Goal: Task Accomplishment & Management: Complete application form

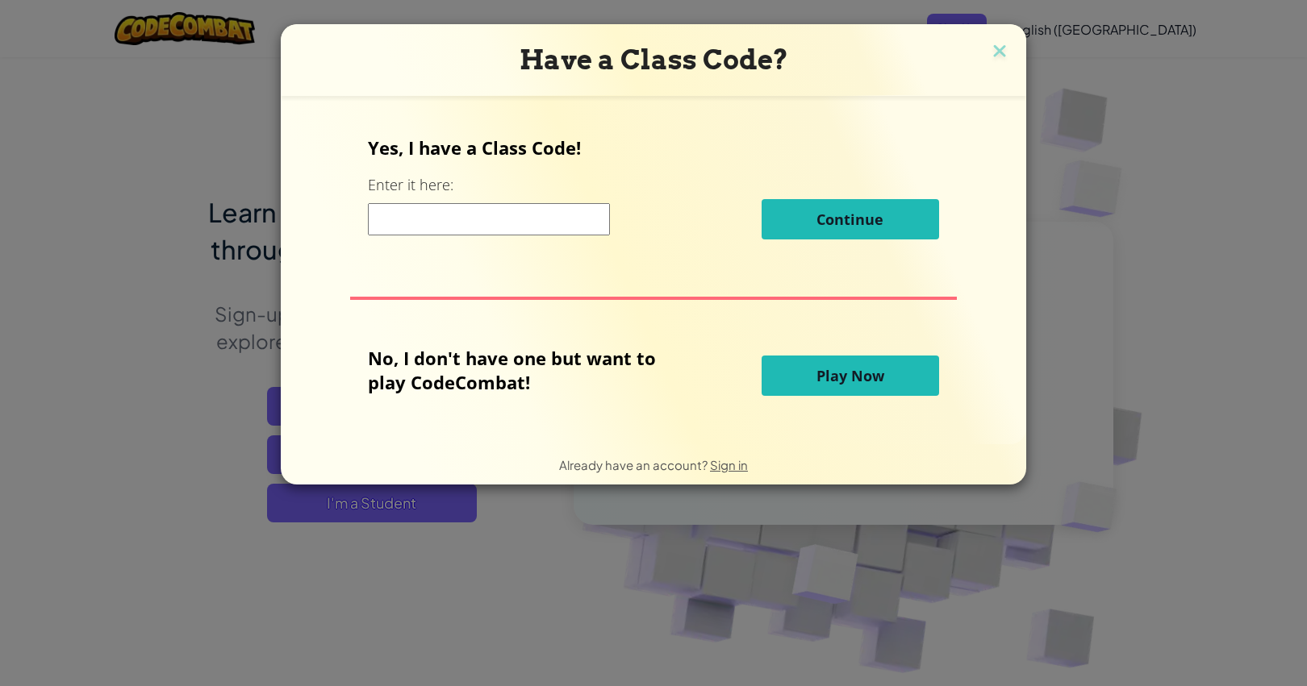
scroll to position [82, 0]
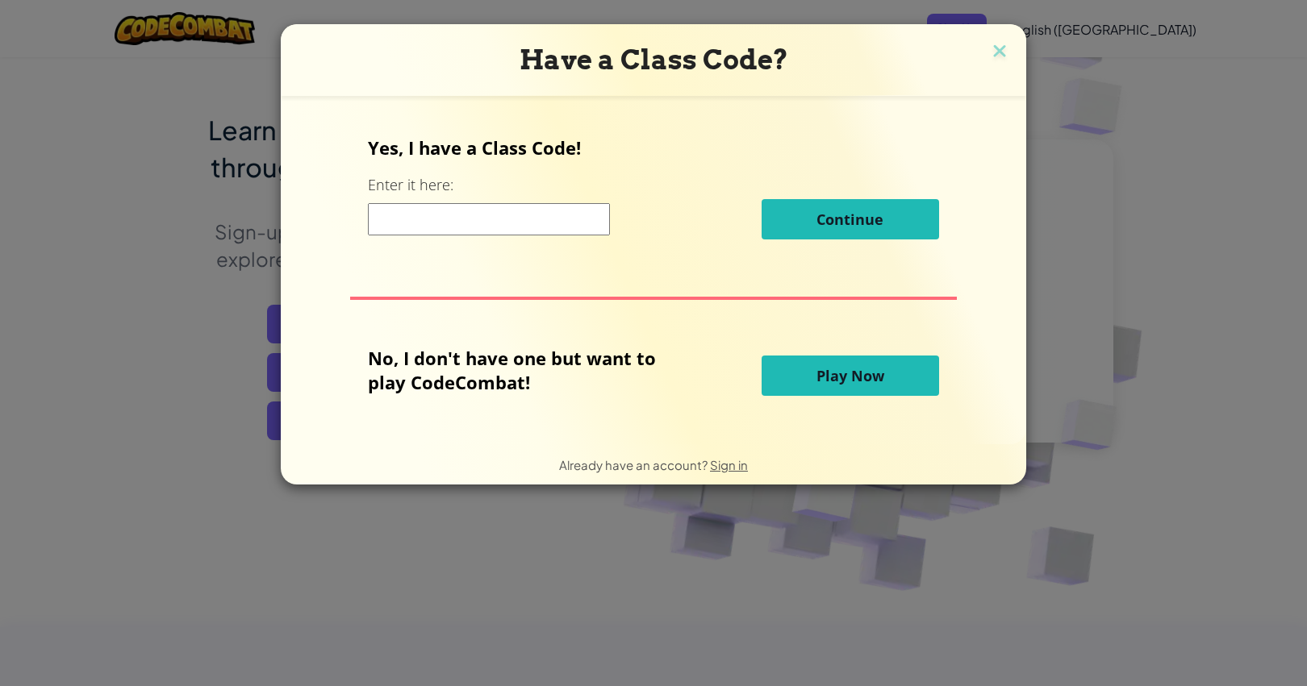
click at [828, 380] on span "Play Now" at bounding box center [850, 375] width 68 height 19
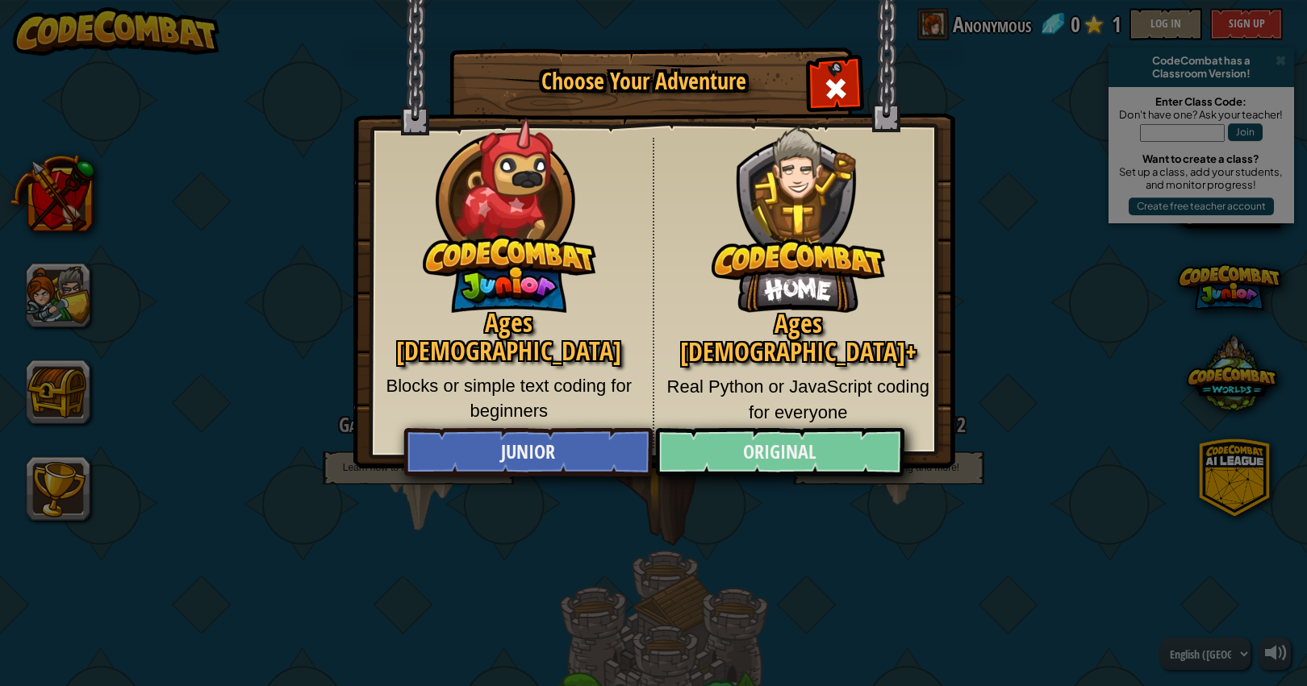
click at [791, 447] on link "Original" at bounding box center [779, 452] width 248 height 48
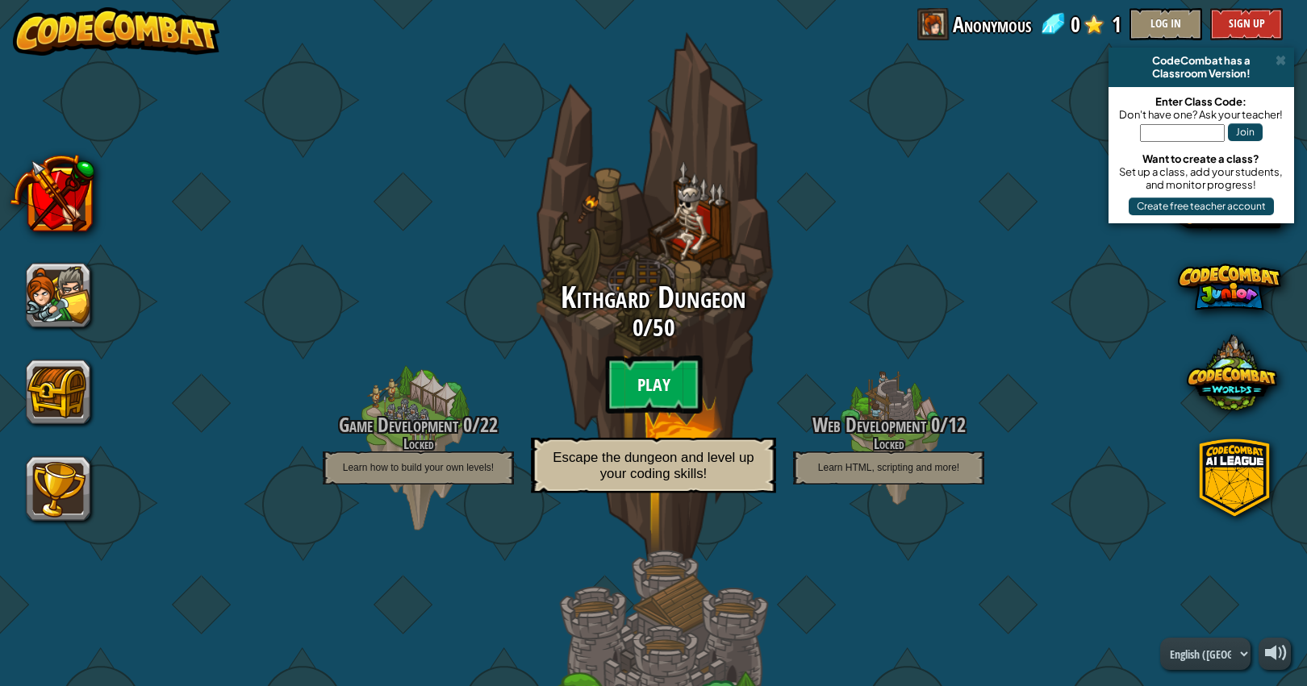
click at [637, 380] on btn "Play" at bounding box center [653, 385] width 97 height 58
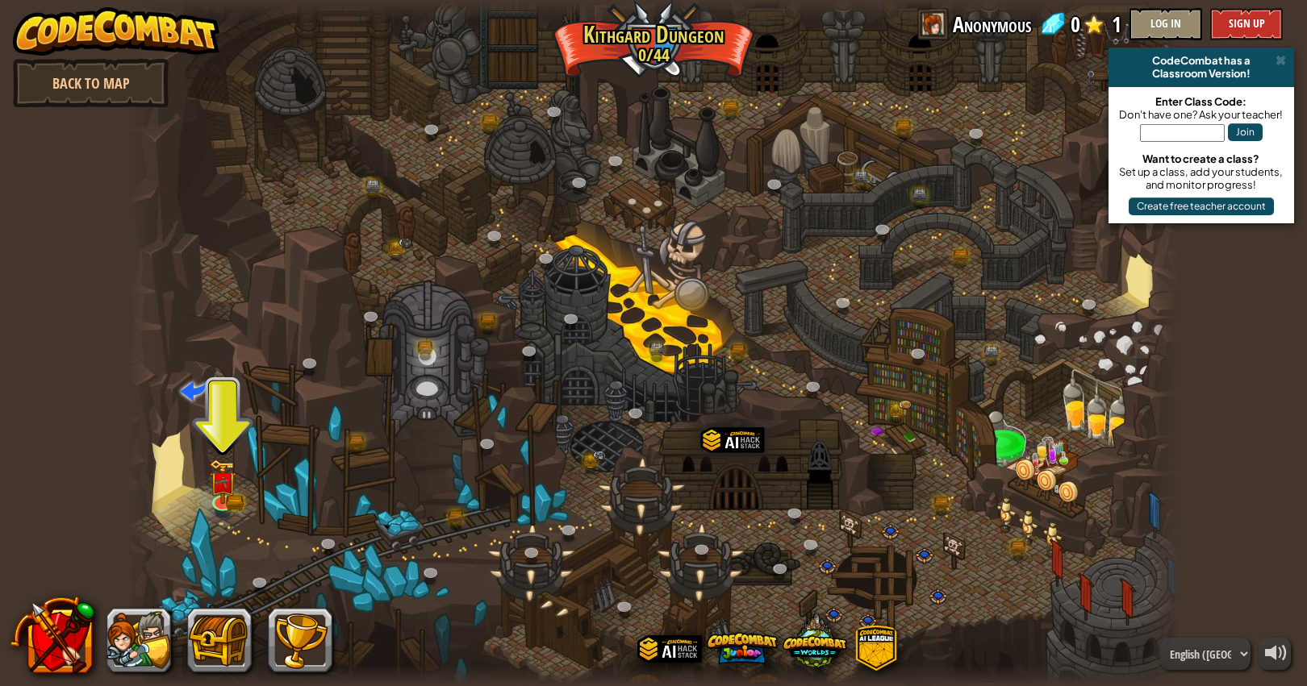
click at [1267, 60] on div "CodeCombat has a" at bounding box center [1201, 60] width 173 height 13
click at [1279, 60] on span at bounding box center [1280, 60] width 10 height 13
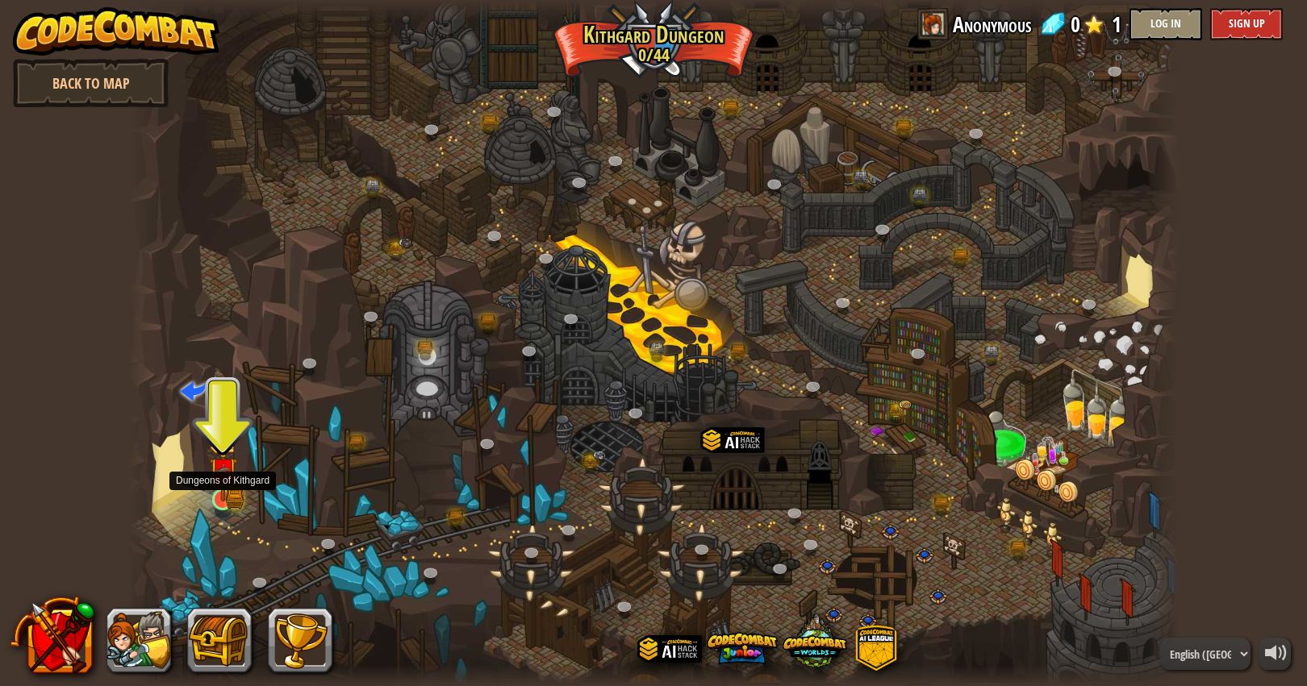
click at [227, 475] on img at bounding box center [223, 472] width 16 height 16
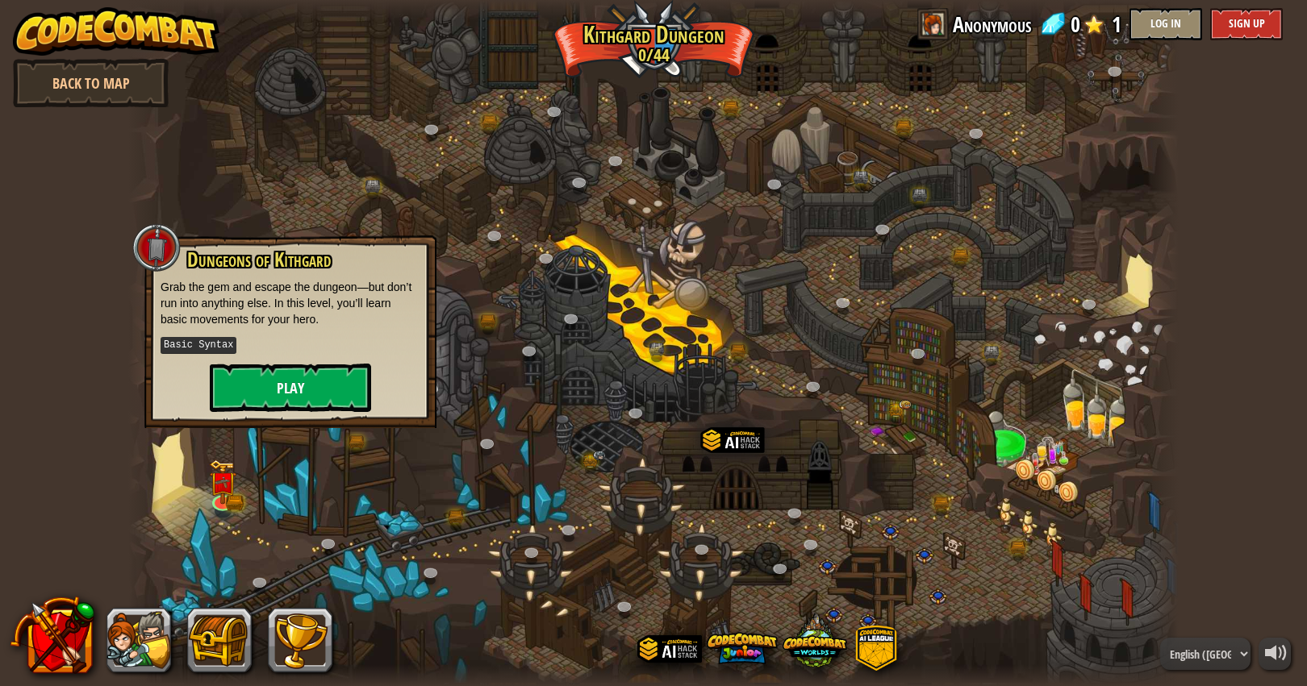
click at [299, 386] on button "Play" at bounding box center [290, 388] width 161 height 48
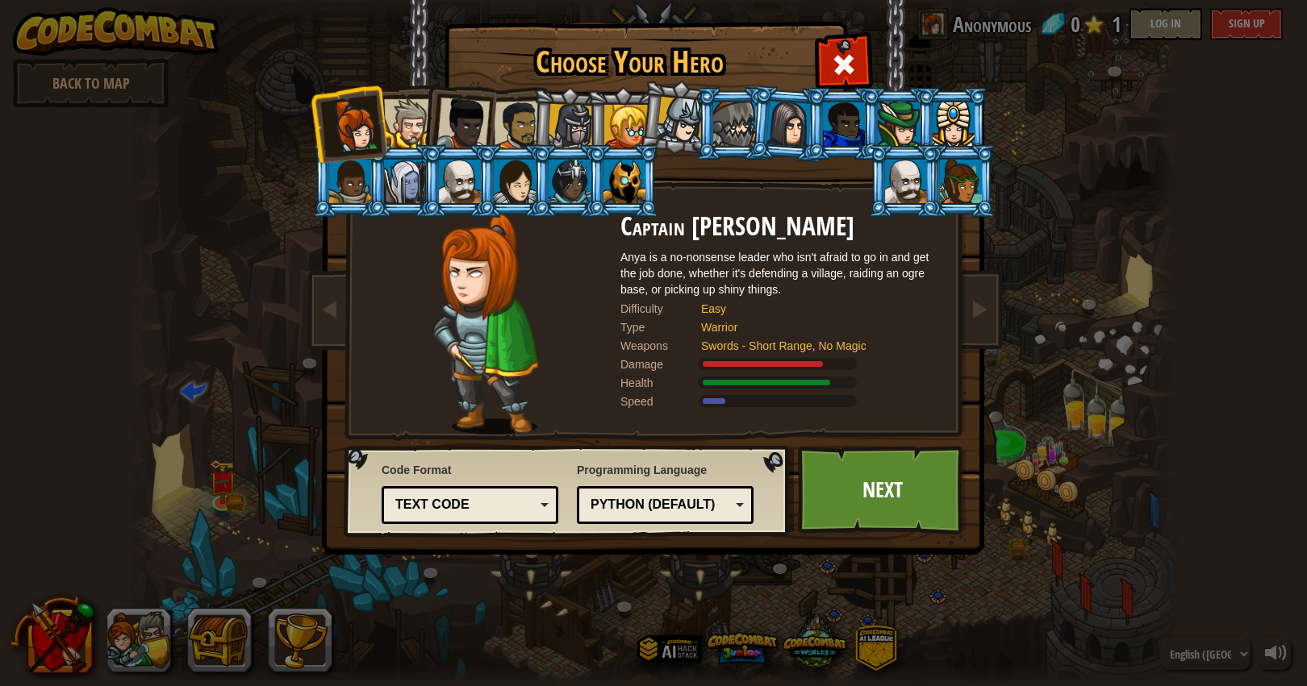
click at [528, 496] on div "Text code" at bounding box center [465, 505] width 140 height 19
click at [558, 139] on div at bounding box center [571, 127] width 46 height 46
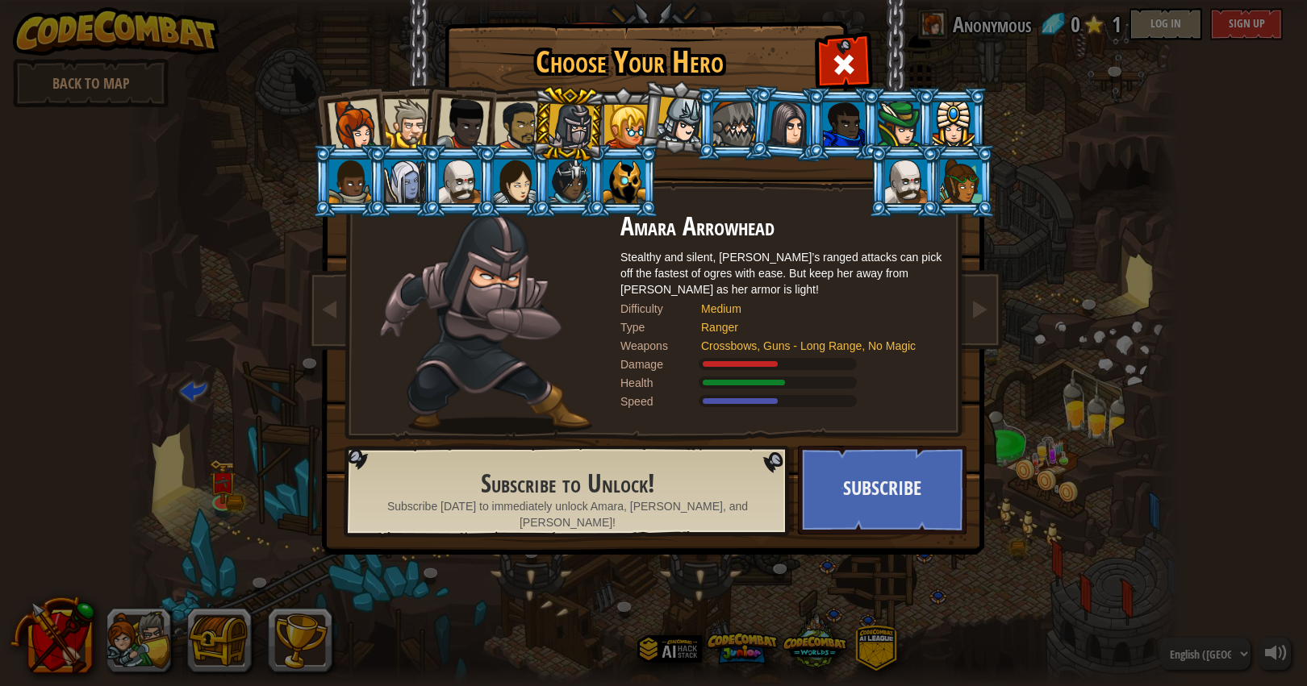
click at [476, 104] on div at bounding box center [462, 124] width 53 height 53
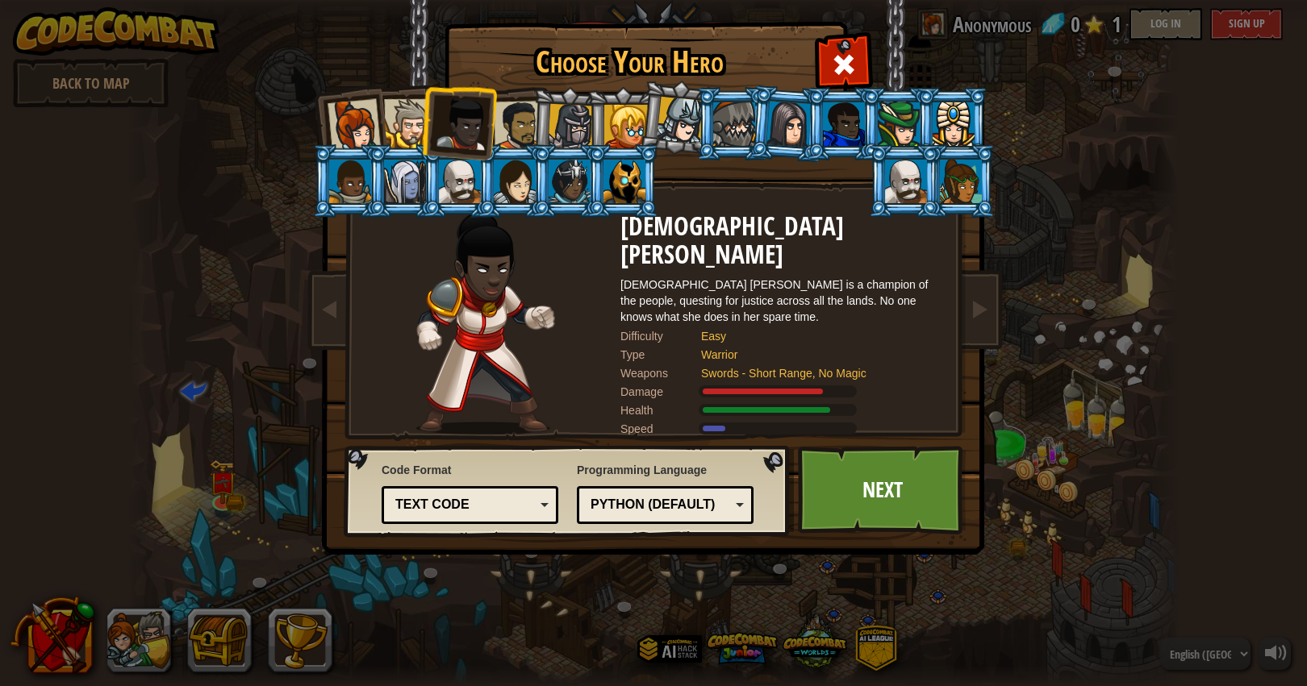
click at [360, 114] on div at bounding box center [354, 125] width 53 height 53
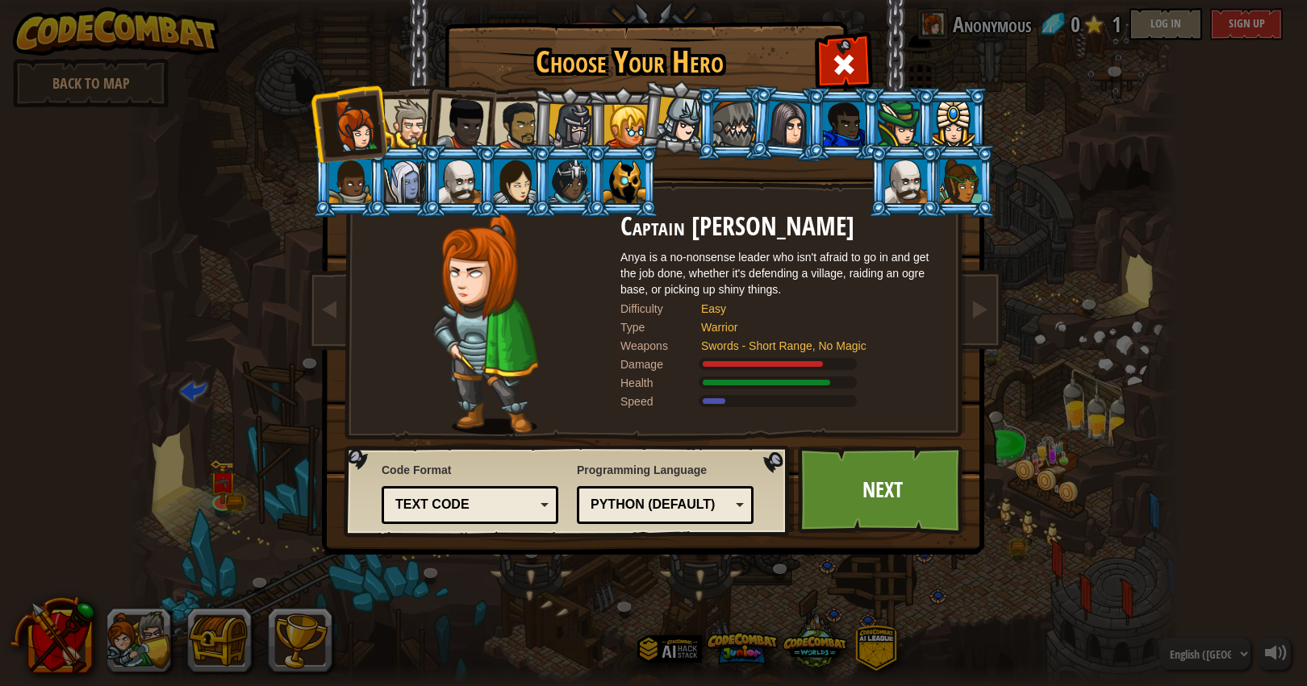
click at [628, 121] on div at bounding box center [626, 127] width 44 height 44
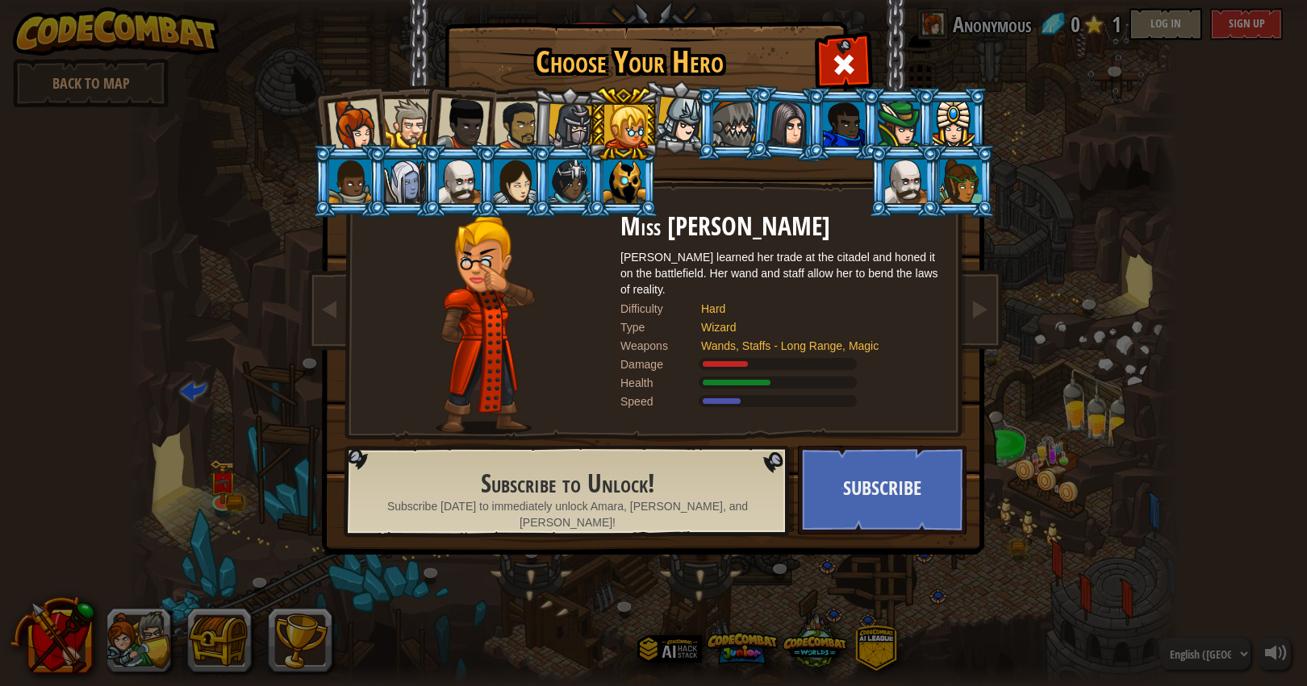
click at [674, 115] on div at bounding box center [681, 121] width 48 height 48
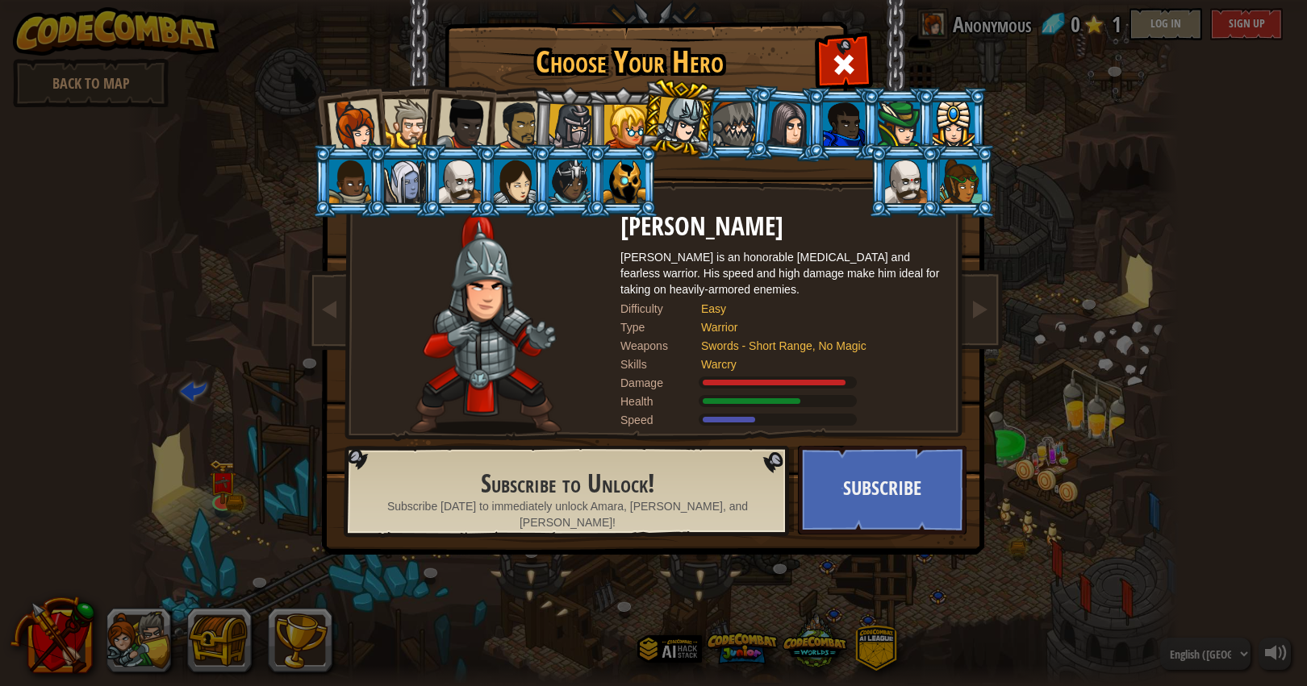
click at [761, 111] on li at bounding box center [787, 124] width 77 height 78
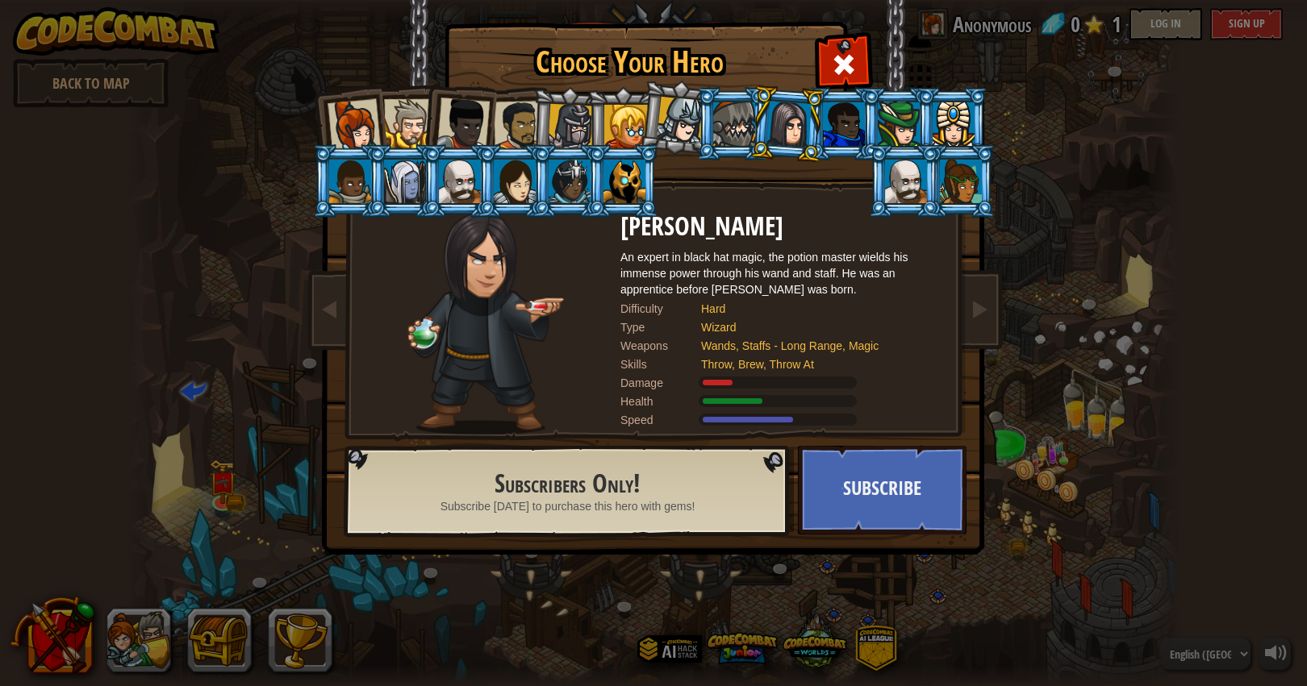
click at [808, 115] on div at bounding box center [788, 124] width 45 height 46
click at [927, 203] on div at bounding box center [906, 182] width 42 height 44
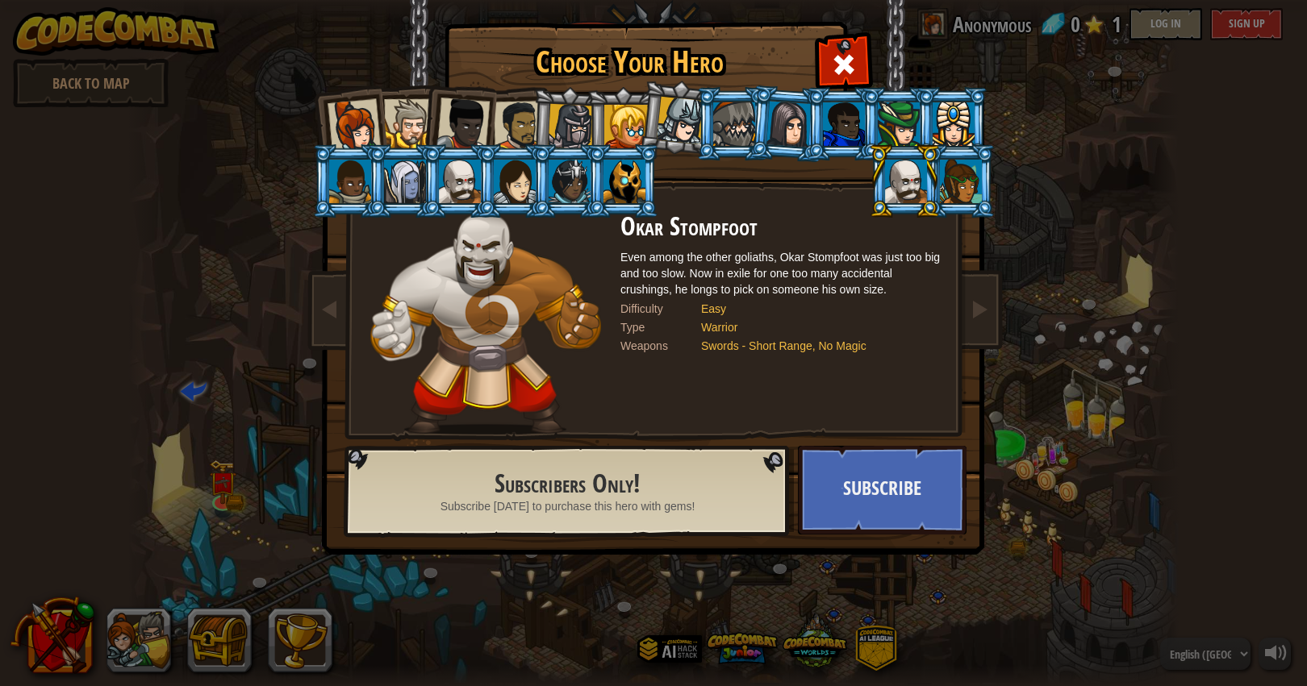
click at [502, 182] on div at bounding box center [515, 182] width 42 height 44
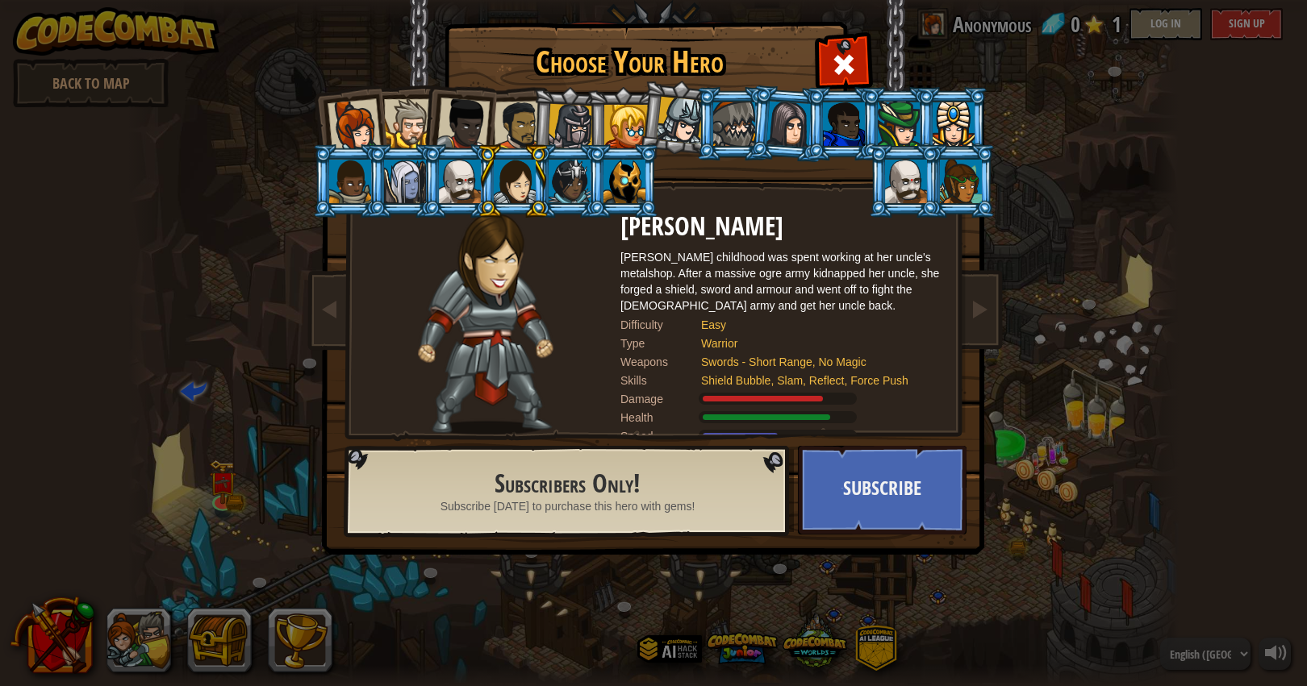
click at [638, 110] on div at bounding box center [626, 127] width 44 height 44
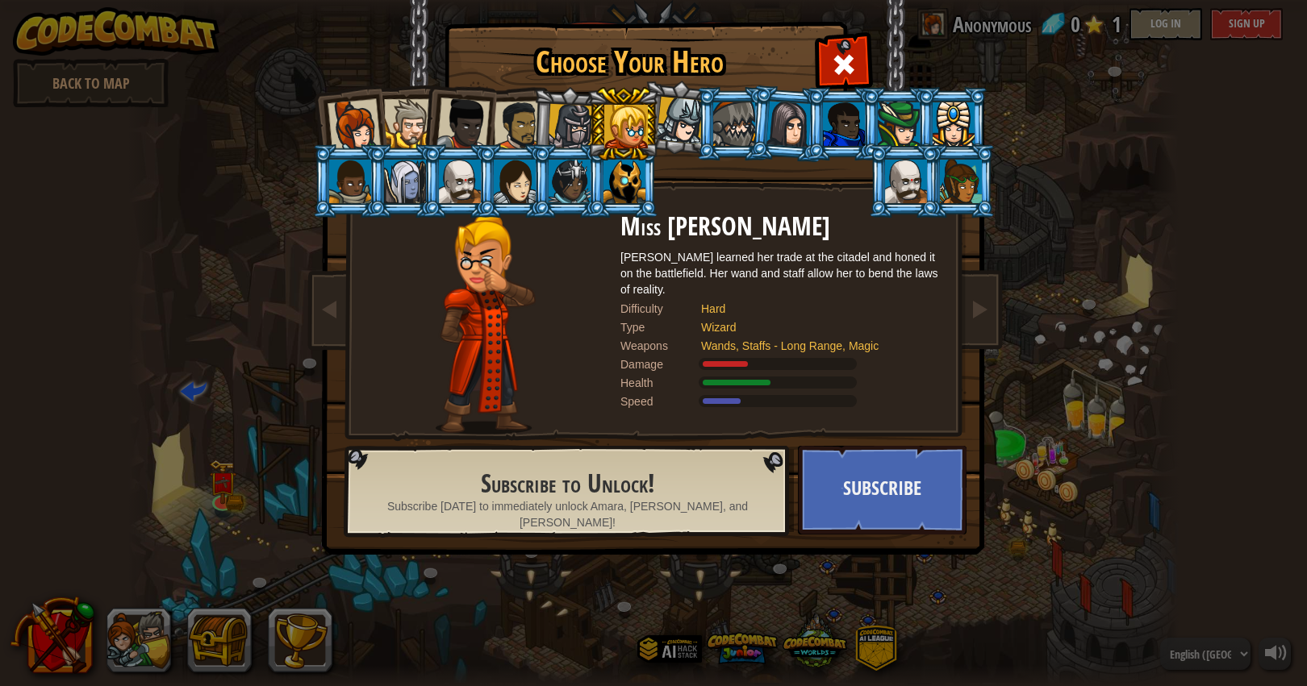
click at [693, 120] on div at bounding box center [681, 121] width 48 height 48
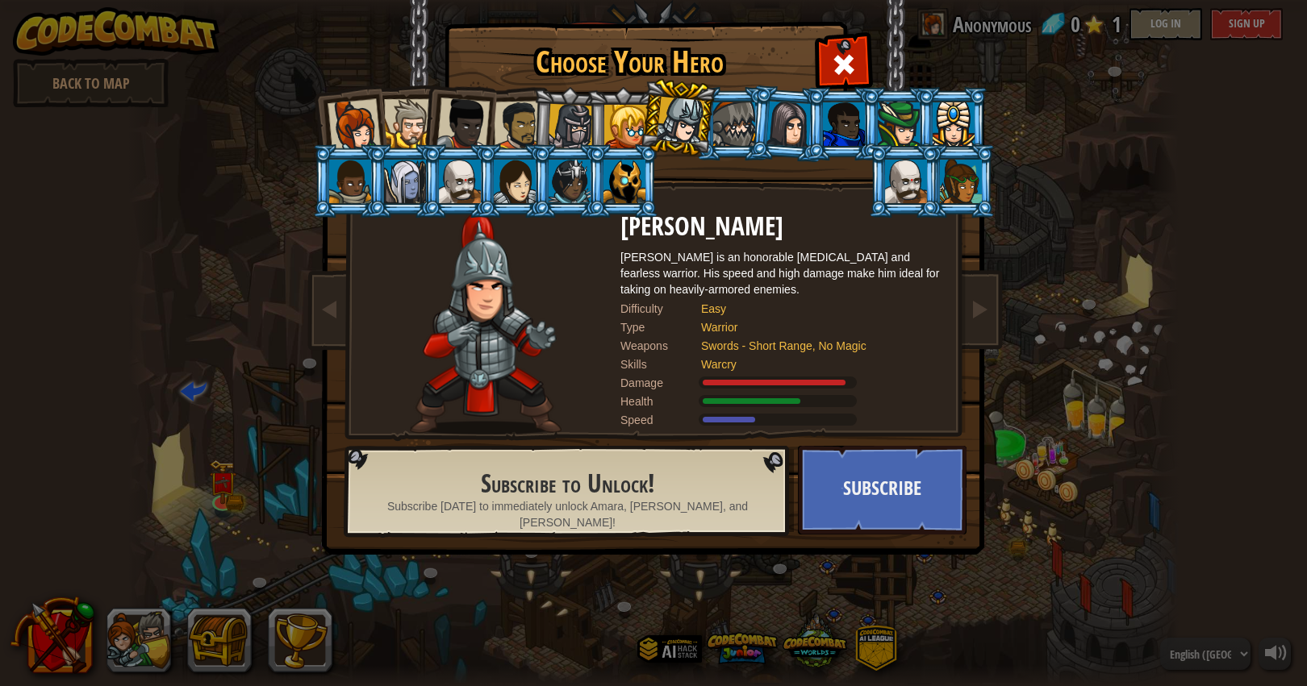
click at [538, 114] on li at bounding box center [568, 124] width 77 height 77
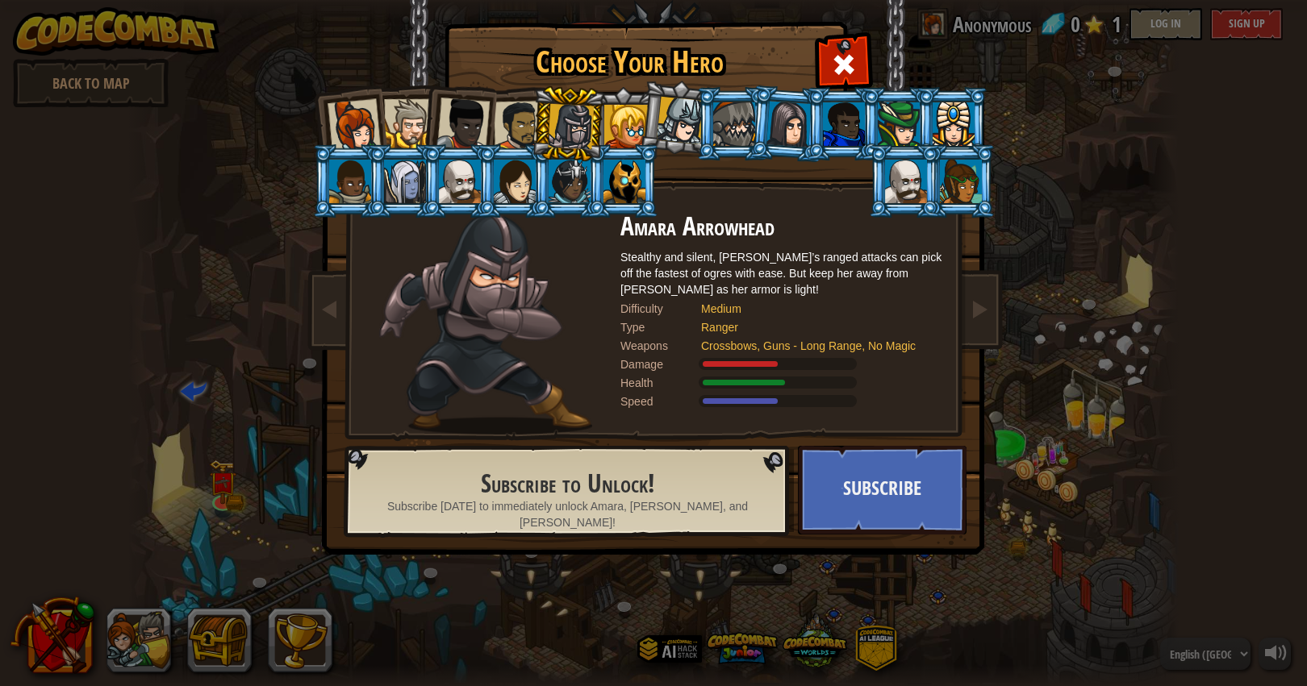
click at [511, 114] on div at bounding box center [519, 126] width 50 height 50
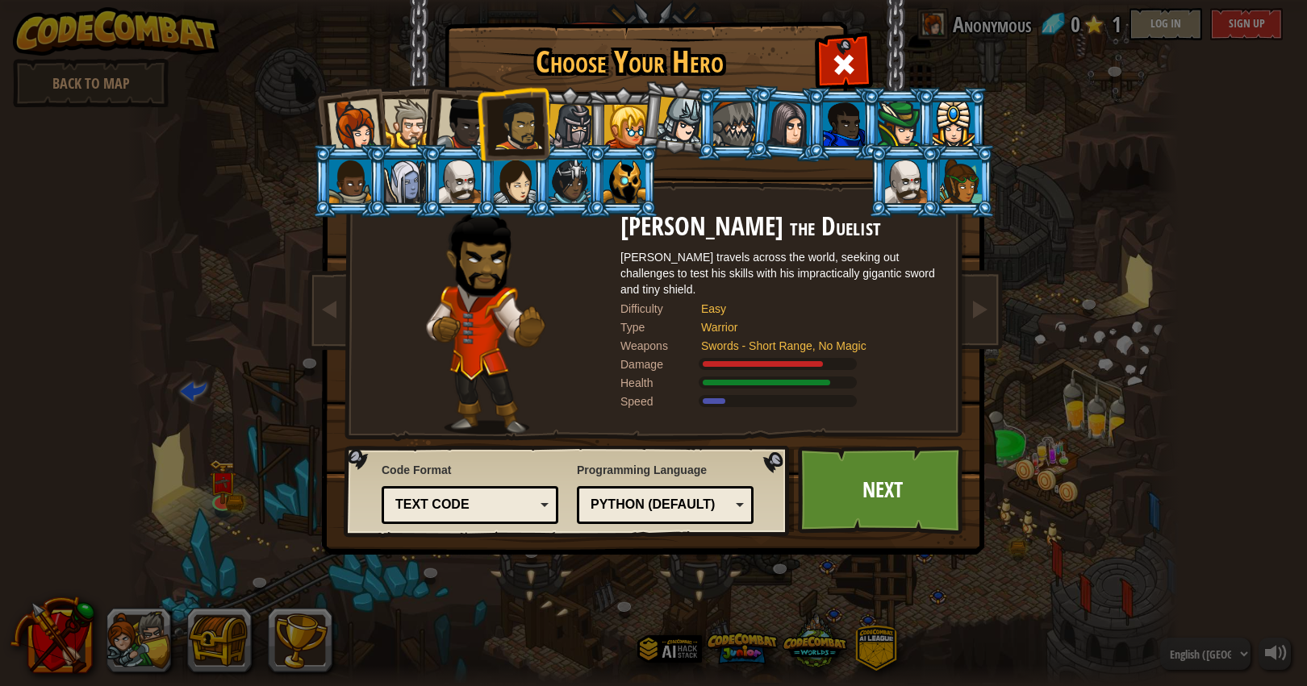
click at [457, 115] on div at bounding box center [462, 124] width 53 height 53
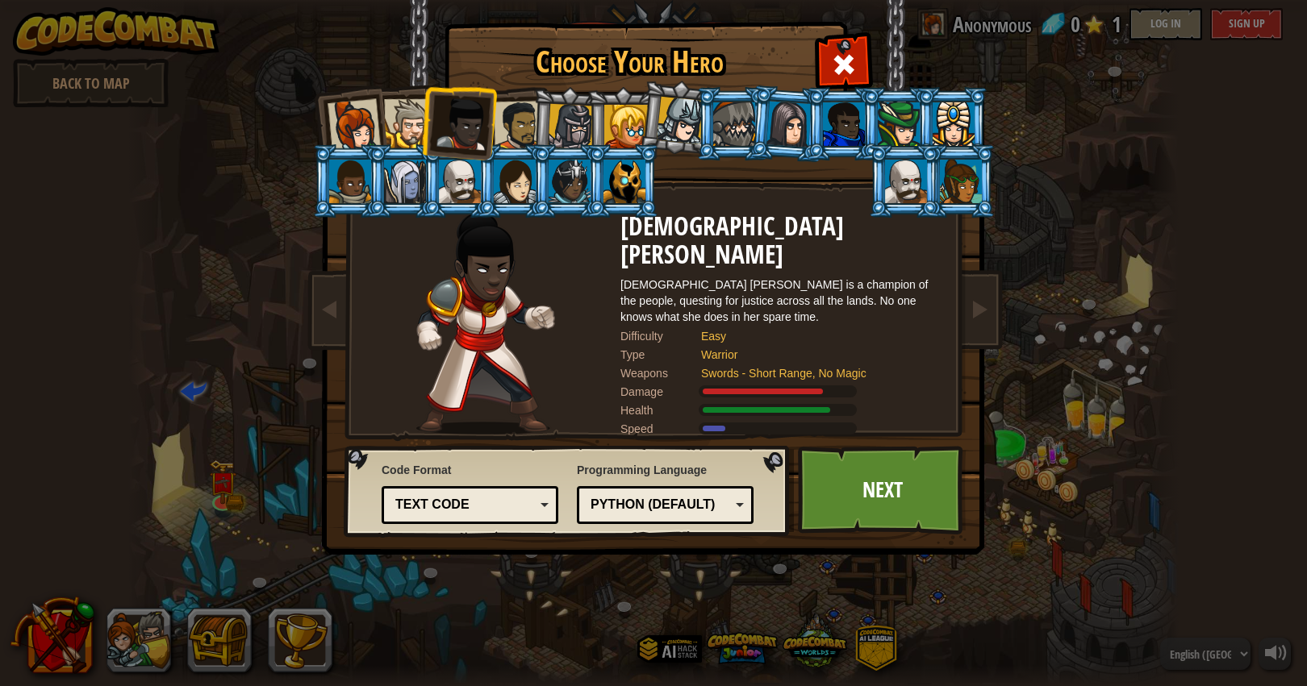
click at [393, 111] on div at bounding box center [408, 123] width 49 height 49
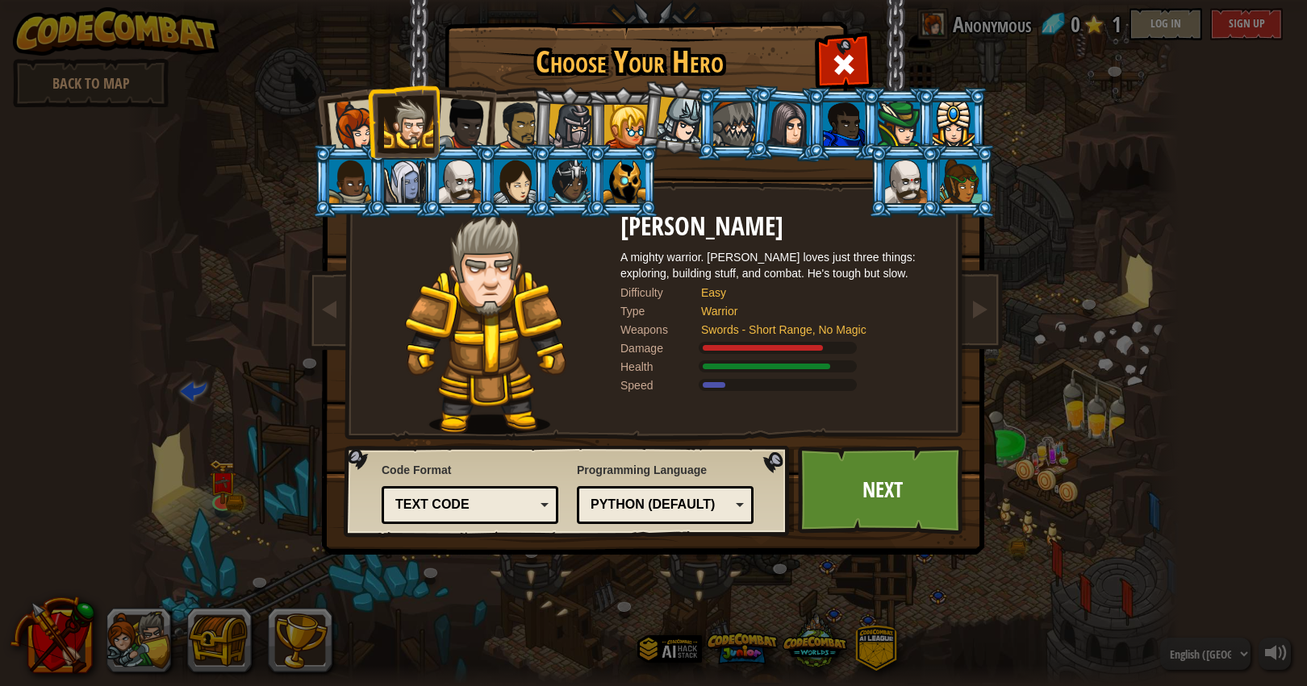
click at [336, 115] on div at bounding box center [354, 125] width 53 height 53
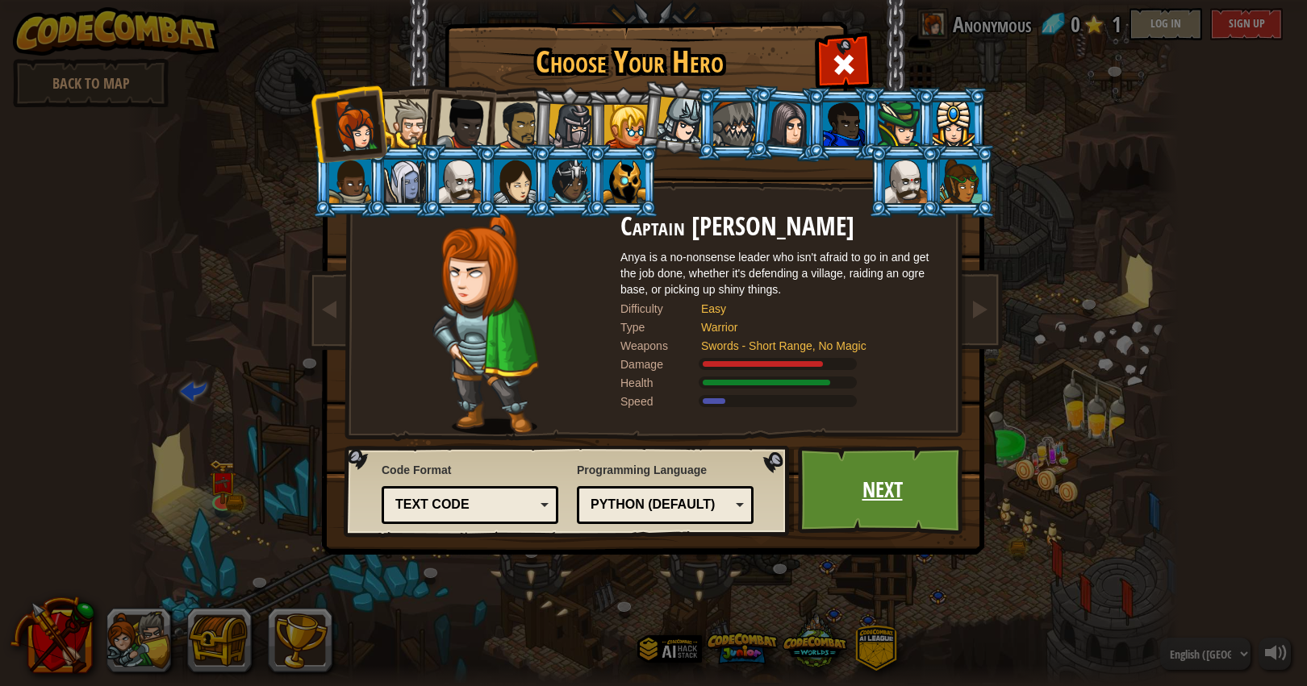
click at [870, 503] on link "Next" at bounding box center [882, 490] width 169 height 89
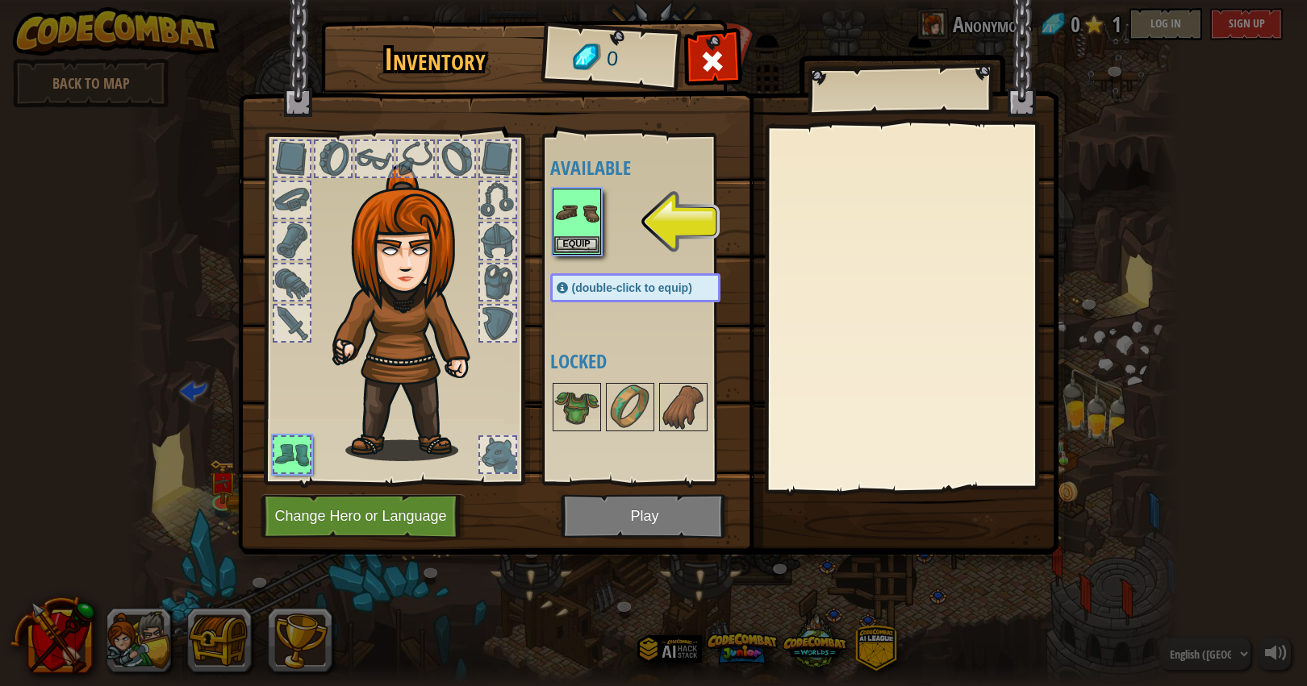
click at [583, 300] on div "(double-click to equip)" at bounding box center [635, 287] width 170 height 29
click at [565, 232] on img at bounding box center [576, 212] width 45 height 45
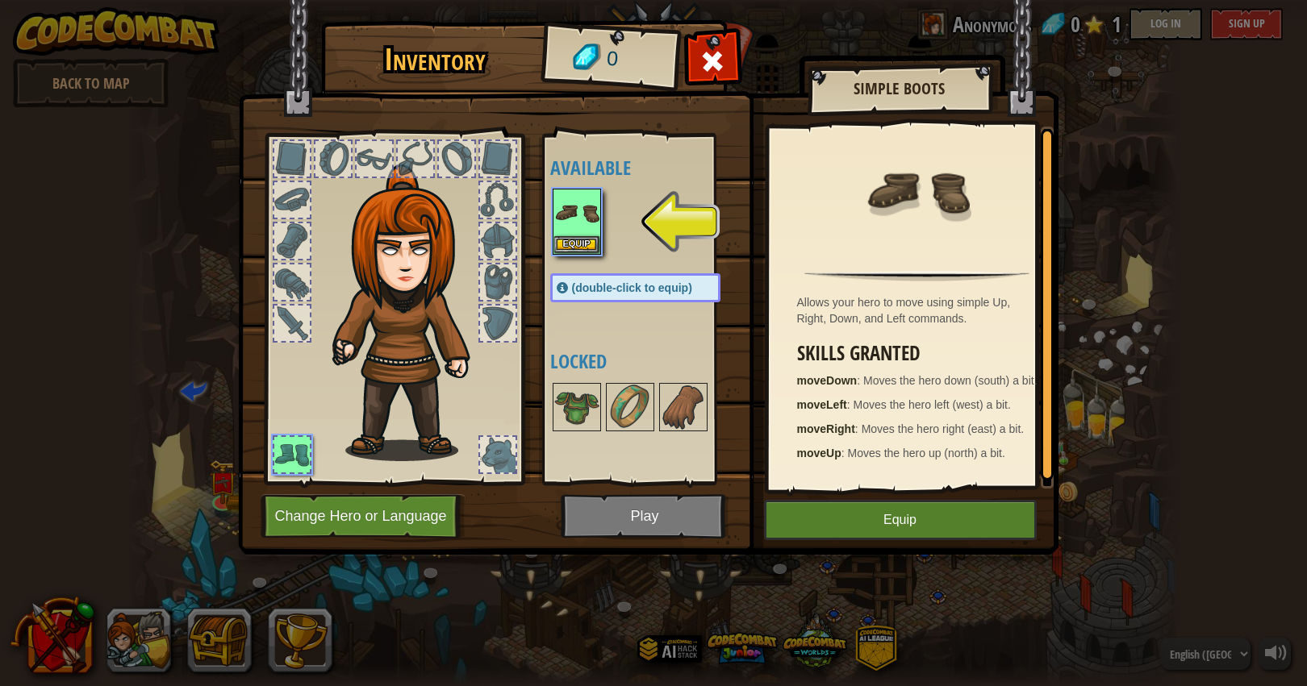
click at [851, 514] on button "Equip" at bounding box center [900, 520] width 273 height 40
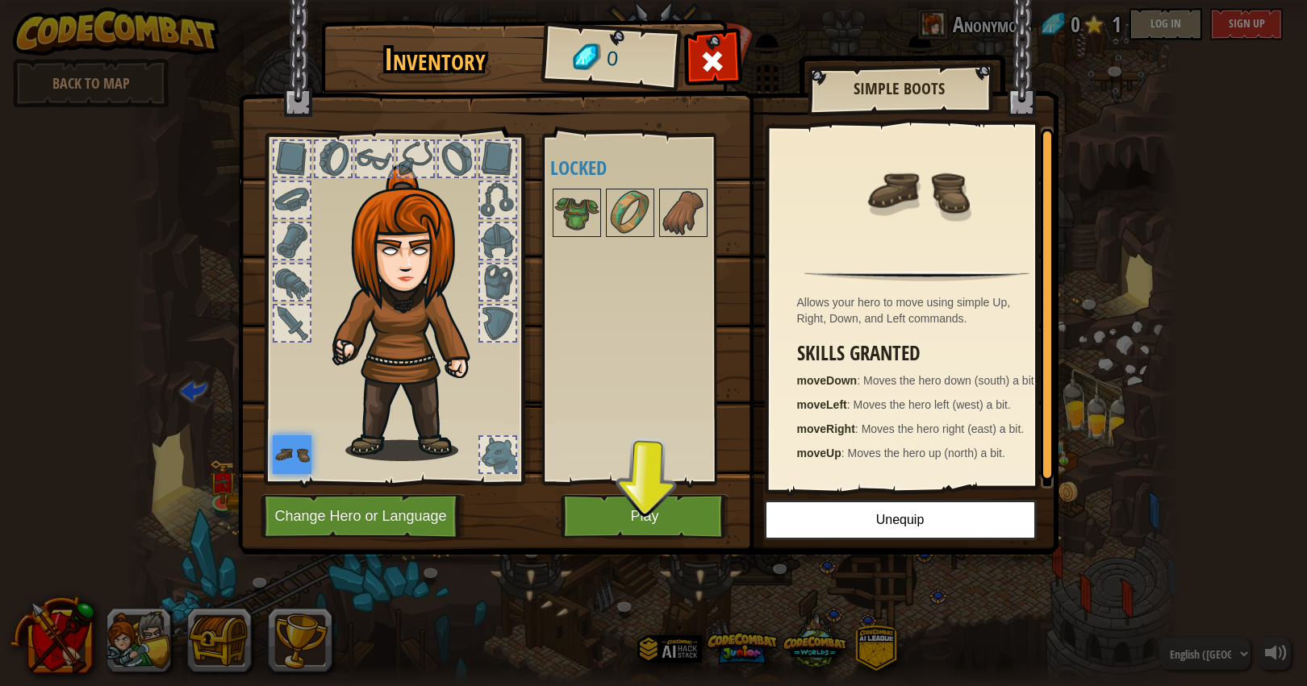
click at [632, 498] on button "Play" at bounding box center [645, 516] width 169 height 44
click at [635, 2] on body "powered by Back to Map CodeCombat has a Classroom Version! Enter Class Code: Do…" at bounding box center [653, 1] width 1307 height 2
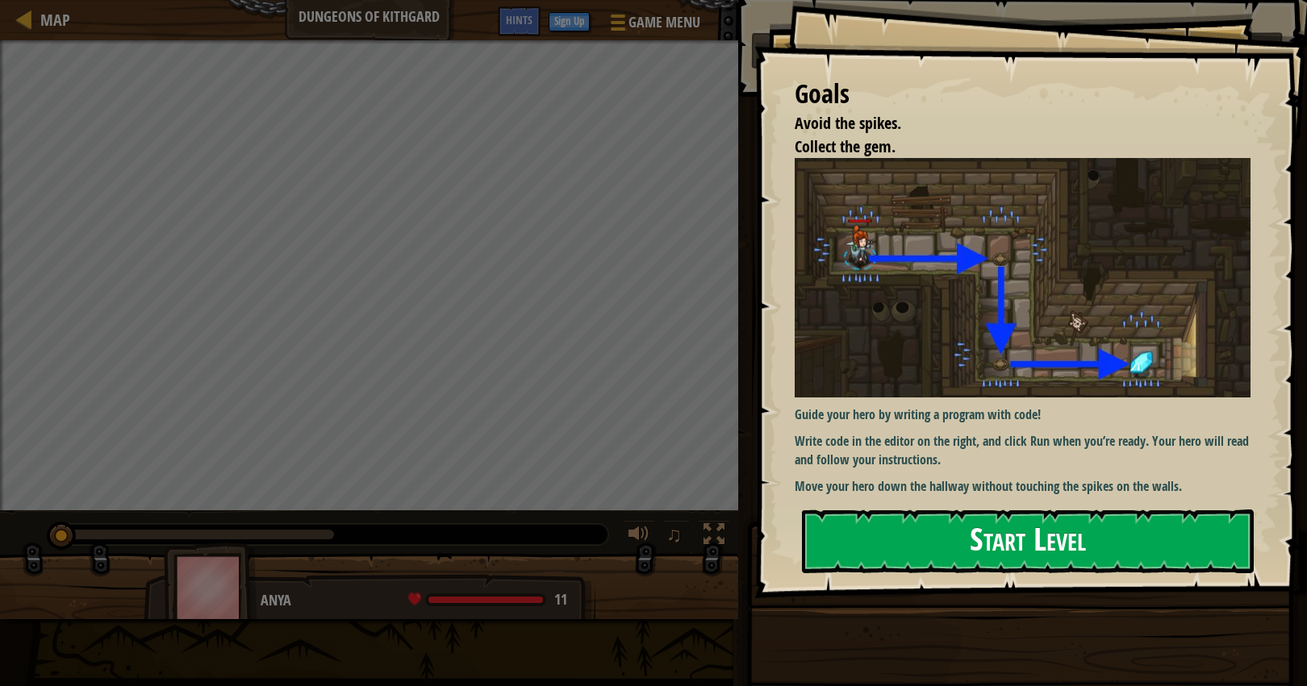
click at [894, 546] on button "Start Level" at bounding box center [1028, 542] width 452 height 64
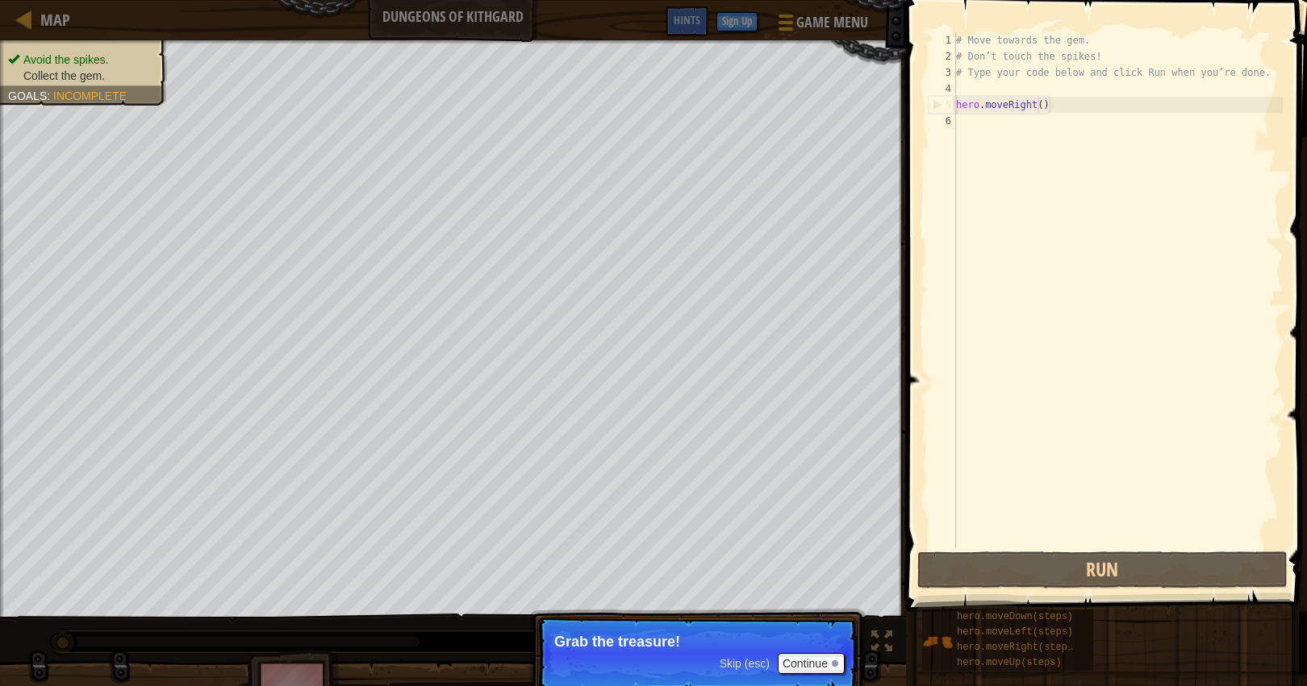
click at [1035, 104] on div "# Move towards the gem. # Don’t touch the spikes! # Type your code below and cl…" at bounding box center [1118, 306] width 330 height 549
type textarea "hero.moveRight()"
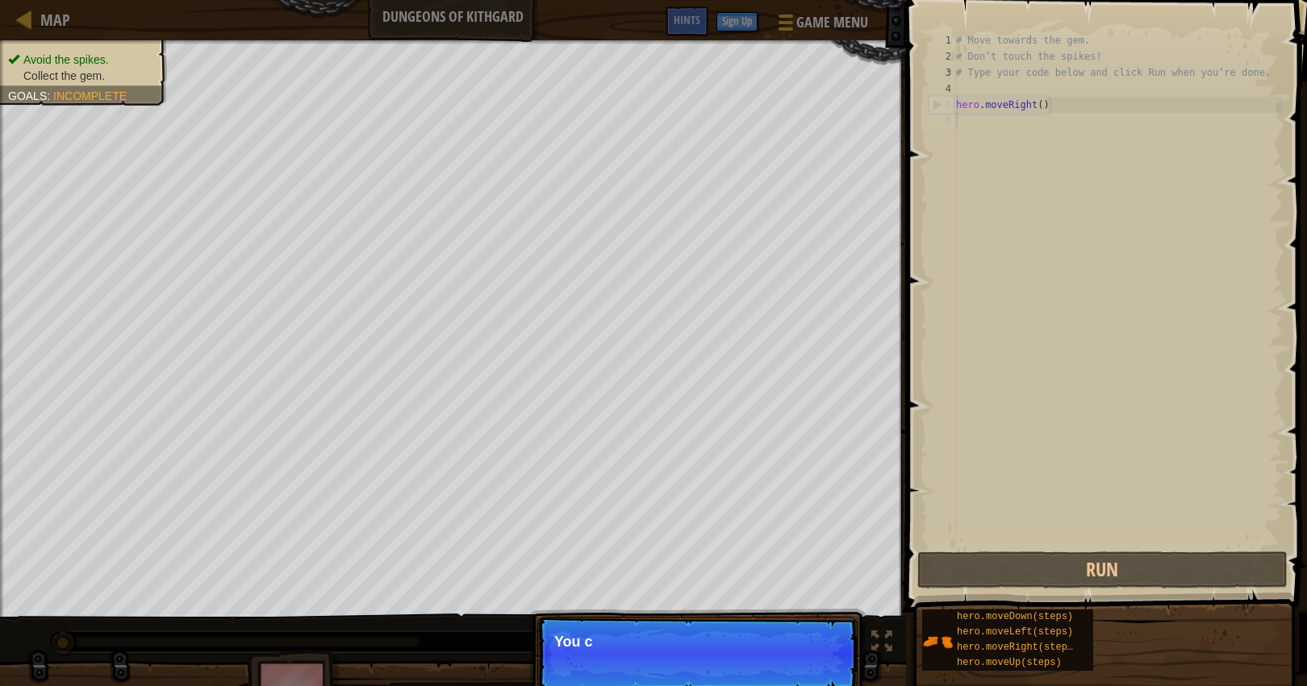
click at [1017, 158] on div "# Move towards the gem. # Don’t touch the spikes! # Type your code below and cl…" at bounding box center [1118, 306] width 330 height 549
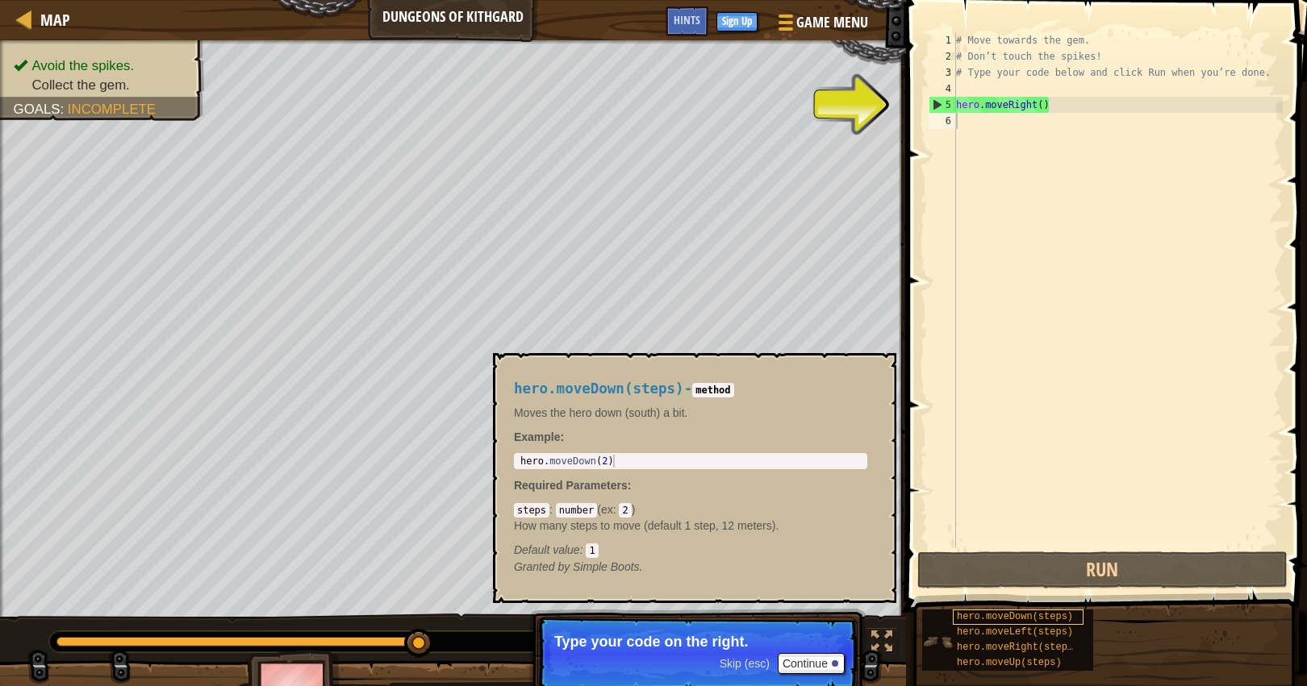
click at [999, 612] on span "hero.moveDown(steps)" at bounding box center [1015, 616] width 116 height 11
click at [1033, 127] on div "# Move towards the gem. # Don’t touch the spikes! # Type your code below and cl…" at bounding box center [1118, 306] width 330 height 549
click at [1048, 103] on div "# Move towards the gem. # Don’t touch the spikes! # Type your code below and cl…" at bounding box center [1118, 306] width 330 height 549
type textarea "hero.moveRight()"
click at [1048, 129] on div "# Move towards the gem. # Don’t touch the spikes! # Type your code below and cl…" at bounding box center [1118, 306] width 330 height 549
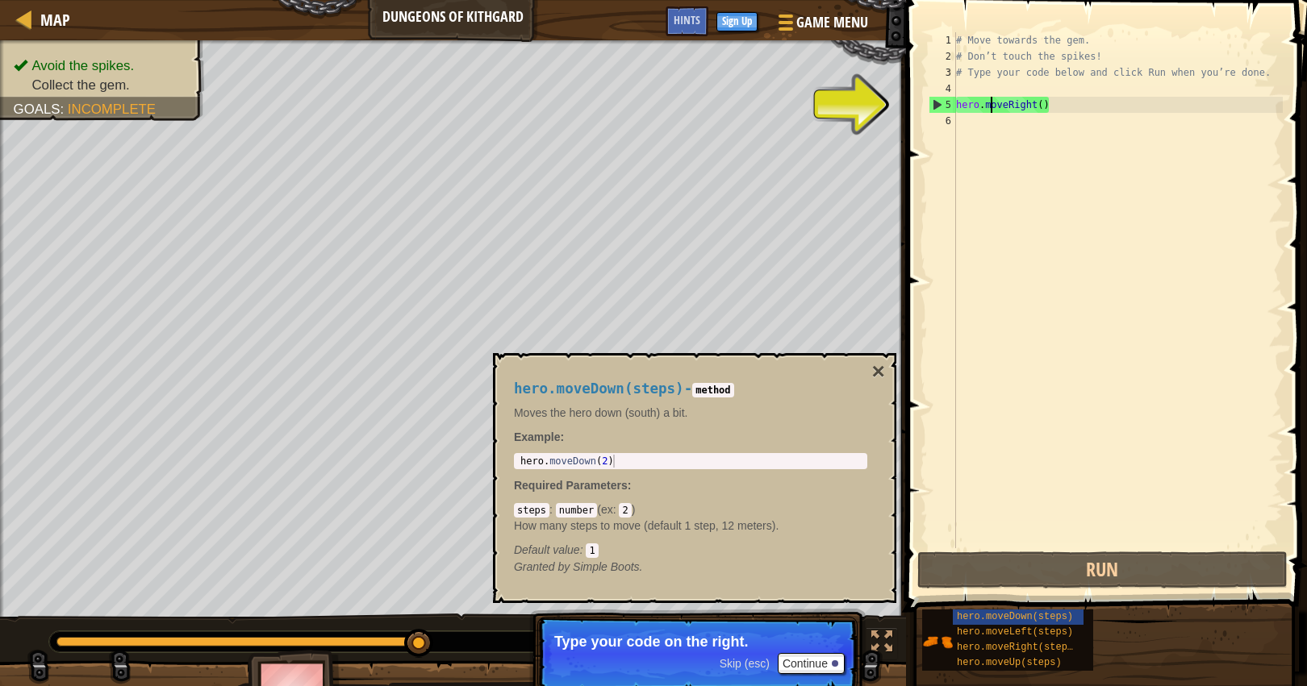
click at [991, 111] on div "# Move towards the gem. # Don’t touch the spikes! # Type your code below and cl…" at bounding box center [1118, 306] width 330 height 549
click at [1058, 80] on div "# Move towards the gem. # Don’t touch the spikes! # Type your code below and cl…" at bounding box center [1118, 306] width 330 height 549
type textarea "# Type your code below and click Run when you’re done."
click at [1056, 124] on div "# Move towards the gem. # Don’t touch the spikes! # Type your code below and cl…" at bounding box center [1118, 306] width 330 height 549
click at [802, 649] on p "Type your code on the right." at bounding box center [697, 642] width 286 height 16
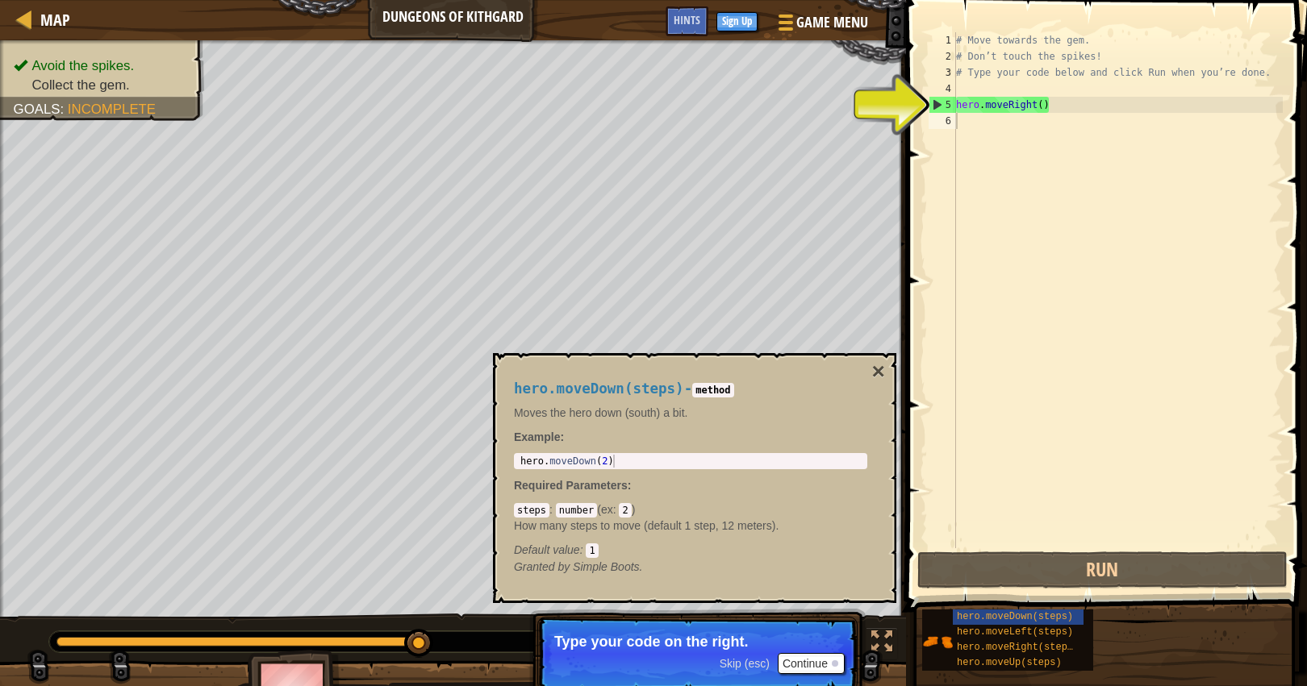
click at [803, 655] on button "Continue" at bounding box center [811, 663] width 67 height 21
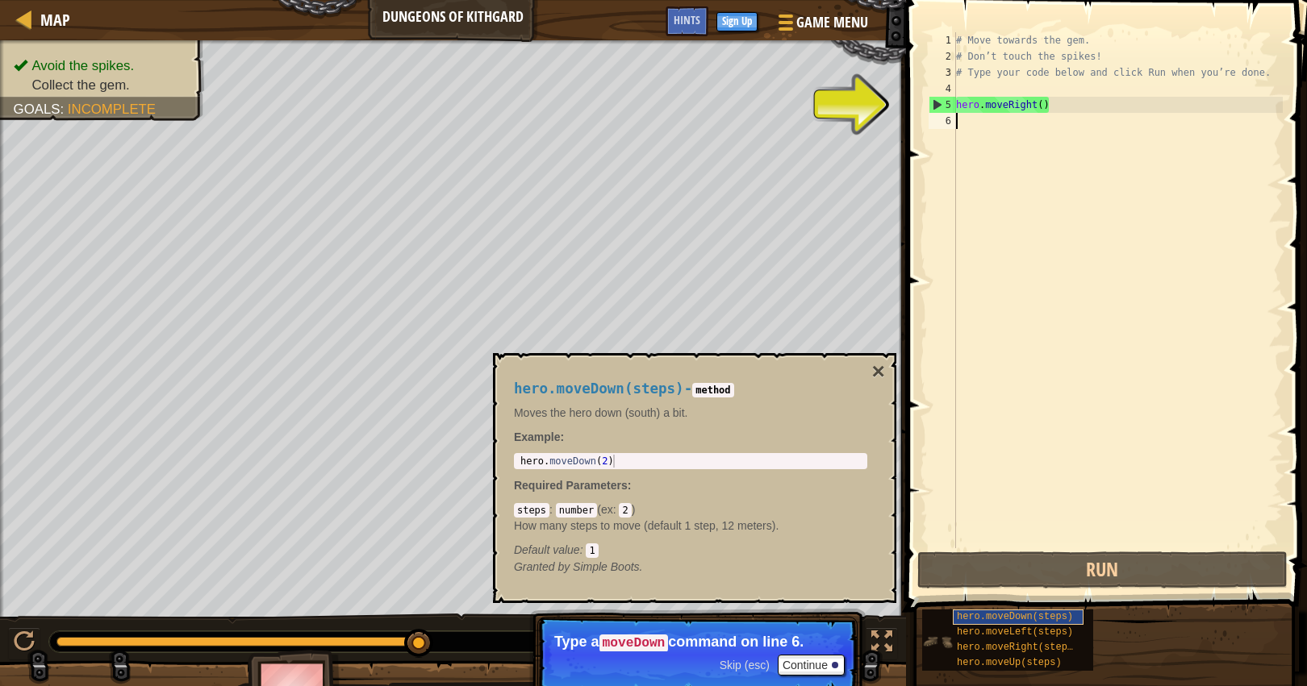
click at [979, 616] on span "hero.moveDown(steps)" at bounding box center [1015, 616] width 116 height 11
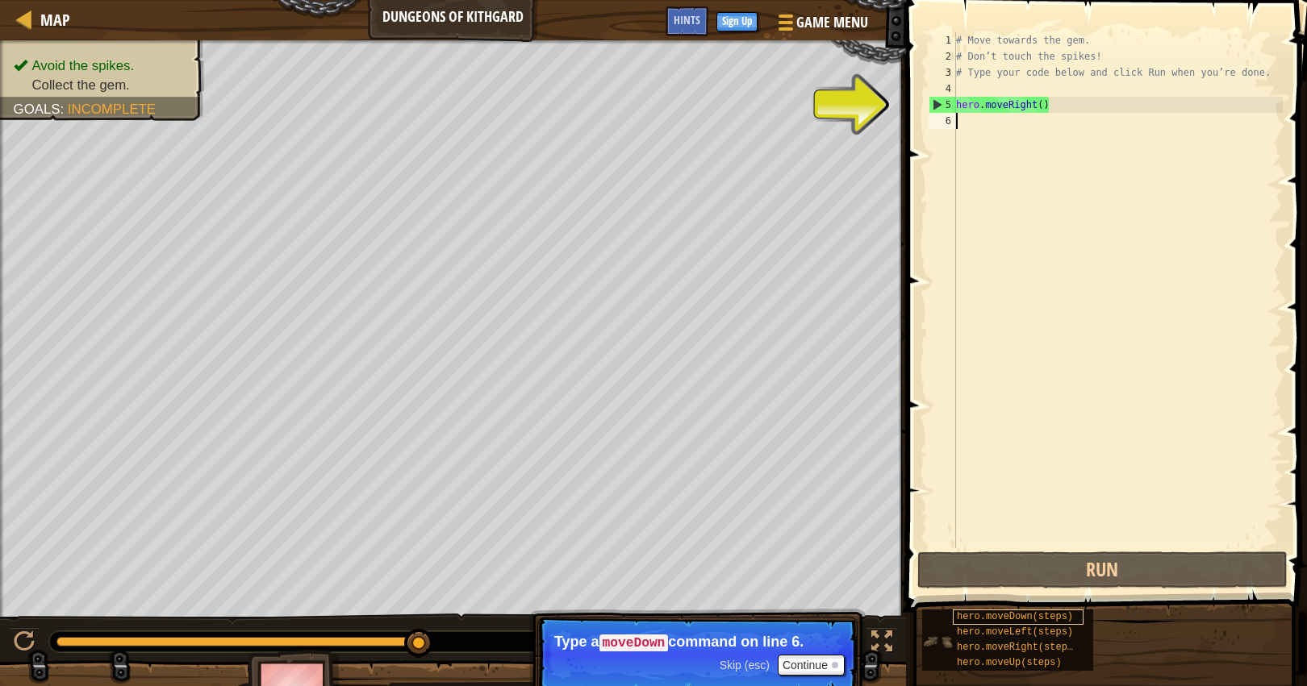
click at [979, 616] on span "hero.moveDown(steps)" at bounding box center [1015, 616] width 116 height 11
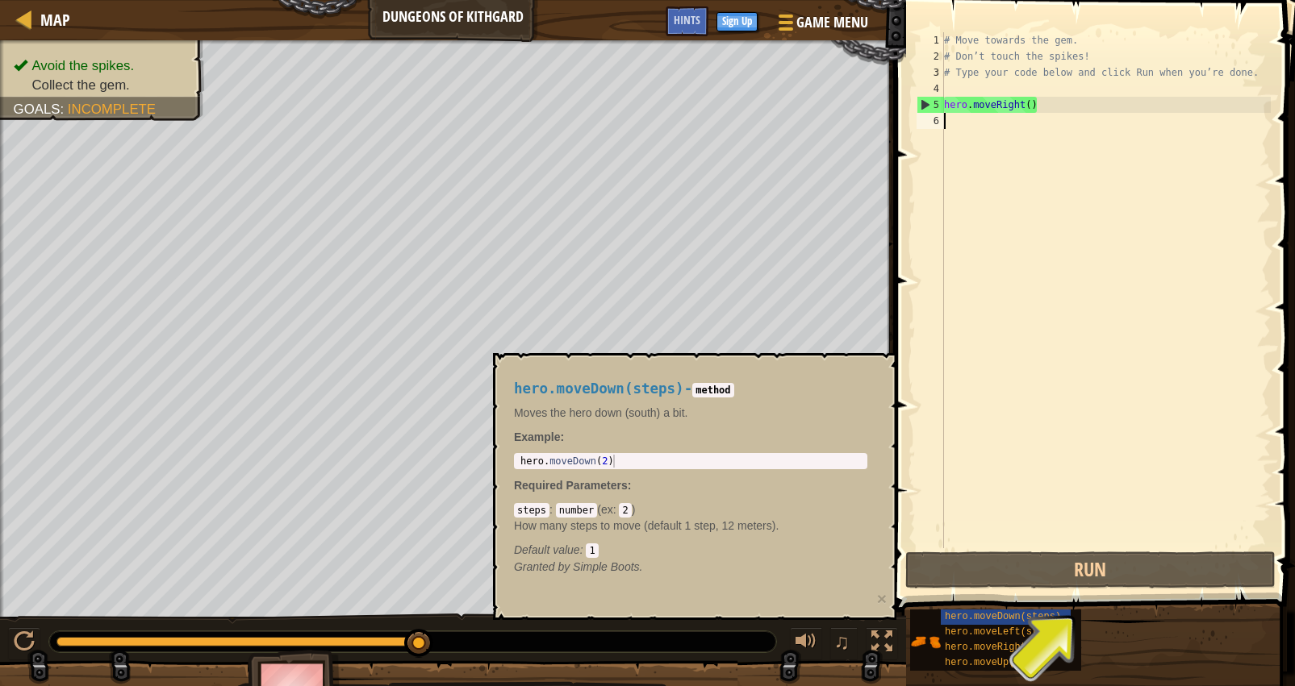
type textarea "hero.moveDown(2)"
click at [628, 457] on div "hero . moveDown ( 2 )" at bounding box center [690, 474] width 347 height 39
drag, startPoint x: 594, startPoint y: 463, endPoint x: 515, endPoint y: 462, distance: 79.1
click at [515, 462] on div "hero.moveDown(2) 1 hero . moveDown ( 2 ) הההההההההההההההההההההההההההההההההההההה…" at bounding box center [690, 461] width 353 height 16
click at [1043, 138] on div "# Move towards the gem. # Don’t touch the spikes! # Type your code below and cl…" at bounding box center [1106, 306] width 330 height 549
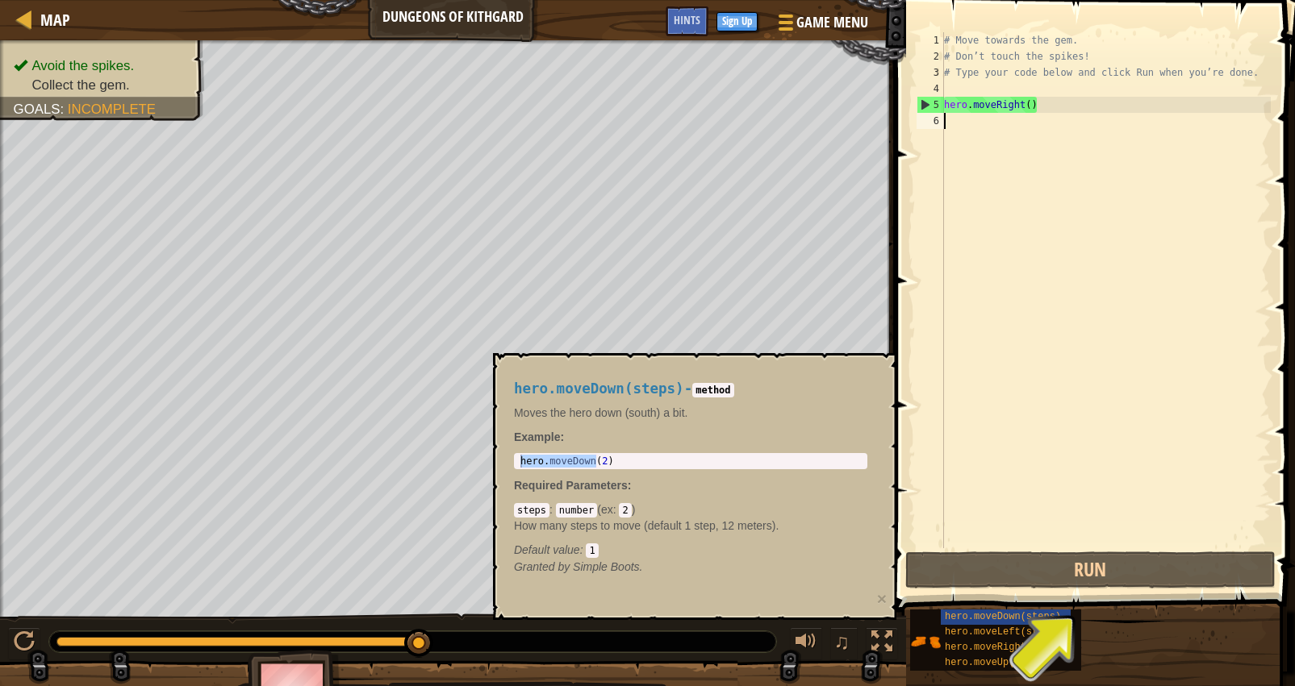
paste textarea "hero.moveDown"
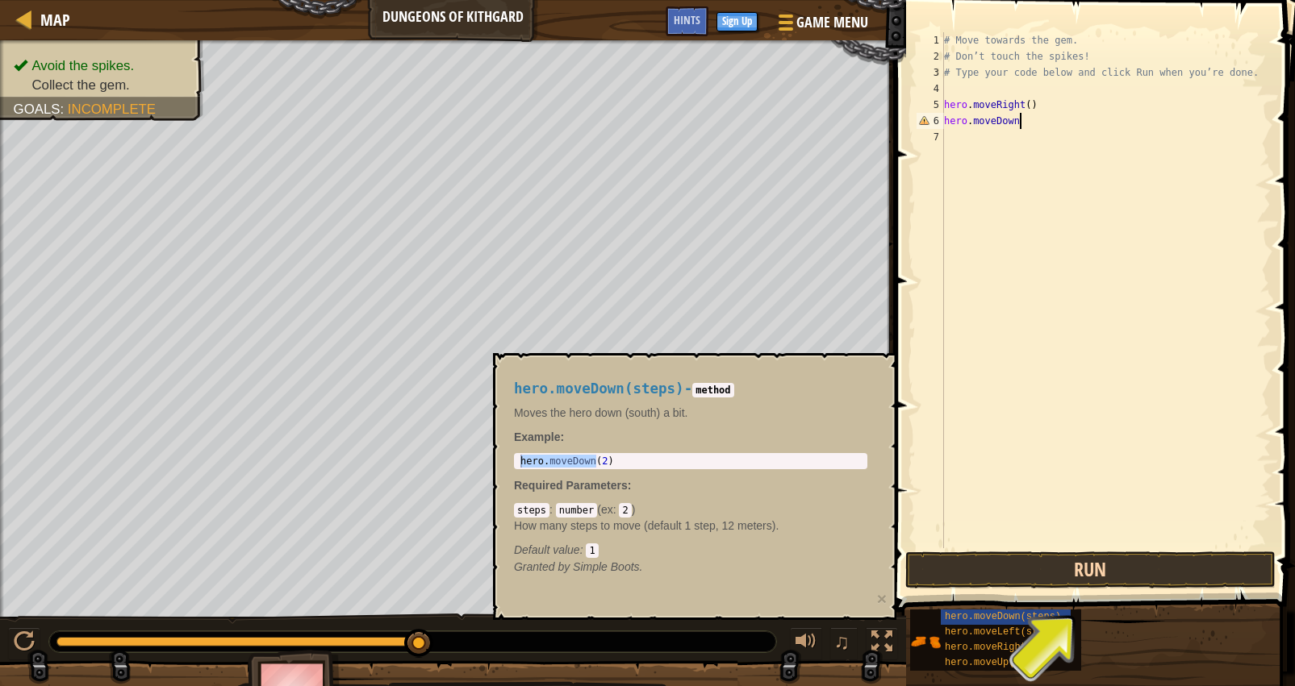
click at [1060, 581] on button "Run" at bounding box center [1090, 570] width 370 height 37
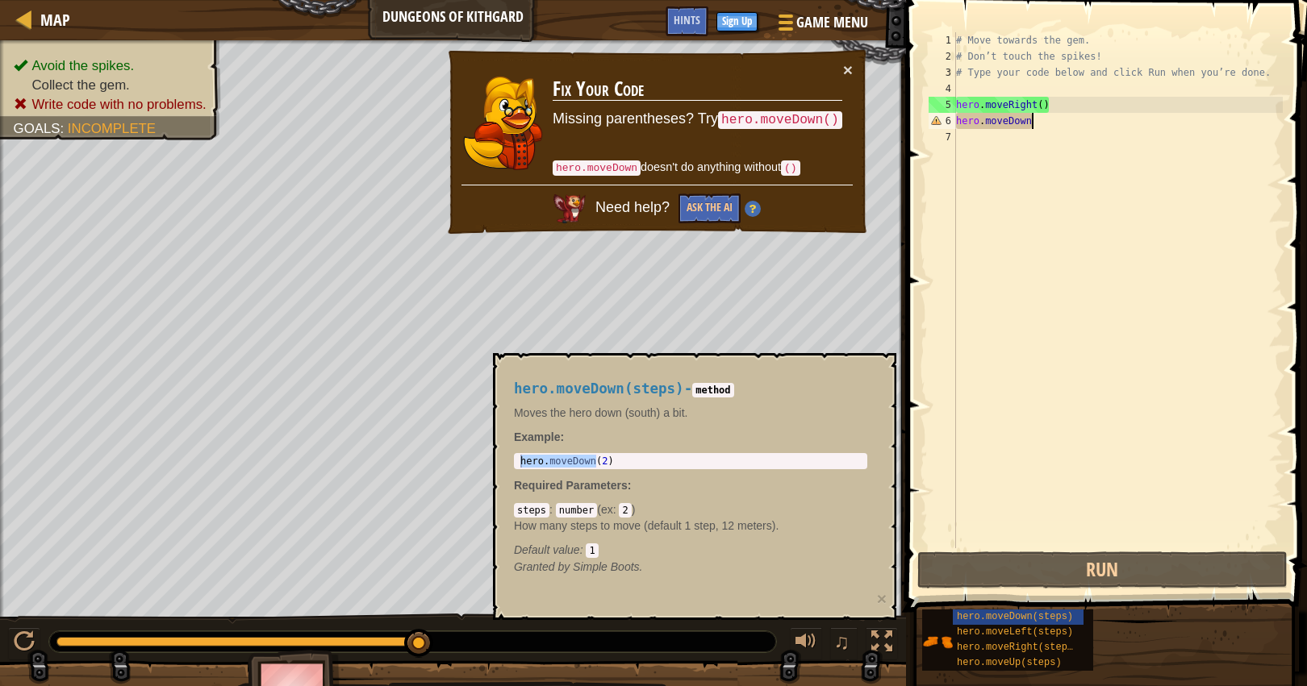
click at [1130, 105] on div "# Move towards the gem. # Don’t touch the spikes! # Type your code below and cl…" at bounding box center [1118, 306] width 330 height 549
type textarea "hero.moveRight()"
click at [1045, 107] on div "# Move towards the gem. # Don’t touch the spikes! # Type your code below and cl…" at bounding box center [1118, 306] width 330 height 549
click at [1041, 633] on span "hero.moveLeft(steps)" at bounding box center [1015, 632] width 116 height 11
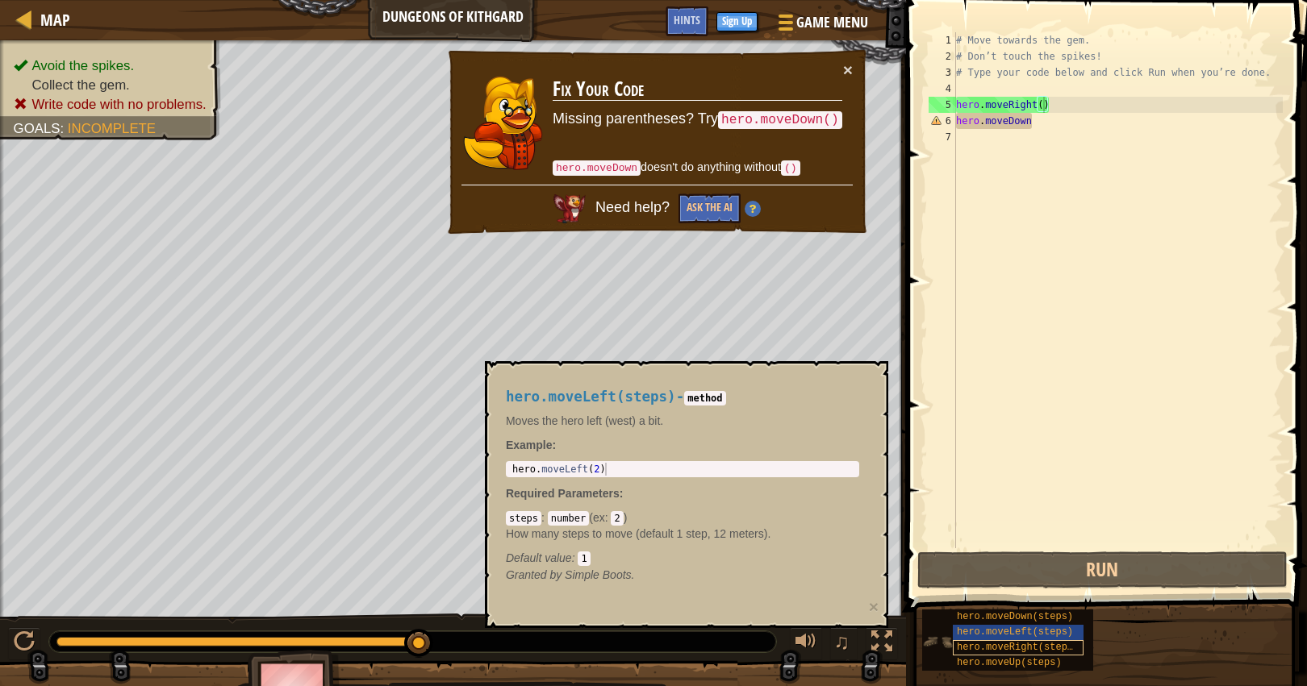
click at [1037, 653] on div "hero.moveRight(steps)" at bounding box center [1018, 647] width 131 height 15
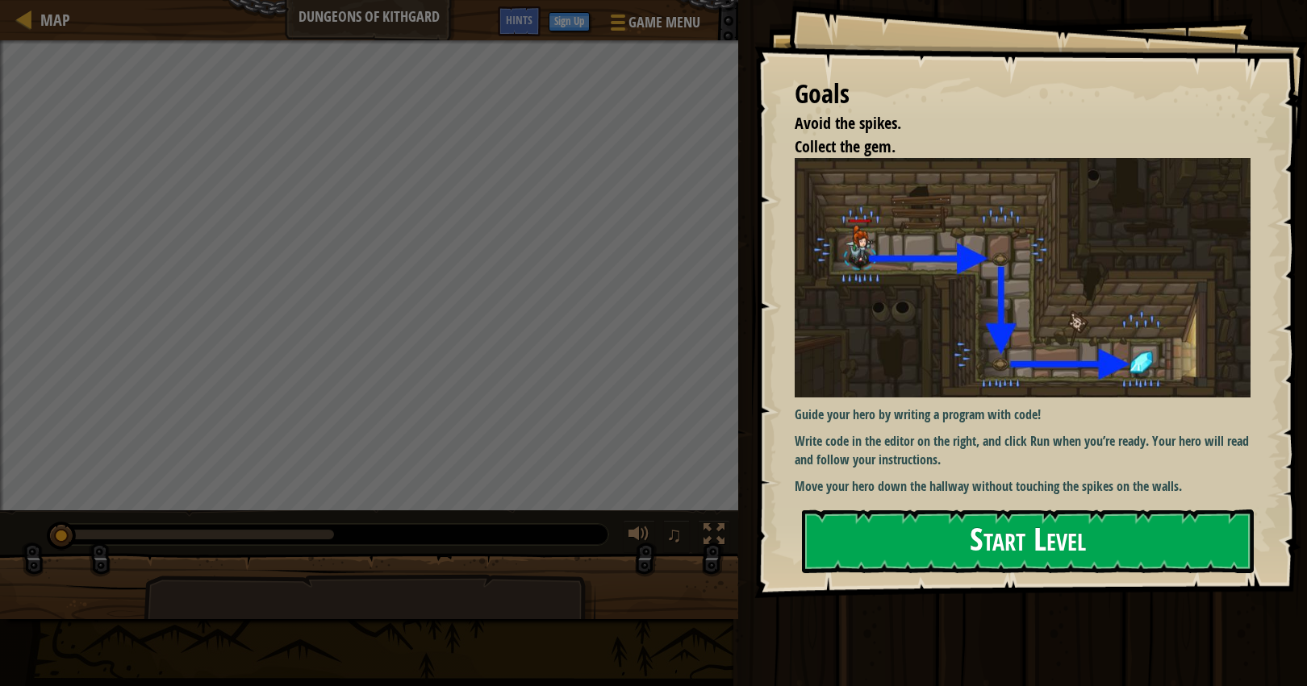
click at [1049, 524] on button "Start Level" at bounding box center [1028, 542] width 452 height 64
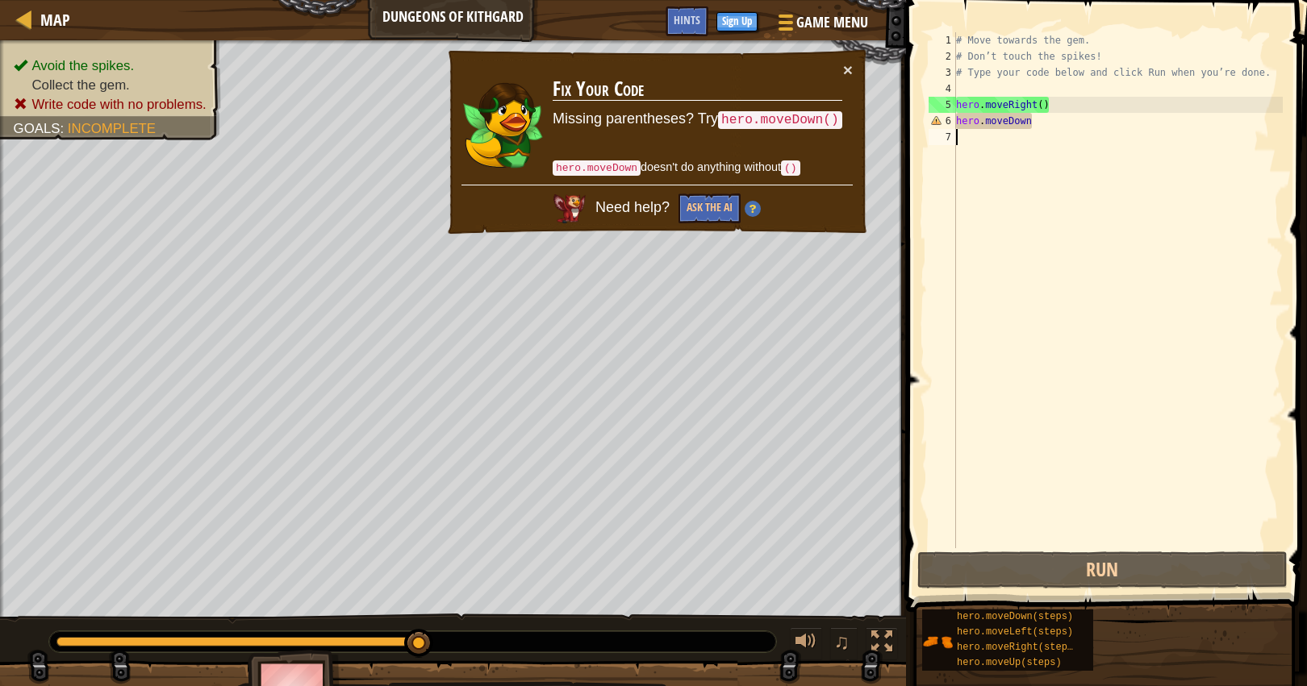
click at [999, 140] on div "# Move towards the gem. # Don’t touch the spikes! # Type your code below and cl…" at bounding box center [1118, 306] width 330 height 549
click at [1028, 119] on div "# Move towards the gem. # Don’t touch the spikes! # Type your code below and cl…" at bounding box center [1118, 306] width 330 height 549
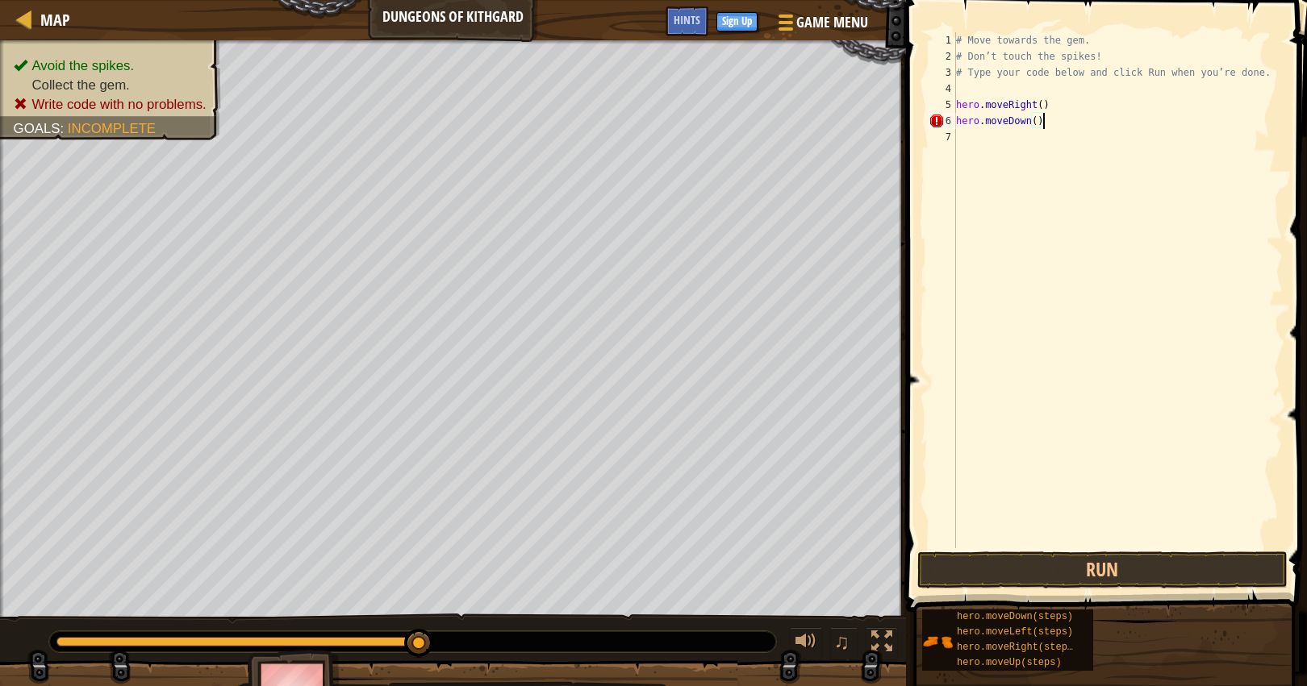
scroll to position [7, 6]
type textarea "hero.moveDown()"
click at [1110, 568] on button "Run" at bounding box center [1102, 570] width 370 height 37
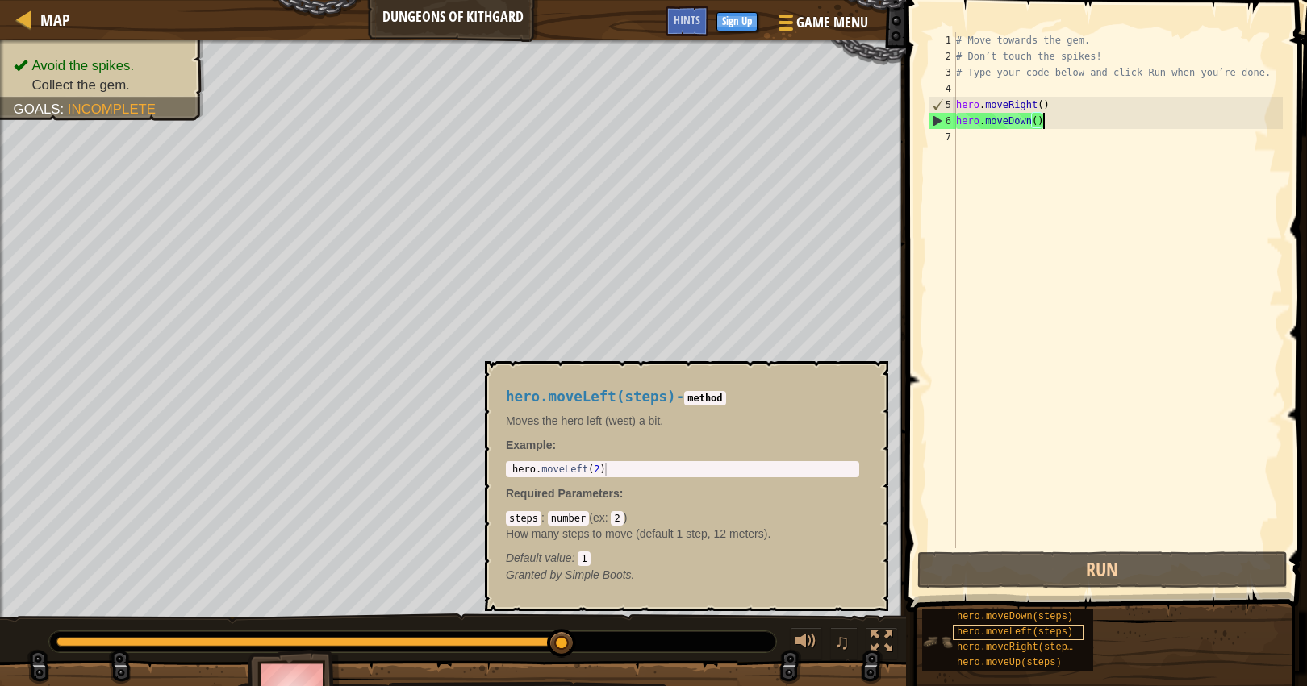
click at [1019, 633] on span "hero.moveLeft(steps)" at bounding box center [1015, 632] width 116 height 11
drag, startPoint x: 645, startPoint y: 457, endPoint x: 530, endPoint y: 476, distance: 116.2
click at [530, 476] on div "hero.moveLeft(steps) - method Moves the hero left (west) a bit. Example : 1 her…" at bounding box center [682, 486] width 376 height 224
type textarea "hero.moveLeft(2)"
click at [530, 475] on div "hero . moveLeft ( 2 )" at bounding box center [682, 482] width 347 height 39
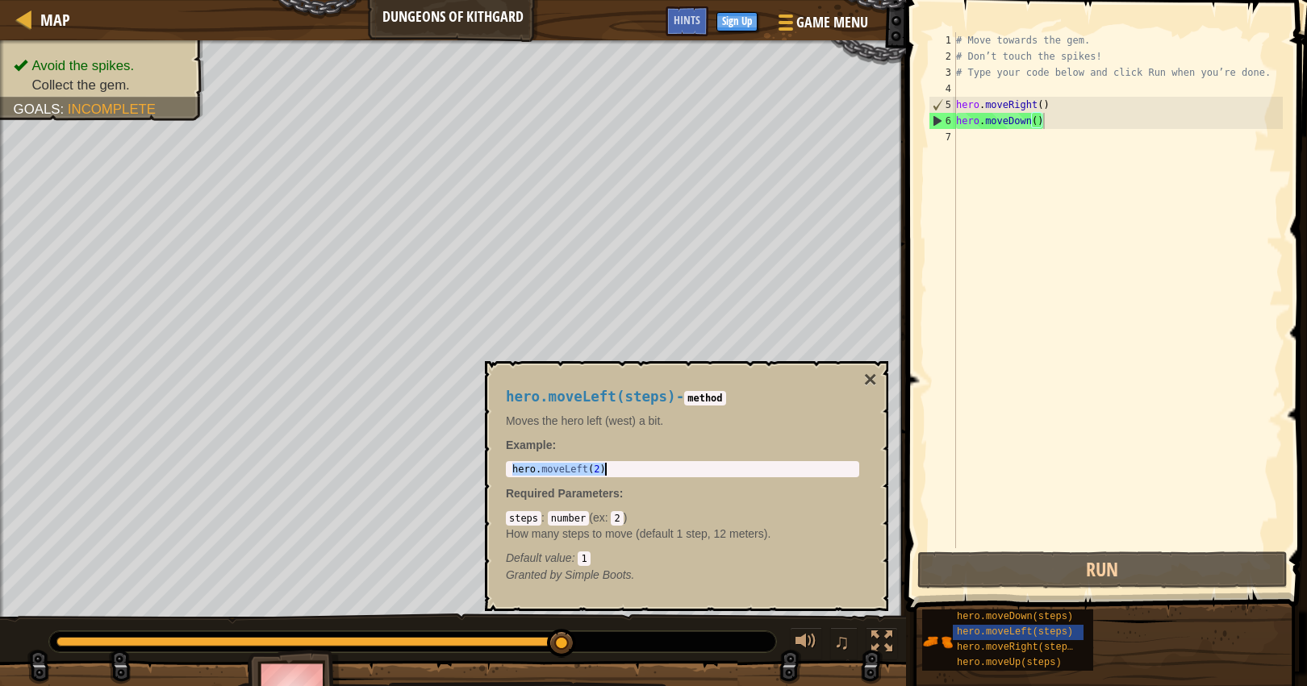
drag, startPoint x: 513, startPoint y: 469, endPoint x: 605, endPoint y: 471, distance: 92.0
click at [605, 471] on div "hero . moveLeft ( 2 )" at bounding box center [682, 482] width 347 height 39
click at [1018, 154] on div "# Move towards the gem. # Don’t touch the spikes! # Type your code below and cl…" at bounding box center [1118, 306] width 330 height 549
paste textarea "hero.moveLeft(2)"
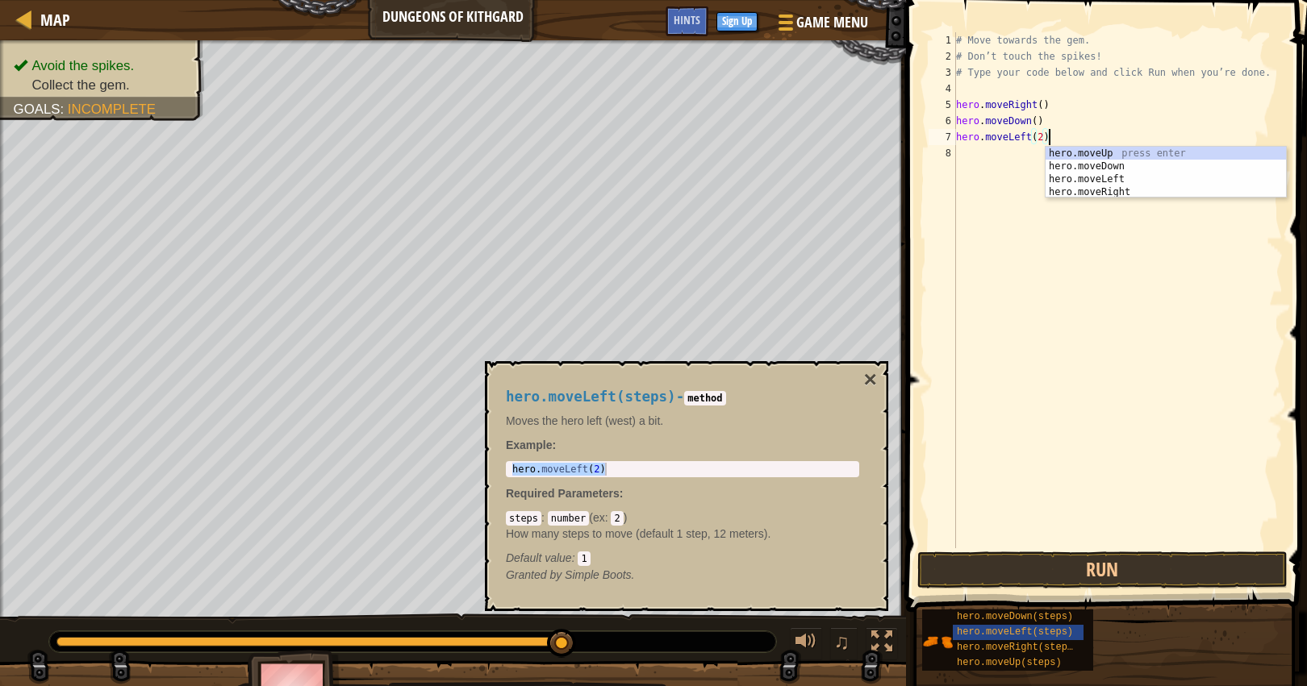
click at [1041, 140] on div "# Move towards the gem. # Don’t touch the spikes! # Type your code below and cl…" at bounding box center [1118, 306] width 330 height 549
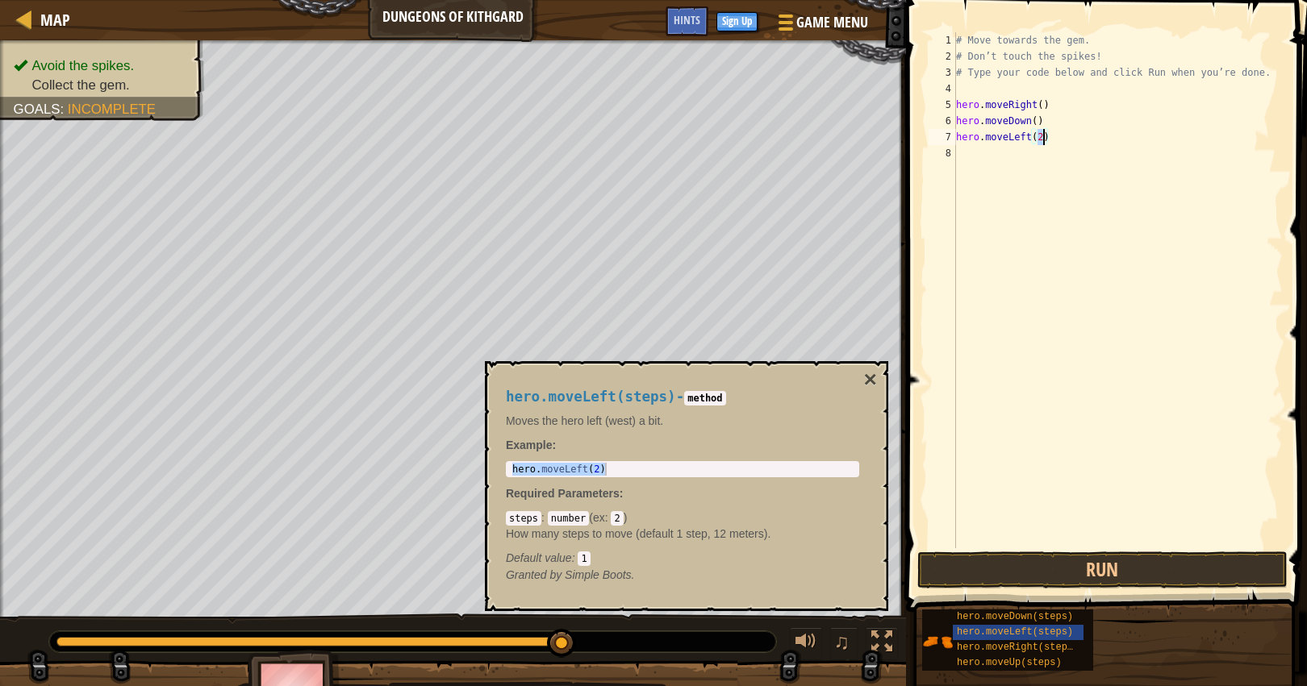
type textarea "hero.moveLeft()"
click at [1182, 581] on button "Run" at bounding box center [1102, 570] width 370 height 37
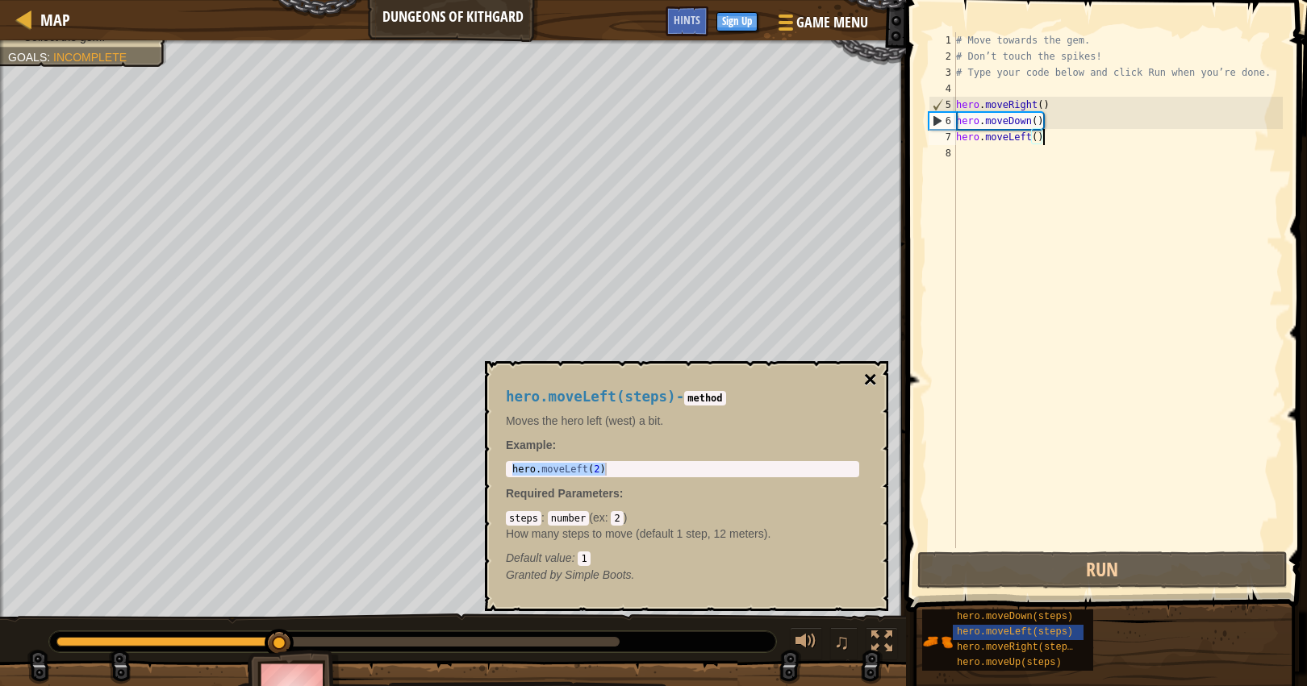
click at [867, 380] on button "×" at bounding box center [870, 380] width 13 height 23
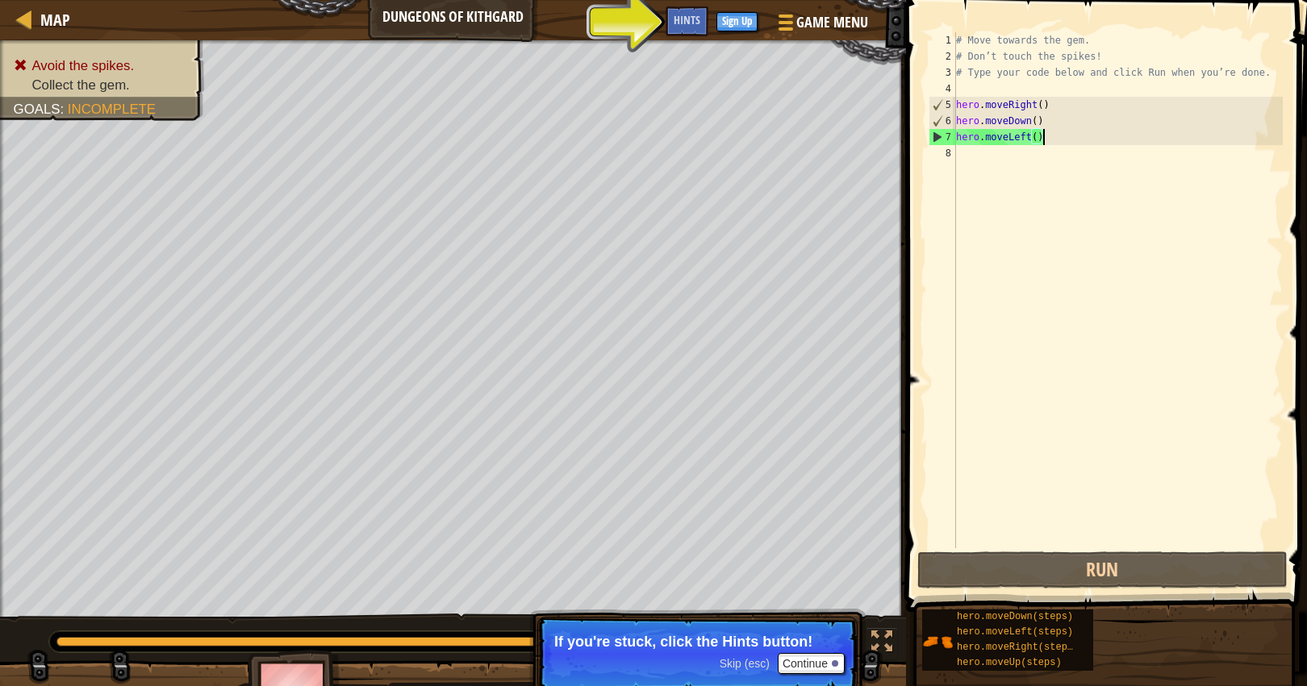
click at [1024, 133] on div "# Move towards the gem. # Don’t touch the spikes! # Type your code below and cl…" at bounding box center [1118, 306] width 330 height 549
drag, startPoint x: 1029, startPoint y: 135, endPoint x: 1007, endPoint y: 134, distance: 22.6
click at [1007, 134] on div "# Move towards the gem. # Don’t touch the spikes! # Type your code below and cl…" at bounding box center [1118, 306] width 330 height 549
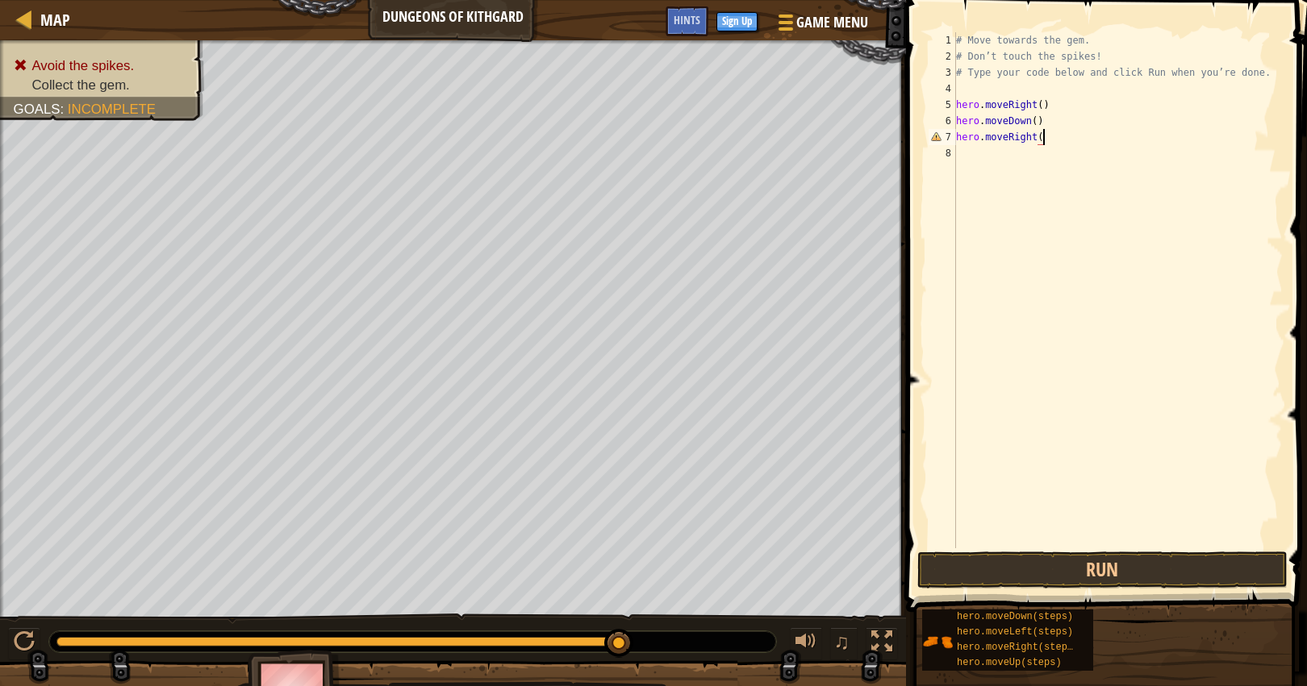
scroll to position [7, 6]
type textarea "hero.moveRight()"
click at [1114, 574] on button "Run" at bounding box center [1102, 570] width 370 height 37
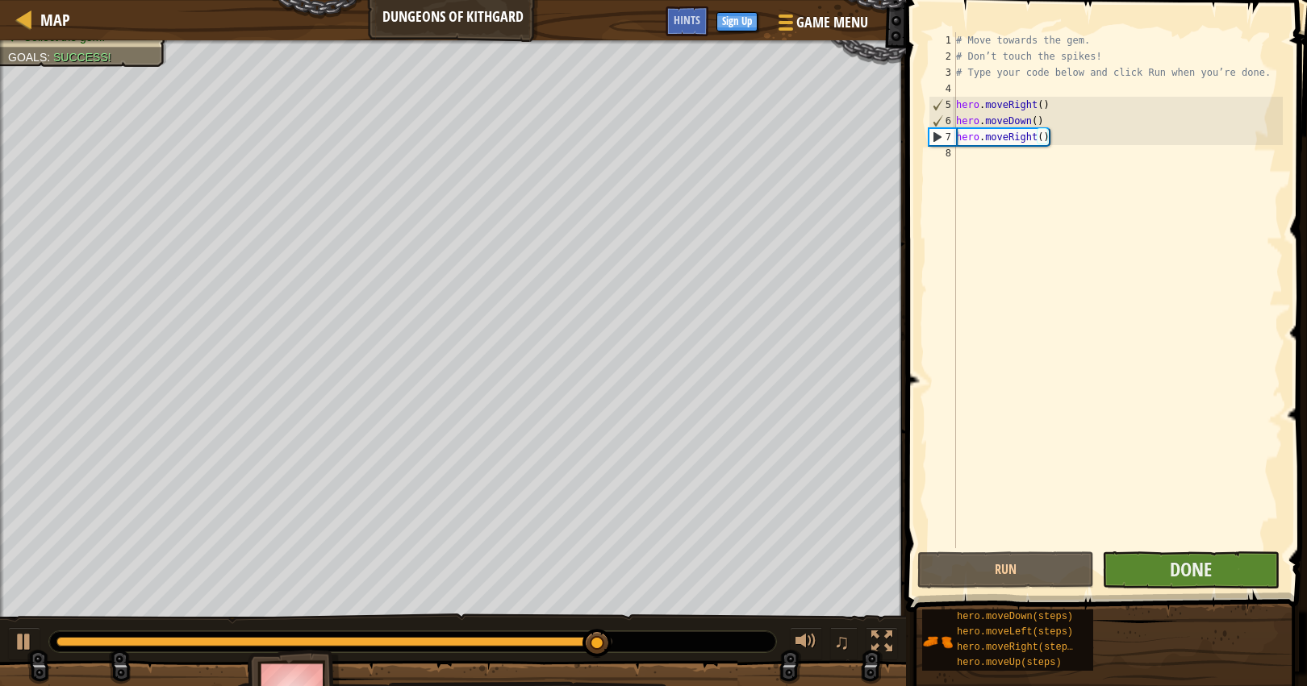
click at [1156, 575] on button "Done" at bounding box center [1190, 570] width 177 height 37
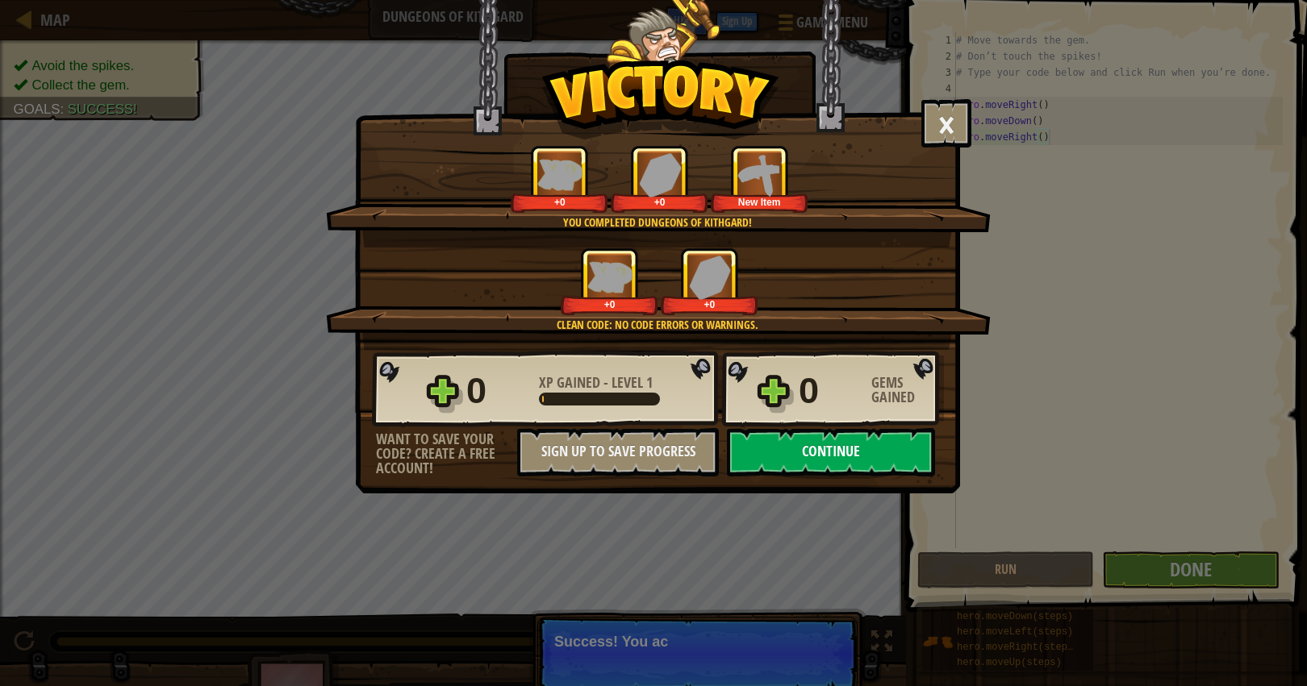
click at [849, 456] on button "Continue" at bounding box center [831, 452] width 208 height 48
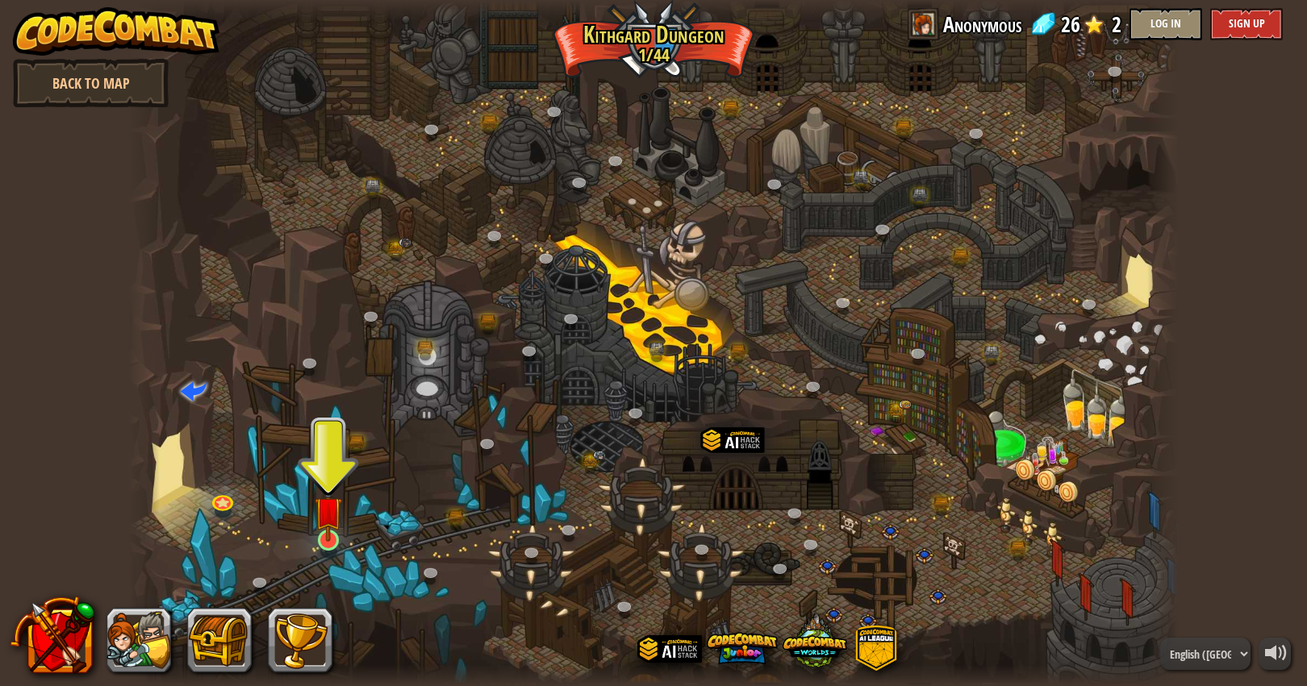
click at [331, 499] on img at bounding box center [328, 510] width 27 height 63
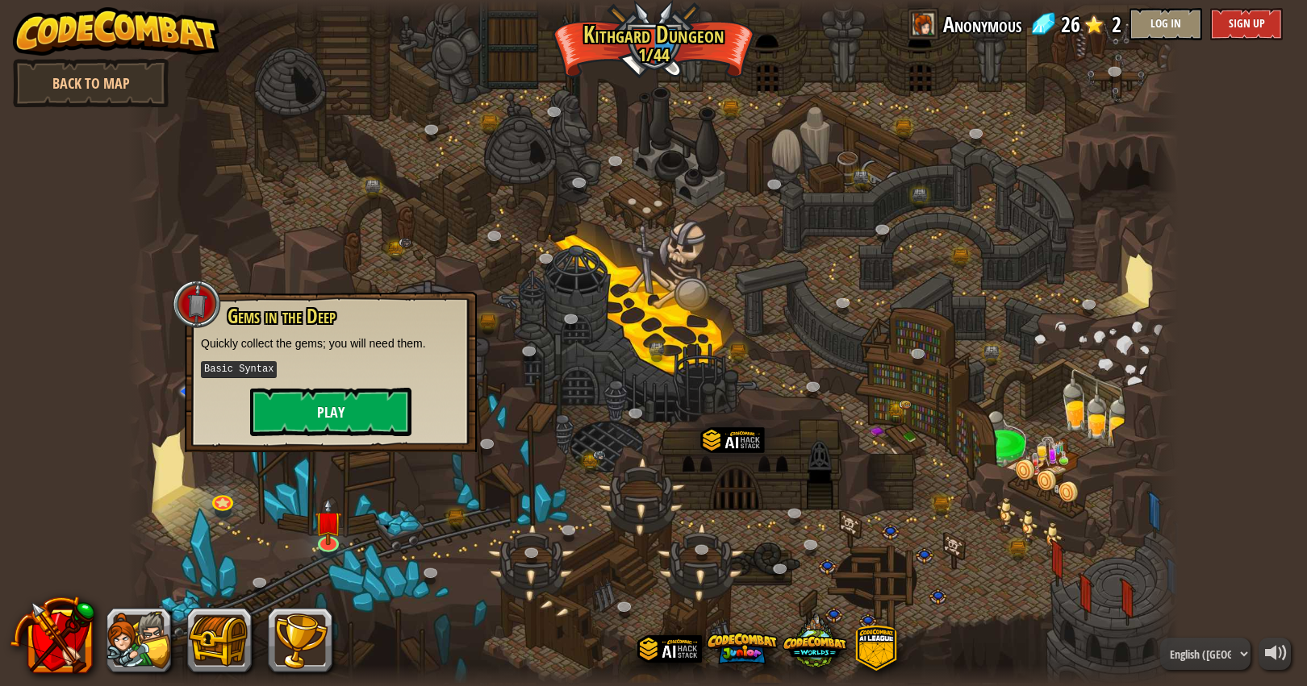
click at [356, 396] on button "Play" at bounding box center [330, 412] width 161 height 48
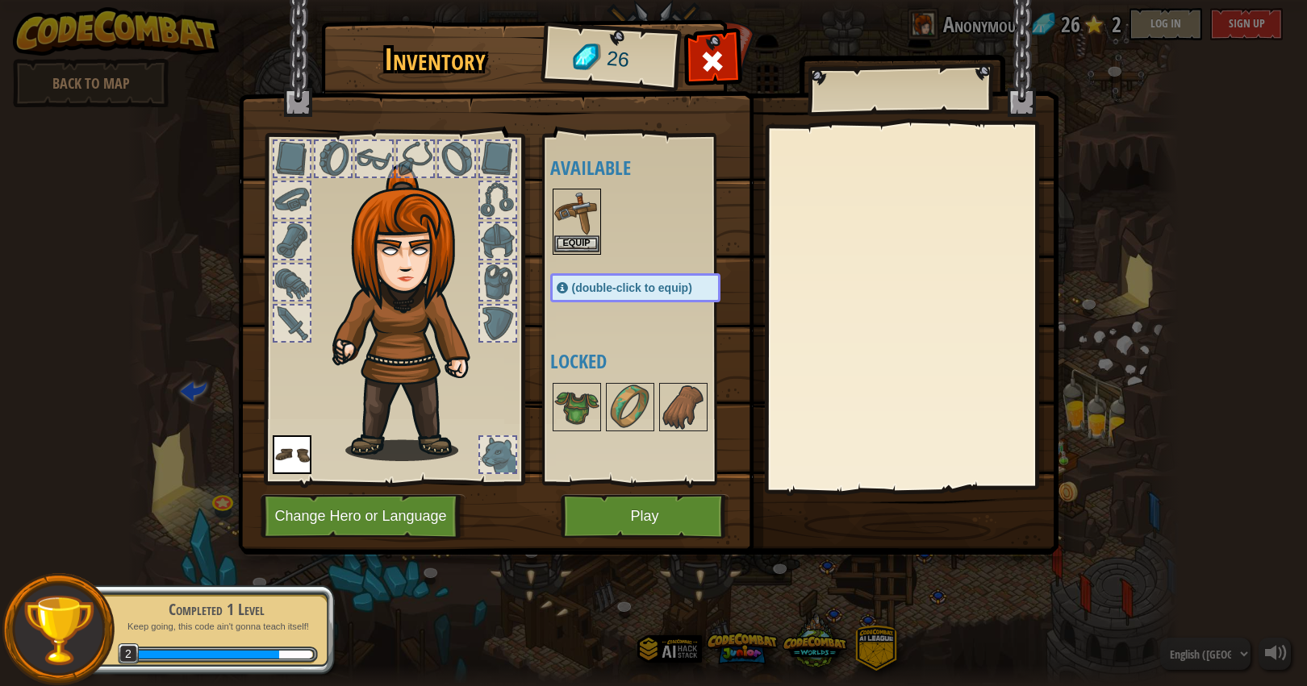
click at [586, 248] on button "Equip" at bounding box center [576, 244] width 45 height 17
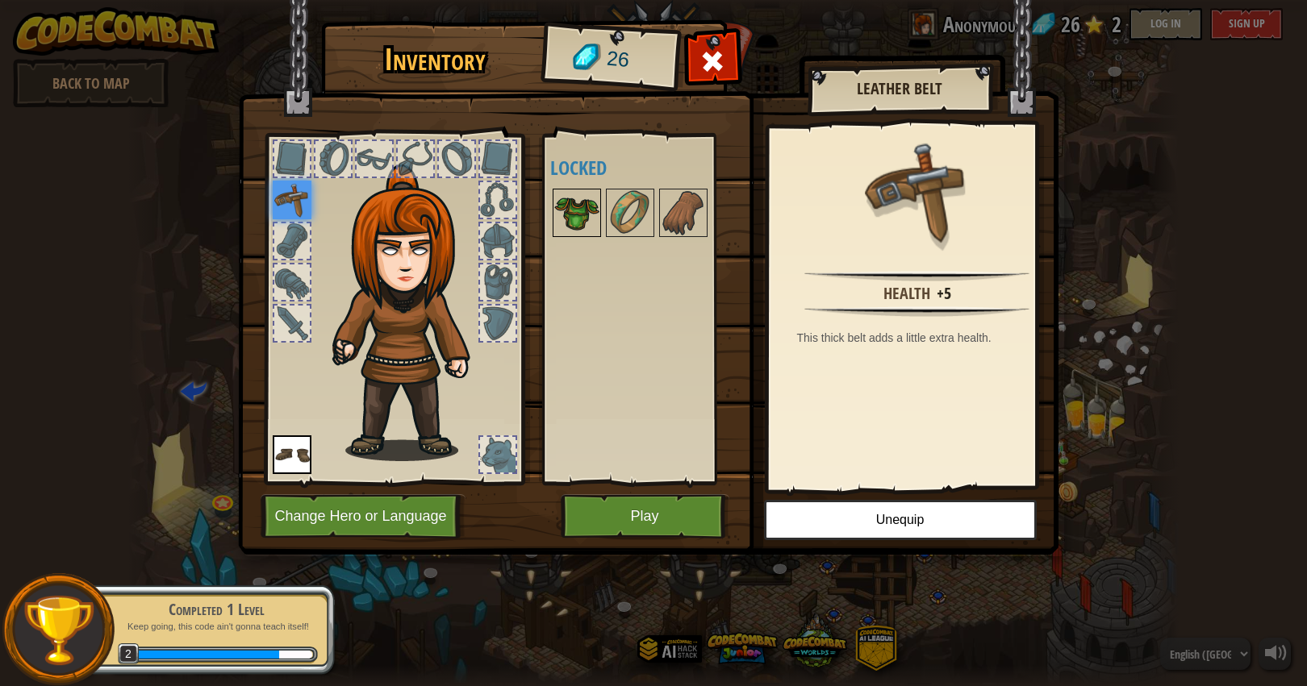
click at [582, 208] on img at bounding box center [576, 212] width 45 height 45
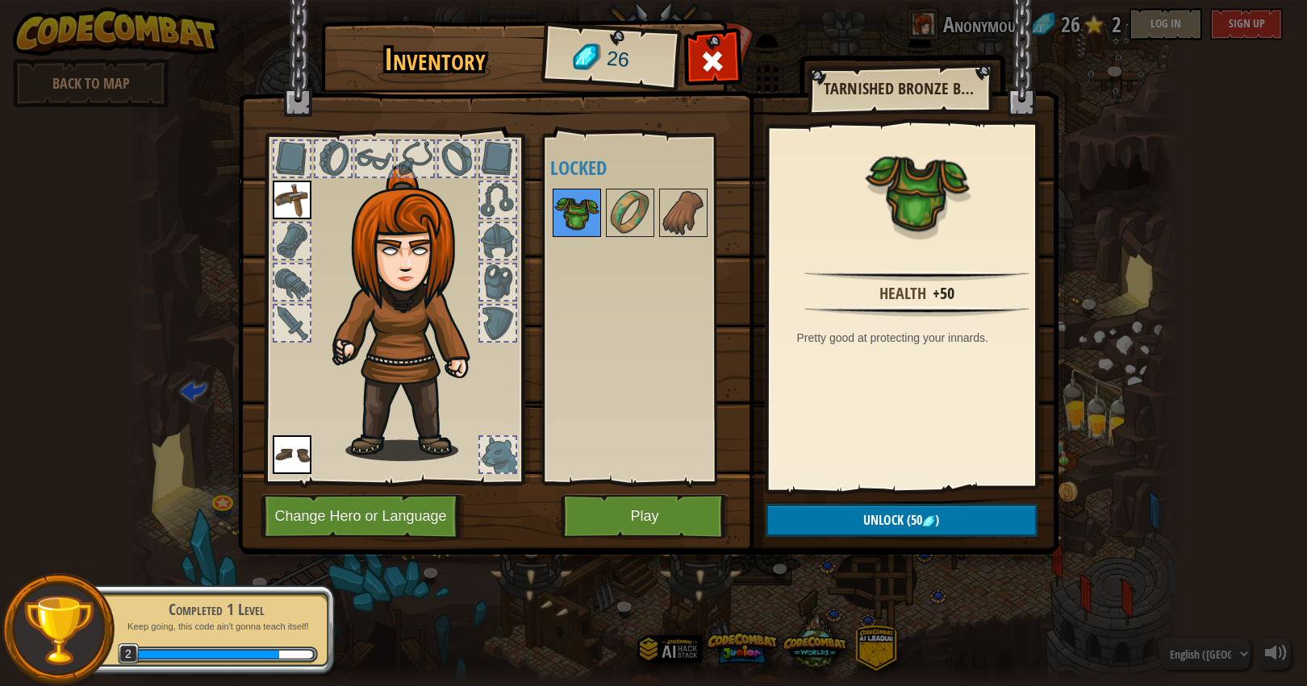
click at [598, 212] on img at bounding box center [576, 212] width 45 height 45
click at [382, 518] on button "Change Hero or Language" at bounding box center [363, 516] width 205 height 44
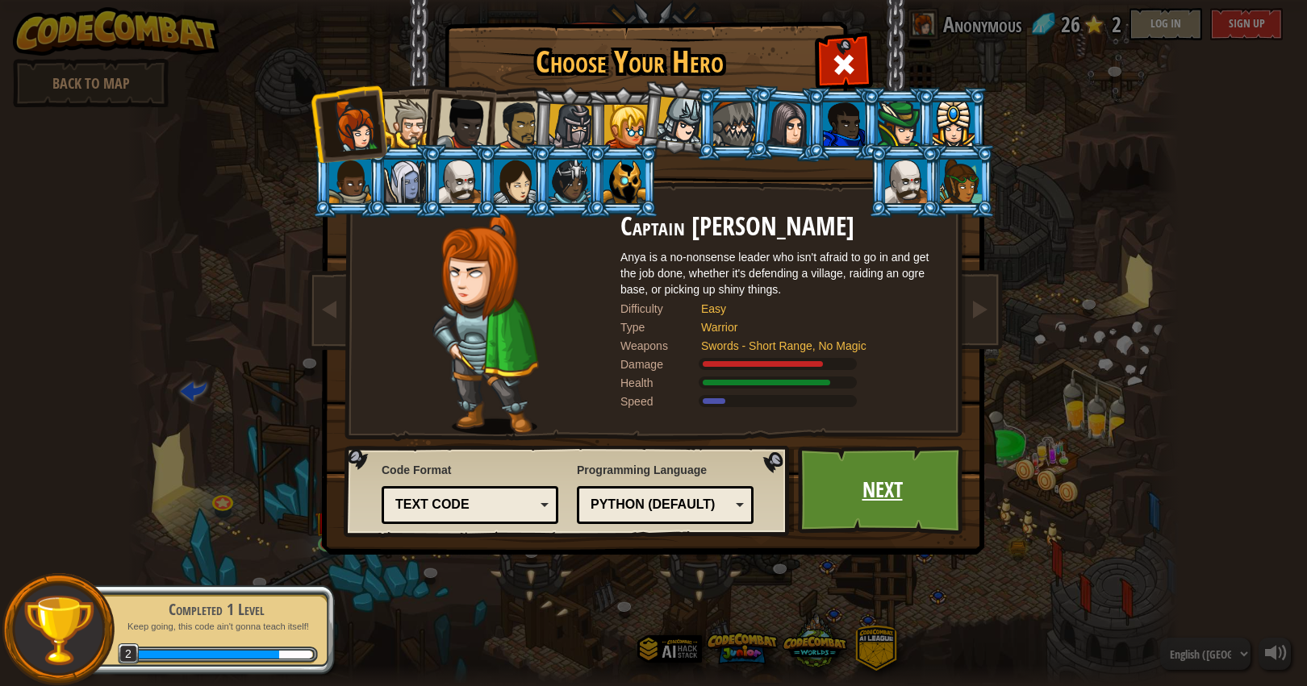
click at [823, 506] on link "Next" at bounding box center [882, 490] width 169 height 89
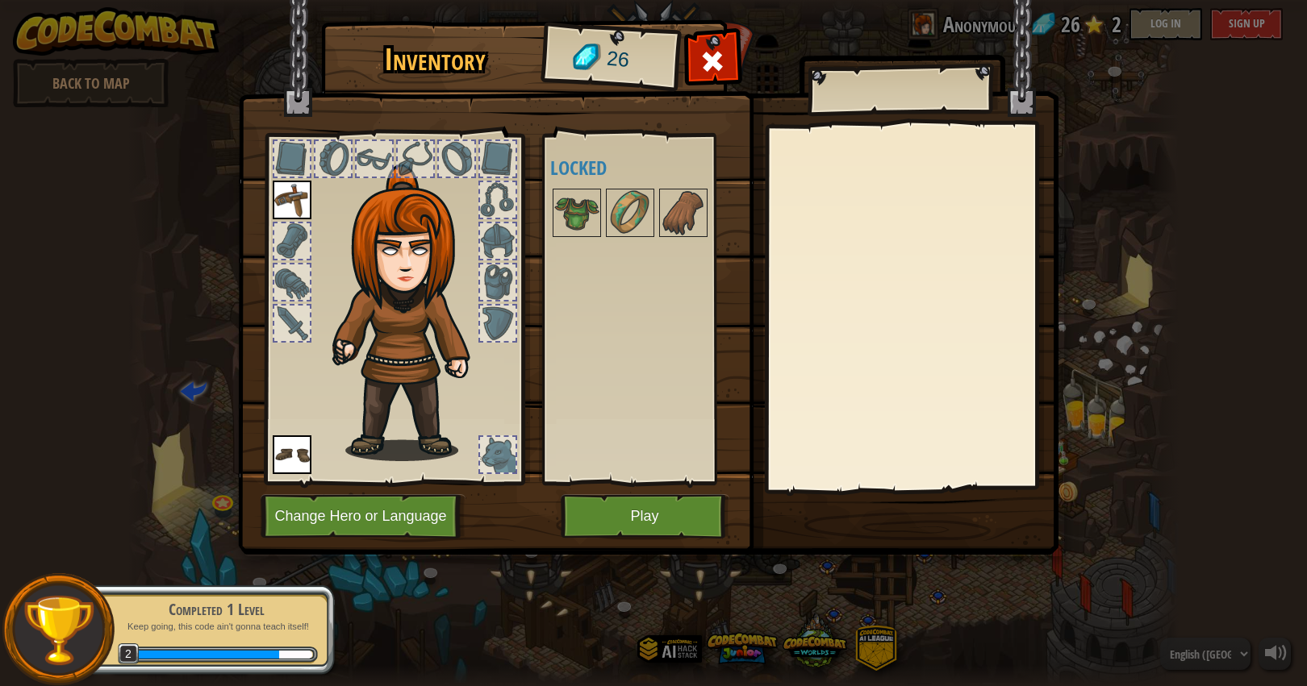
click at [700, 511] on button "Play" at bounding box center [645, 516] width 169 height 44
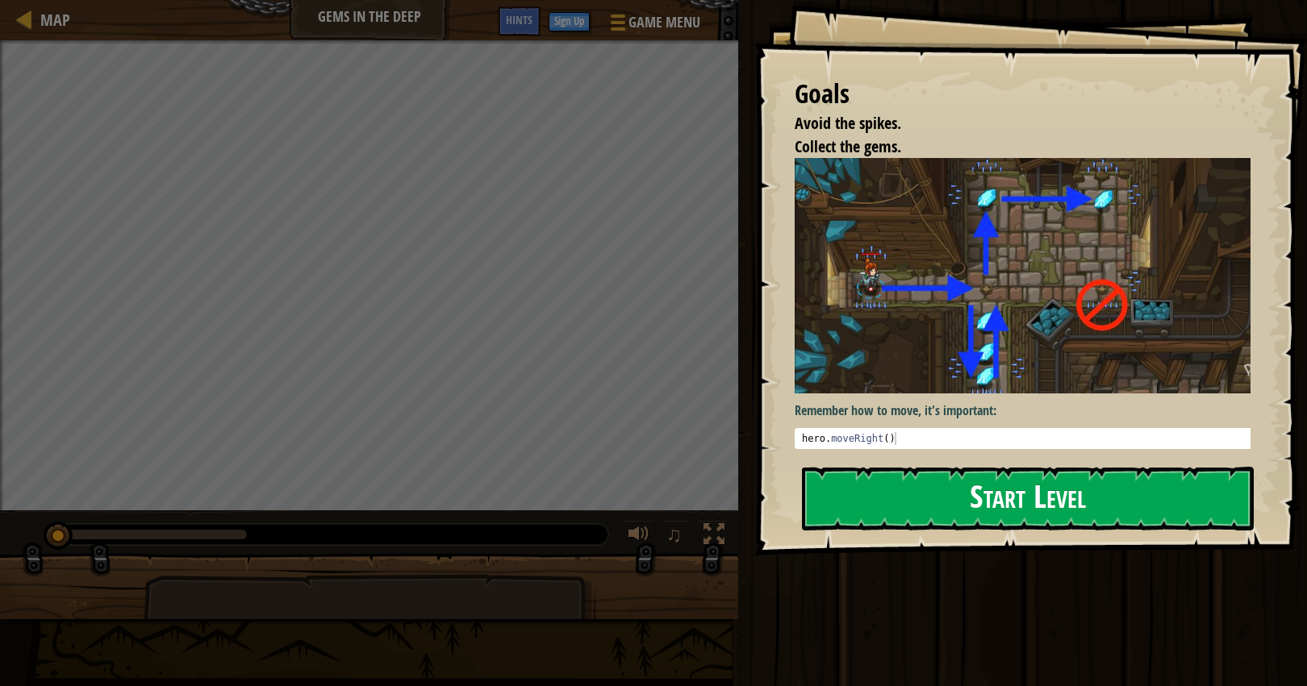
click at [1004, 475] on button "Start Level" at bounding box center [1028, 499] width 452 height 64
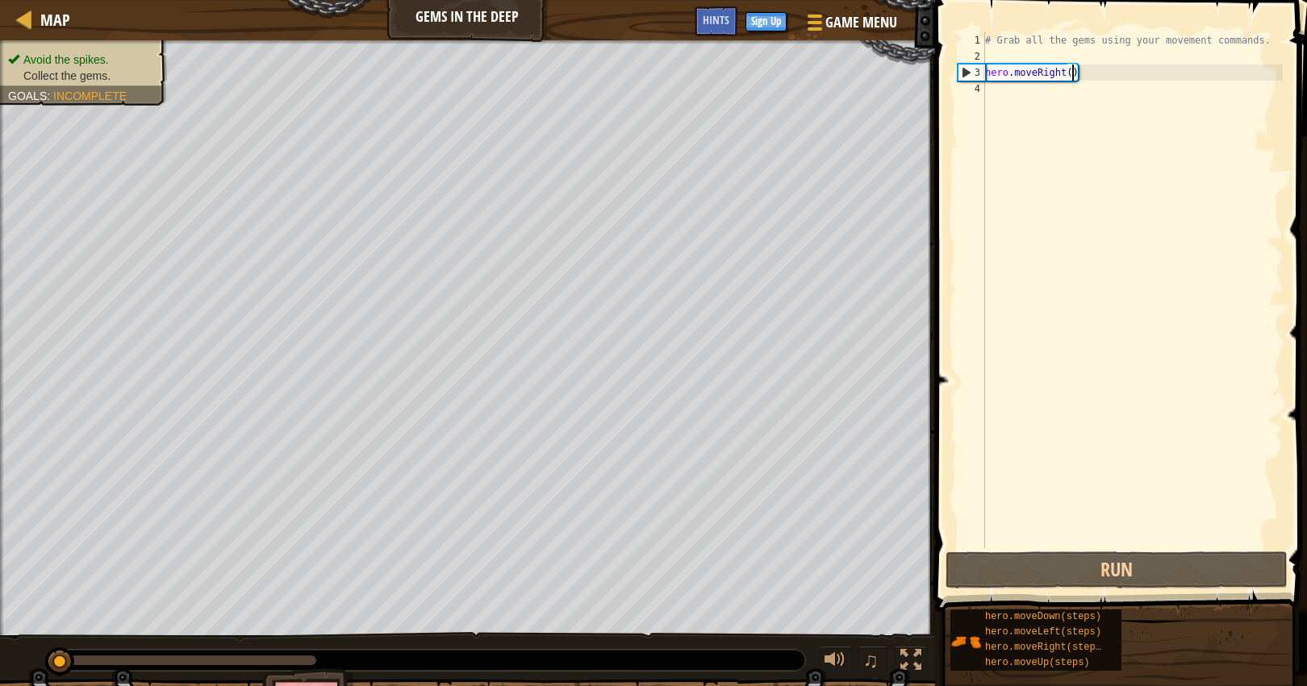
click at [1070, 70] on div "# Grab all the gems using your movement commands. hero . moveRight ( )" at bounding box center [1132, 306] width 301 height 549
type textarea "hero.moveRight(3)"
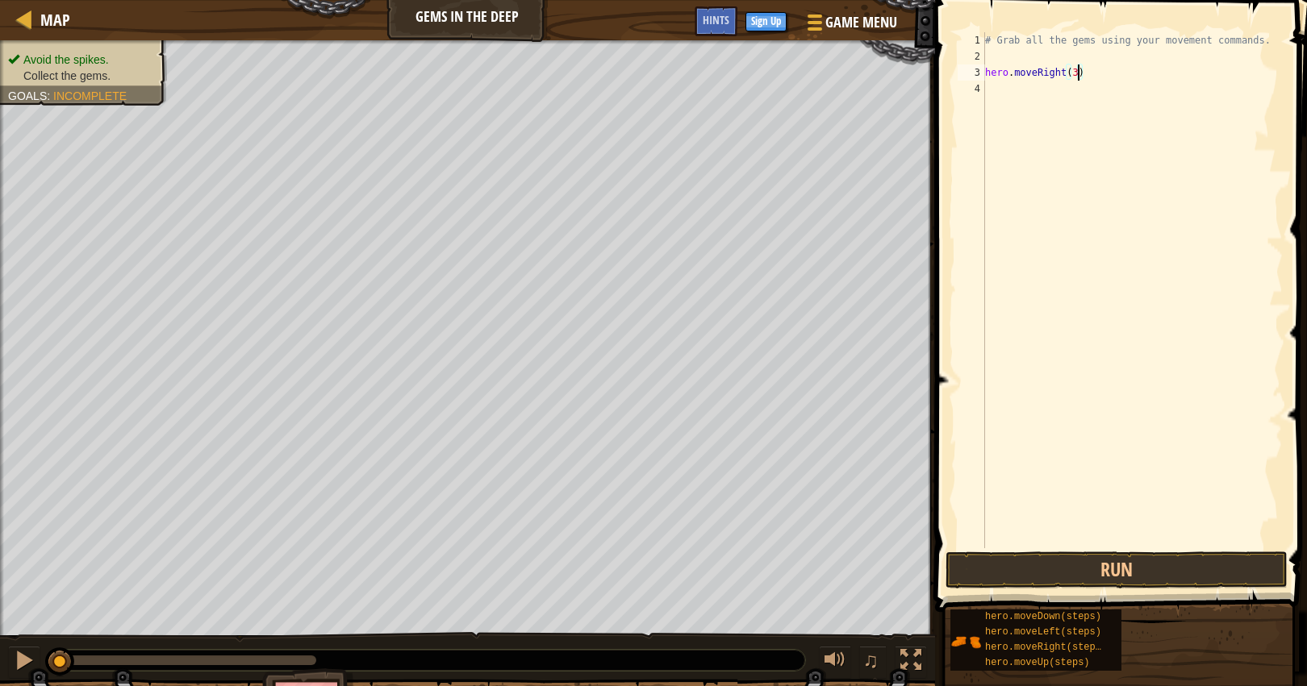
click at [1133, 365] on div "# Grab all the gems using your movement commands. hero . moveRight ( 3 )" at bounding box center [1132, 306] width 301 height 549
click at [1110, 568] on button "Run" at bounding box center [1116, 570] width 342 height 37
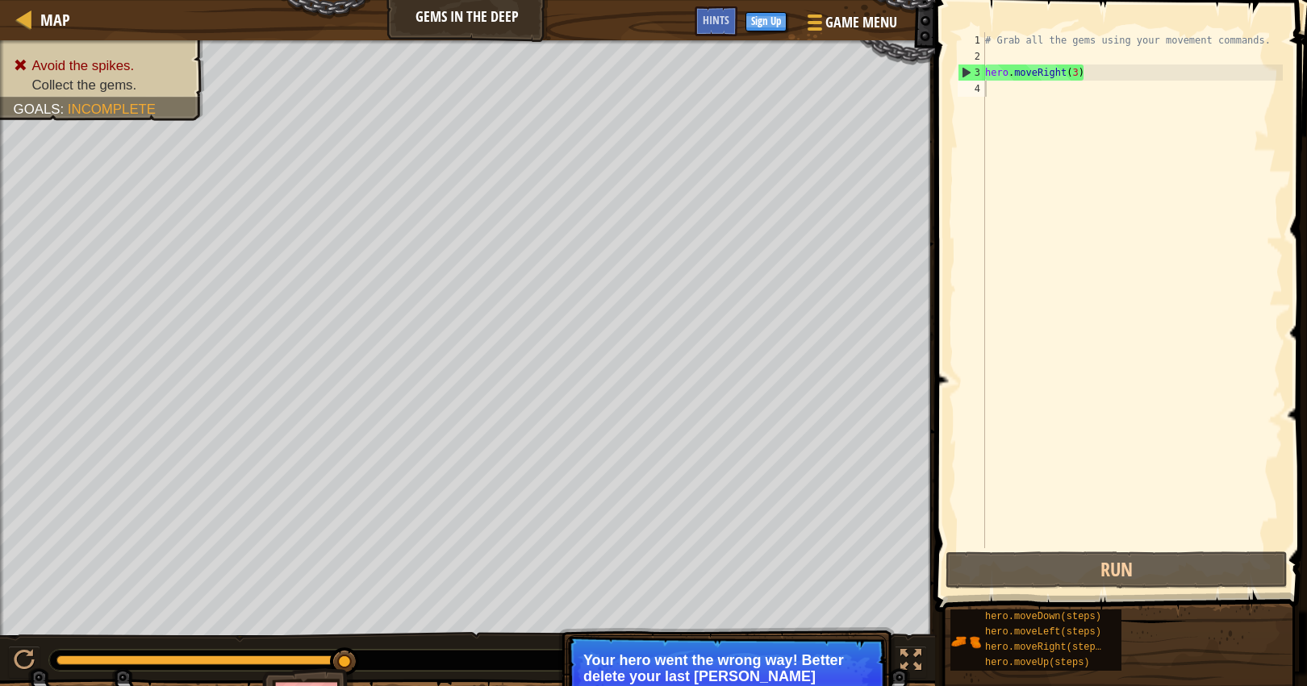
click at [1078, 69] on div "# Grab all the gems using your movement commands. hero . moveRight ( 3 )" at bounding box center [1132, 306] width 301 height 549
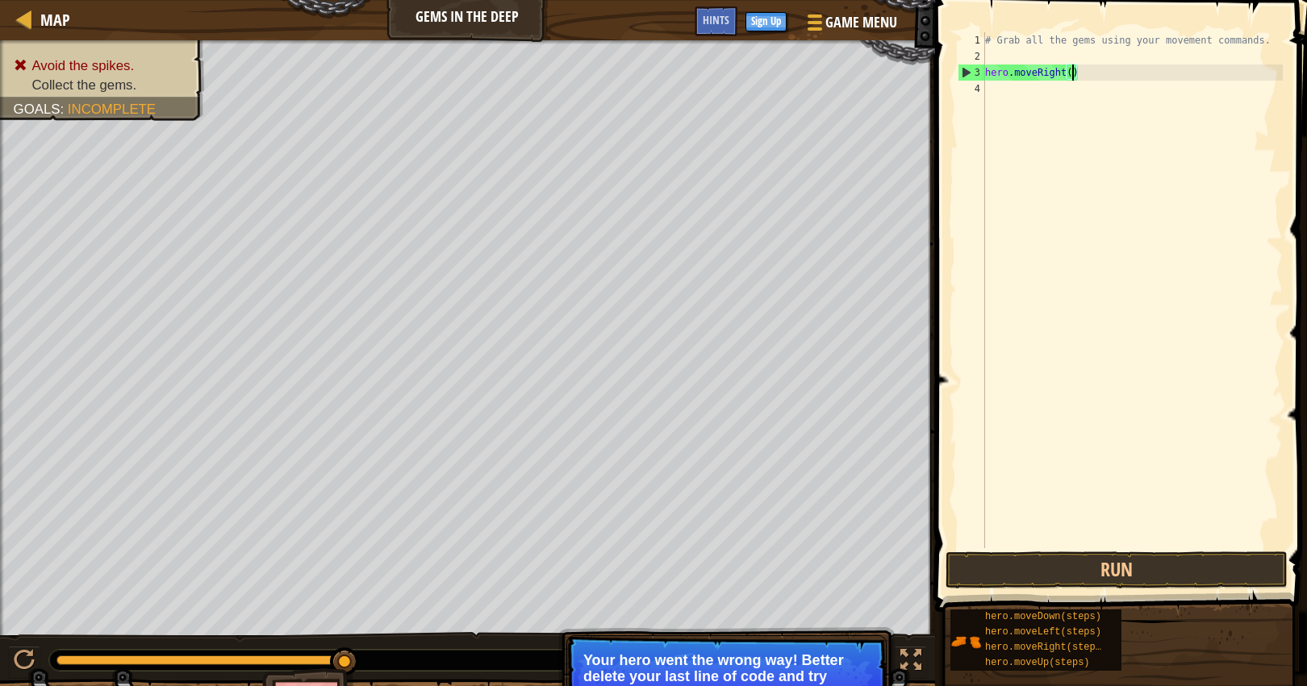
scroll to position [7, 7]
type textarea "hero.moveRight(1)"
click at [1129, 574] on button "Run" at bounding box center [1116, 570] width 342 height 37
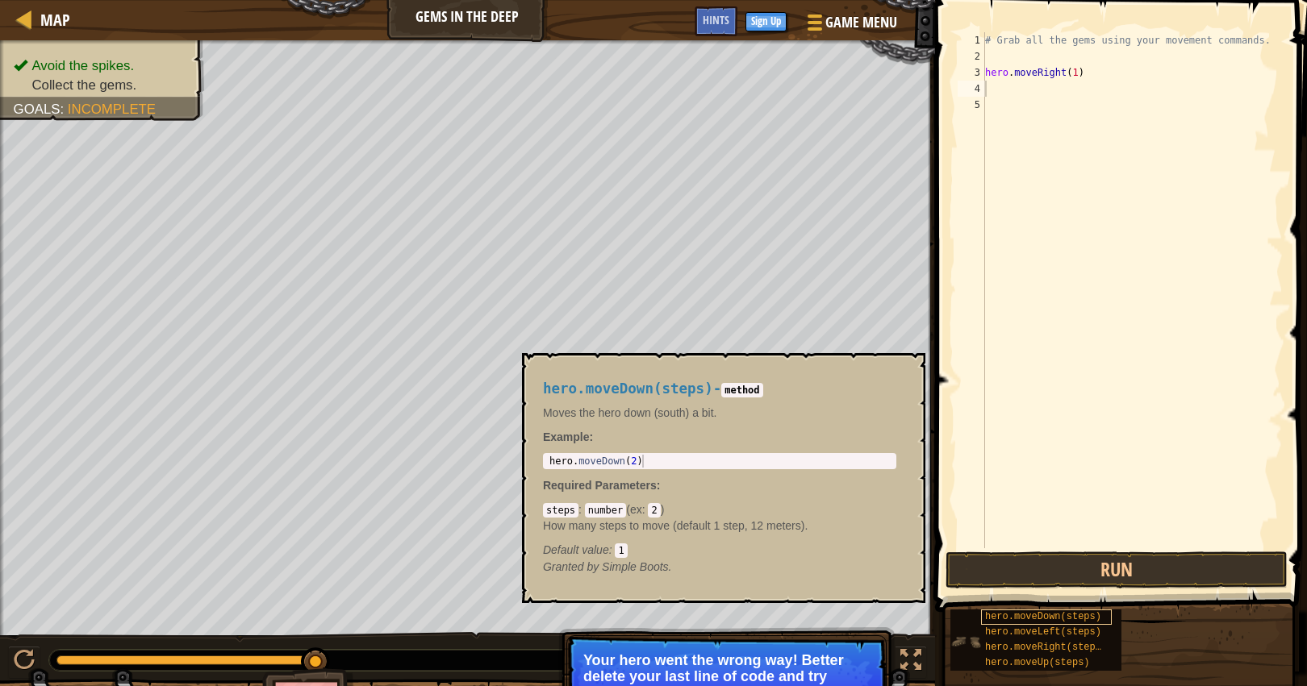
click at [1068, 614] on span "hero.moveDown(steps)" at bounding box center [1043, 616] width 116 height 11
type textarea "hero.moveDown(2)"
drag, startPoint x: 657, startPoint y: 461, endPoint x: 551, endPoint y: 458, distance: 106.5
click at [551, 458] on div "hero . moveDown ( 2 )" at bounding box center [719, 474] width 347 height 39
click at [1049, 91] on div "# Grab all the gems using your movement commands. hero . moveRight ( 1 )" at bounding box center [1132, 306] width 301 height 549
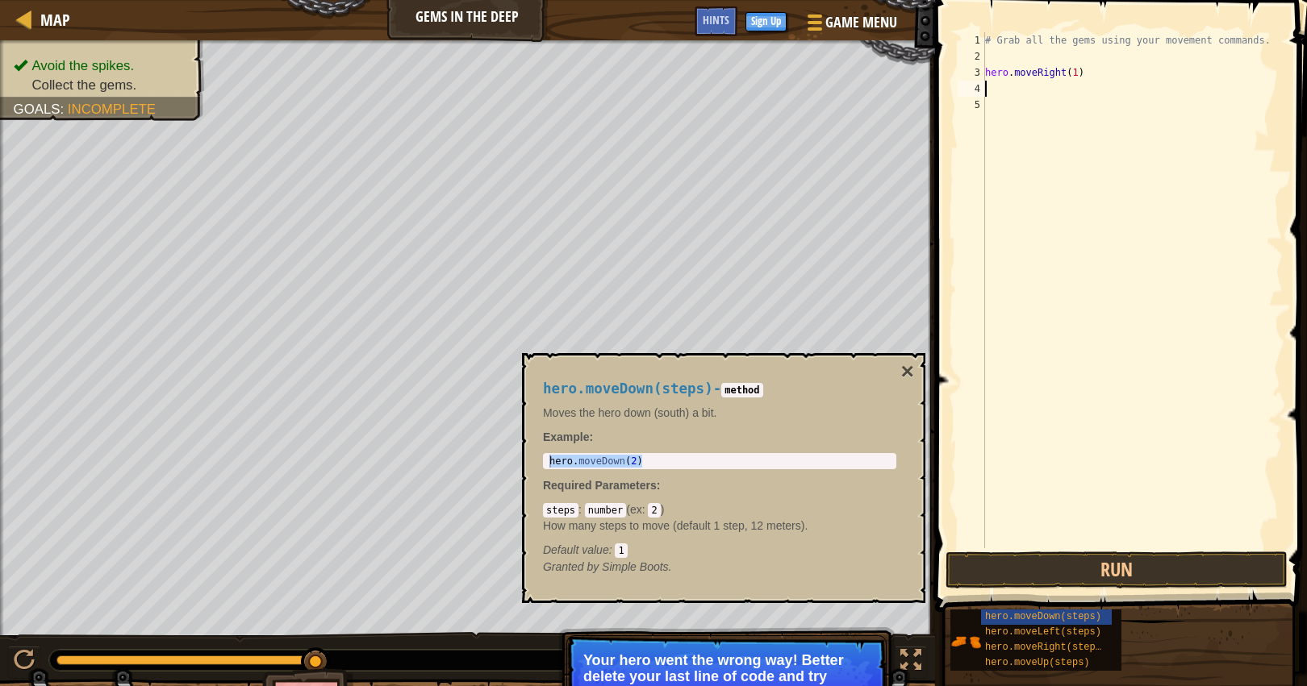
paste textarea "hero.moveDown(2)"
click at [1071, 90] on div "# Grab all the gems using your movement commands. hero . moveRight ( 1 ) hero .…" at bounding box center [1132, 306] width 301 height 549
type textarea "hero.moveDown(1)"
click at [1152, 565] on button "Run" at bounding box center [1116, 570] width 342 height 37
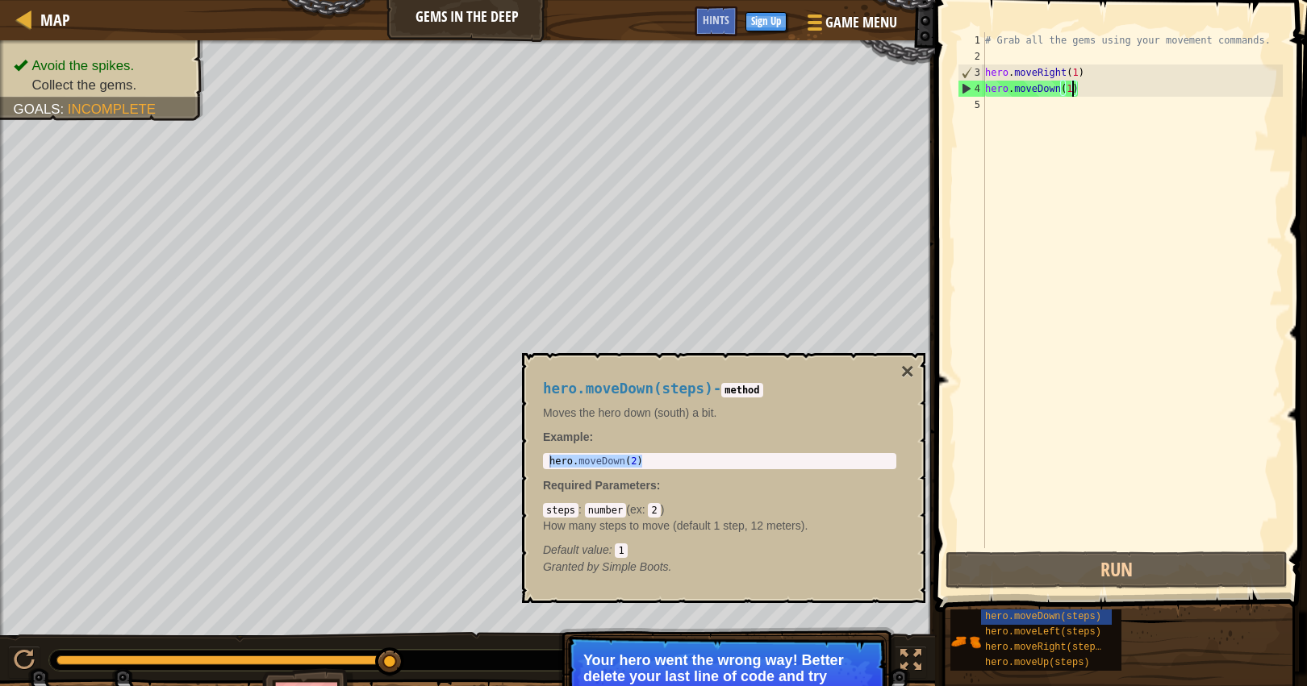
drag, startPoint x: 1166, startPoint y: 136, endPoint x: 1164, endPoint y: 128, distance: 8.2
click at [1166, 136] on div "# Grab all the gems using your movement commands. hero . moveRight ( 1 ) hero .…" at bounding box center [1132, 306] width 301 height 549
click at [1074, 661] on span "hero.moveUp(steps)" at bounding box center [1037, 662] width 105 height 11
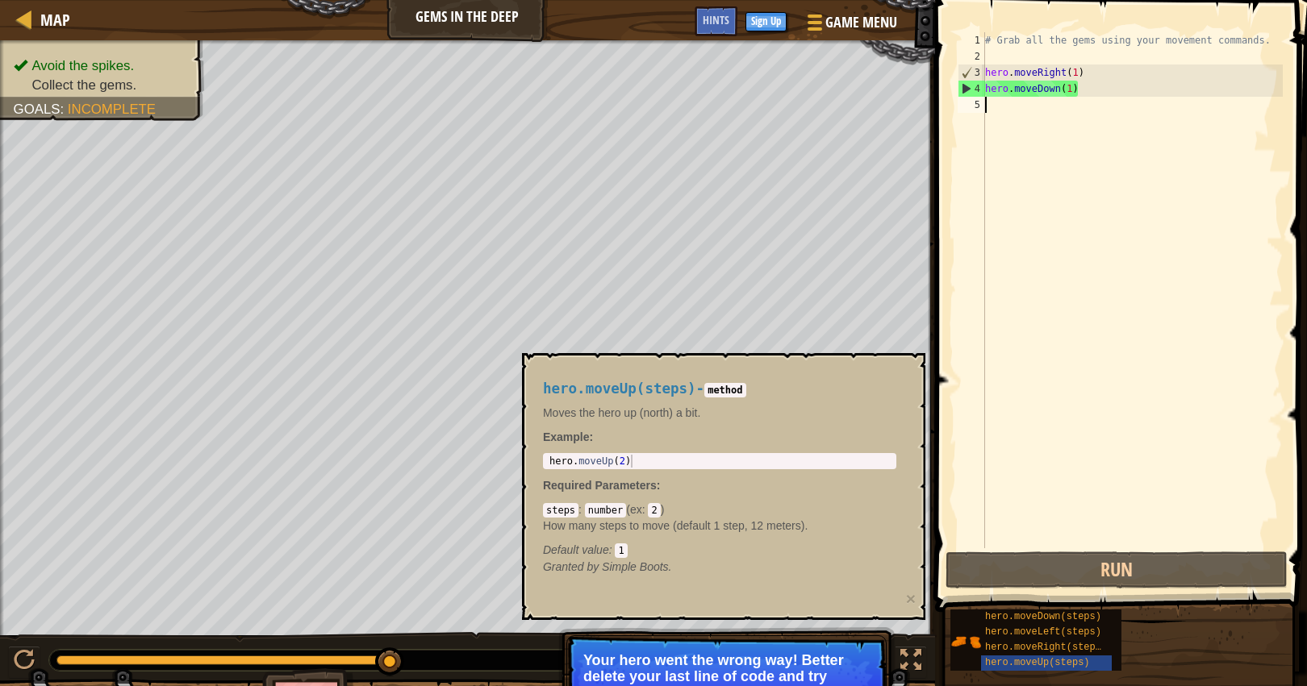
type textarea "hero.moveUp(2)"
drag, startPoint x: 676, startPoint y: 461, endPoint x: 524, endPoint y: 459, distance: 152.5
click at [524, 459] on div "hero.moveUp(steps) - method Moves the hero up (north) a bit. Example : hero.mov…" at bounding box center [723, 486] width 403 height 267
click at [1099, 118] on div "# Grab all the gems using your movement commands. hero . moveRight ( 1 ) hero .…" at bounding box center [1132, 306] width 301 height 549
paste textarea "hero.moveUp(2)"
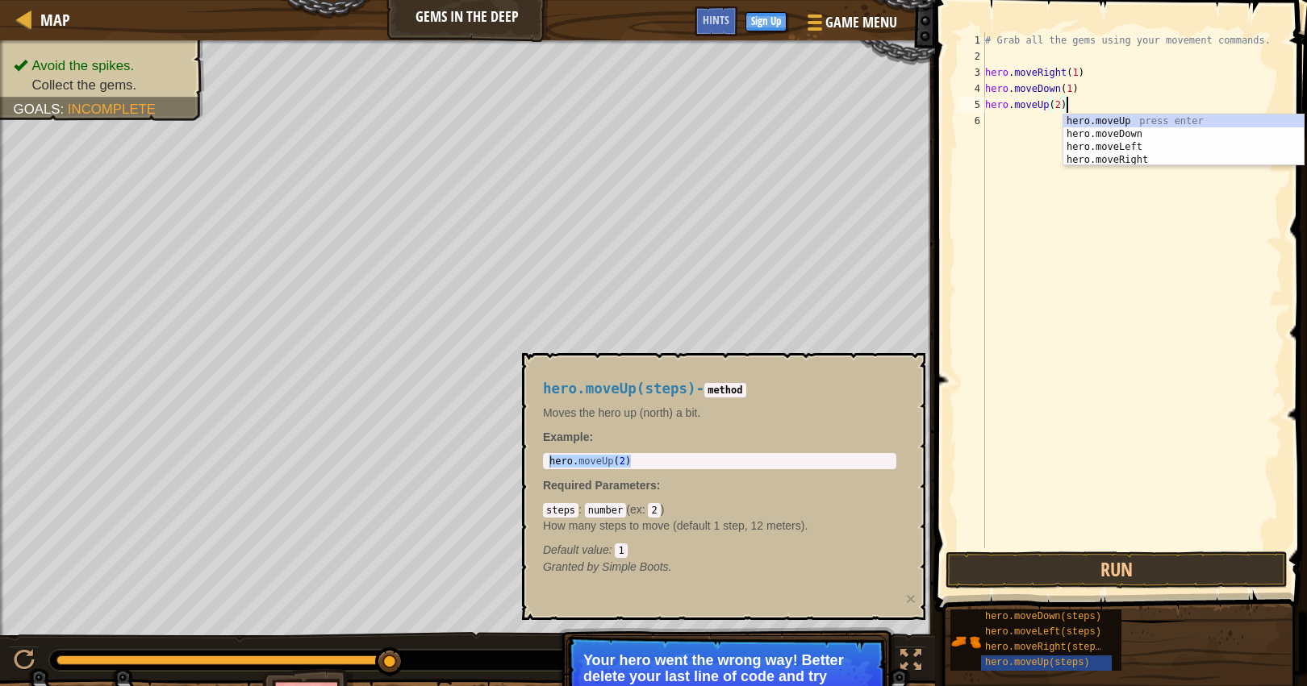
click at [1059, 104] on div "# Grab all the gems using your movement commands. hero . moveRight ( 1 ) hero .…" at bounding box center [1132, 306] width 301 height 549
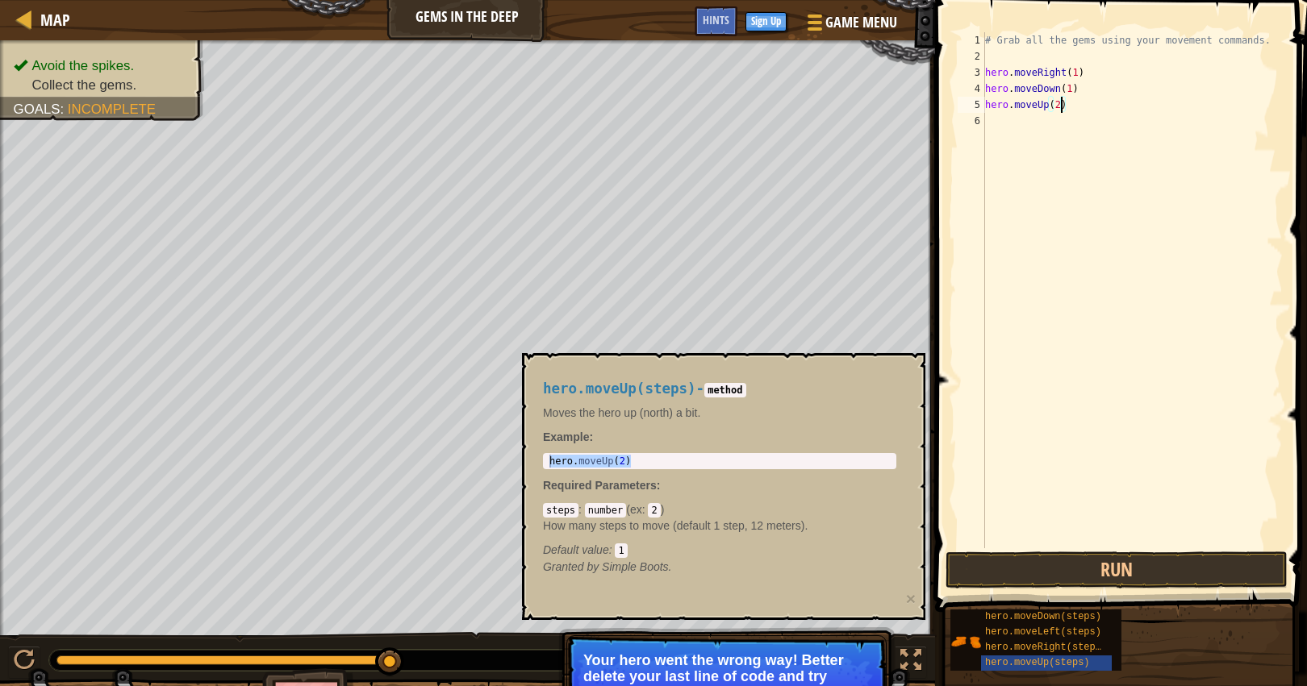
type textarea "hero.moveUp(1)"
click at [1164, 478] on div "# Grab all the gems using your movement commands. hero . moveRight ( 1 ) hero .…" at bounding box center [1132, 306] width 301 height 549
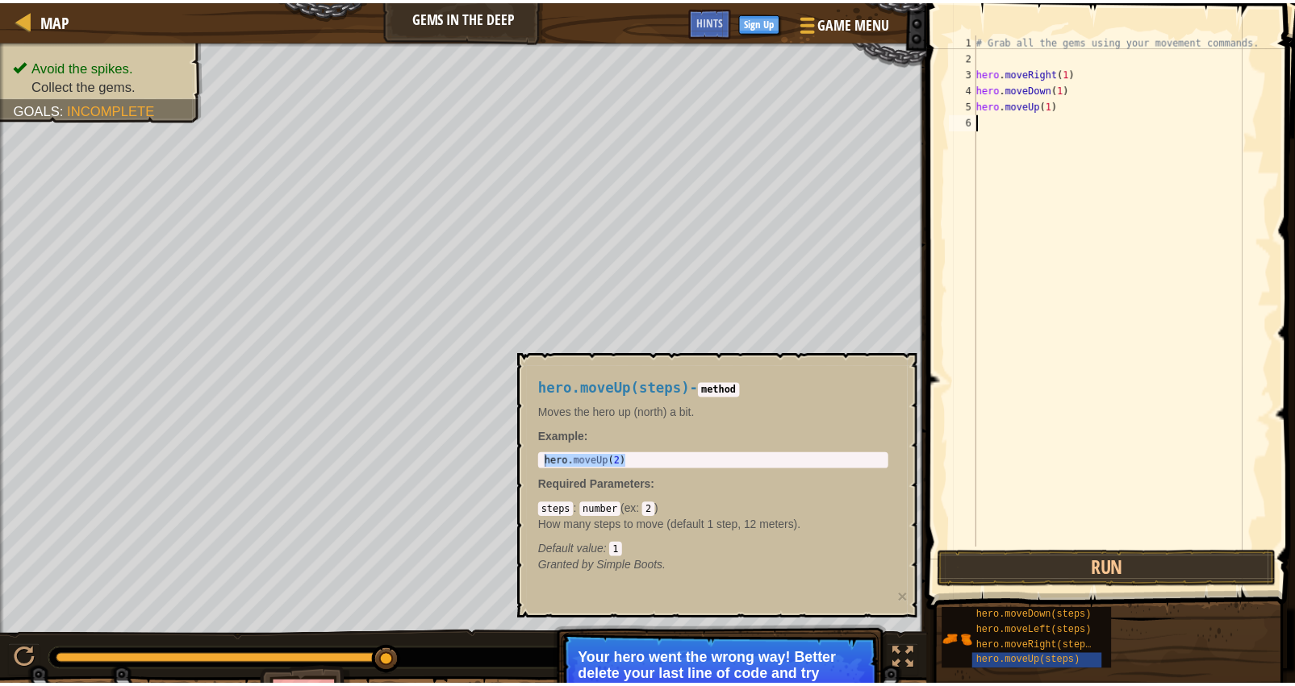
scroll to position [7, 0]
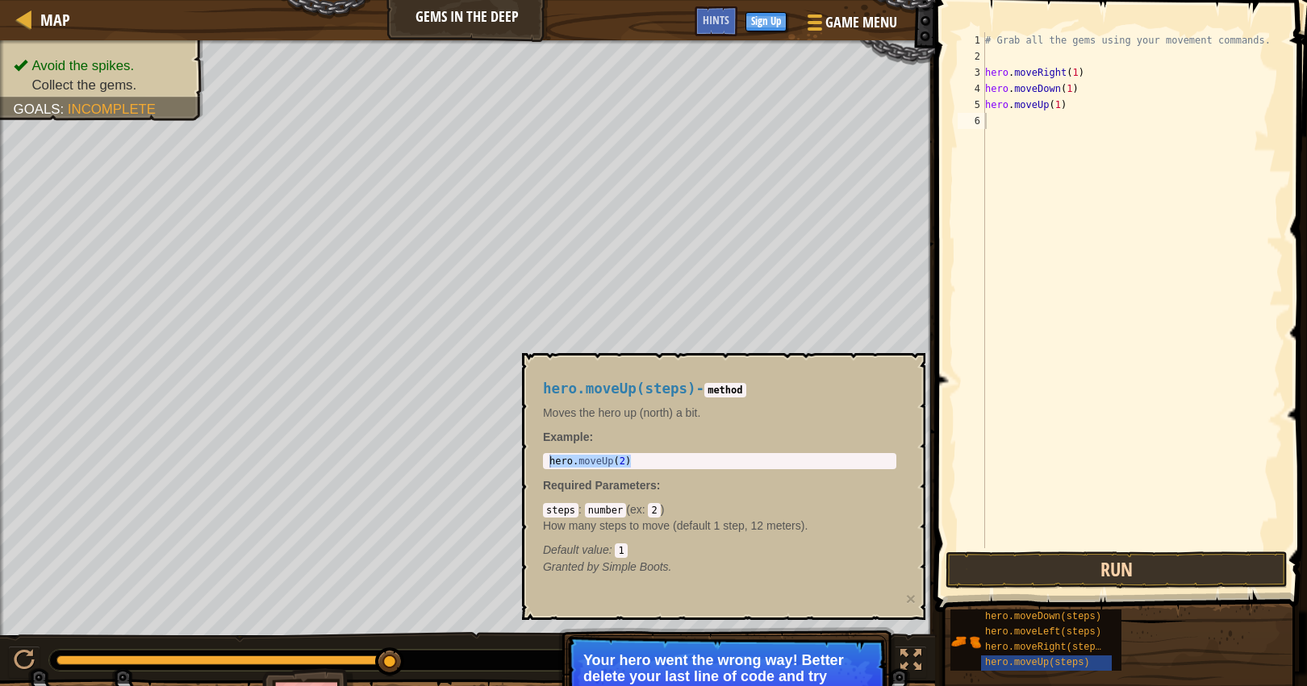
click at [1152, 577] on button "Run" at bounding box center [1116, 570] width 342 height 37
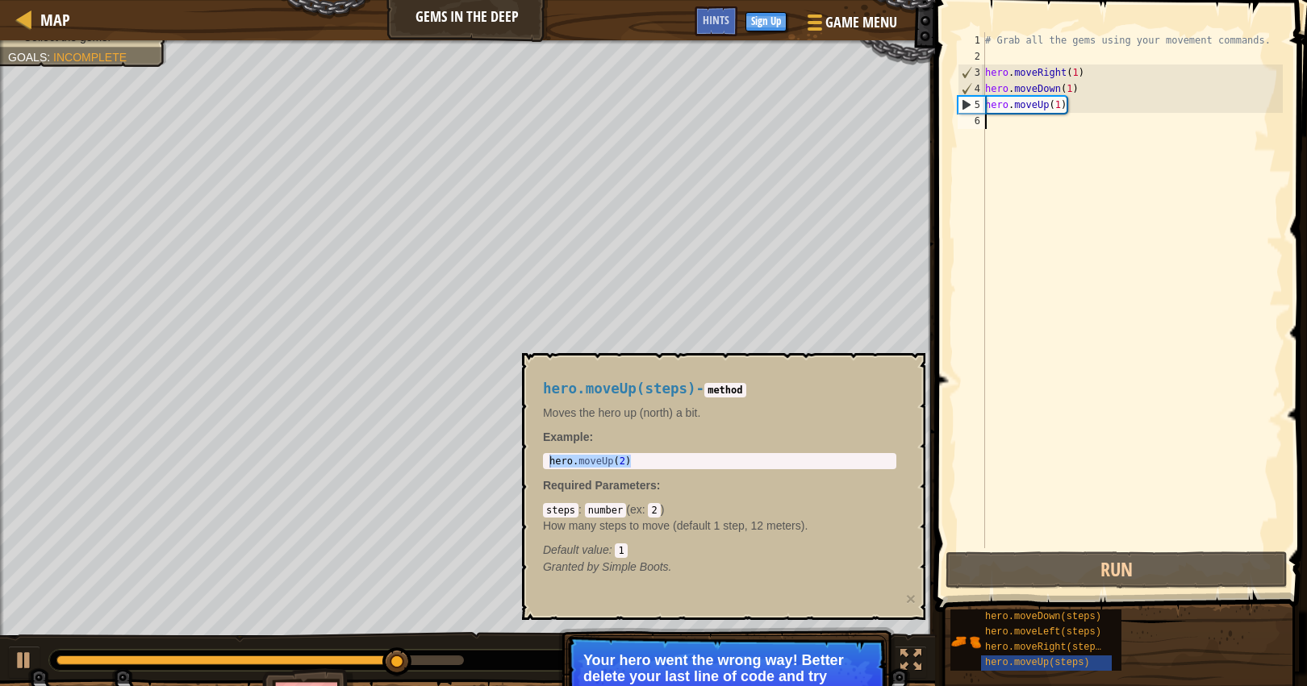
type textarea "hero.moveUp(1)"
click at [763, 461] on div "hero . moveUp ( 2 )" at bounding box center [719, 474] width 347 height 39
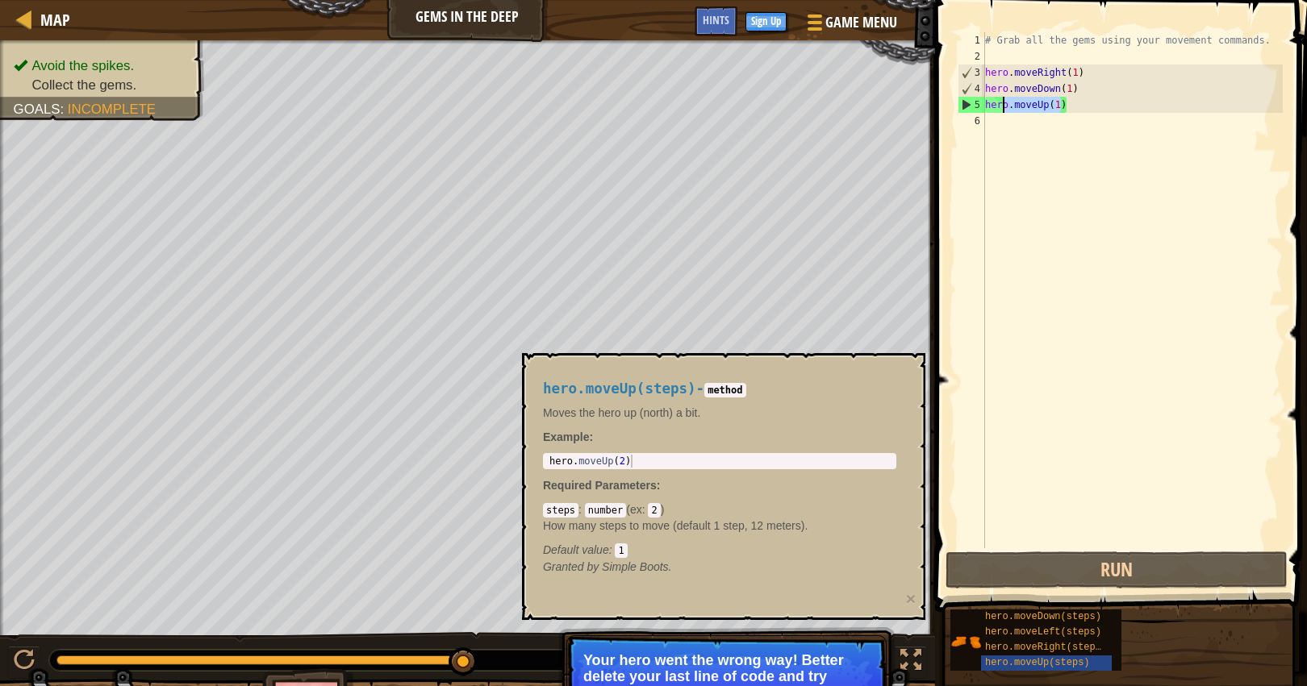
drag, startPoint x: 1062, startPoint y: 106, endPoint x: 1003, endPoint y: 106, distance: 59.7
click at [1003, 106] on div "# Grab all the gems using your movement commands. hero . moveRight ( 1 ) hero .…" at bounding box center [1132, 306] width 301 height 549
drag, startPoint x: 986, startPoint y: 105, endPoint x: 1066, endPoint y: 104, distance: 80.7
click at [1066, 104] on div "# Grab all the gems using your movement commands. hero . moveRight ( 1 ) hero .…" at bounding box center [1132, 306] width 301 height 549
click at [1049, 119] on div "# Grab all the gems using your movement commands. hero . moveRight ( 1 ) hero .…" at bounding box center [1132, 306] width 301 height 549
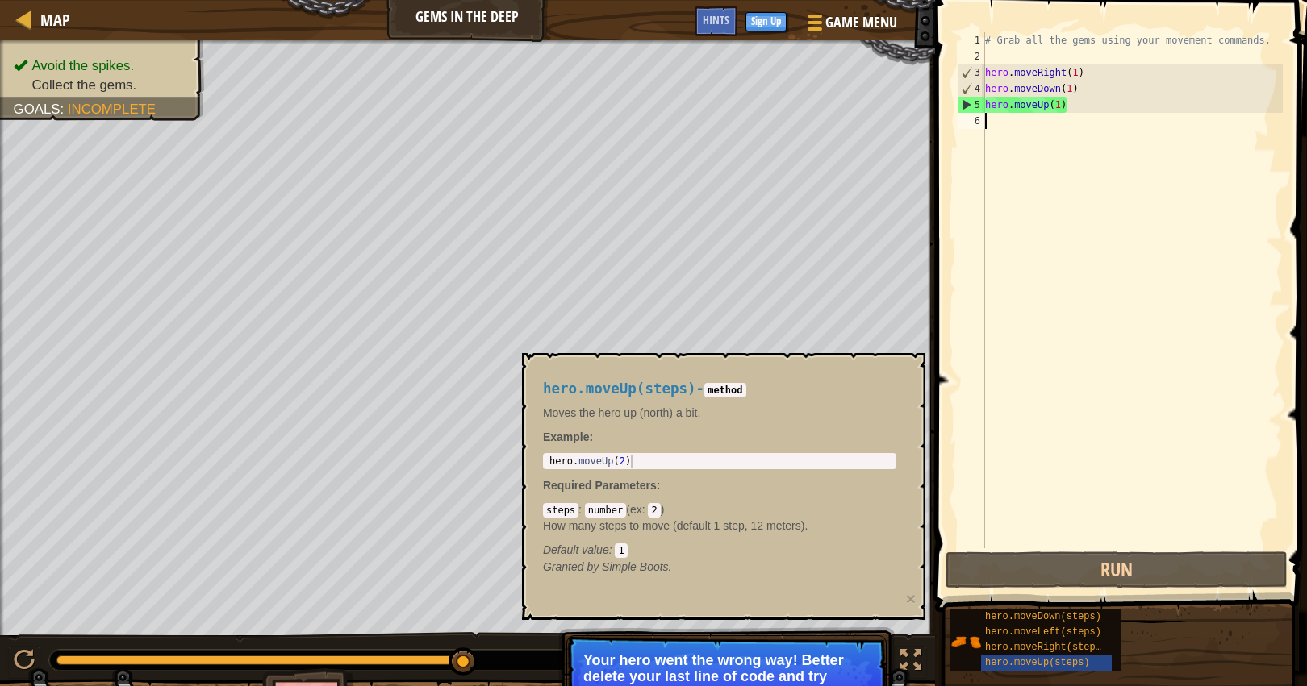
paste textarea "hero.moveUp(1)"
type textarea "hero.moveUp(1)"
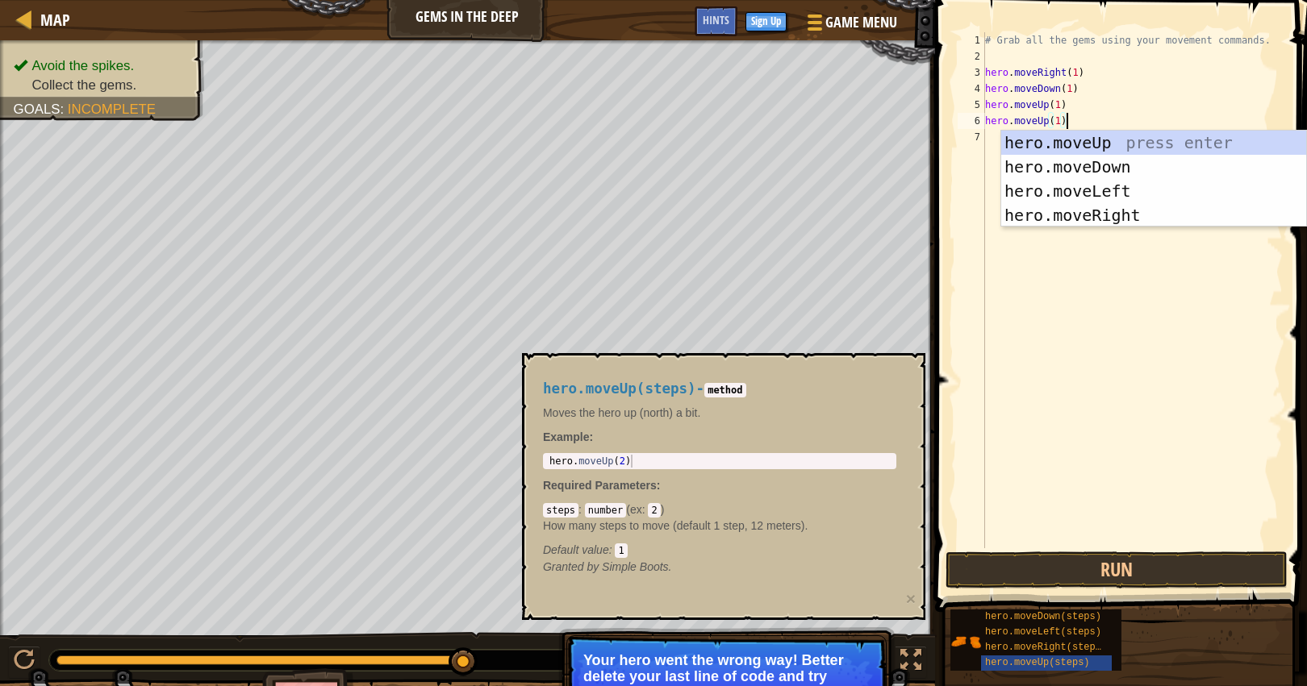
click at [1103, 321] on div "# Grab all the gems using your movement commands. hero . moveRight ( 1 ) hero .…" at bounding box center [1132, 306] width 301 height 549
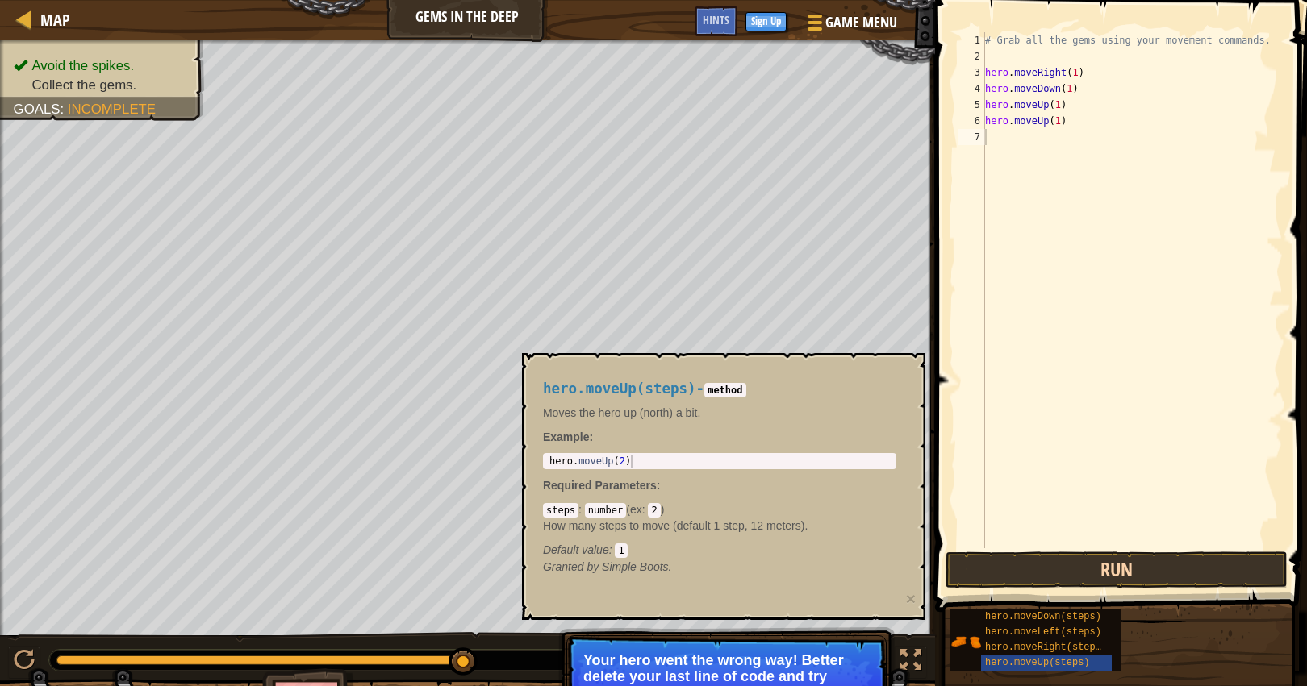
click at [1108, 573] on button "Run" at bounding box center [1116, 570] width 342 height 37
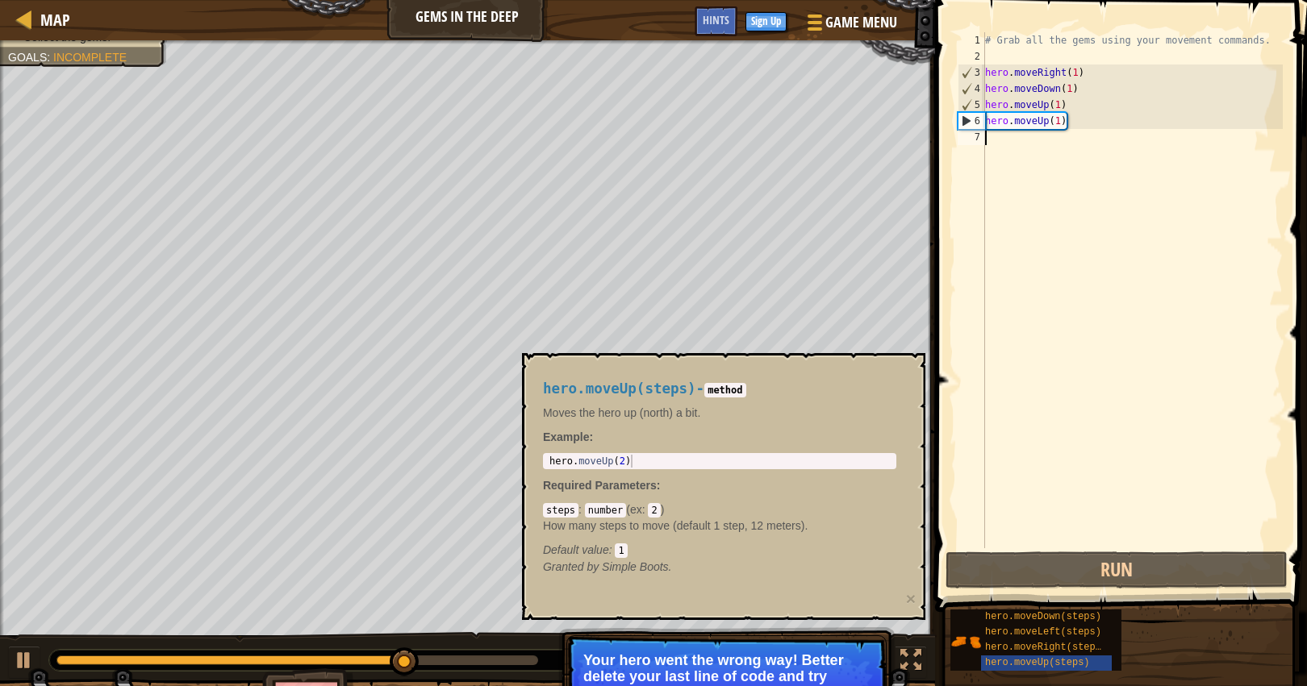
click at [1117, 116] on div "# Grab all the gems using your movement commands. hero . moveRight ( 1 ) hero .…" at bounding box center [1132, 306] width 301 height 549
type textarea "hero.moveUp(1)"
click at [1055, 104] on div "# Grab all the gems using your movement commands. hero . moveRight ( 1 ) hero .…" at bounding box center [1132, 306] width 301 height 549
click at [1114, 140] on div "# Grab all the gems using your movement commands. hero . moveRight ( 1 ) hero .…" at bounding box center [1132, 306] width 301 height 549
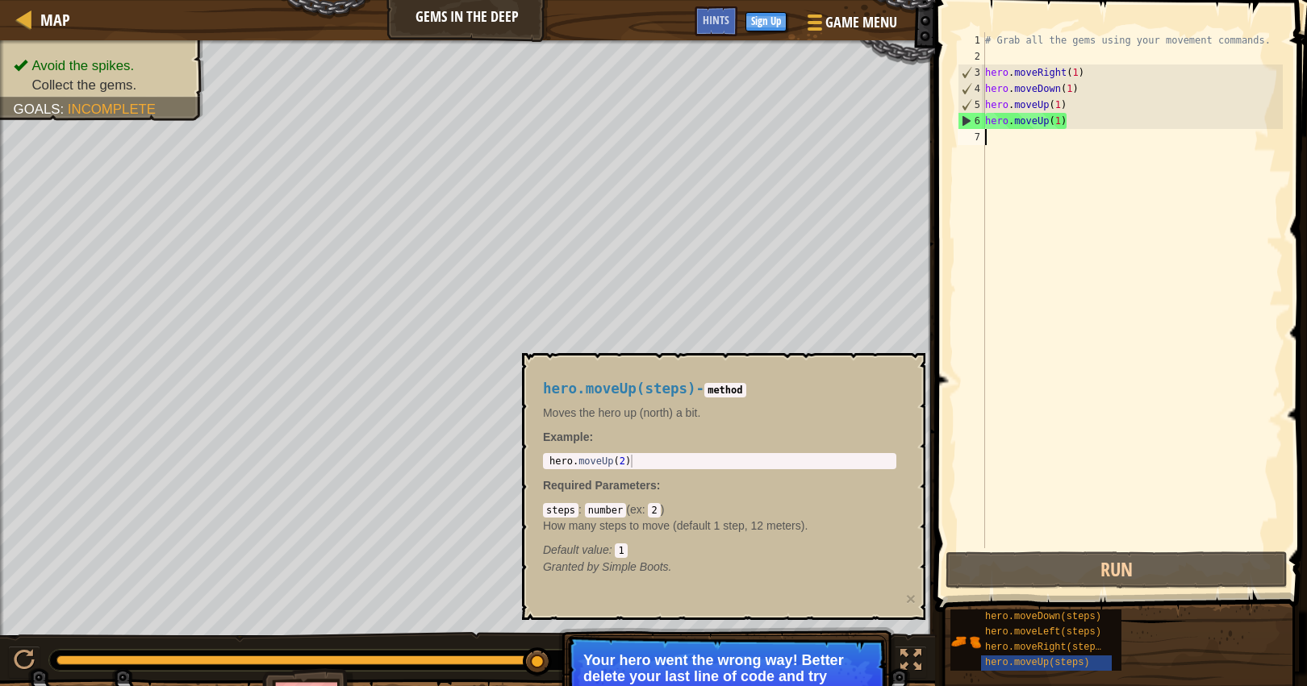
click at [762, 675] on p "Your hero went the wrong way! Better delete your last line of code and try agai…" at bounding box center [726, 677] width 286 height 48
click at [1064, 98] on div "# Grab all the gems using your movement commands. hero . moveRight ( 1 ) hero .…" at bounding box center [1132, 306] width 301 height 549
drag, startPoint x: 1087, startPoint y: 71, endPoint x: 987, endPoint y: 69, distance: 100.8
click at [987, 69] on div "# Grab all the gems using your movement commands. hero . moveRight ( 1 ) hero .…" at bounding box center [1132, 306] width 301 height 549
type textarea "hero.moveRight(1)"
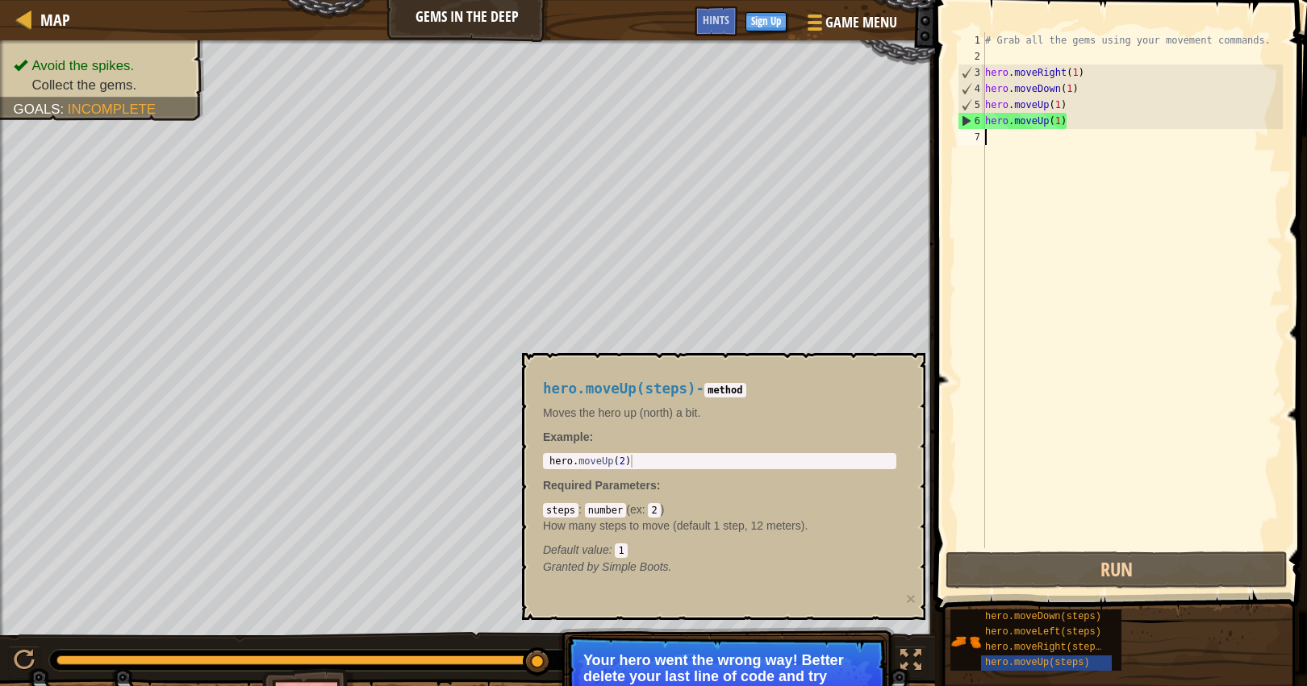
click at [1016, 131] on div "# Grab all the gems using your movement commands. hero . moveRight ( 1 ) hero .…" at bounding box center [1132, 306] width 301 height 549
paste textarea "hero.moveRight(1)"
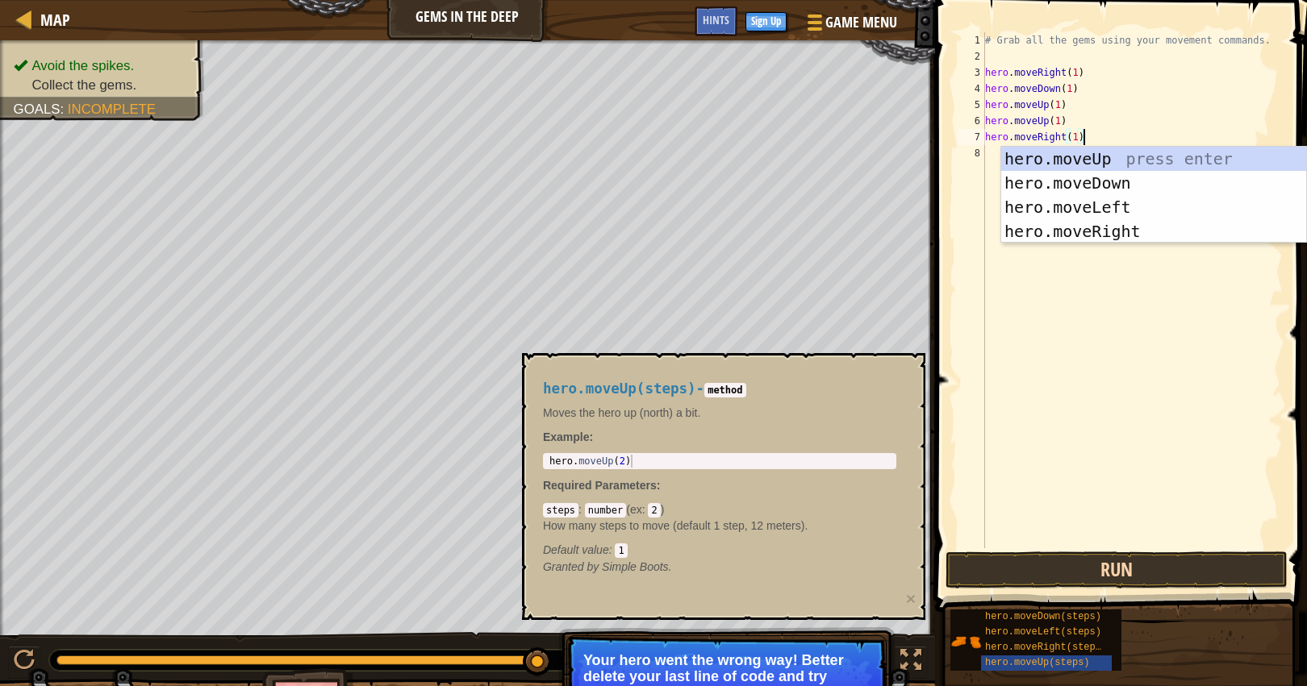
click at [1088, 555] on button "Run" at bounding box center [1116, 570] width 342 height 37
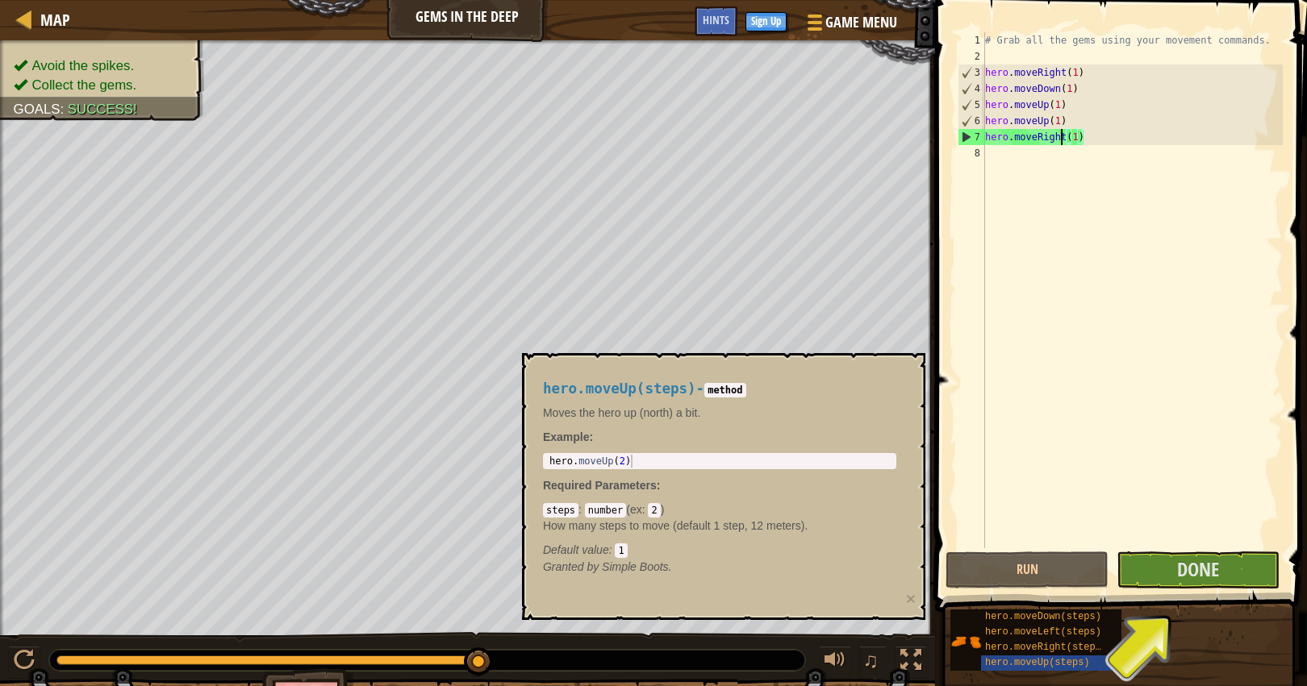
click at [1062, 140] on div "# Grab all the gems using your movement commands. hero . moveRight ( 1 ) hero .…" at bounding box center [1132, 306] width 301 height 549
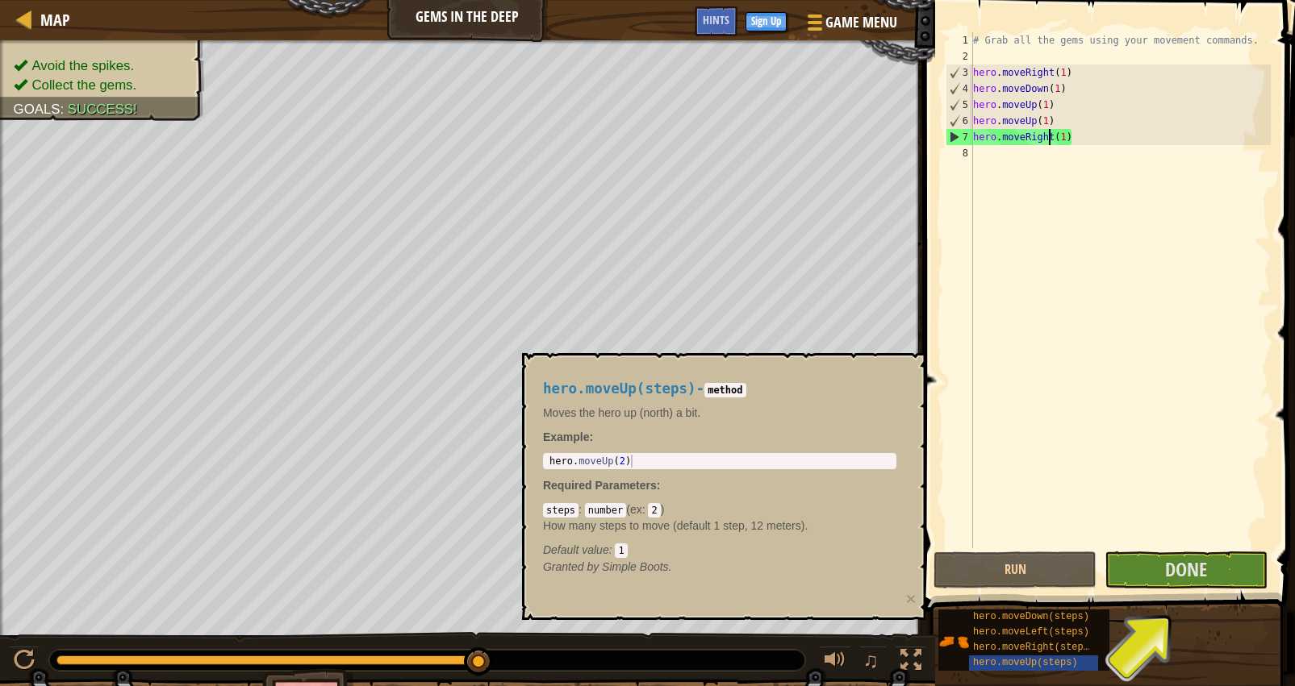
click at [1069, 140] on div "# Grab all the gems using your movement commands. hero . moveRight ( 1 ) hero .…" at bounding box center [1120, 306] width 301 height 549
click at [1068, 138] on div "# Grab all the gems using your movement commands. hero . moveRight ( 1 ) hero .…" at bounding box center [1120, 306] width 301 height 549
type textarea "hero.moveRight(2)"
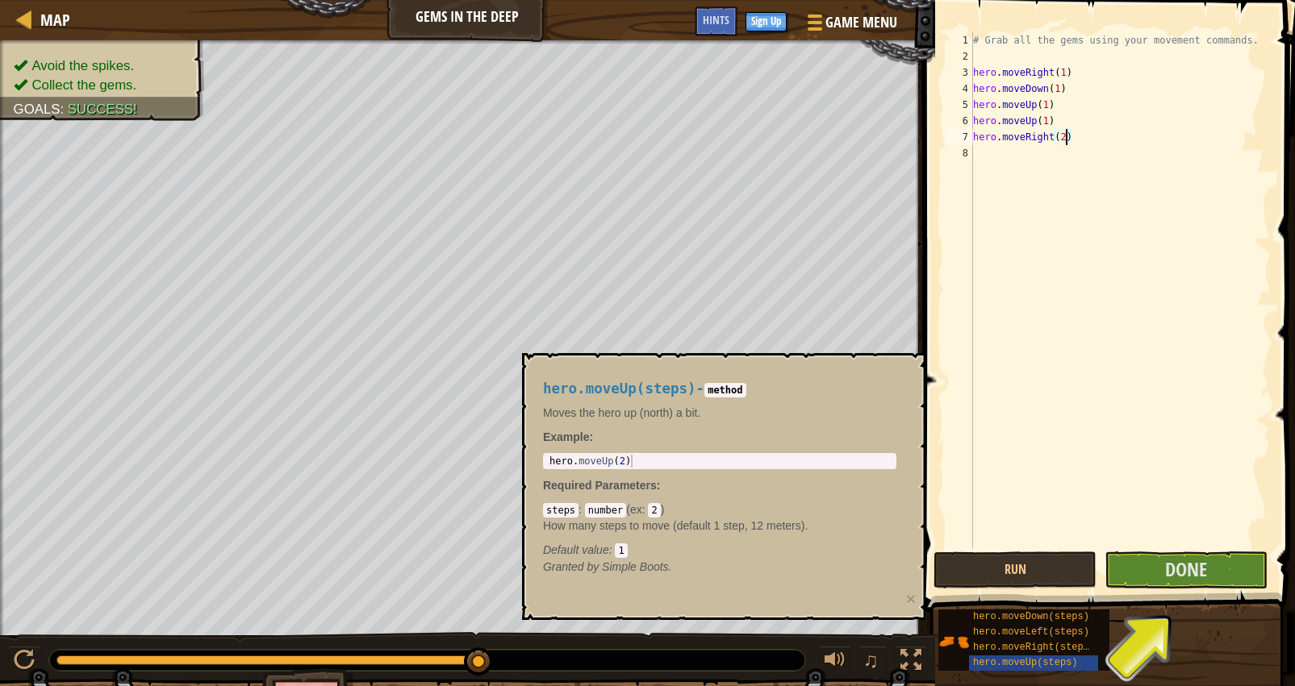
click at [1163, 269] on div "# Grab all the gems using your movement commands. hero . moveRight ( 1 ) hero .…" at bounding box center [1120, 306] width 301 height 549
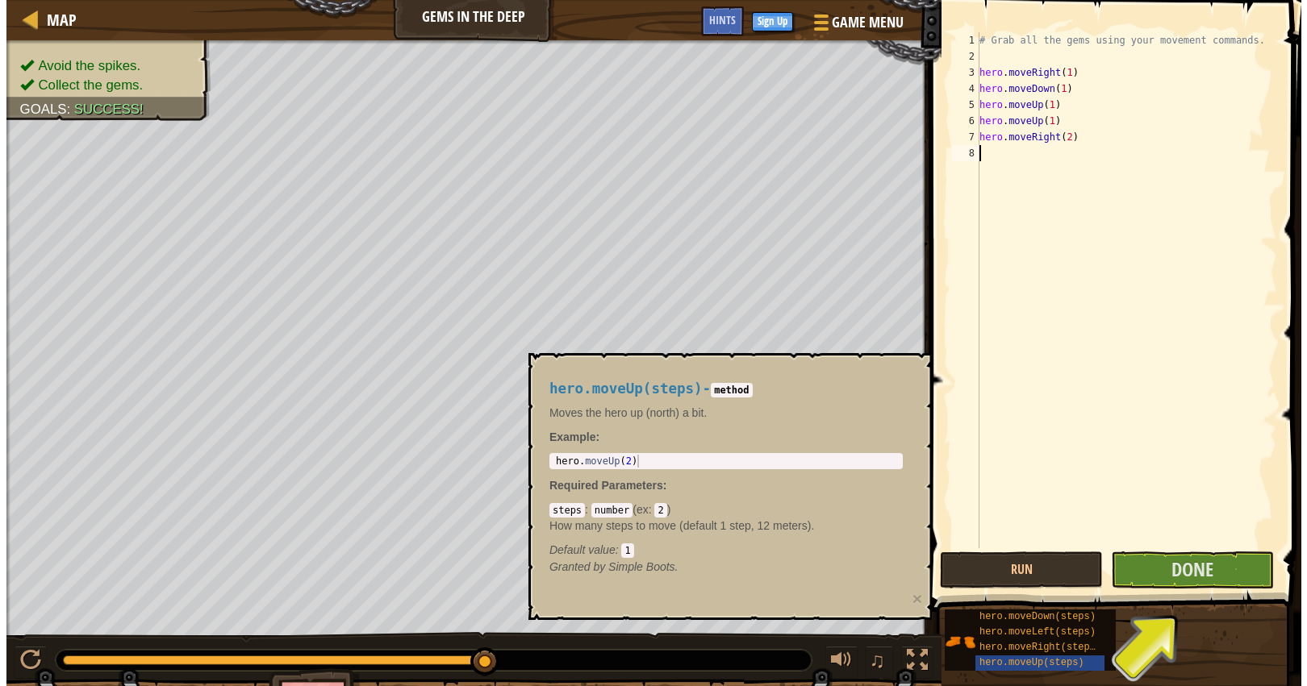
scroll to position [7, 0]
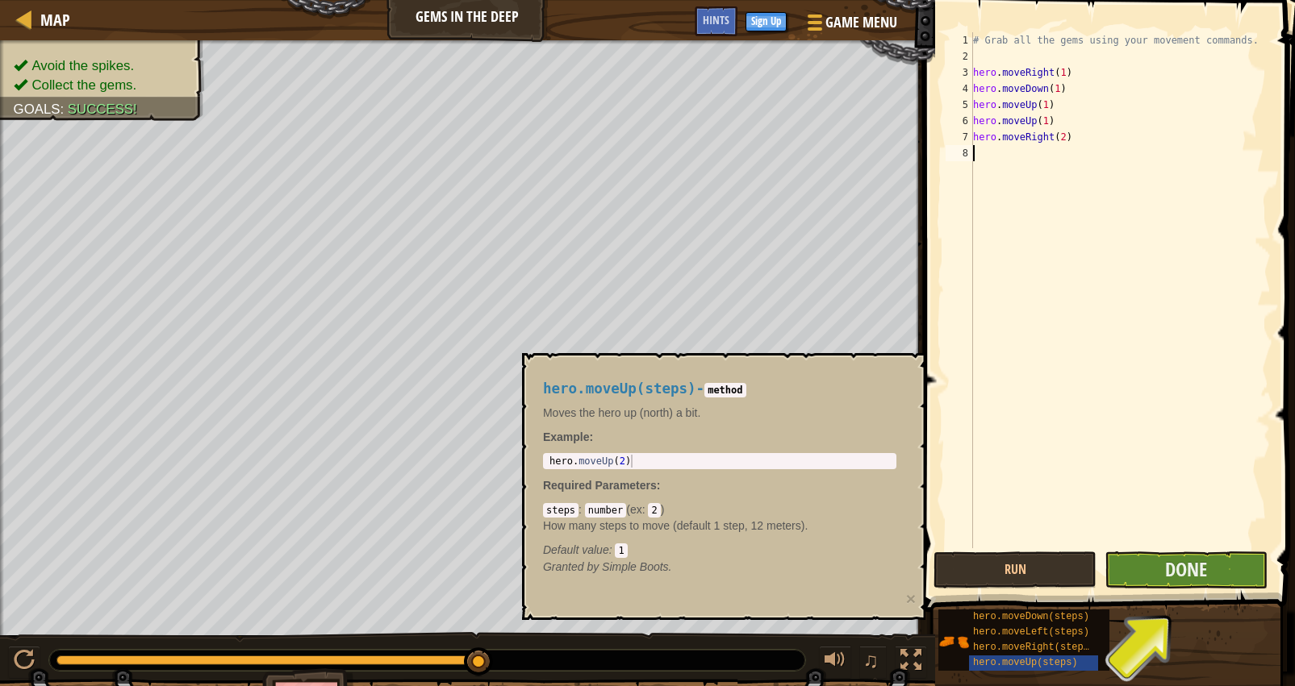
click at [1247, 560] on button "Done" at bounding box center [1185, 570] width 163 height 37
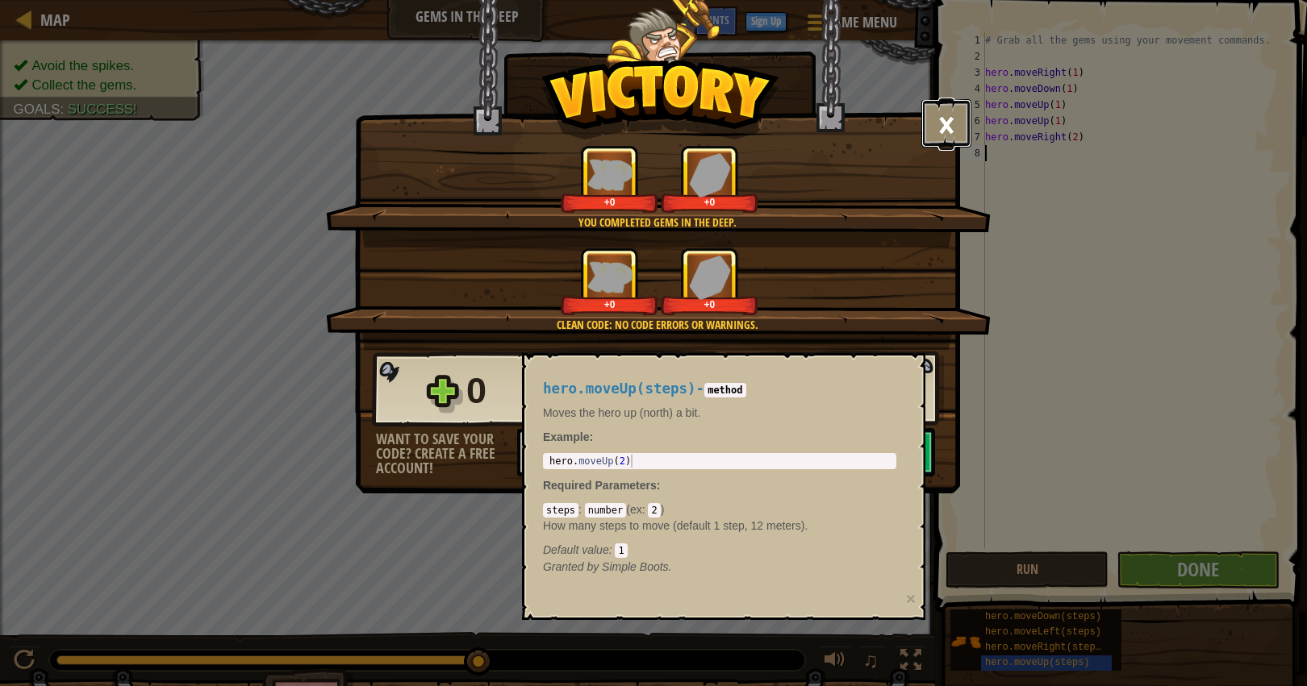
click at [948, 110] on button "×" at bounding box center [946, 123] width 50 height 48
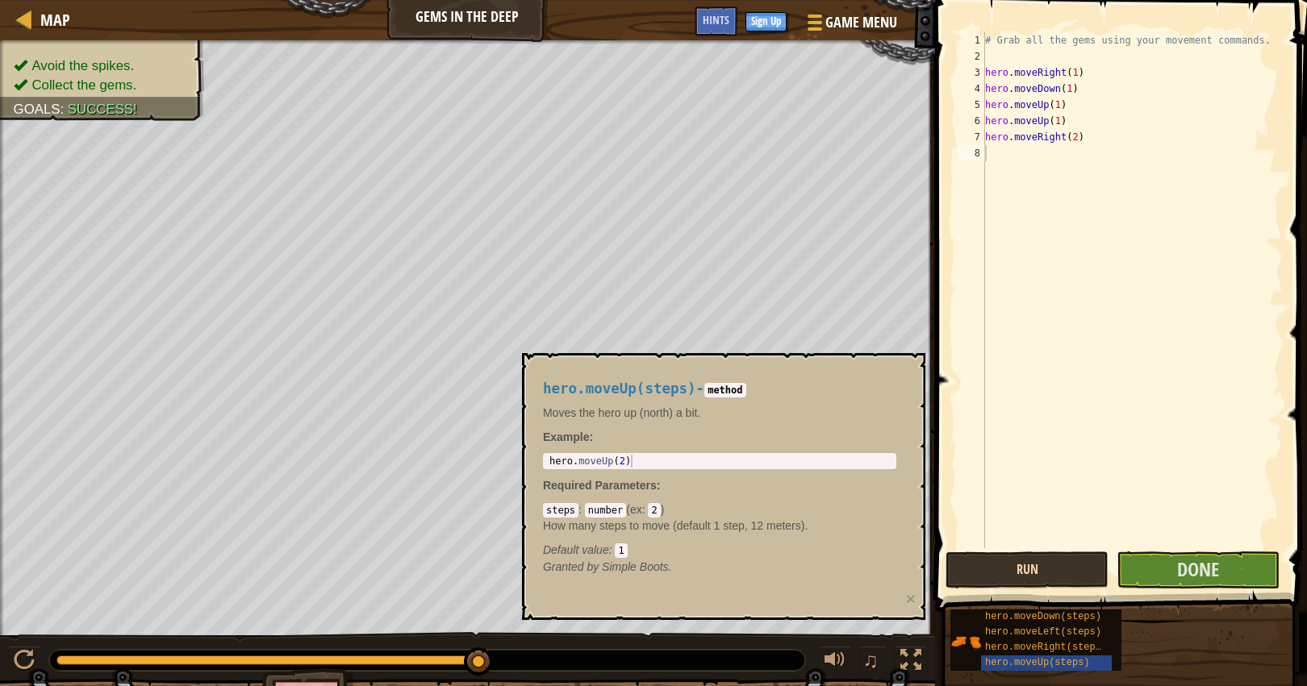
click at [1091, 571] on button "Run" at bounding box center [1026, 570] width 163 height 37
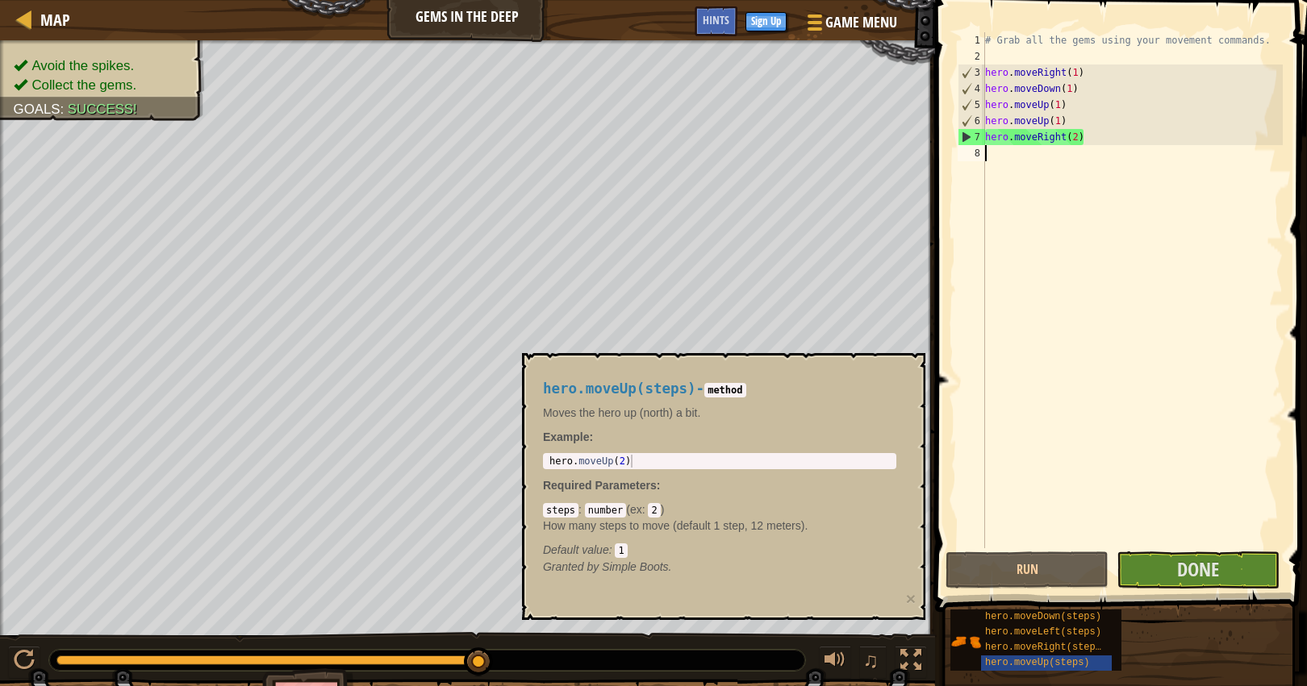
click at [1078, 136] on div "# Grab all the gems using your movement commands. hero . moveRight ( 1 ) hero .…" at bounding box center [1132, 306] width 301 height 549
type textarea "hero.moveRight(1)"
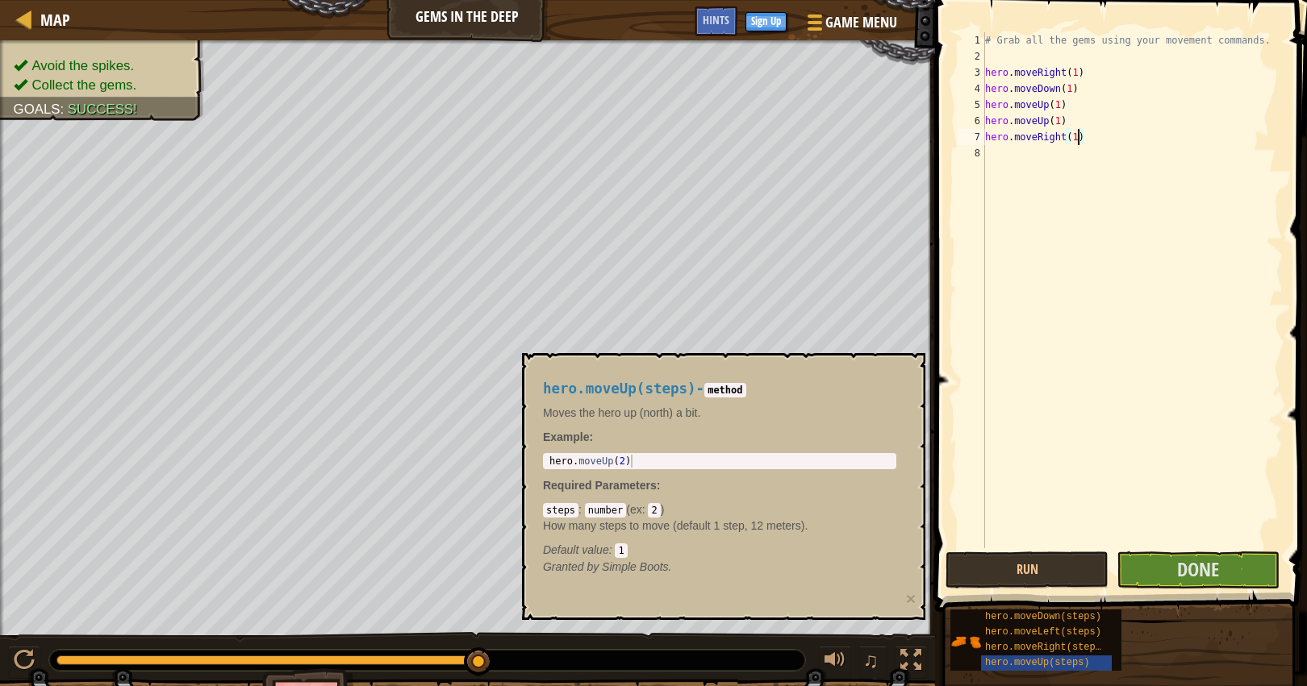
click at [1112, 231] on div "# Grab all the gems using your movement commands. hero . moveRight ( 1 ) hero .…" at bounding box center [1132, 306] width 301 height 549
drag, startPoint x: 987, startPoint y: 91, endPoint x: 1077, endPoint y: 91, distance: 89.5
click at [1077, 91] on div "# Grab all the gems using your movement commands. hero . moveRight ( 1 ) hero .…" at bounding box center [1132, 306] width 301 height 549
type textarea "hero.moveDown(1)"
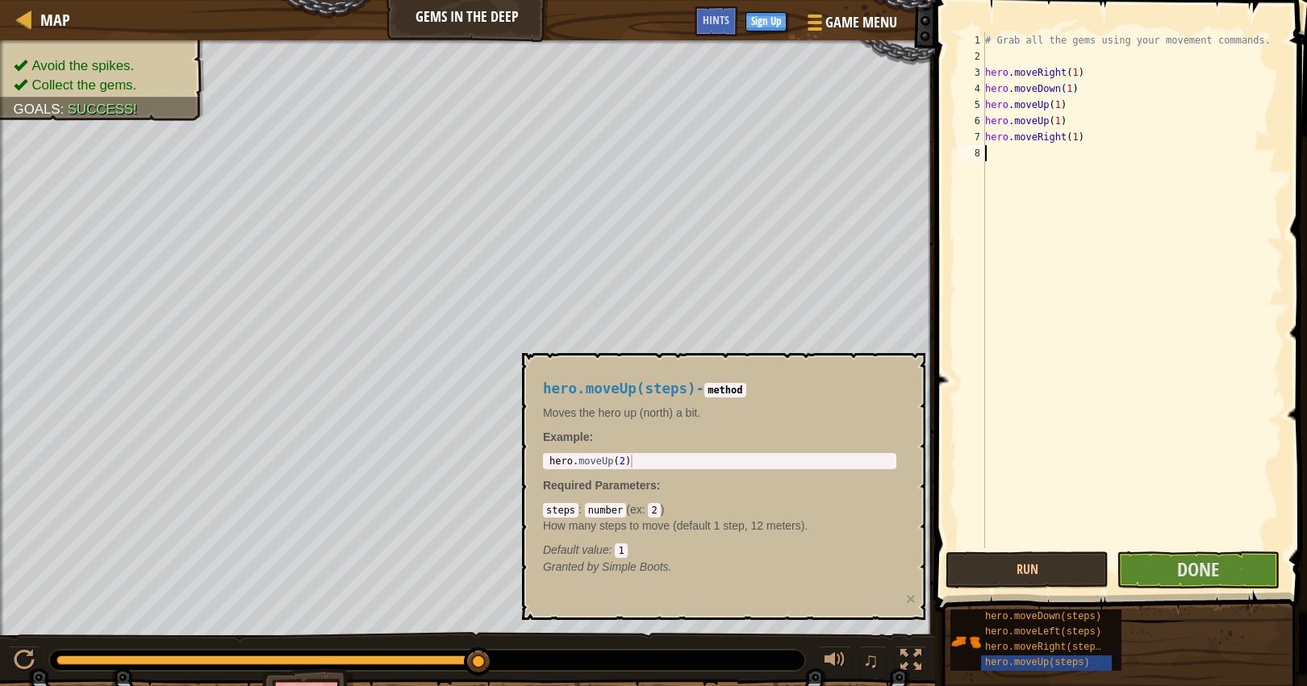
click at [1028, 148] on div "# Grab all the gems using your movement commands. hero . moveRight ( 1 ) hero .…" at bounding box center [1132, 306] width 301 height 549
paste textarea "hero.moveDown(1)"
click at [1120, 145] on div "# Grab all the gems using your movement commands. hero . moveRight ( 1 ) hero .…" at bounding box center [1132, 306] width 301 height 549
drag, startPoint x: 1066, startPoint y: 121, endPoint x: 987, endPoint y: 125, distance: 79.2
click at [987, 125] on div "# Grab all the gems using your movement commands. hero . moveRight ( 1 ) hero .…" at bounding box center [1132, 306] width 301 height 549
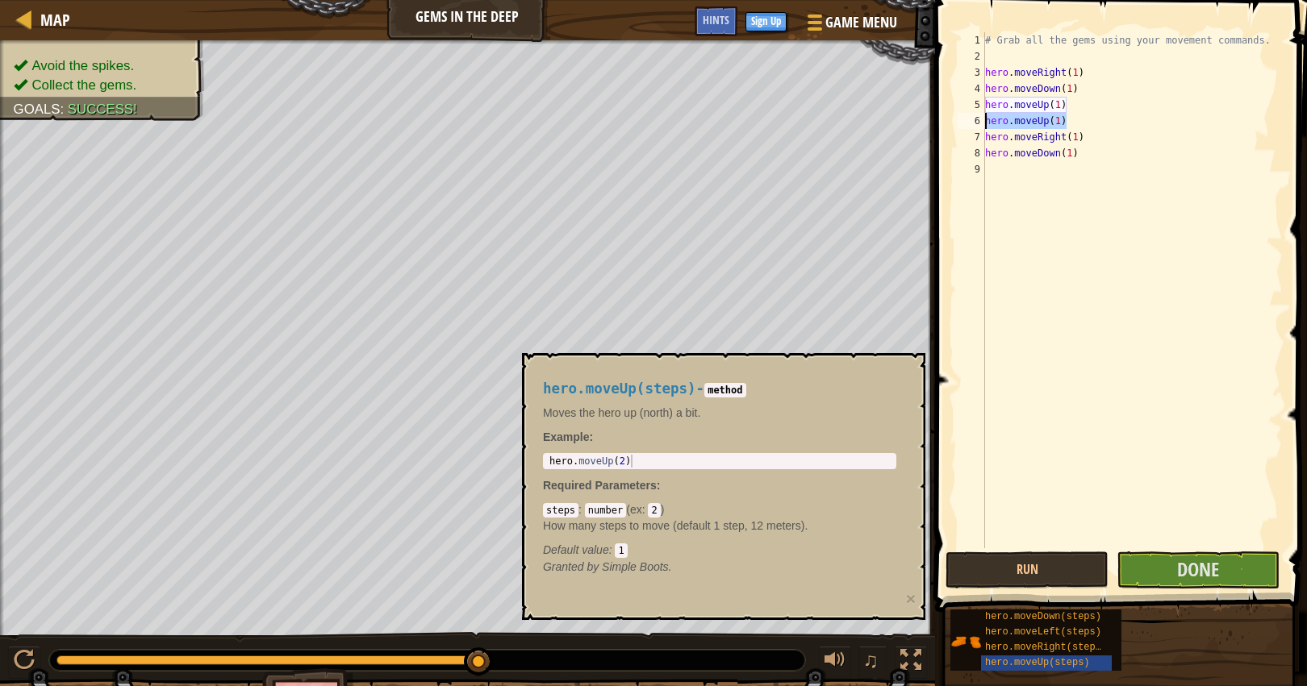
type textarea "hero.moveUp(1)"
click at [1035, 183] on div "# Grab all the gems using your movement commands. hero . moveRight ( 1 ) hero .…" at bounding box center [1132, 306] width 301 height 549
paste textarea "hero.moveUp(1)"
drag, startPoint x: 1090, startPoint y: 137, endPoint x: 962, endPoint y: 138, distance: 127.5
click at [962, 138] on div "hero.moveUp(1) 1 2 3 4 5 6 7 8 9 10 # Grab all the gems using your movement com…" at bounding box center [1118, 290] width 328 height 516
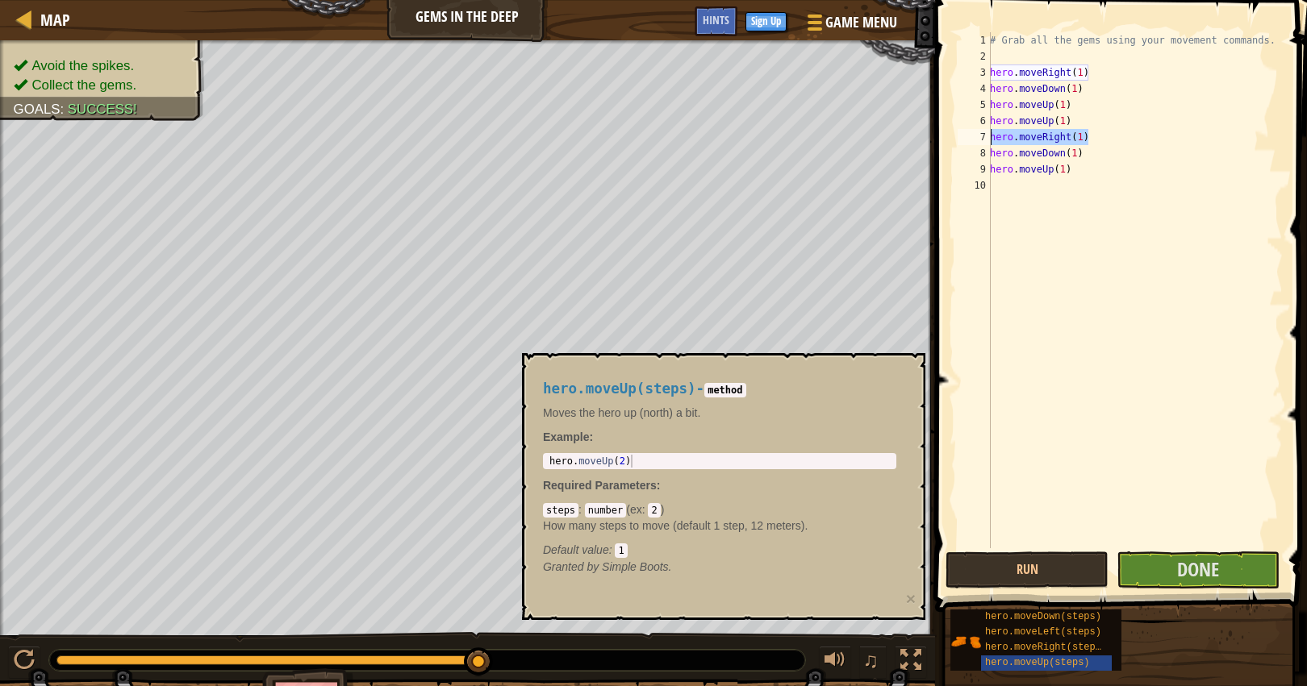
type textarea "hero.moveRight(1)"
click at [1031, 182] on div "# Grab all the gems using your movement commands. hero . moveRight ( 1 ) hero .…" at bounding box center [1135, 306] width 296 height 549
paste textarea "hero.moveRight(1)"
type textarea "hero.moveRight(1)"
click at [1143, 330] on div "# Grab all the gems using your movement commands. hero . moveRight ( 1 ) hero .…" at bounding box center [1135, 306] width 296 height 549
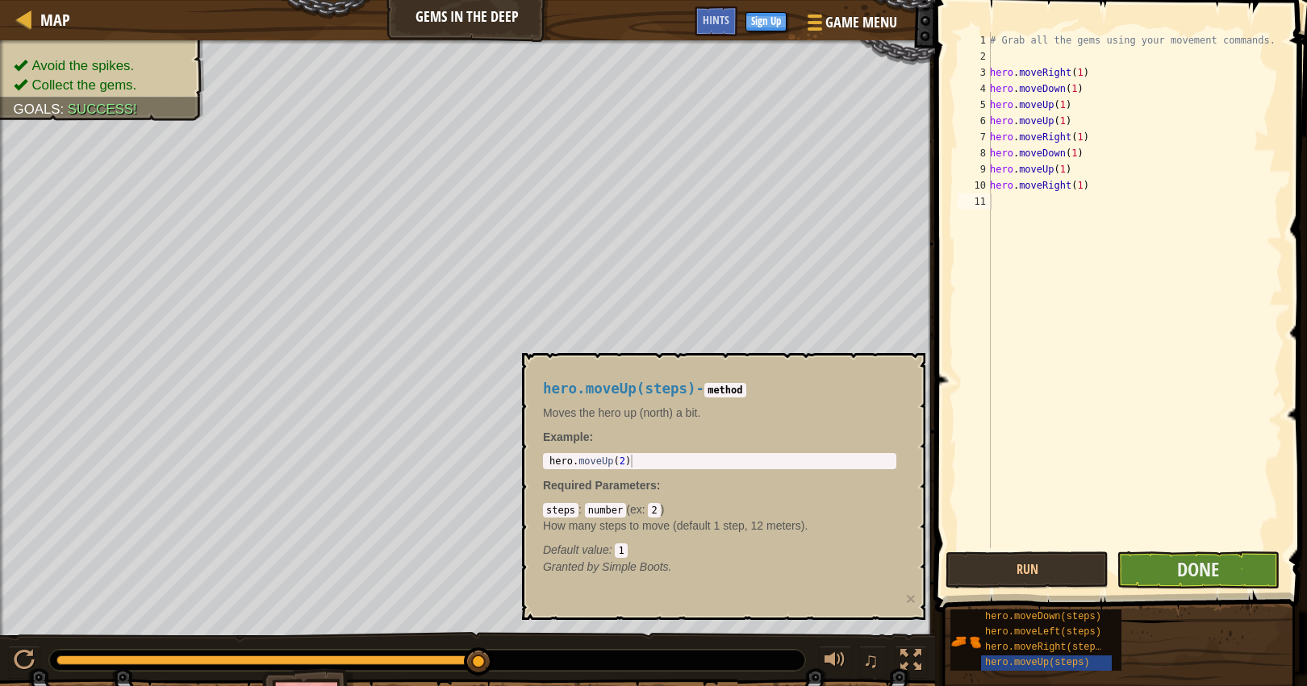
click at [1169, 568] on button "Done" at bounding box center [1197, 570] width 163 height 37
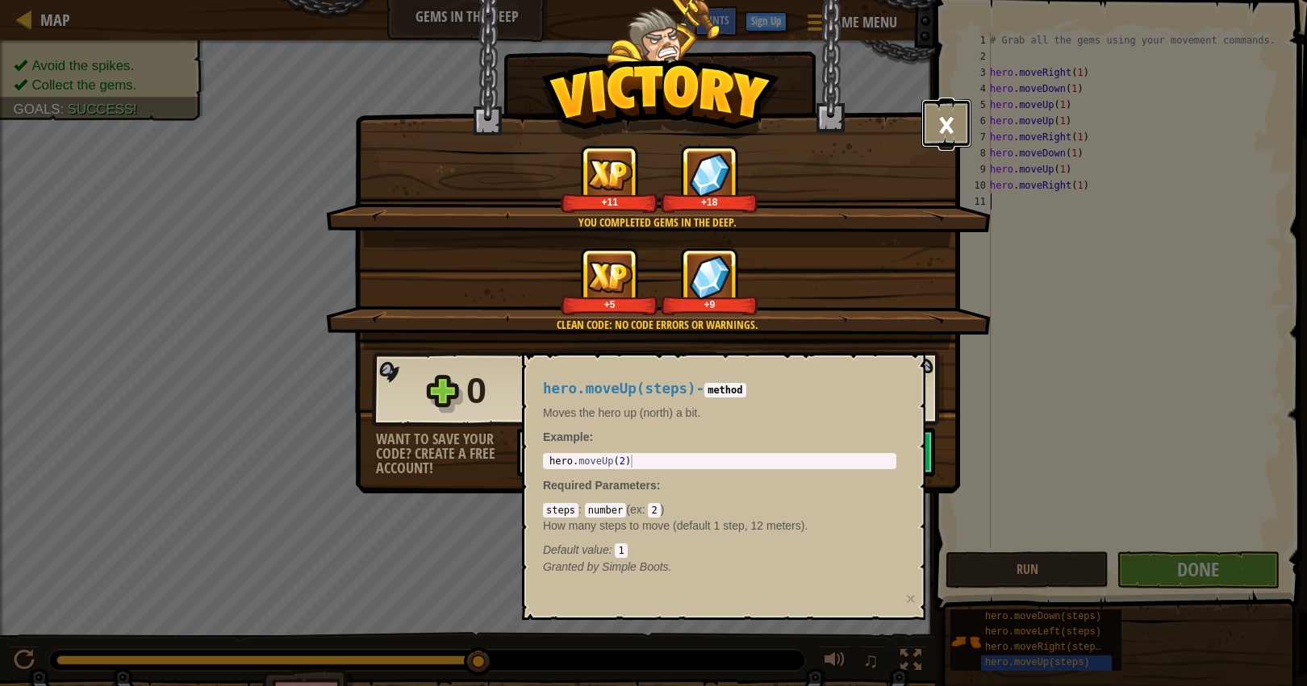
click at [945, 111] on button "×" at bounding box center [946, 123] width 50 height 48
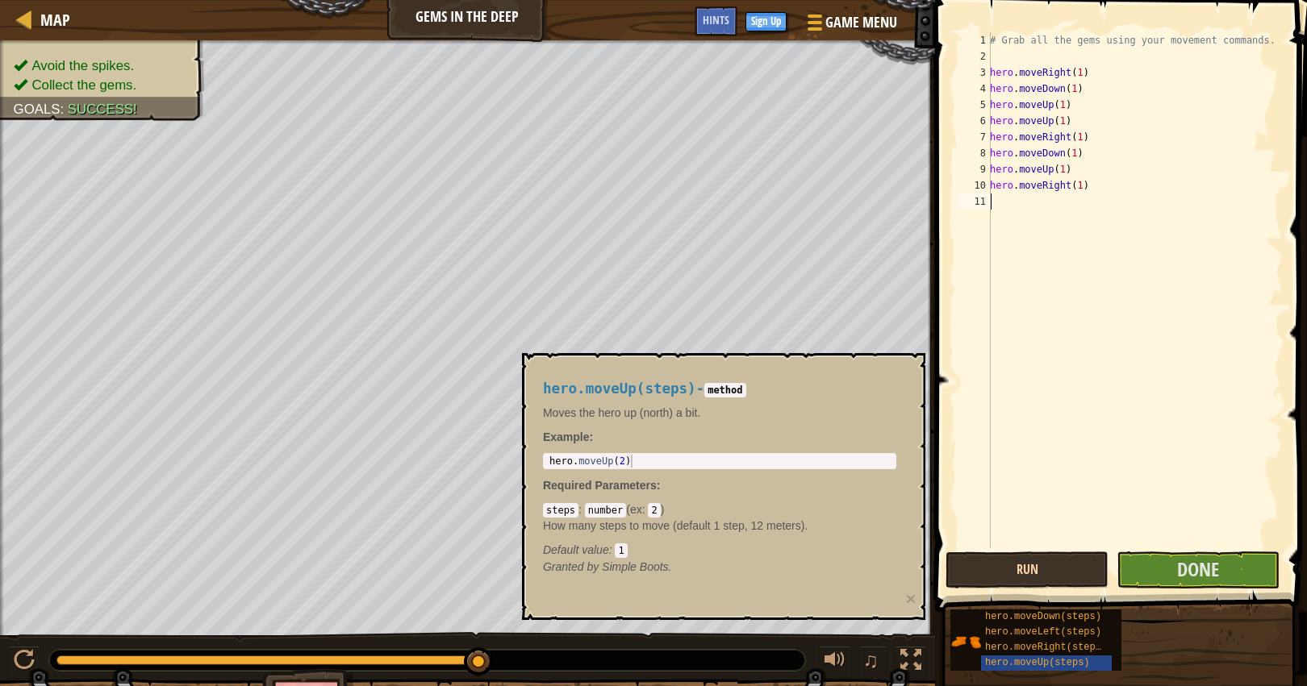
click at [1066, 575] on button "Run" at bounding box center [1026, 570] width 163 height 37
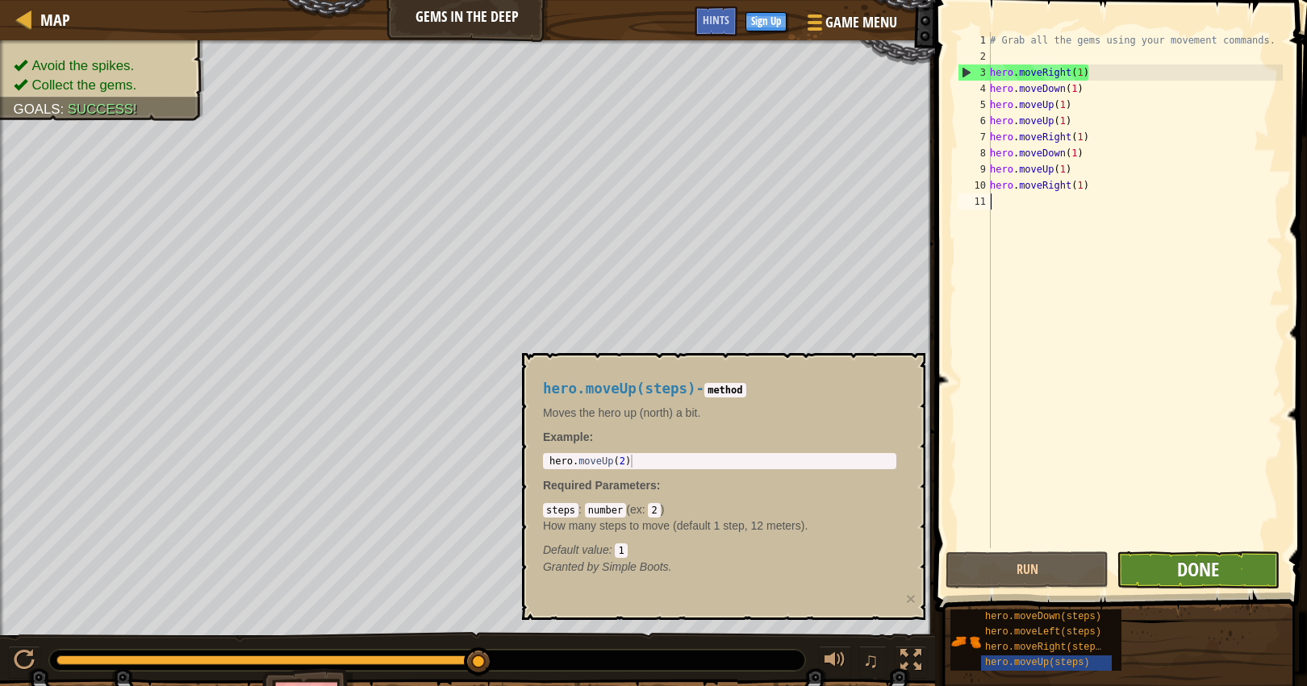
click at [1199, 568] on span "Done" at bounding box center [1198, 570] width 42 height 26
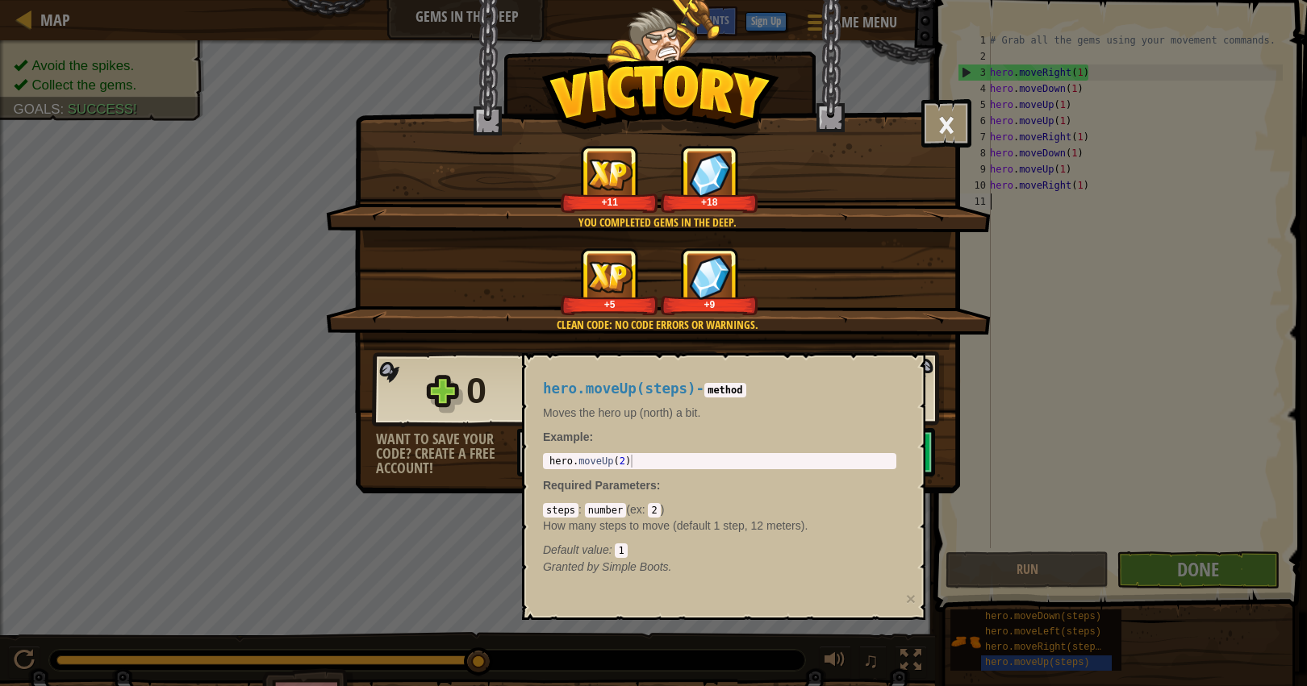
click at [875, 373] on div "hero.moveUp(steps) - method Moves the hero up (north) a bit. Example : hero.mov…" at bounding box center [720, 478] width 376 height 224
click at [923, 367] on div "hero.moveUp(steps) - method Moves the hero up (north) a bit. Example : hero.mov…" at bounding box center [723, 486] width 403 height 267
drag, startPoint x: 964, startPoint y: 205, endPoint x: 958, endPoint y: 185, distance: 21.2
click at [962, 200] on div "+11 +18" at bounding box center [659, 179] width 626 height 68
click at [940, 96] on div "× You will find a use for these gems soon. How fun was this level? You complete…" at bounding box center [657, 206] width 605 height 414
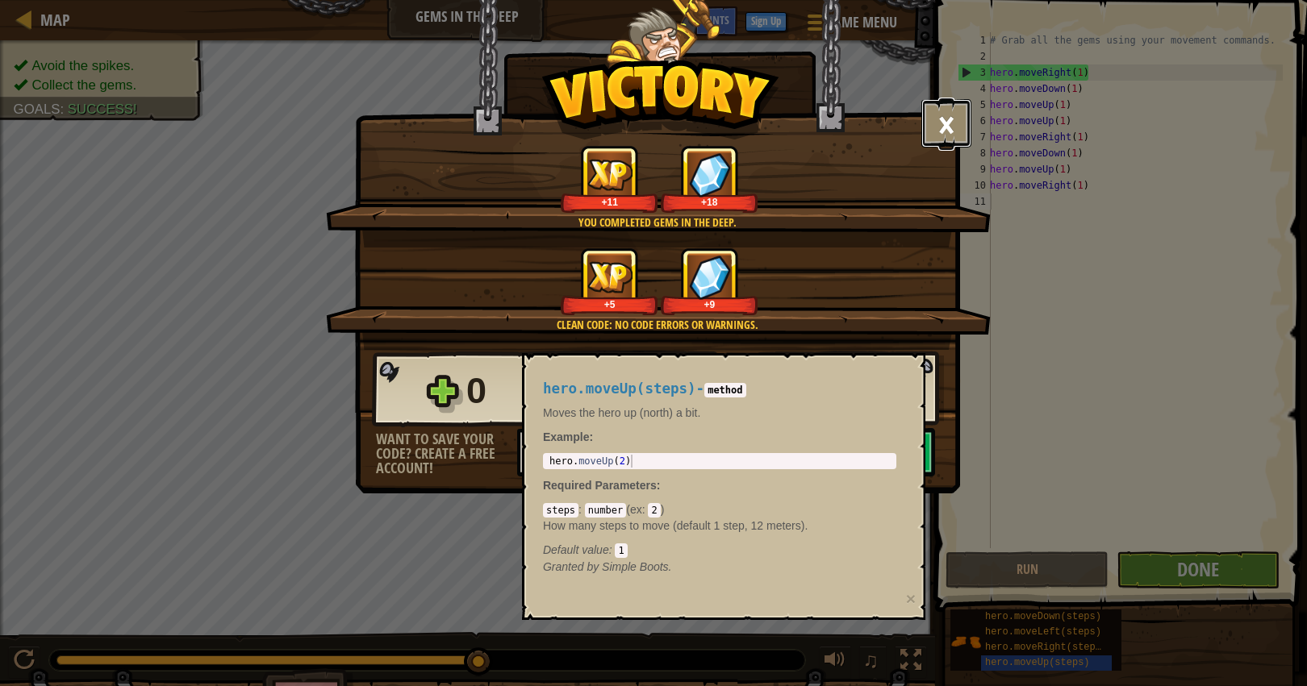
click at [936, 131] on button "×" at bounding box center [946, 123] width 50 height 48
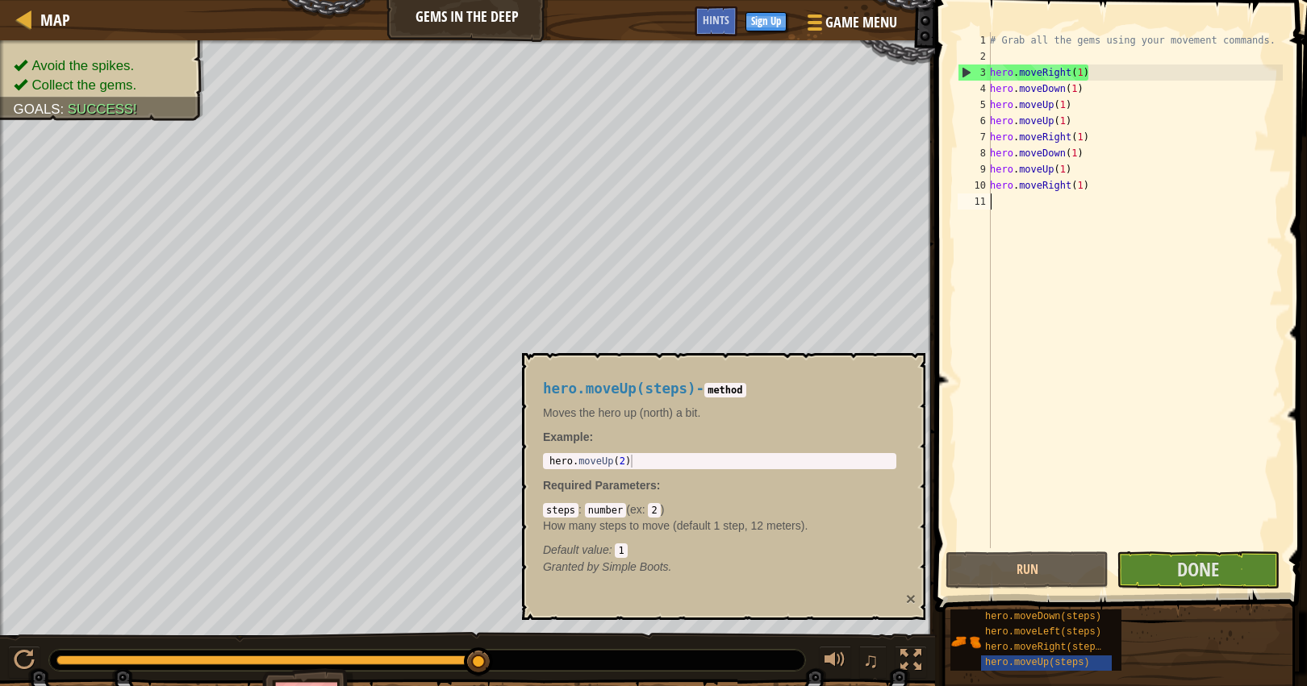
click at [908, 599] on button "×" at bounding box center [911, 598] width 10 height 17
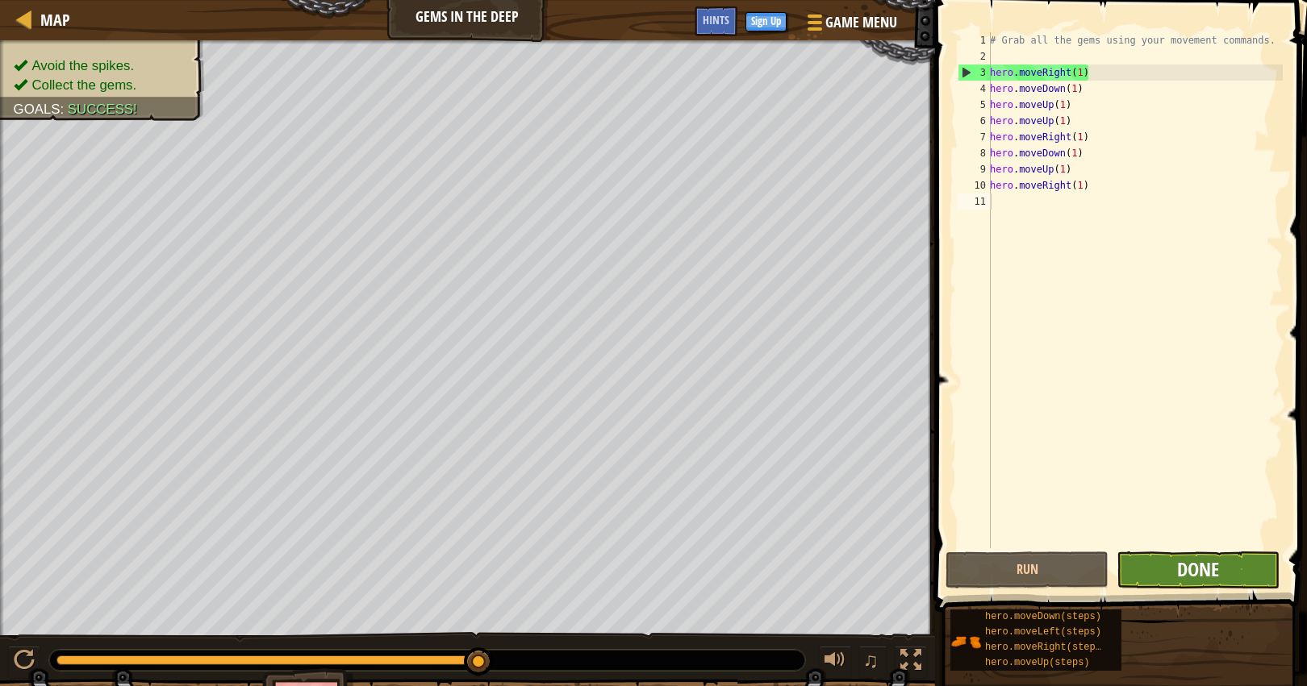
click at [1187, 565] on span "Done" at bounding box center [1198, 570] width 42 height 26
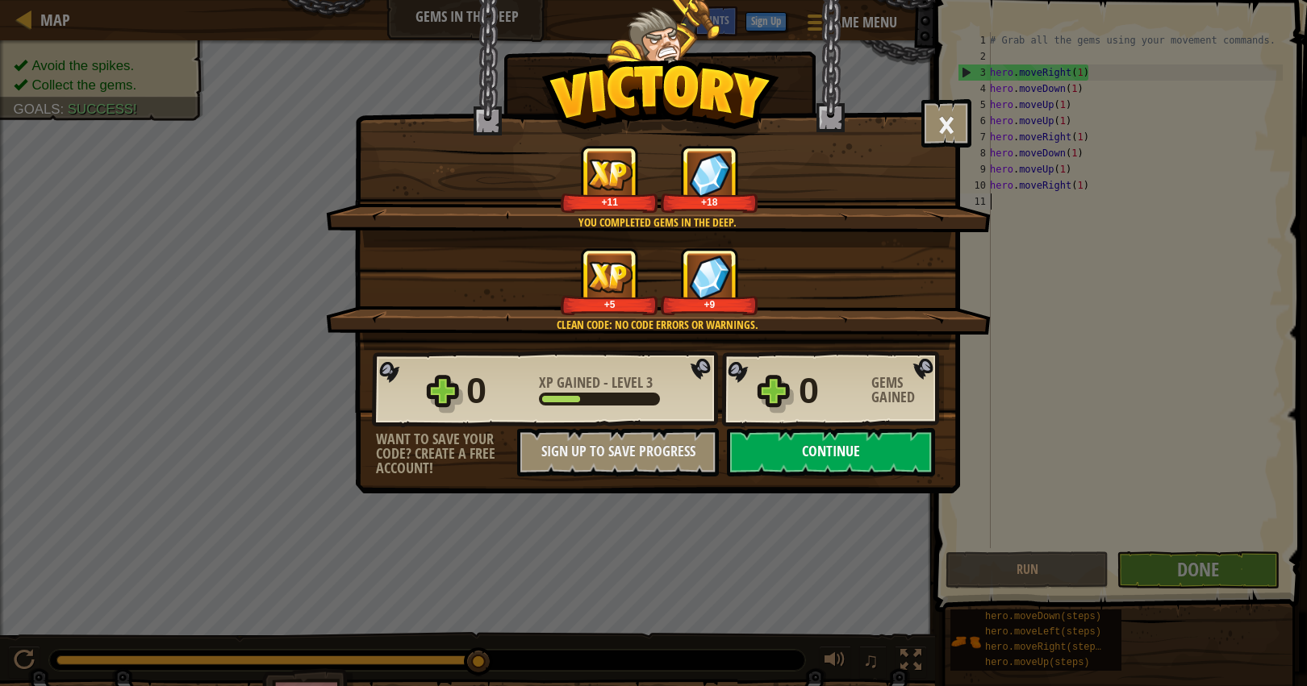
click at [761, 466] on button "Continue" at bounding box center [831, 452] width 208 height 48
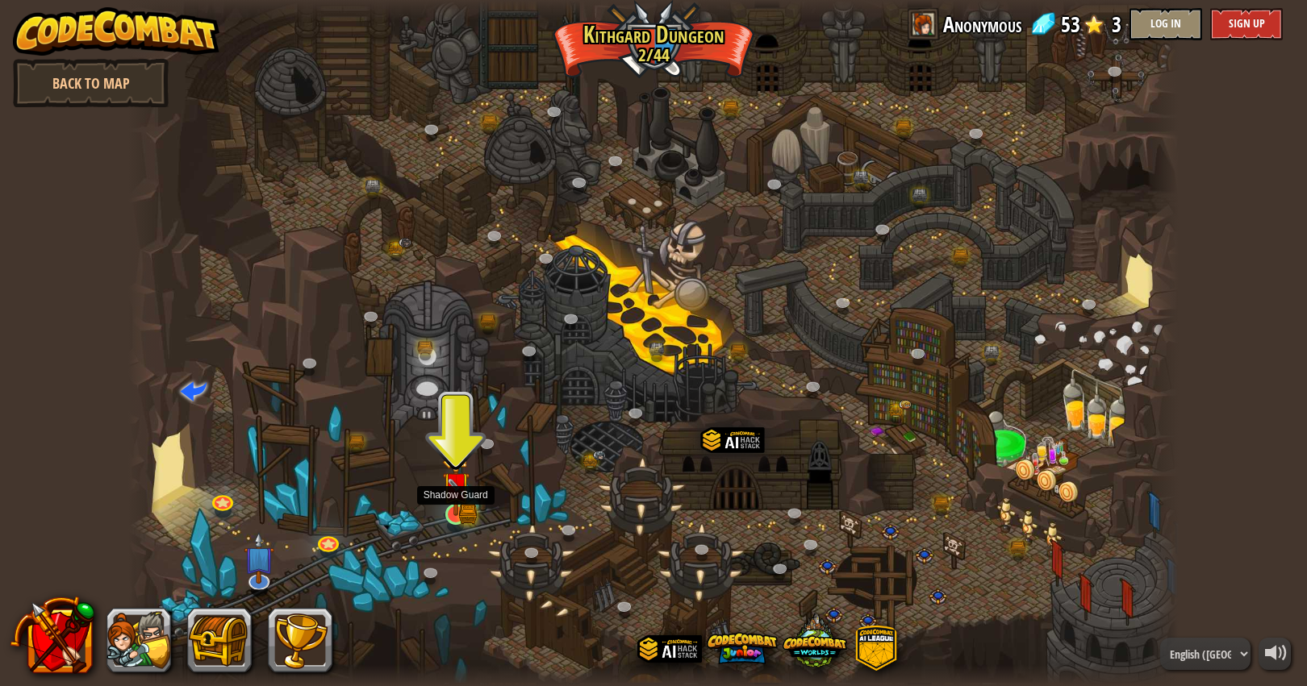
click at [461, 504] on div at bounding box center [455, 514] width 21 height 21
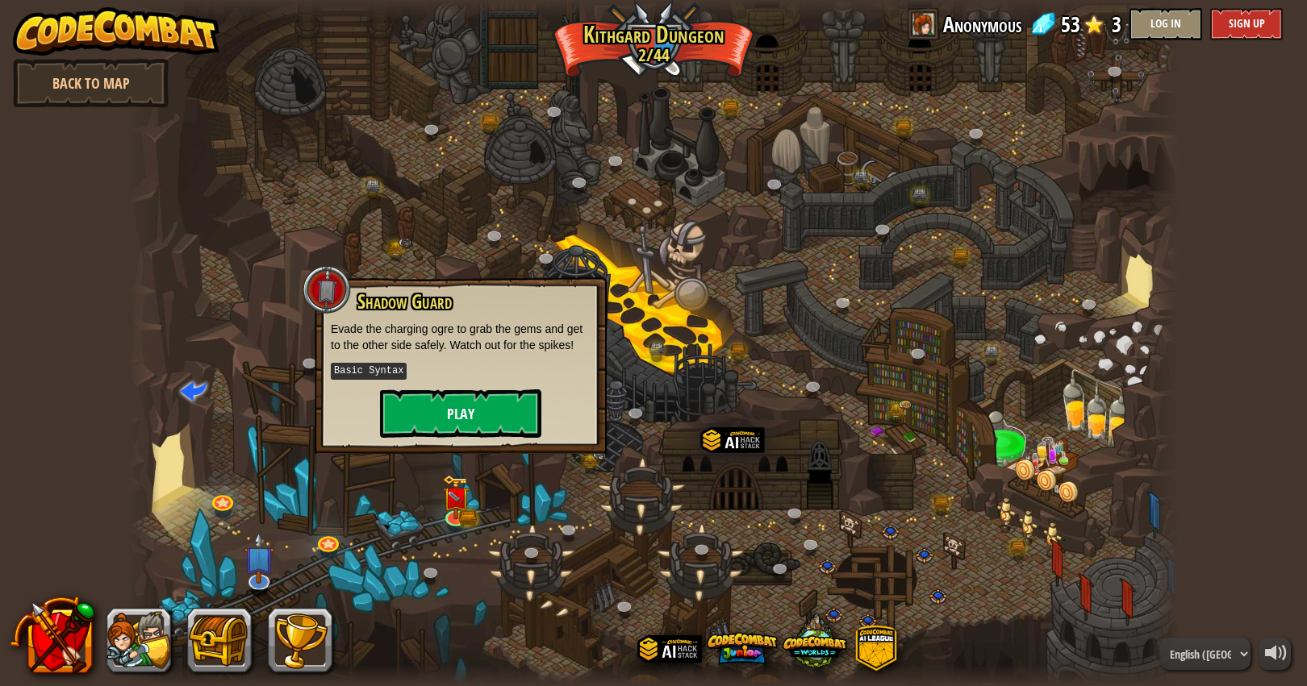
click at [485, 420] on button "Play" at bounding box center [460, 414] width 161 height 48
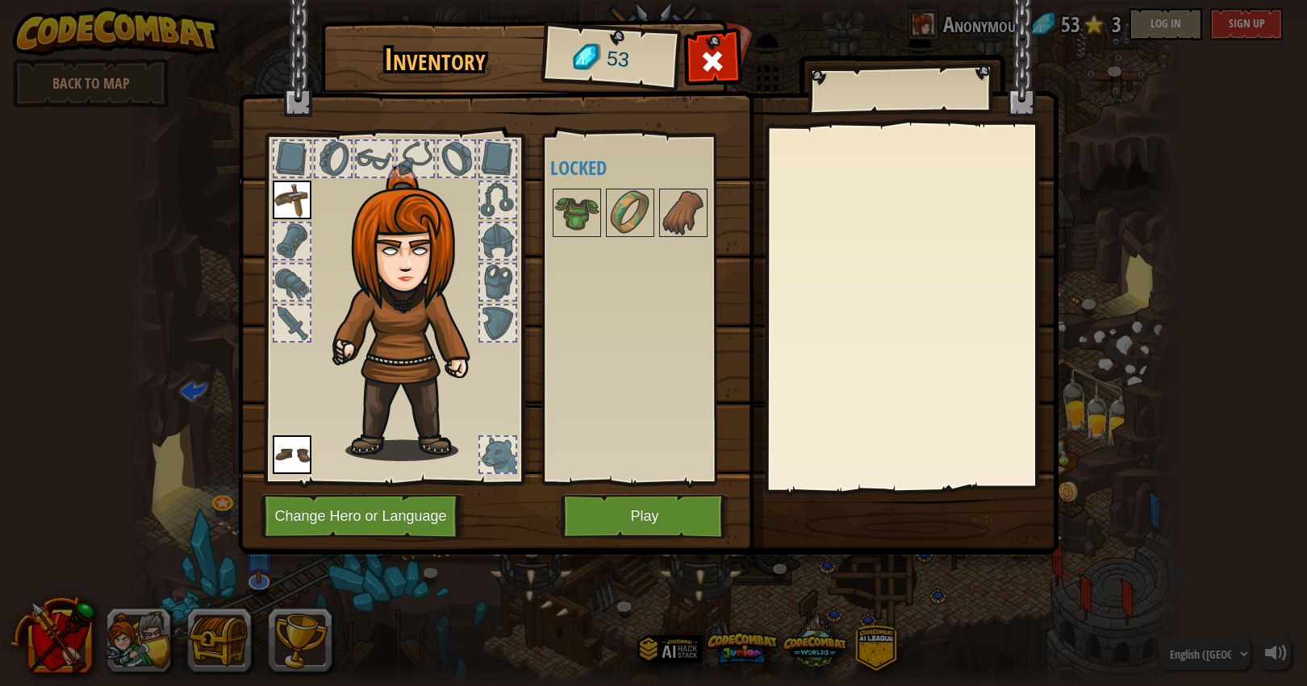
click at [592, 185] on div "Available Equip Equip (double-click to equip) Locked" at bounding box center [651, 309] width 202 height 336
drag, startPoint x: 619, startPoint y: 243, endPoint x: 603, endPoint y: 319, distance: 77.4
click at [619, 248] on div "Available Equip Equip (double-click to equip) Locked" at bounding box center [651, 309] width 202 height 336
click at [645, 515] on button "Play" at bounding box center [645, 516] width 169 height 44
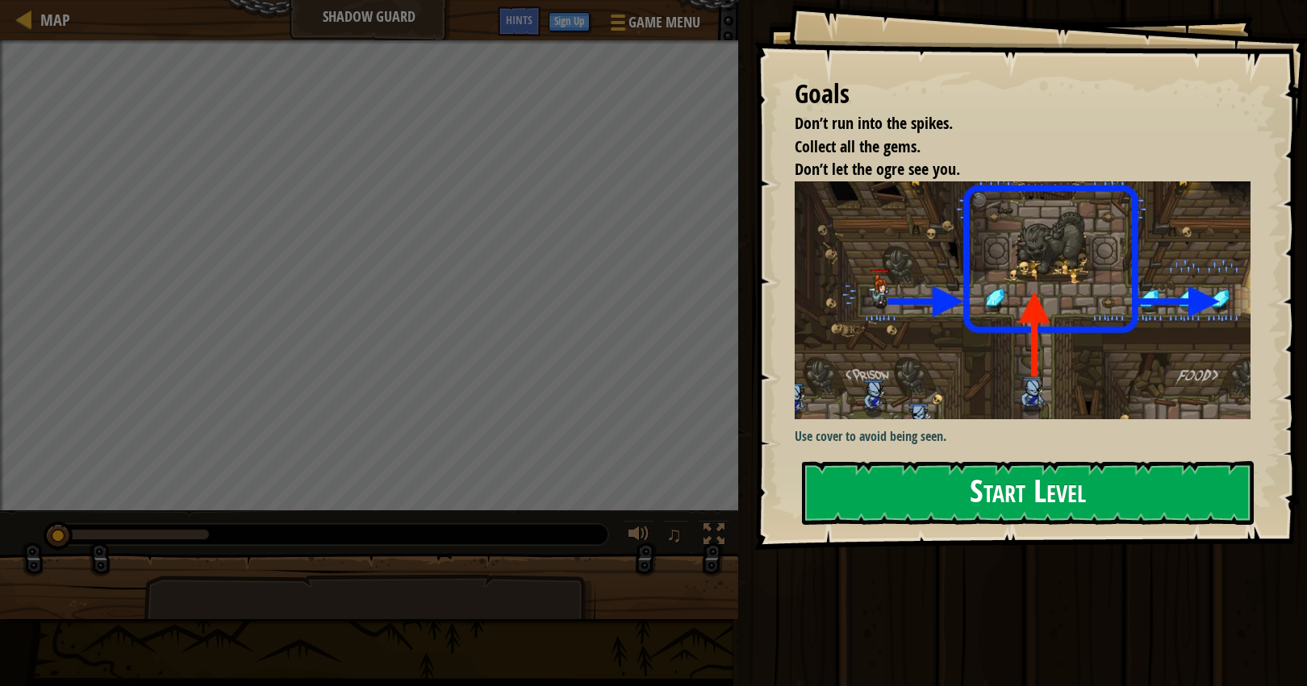
click at [1055, 496] on button "Start Level" at bounding box center [1028, 493] width 452 height 64
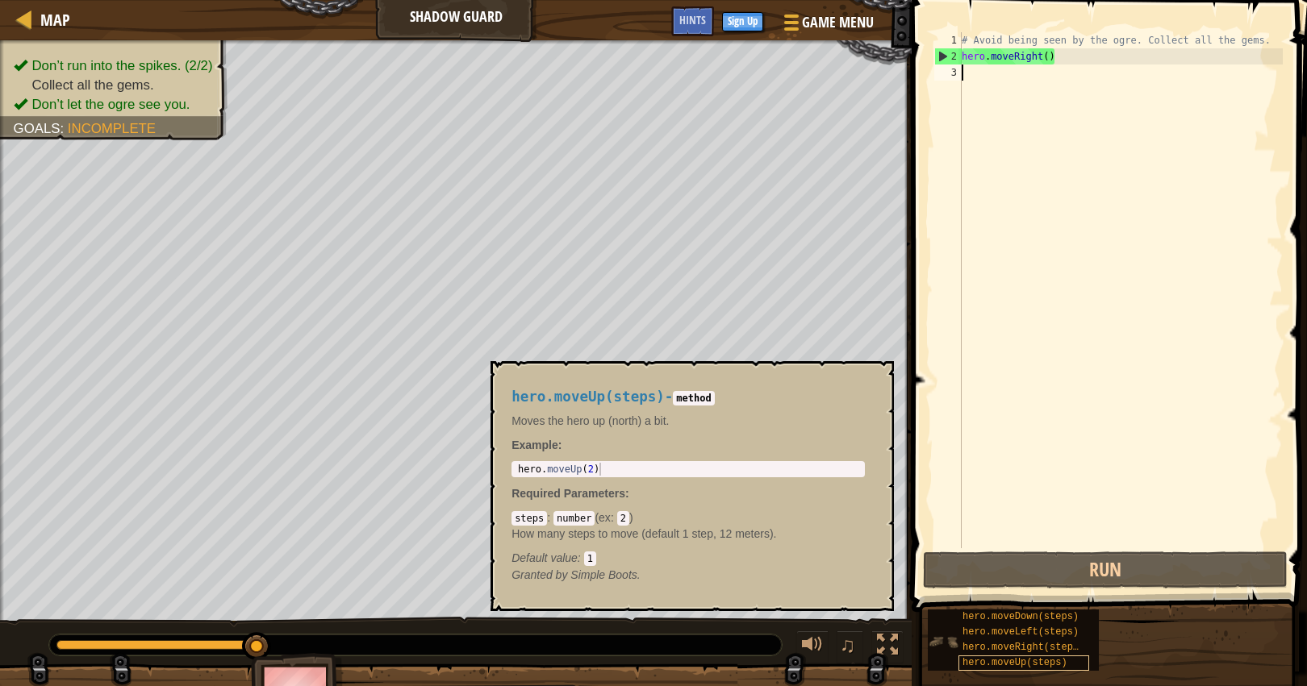
click at [1046, 667] on span "hero.moveUp(steps)" at bounding box center [1014, 662] width 105 height 11
type textarea "hero.moveUp(2)"
click at [594, 470] on div "hero . moveUp ( 2 )" at bounding box center [688, 482] width 347 height 39
drag, startPoint x: 594, startPoint y: 471, endPoint x: 603, endPoint y: 472, distance: 8.9
click at [595, 470] on div "hero . moveUp ( 2 )" at bounding box center [688, 482] width 347 height 39
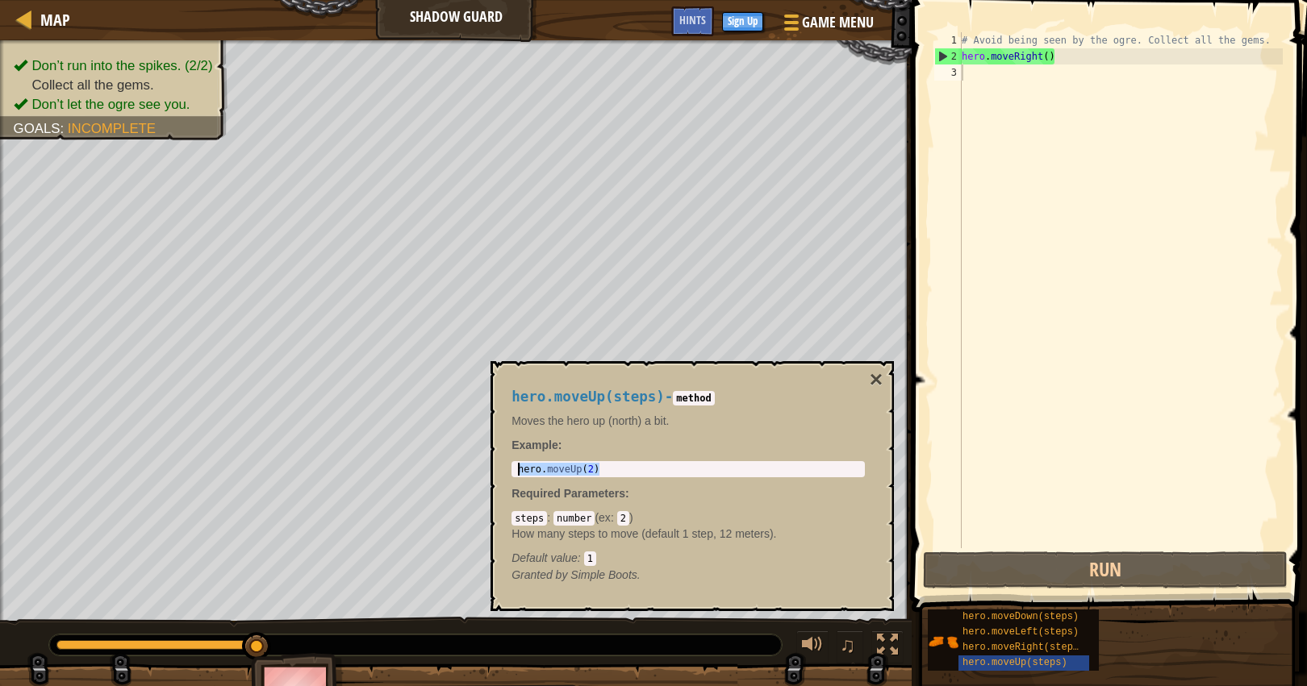
drag, startPoint x: 603, startPoint y: 472, endPoint x: 519, endPoint y: 465, distance: 84.9
click at [519, 465] on div "hero . moveUp ( 2 )" at bounding box center [688, 482] width 347 height 39
click at [1053, 74] on div "# Avoid being seen by the ogre. Collect all the gems. hero . moveRight ( )" at bounding box center [1120, 306] width 324 height 549
paste textarea "hero.moveUp(2)"
type textarea "hero.moveUp(2)"
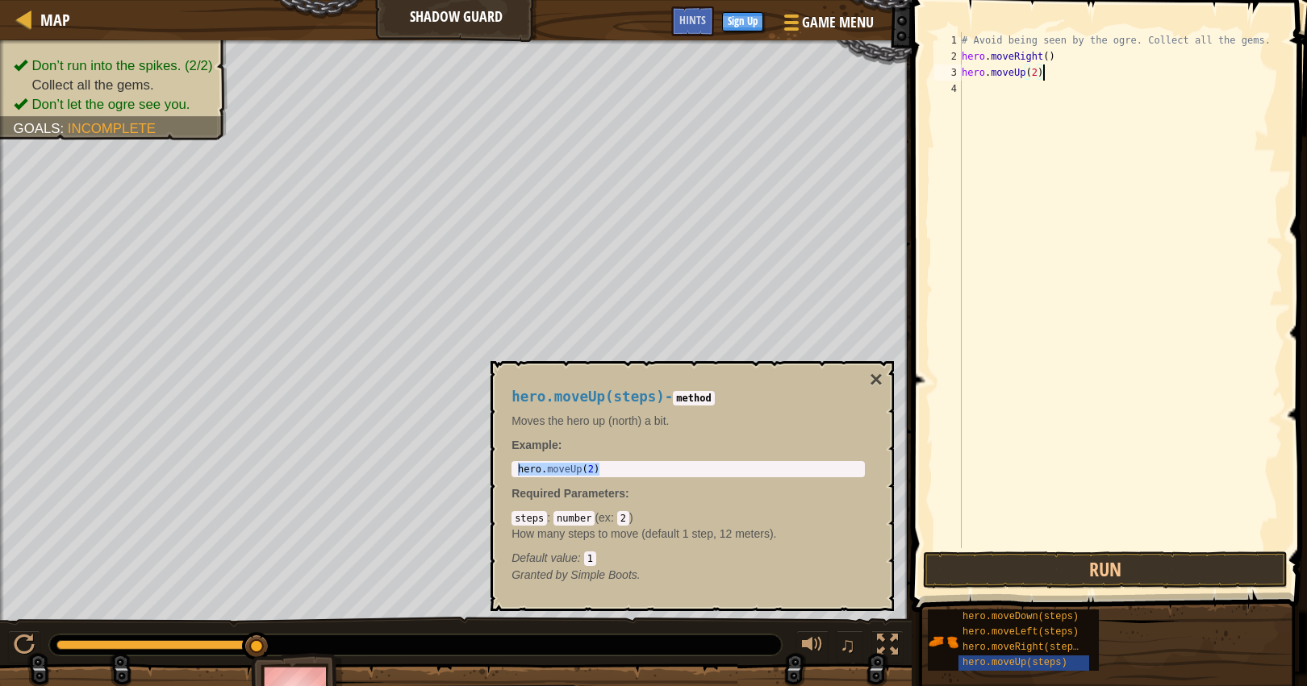
click at [1062, 126] on div "# Avoid being seen by the ogre. Collect all the gems. hero . moveRight ( ) hero…" at bounding box center [1120, 306] width 324 height 549
click at [1082, 642] on div "hero.moveRight(steps)" at bounding box center [1023, 647] width 131 height 15
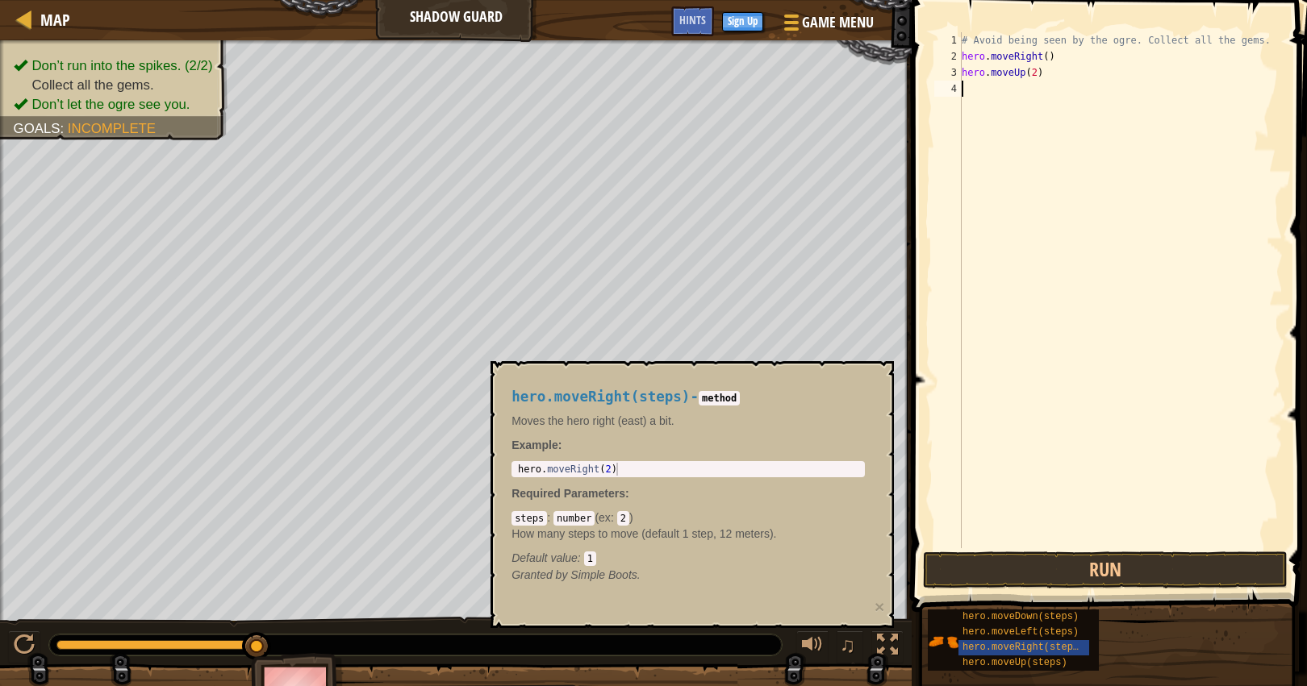
type textarea "hero.moveRight(2)"
drag, startPoint x: 660, startPoint y: 472, endPoint x: 515, endPoint y: 471, distance: 144.4
click at [515, 471] on div "hero . moveRight ( 2 )" at bounding box center [688, 482] width 347 height 39
click at [1082, 91] on div "# Avoid being seen by the ogre. Collect all the gems. hero . moveRight ( ) hero…" at bounding box center [1120, 306] width 324 height 549
paste textarea "hero.moveRight(2)"
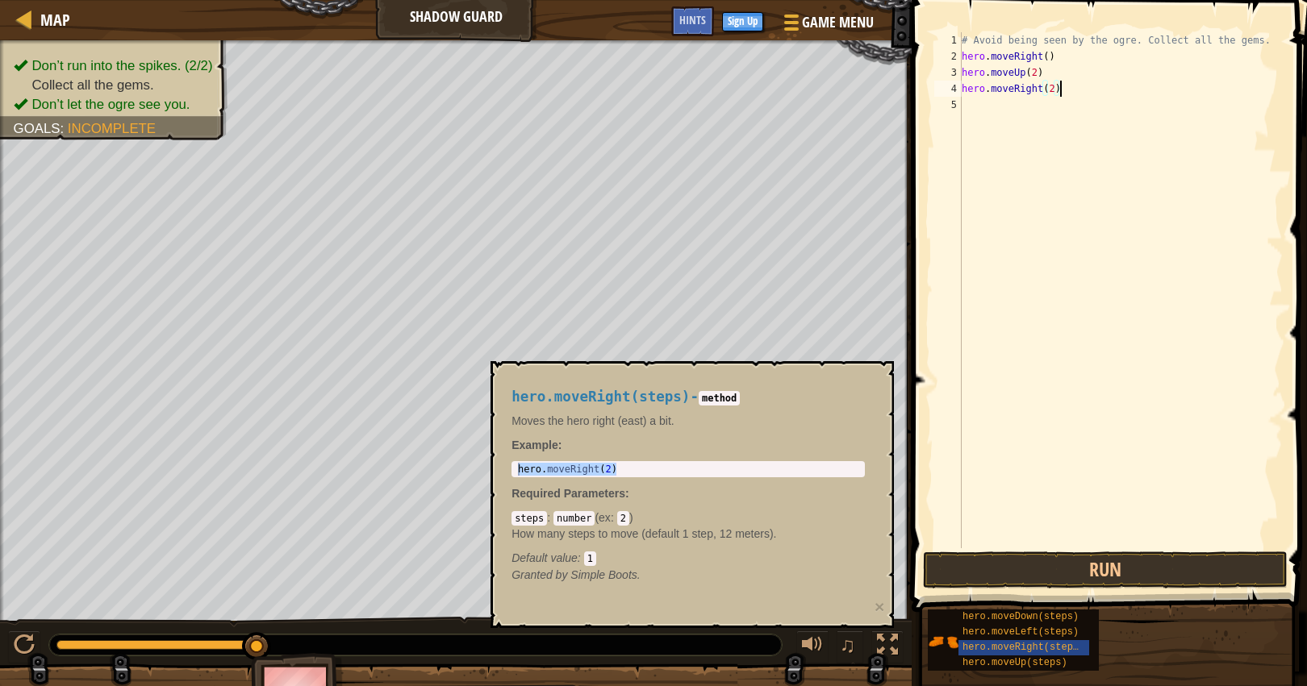
click at [1037, 78] on div "# Avoid being seen by the ogre. Collect all the gems. hero . moveRight ( ) hero…" at bounding box center [1120, 306] width 324 height 549
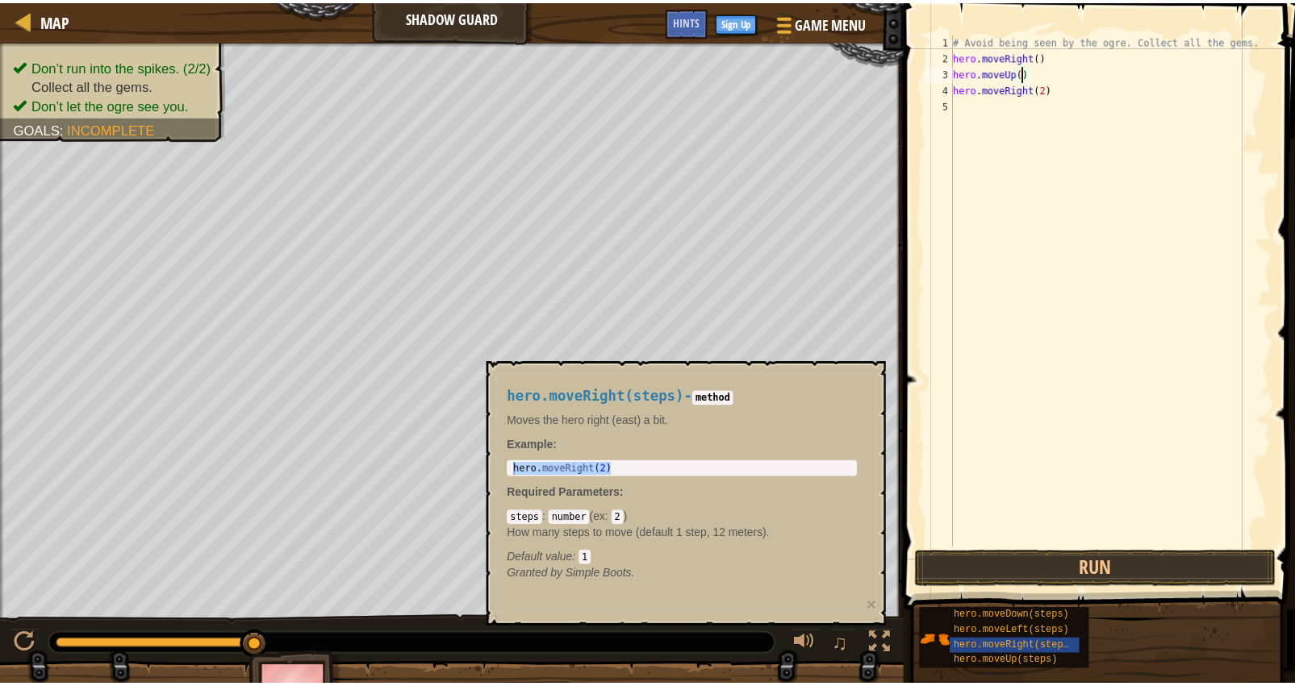
scroll to position [7, 6]
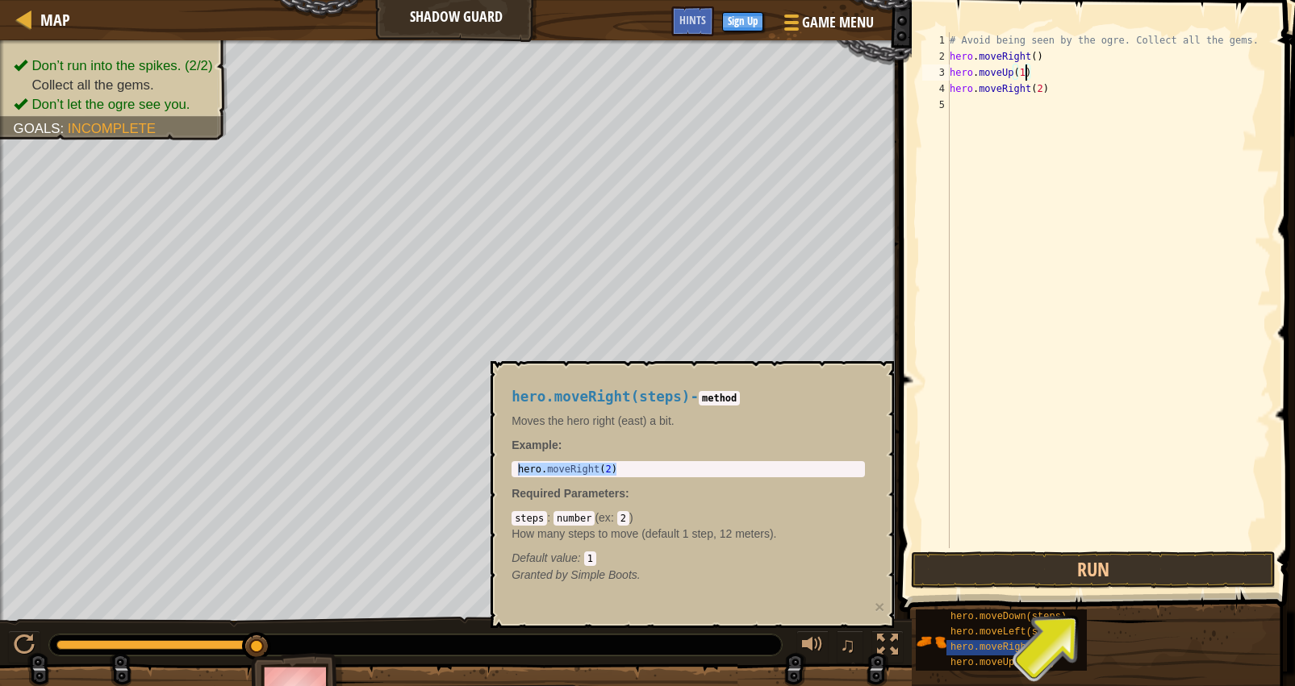
click at [1043, 95] on div "# Avoid being seen by the ogre. Collect all the gems. hero . moveRight ( ) hero…" at bounding box center [1108, 306] width 324 height 549
type textarea "hero.moveRight(1)"
click at [987, 665] on span "hero.moveUp(steps)" at bounding box center [1002, 662] width 105 height 11
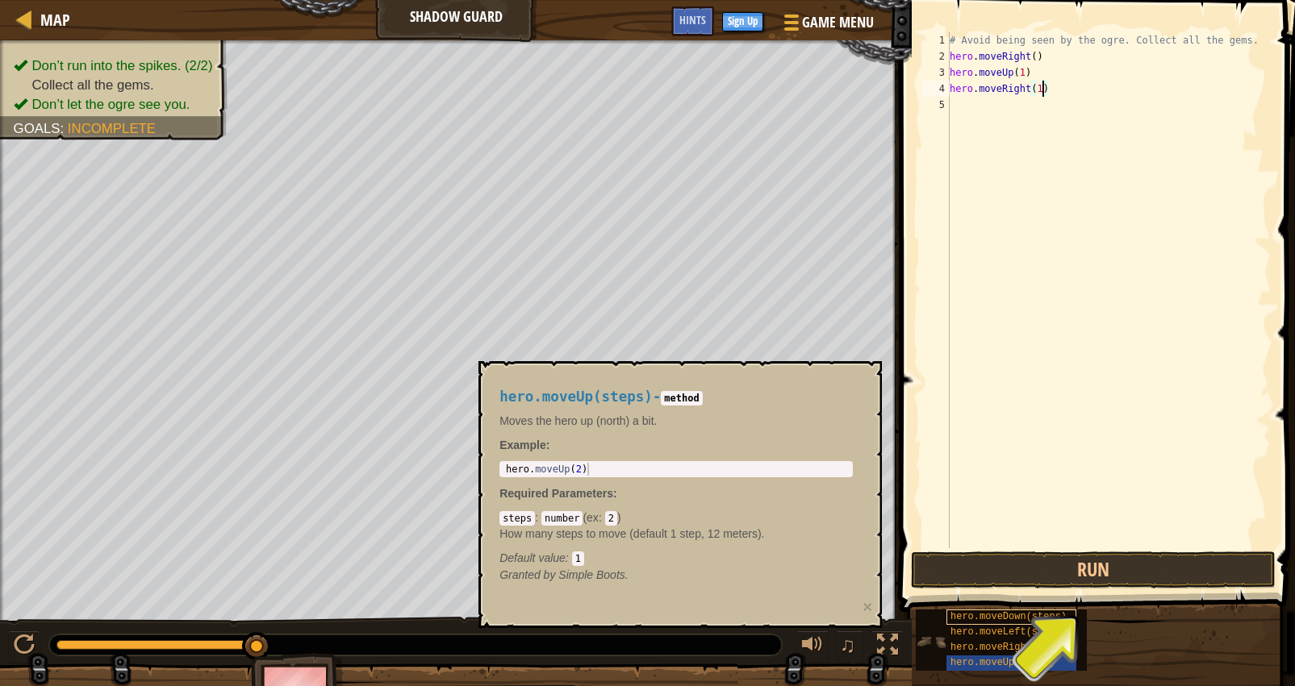
click at [991, 620] on span "hero.moveDown(steps)" at bounding box center [1008, 616] width 116 height 11
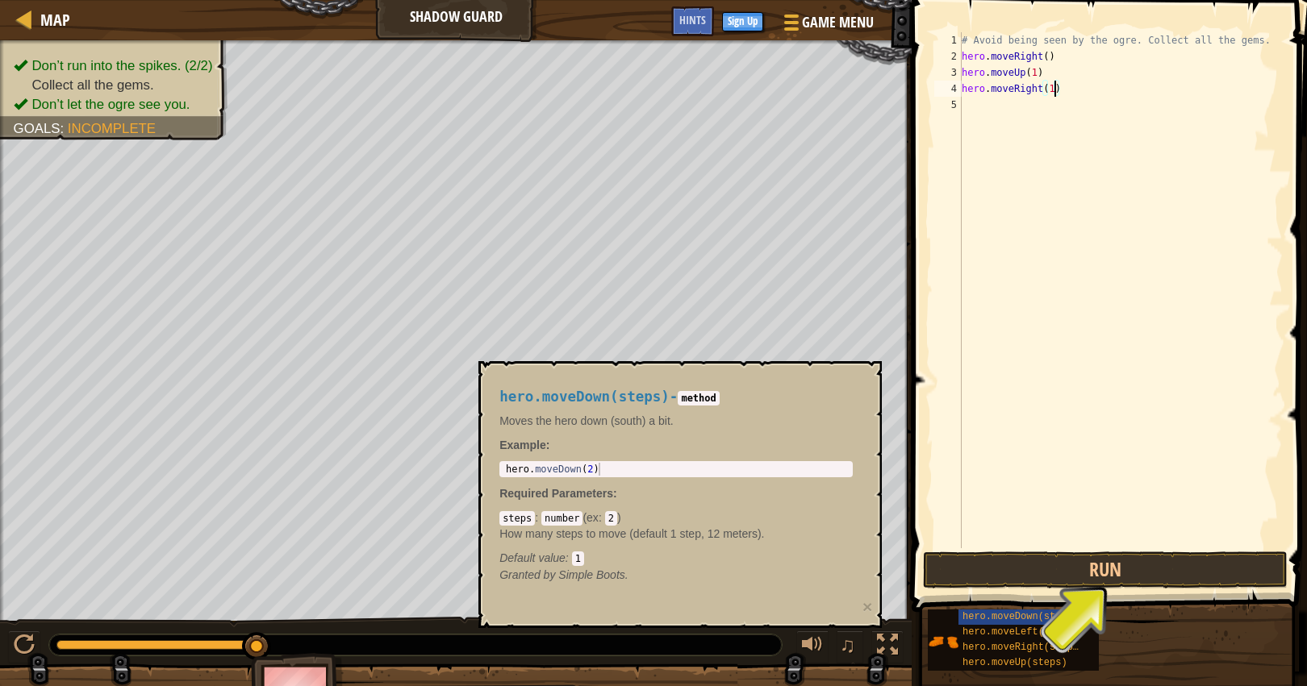
type textarea "hero.moveDown(2)"
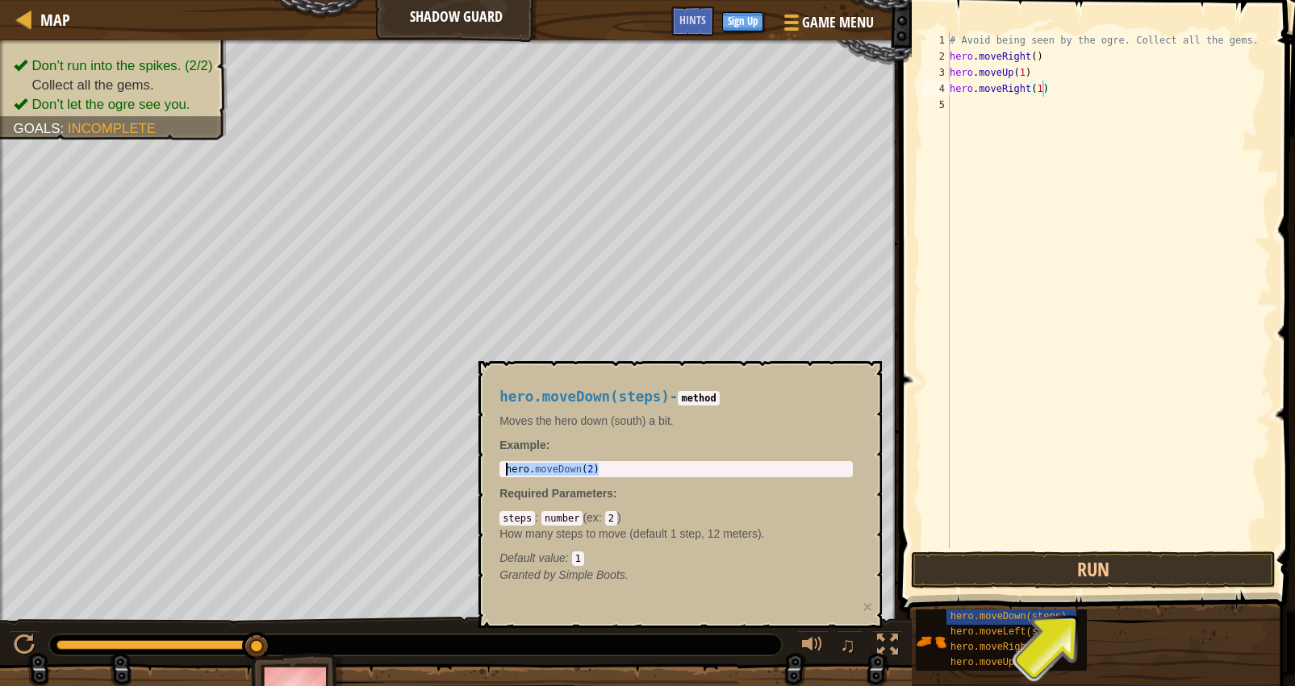
drag, startPoint x: 633, startPoint y: 472, endPoint x: 490, endPoint y: 468, distance: 143.6
click at [490, 468] on div "hero.moveDown(steps) - method Moves the hero down (south) a bit. Example : hero…" at bounding box center [676, 486] width 376 height 224
click at [1025, 109] on div "# Avoid being seen by the ogre. Collect all the gems. hero . moveRight ( ) hero…" at bounding box center [1108, 306] width 324 height 549
paste textarea "hero.moveDown(2)"
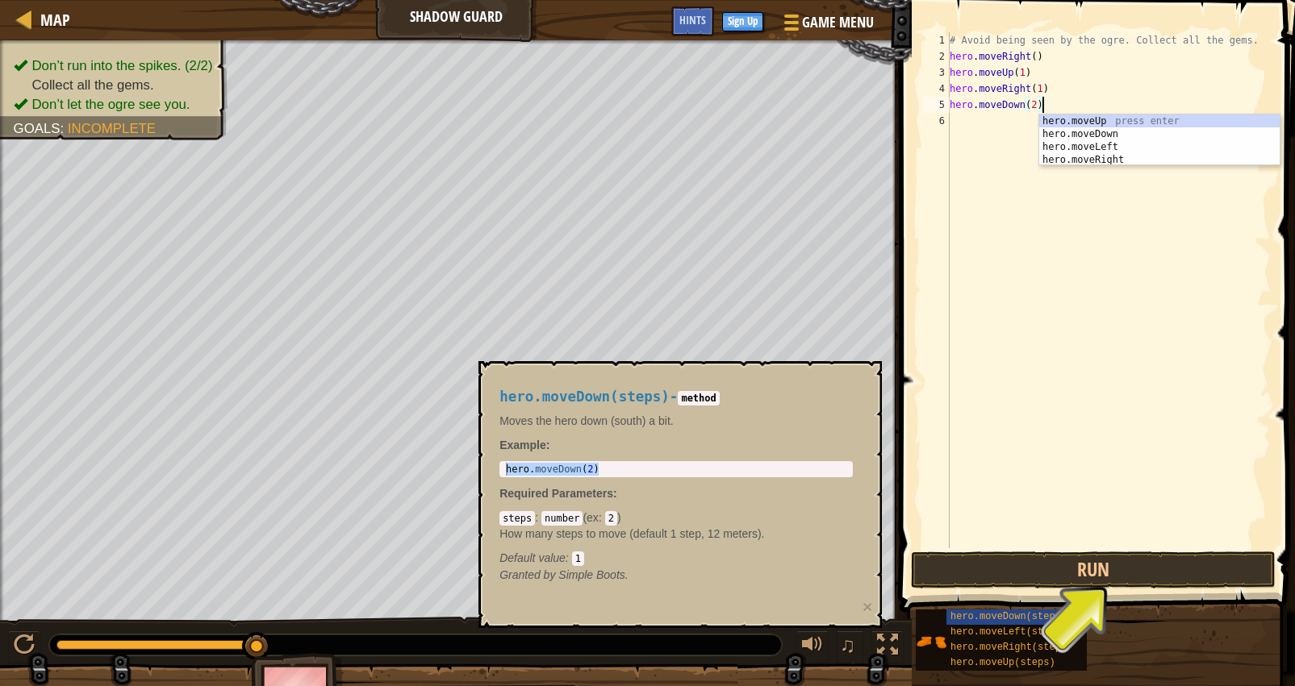
click at [1039, 106] on div "# Avoid being seen by the ogre. Collect all the gems. hero . moveRight ( ) hero…" at bounding box center [1108, 306] width 324 height 549
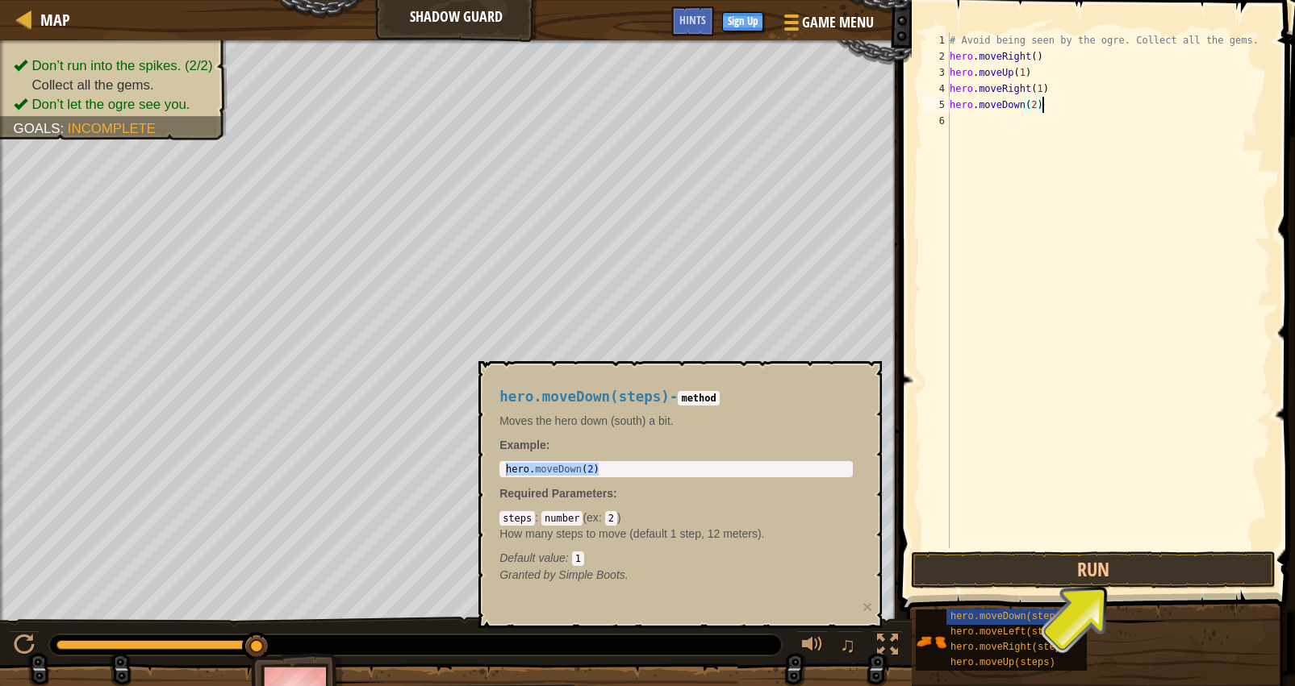
click at [1041, 106] on div "# Avoid being seen by the ogre. Collect all the gems. hero . moveRight ( ) hero…" at bounding box center [1108, 306] width 324 height 549
click at [1044, 106] on div "# Avoid being seen by the ogre. Collect all the gems. hero . moveRight ( ) hero…" at bounding box center [1108, 290] width 324 height 516
click at [1041, 105] on div "# Avoid being seen by the ogre. Collect all the gems. hero . moveRight ( ) hero…" at bounding box center [1108, 306] width 324 height 549
click at [1039, 105] on div "# Avoid being seen by the ogre. Collect all the gems. hero . moveRight ( ) hero…" at bounding box center [1108, 306] width 324 height 549
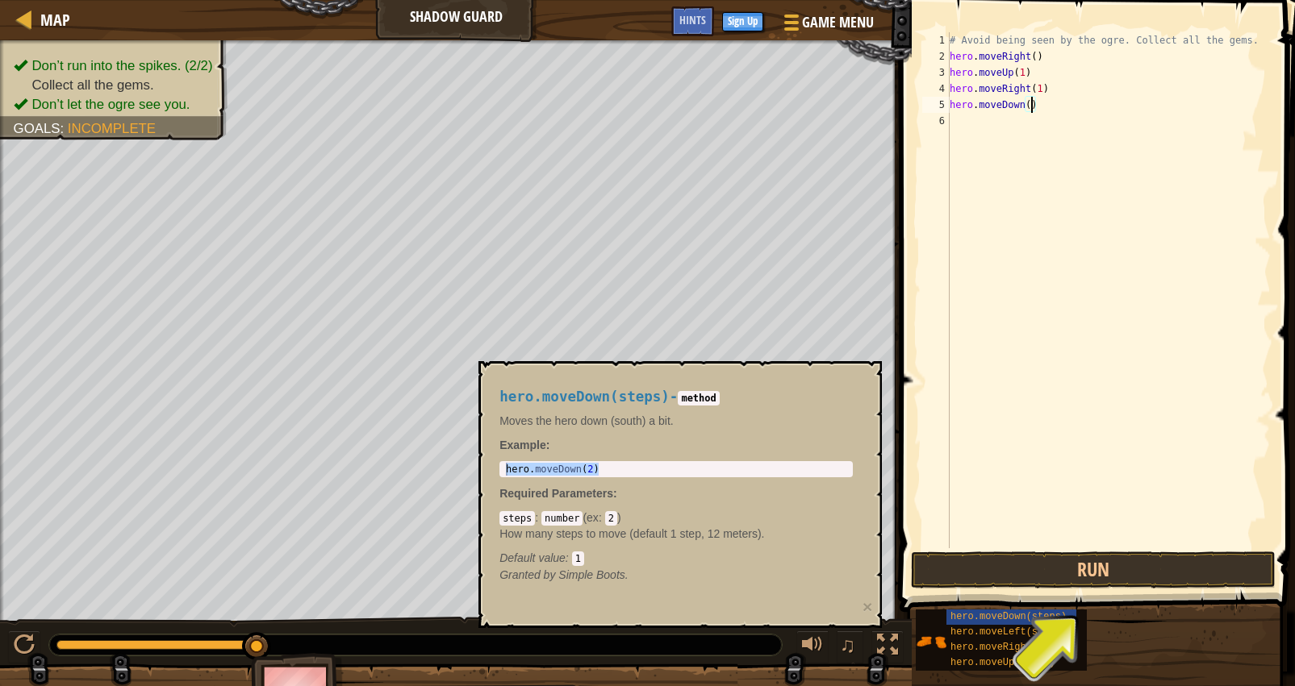
scroll to position [7, 7]
type textarea "hero.moveDown(1)"
click at [982, 653] on span "hero.moveRight(steps)" at bounding box center [1011, 647] width 122 height 11
type textarea "hero.moveRight(2)"
drag, startPoint x: 628, startPoint y: 468, endPoint x: 492, endPoint y: 464, distance: 135.6
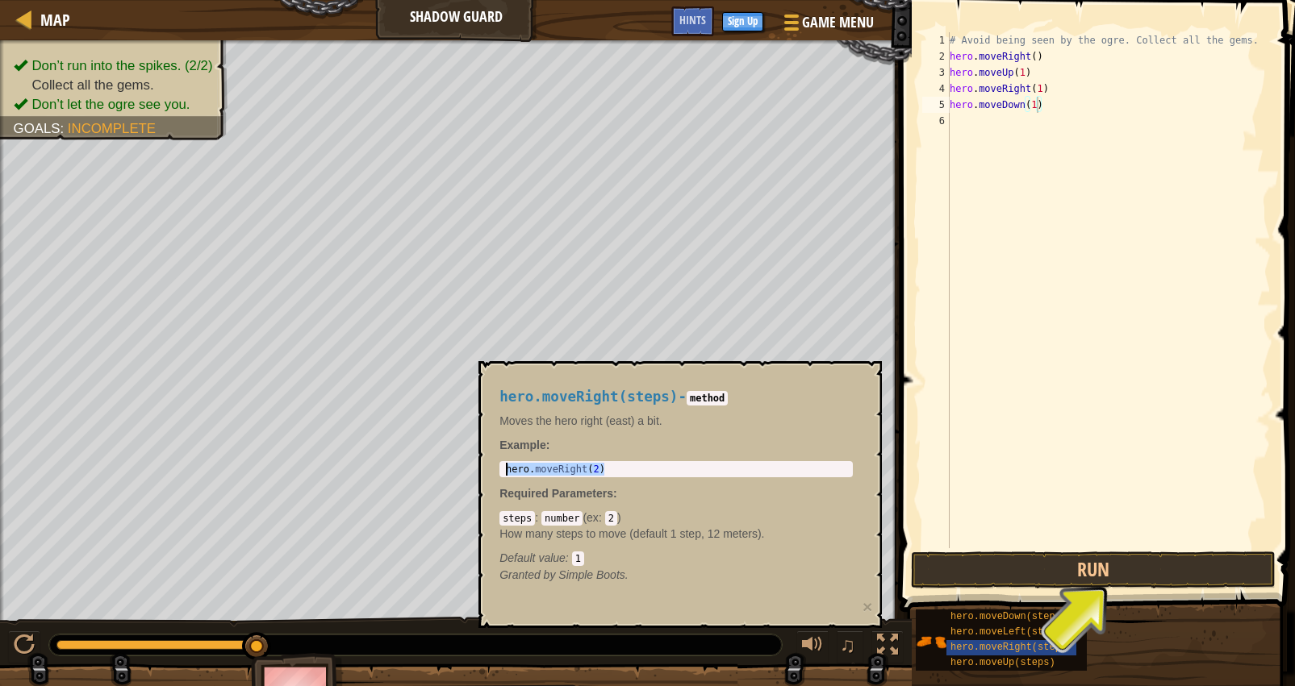
click at [492, 464] on div "hero.moveRight(steps) - method Moves the hero right (east) a bit. Example : her…" at bounding box center [676, 486] width 376 height 224
click at [991, 127] on div "# Avoid being seen by the ogre. Collect all the gems. hero . moveRight ( ) hero…" at bounding box center [1108, 306] width 324 height 549
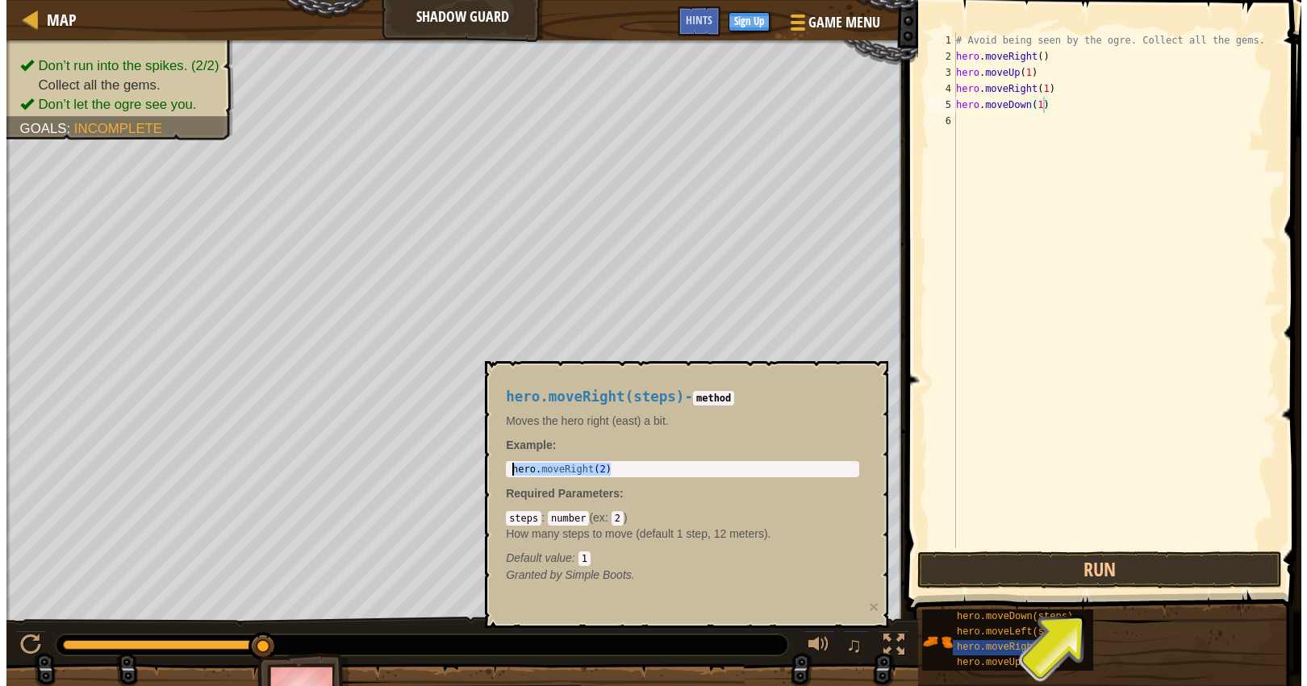
scroll to position [7, 0]
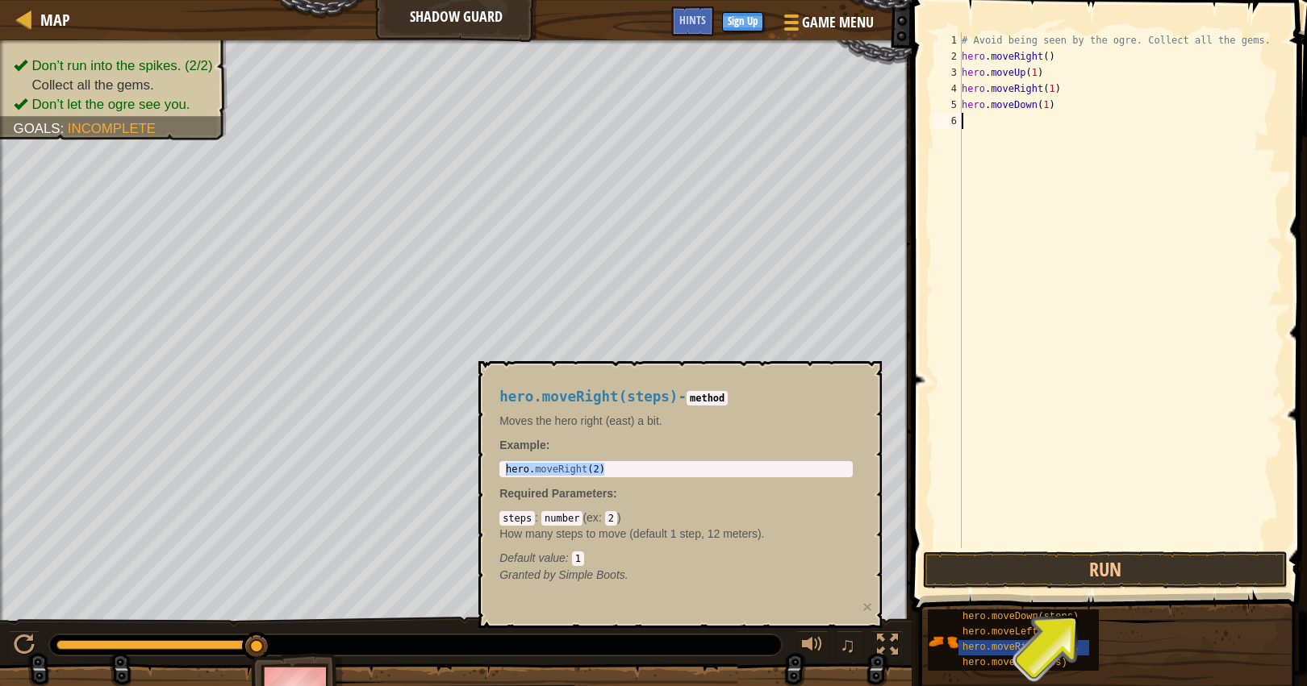
paste textarea "hero.moveRight(2)"
type textarea "hero.moveRight(2)"
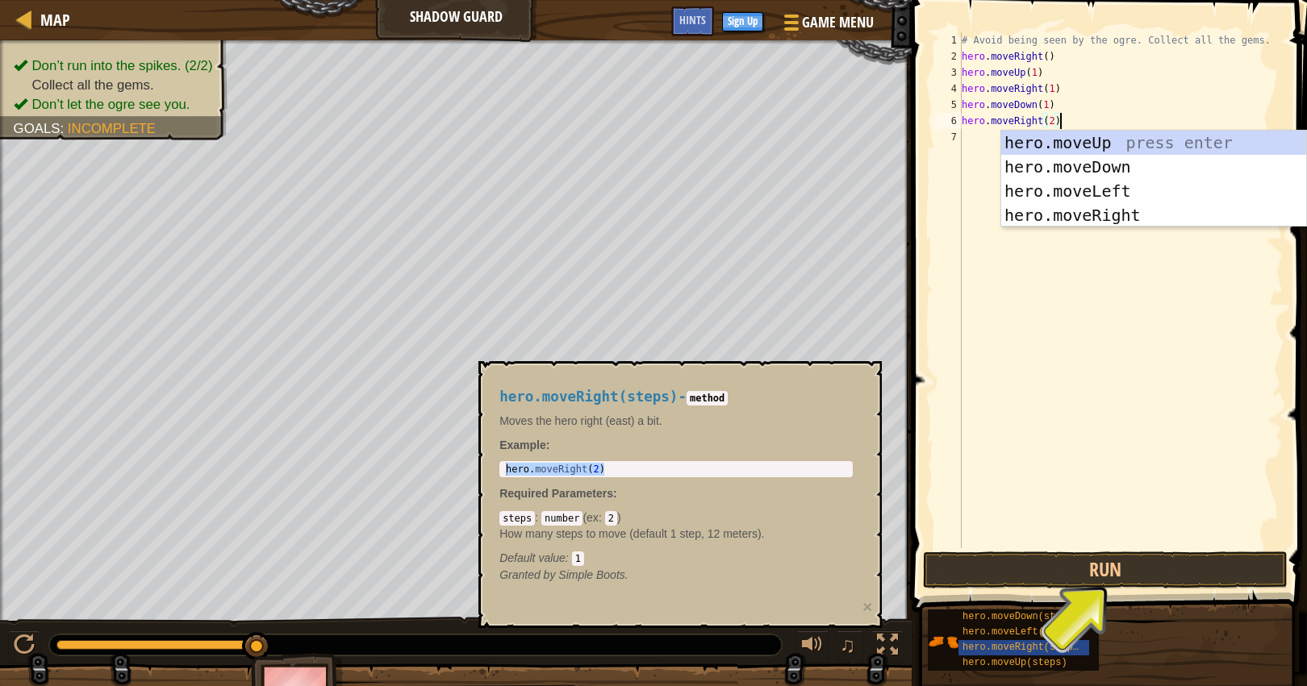
click at [1116, 403] on div "# Avoid being seen by the ogre. Collect all the gems. hero . moveRight ( ) hero…" at bounding box center [1120, 306] width 324 height 549
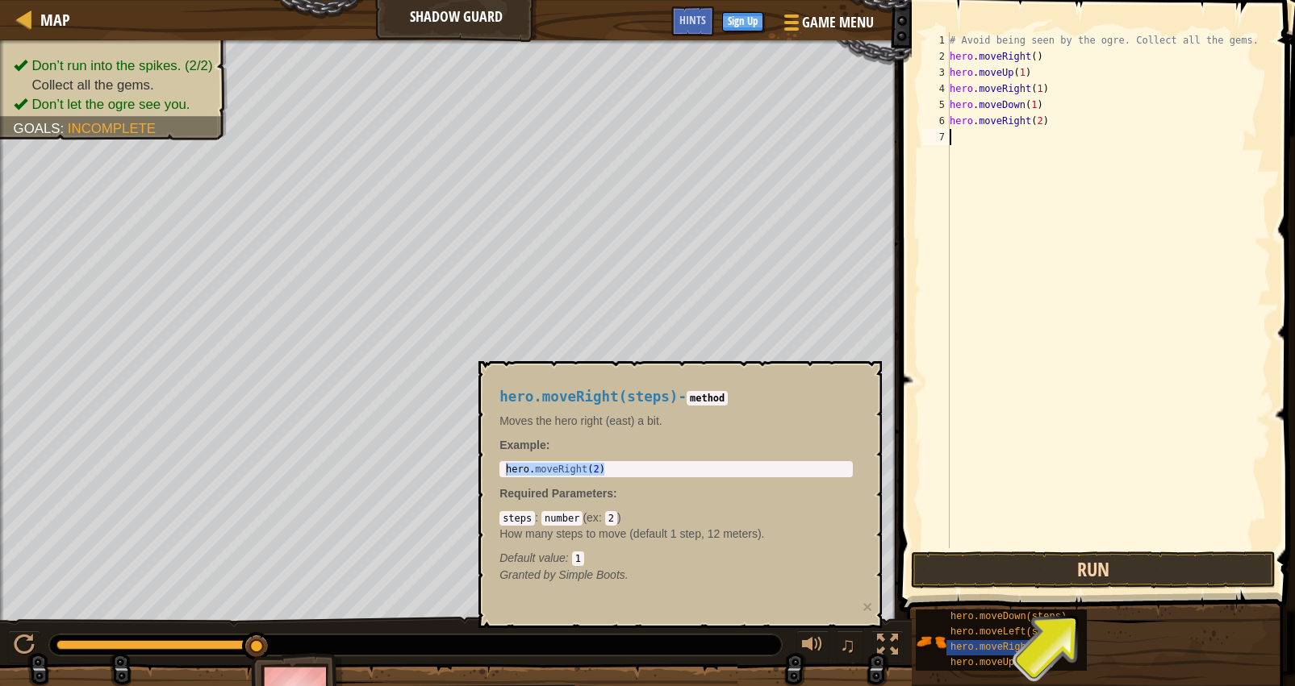
click at [1149, 569] on button "Run" at bounding box center [1093, 570] width 365 height 37
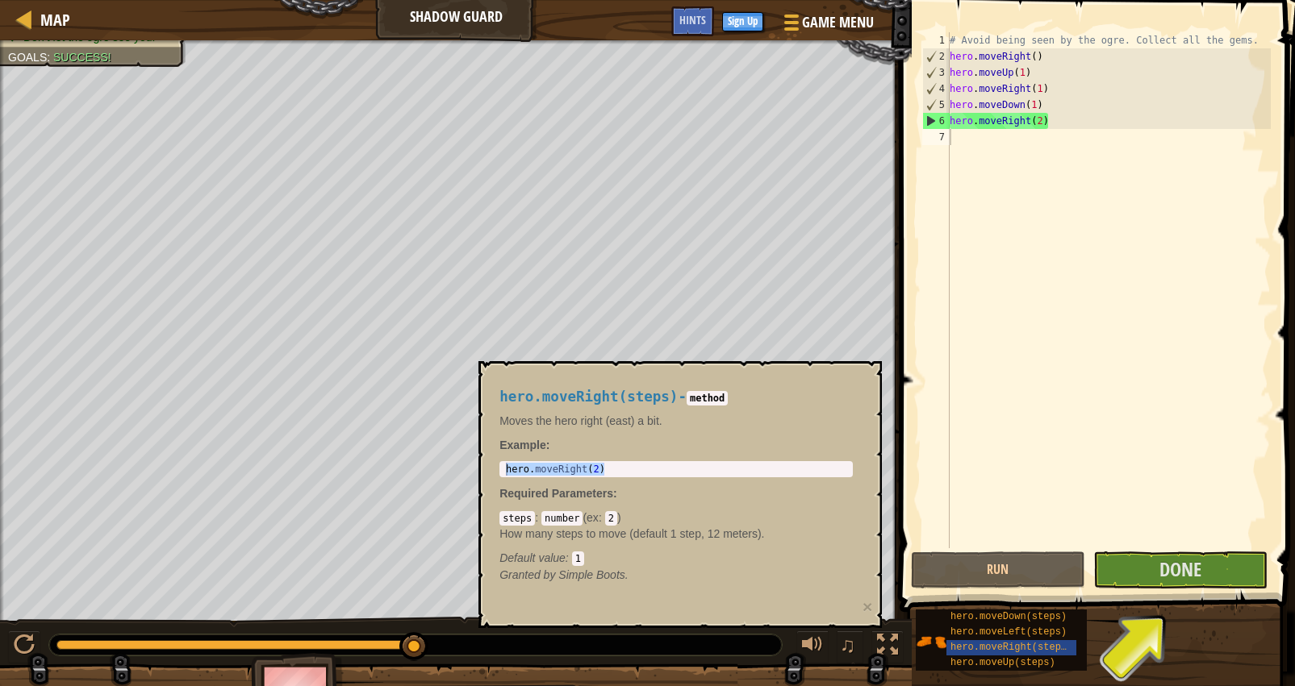
click at [1223, 589] on span at bounding box center [1099, 283] width 408 height 660
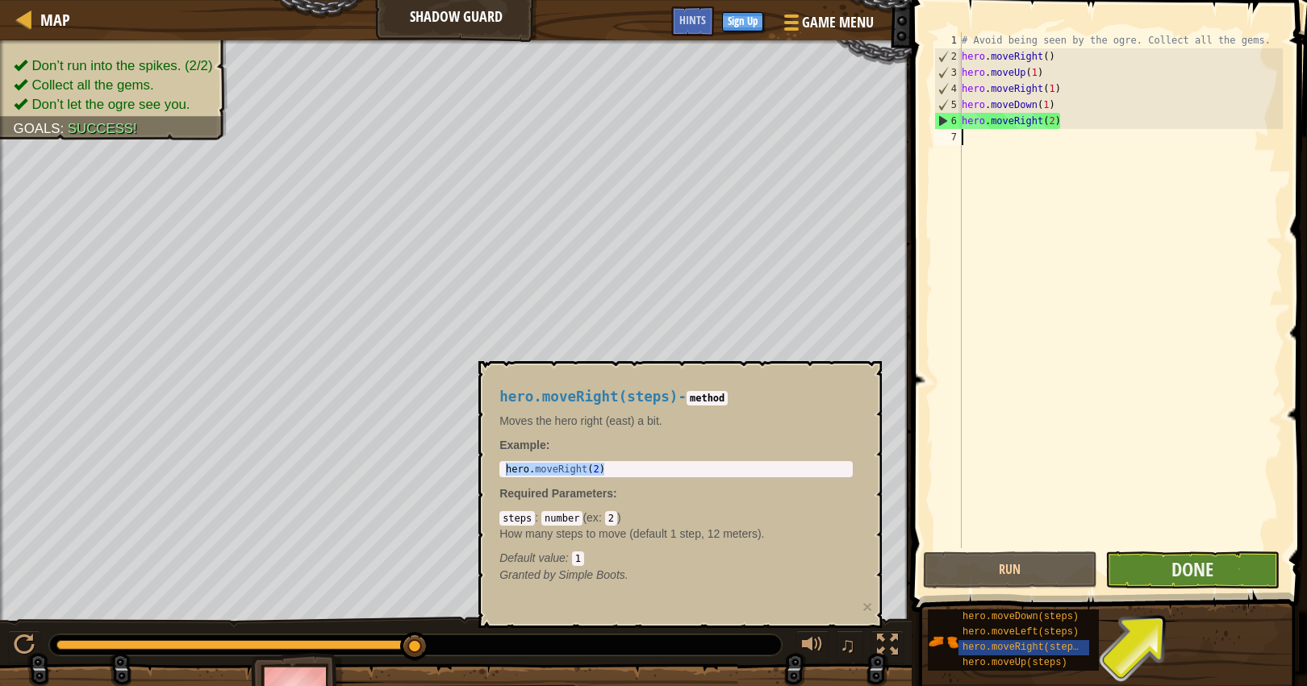
click at [1220, 573] on button "Done" at bounding box center [1192, 570] width 174 height 37
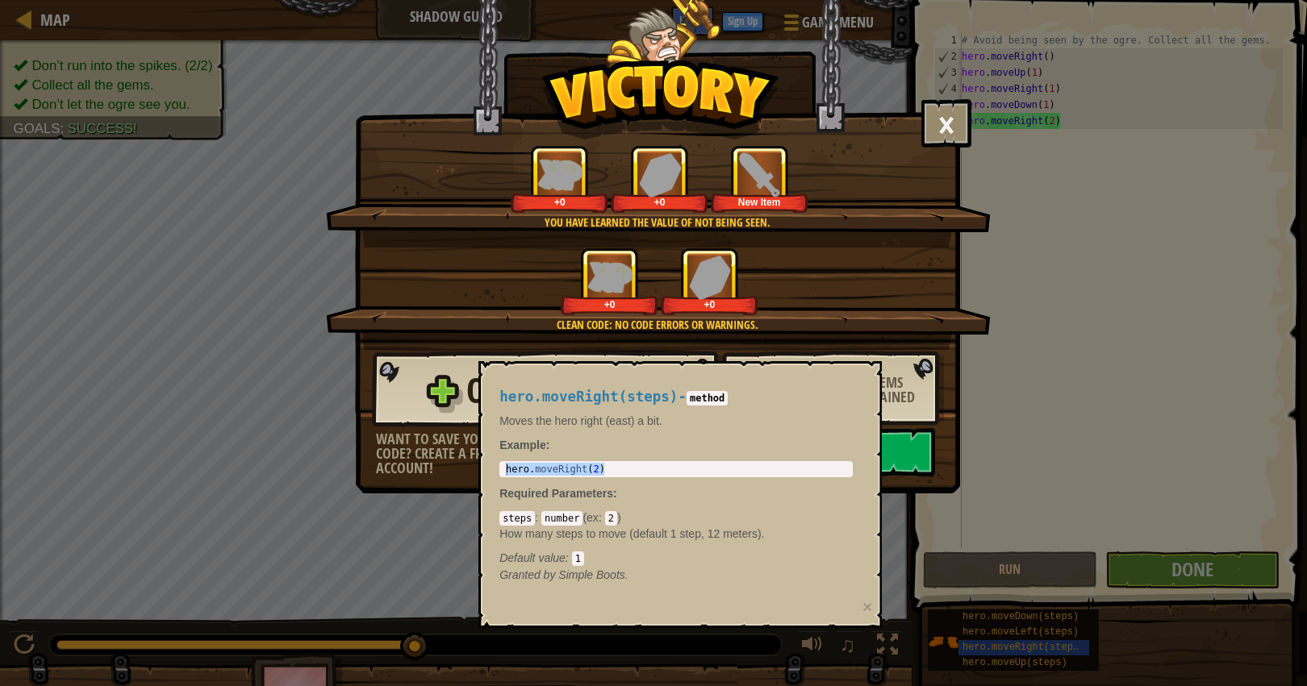
click at [887, 359] on div "0 XP Gained - Level 3 0 Gems Gained" at bounding box center [658, 389] width 572 height 77
click at [865, 611] on button "×" at bounding box center [867, 607] width 10 height 17
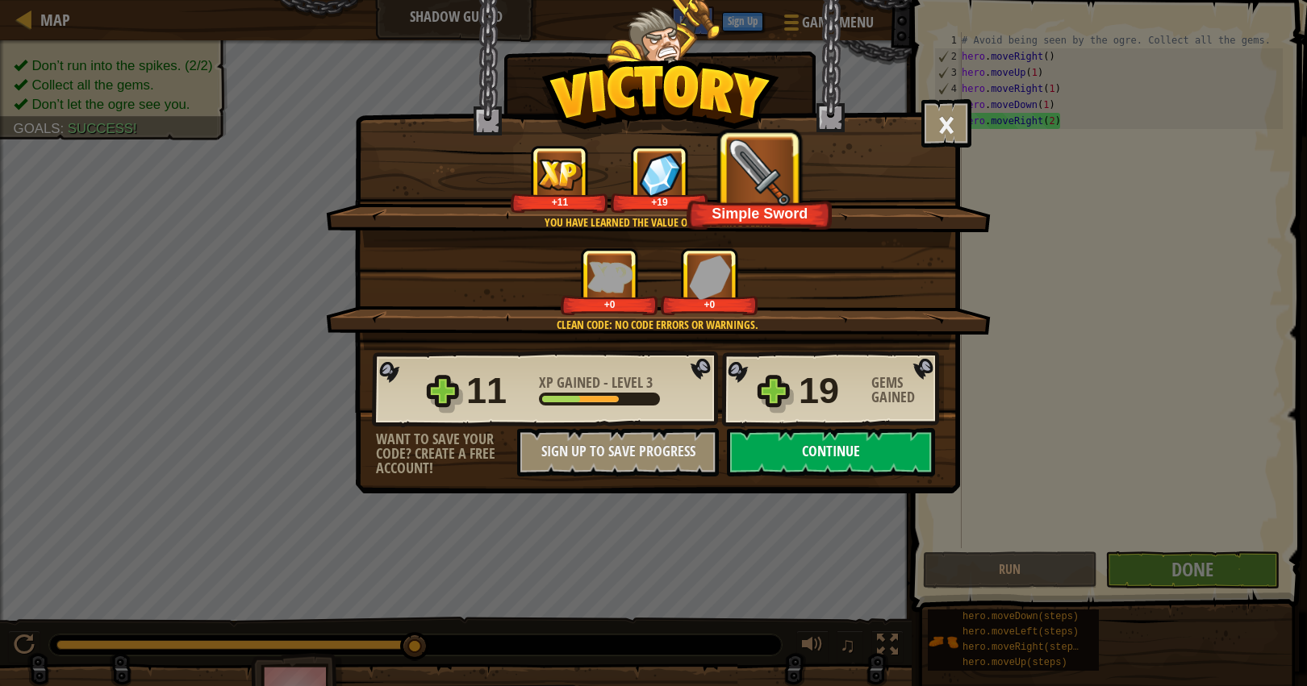
click at [839, 460] on button "Continue" at bounding box center [831, 452] width 208 height 48
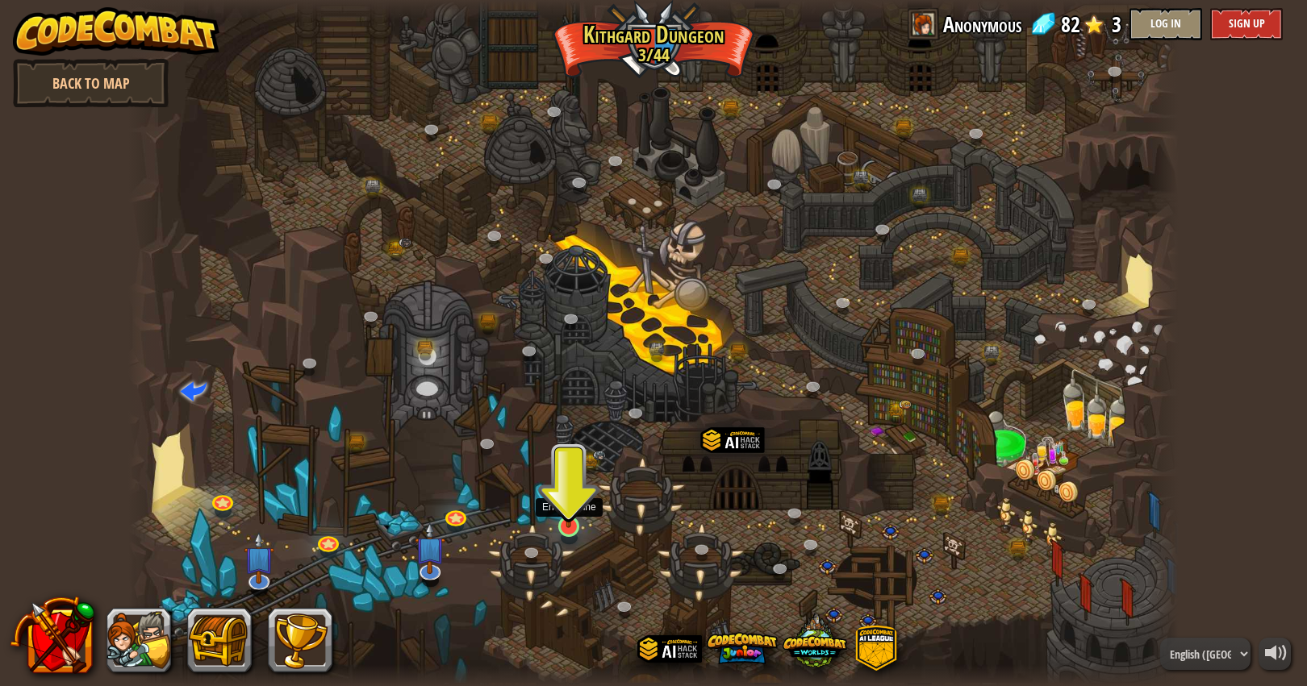
click at [565, 526] on img at bounding box center [568, 496] width 27 height 63
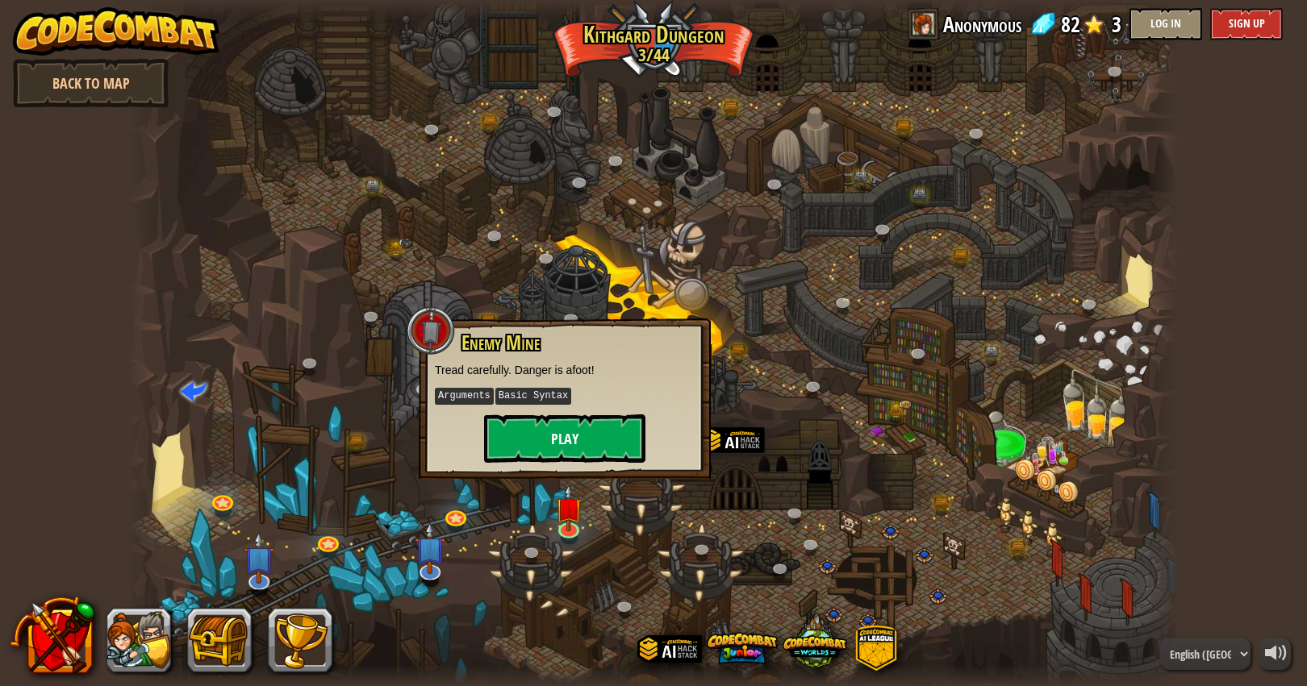
click at [590, 447] on button "Play" at bounding box center [564, 439] width 161 height 48
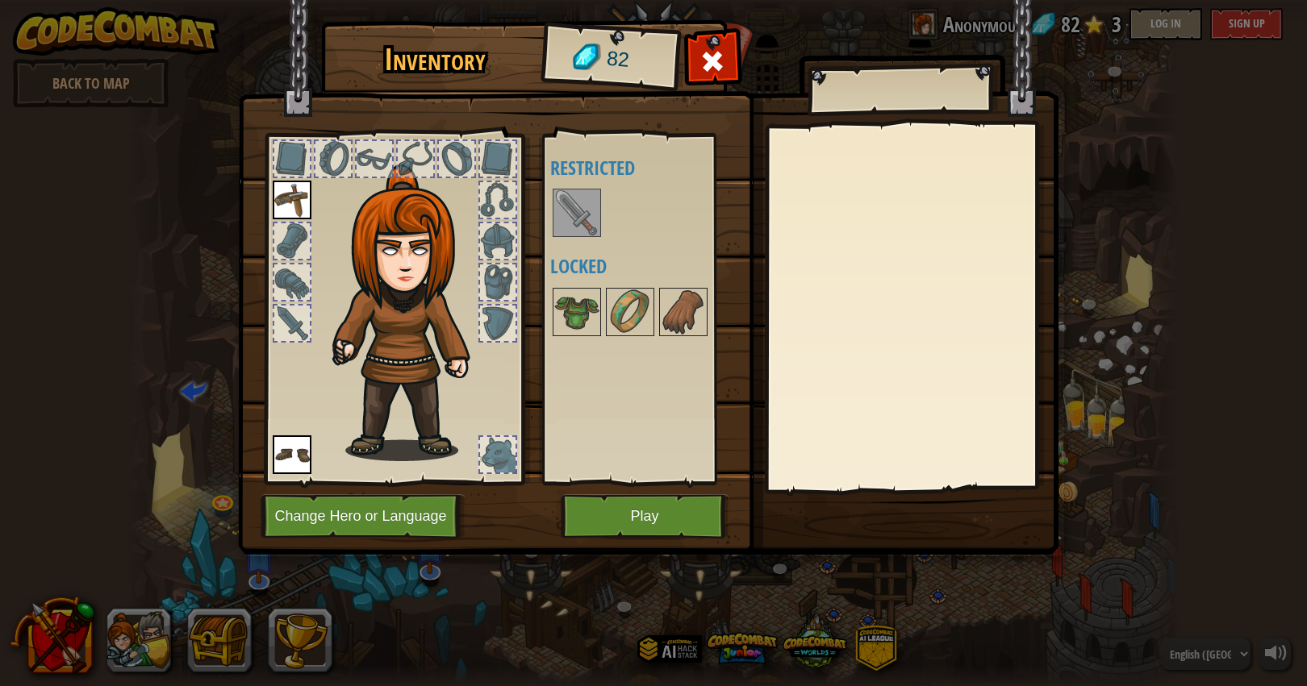
click at [636, 523] on button "Play" at bounding box center [645, 516] width 169 height 44
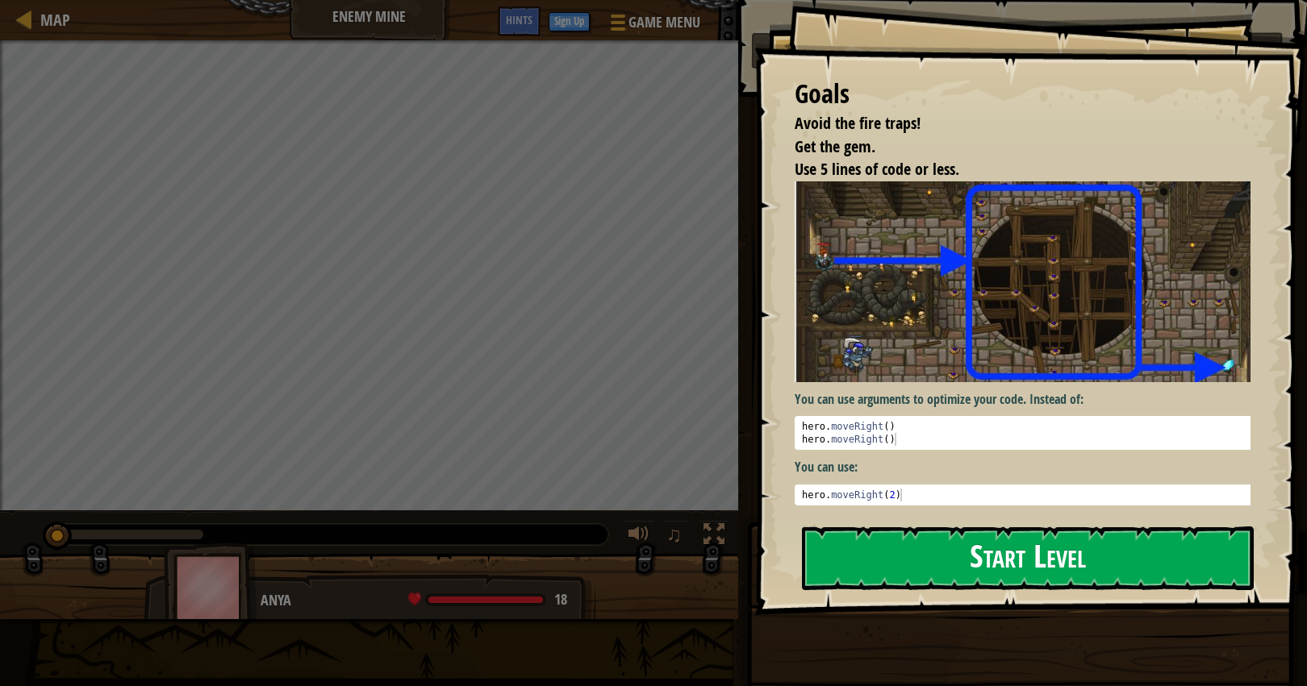
click at [923, 561] on button "Start Level" at bounding box center [1028, 559] width 452 height 64
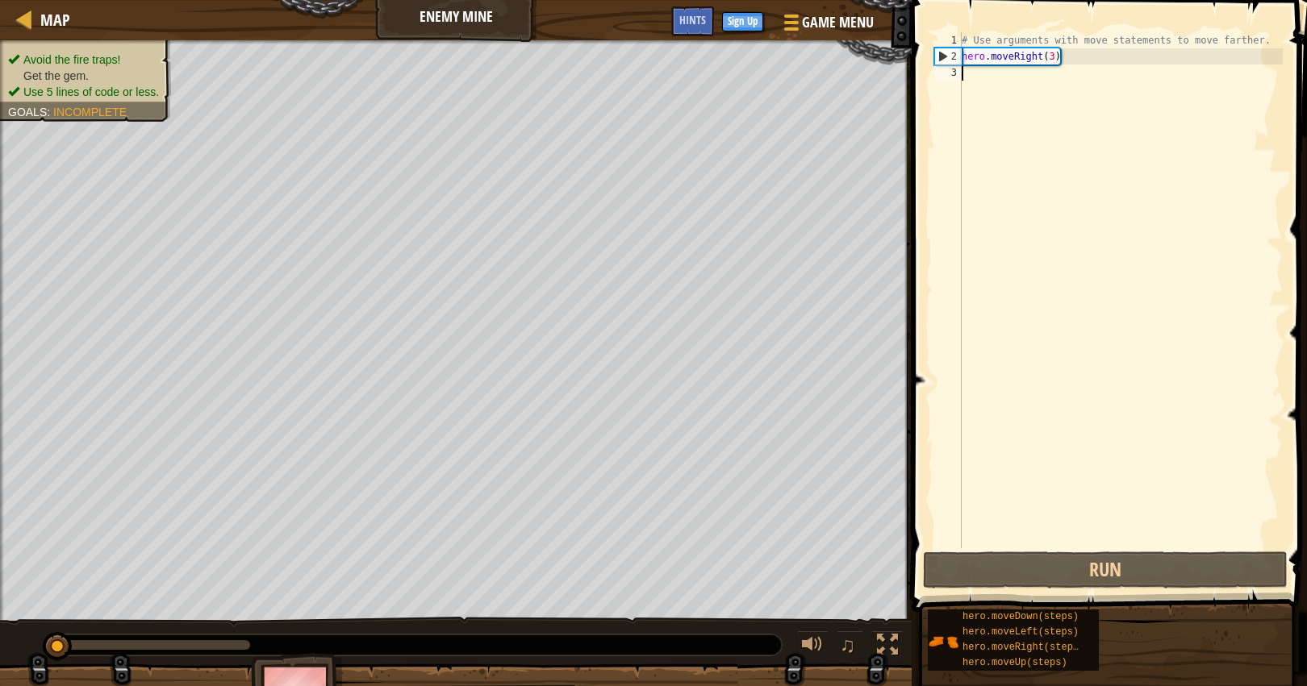
click at [739, 621] on div "Avoid the fire traps! Get the gem. Use 5 lines of code or less. Goals : Incompl…" at bounding box center [653, 385] width 1307 height 690
click at [732, 492] on div "Avoid the fire traps! Get the gem. Use 5 lines of code or less. Goals : Incompl…" at bounding box center [653, 385] width 1307 height 690
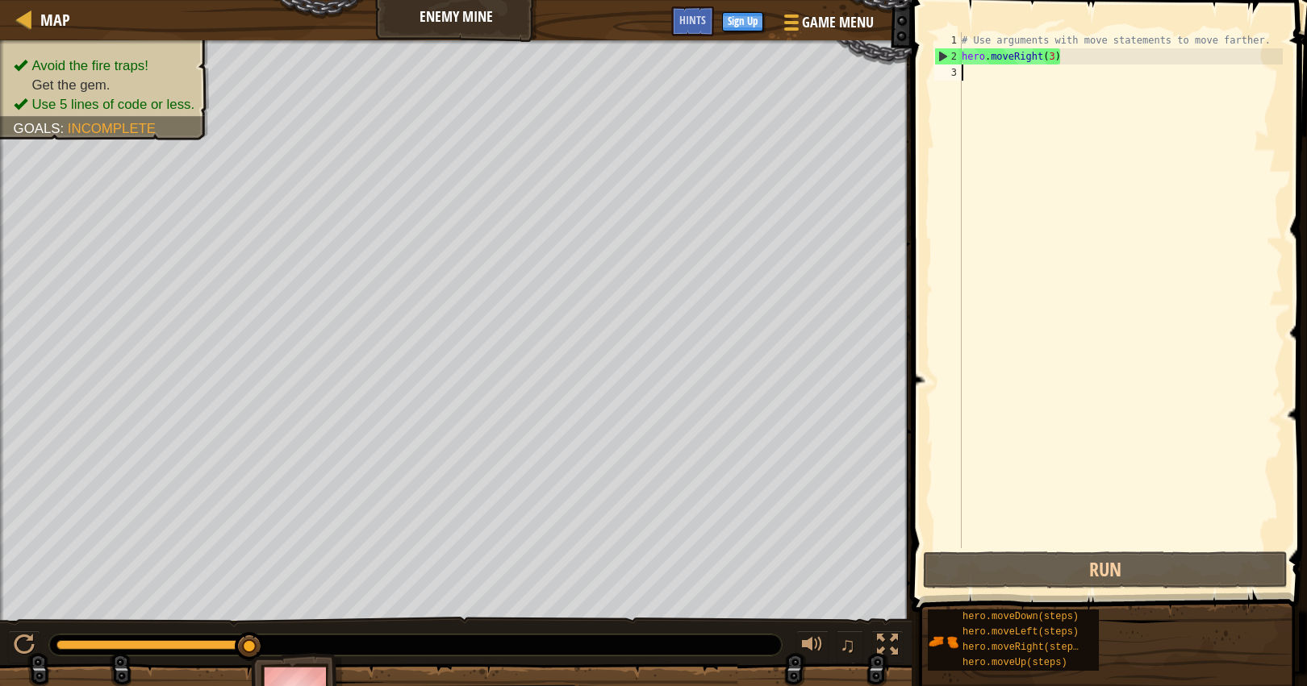
type textarea "hero.moveRight(3)"
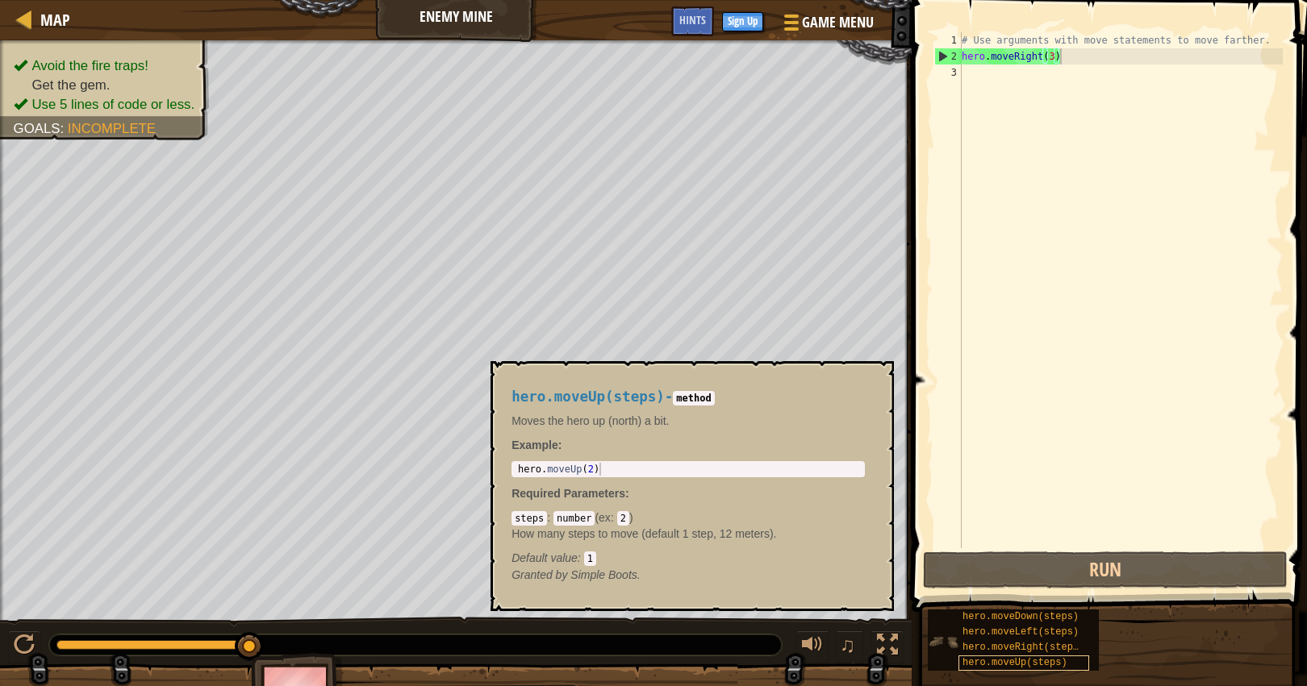
click at [1033, 661] on span "hero.moveUp(steps)" at bounding box center [1014, 662] width 105 height 11
type textarea "hero.moveUp(2)"
drag, startPoint x: 628, startPoint y: 465, endPoint x: 598, endPoint y: 465, distance: 30.7
click at [598, 465] on div "hero . moveUp ( 2 )" at bounding box center [688, 482] width 347 height 39
click at [595, 471] on div "hero . moveUp ( 2 )" at bounding box center [688, 482] width 347 height 39
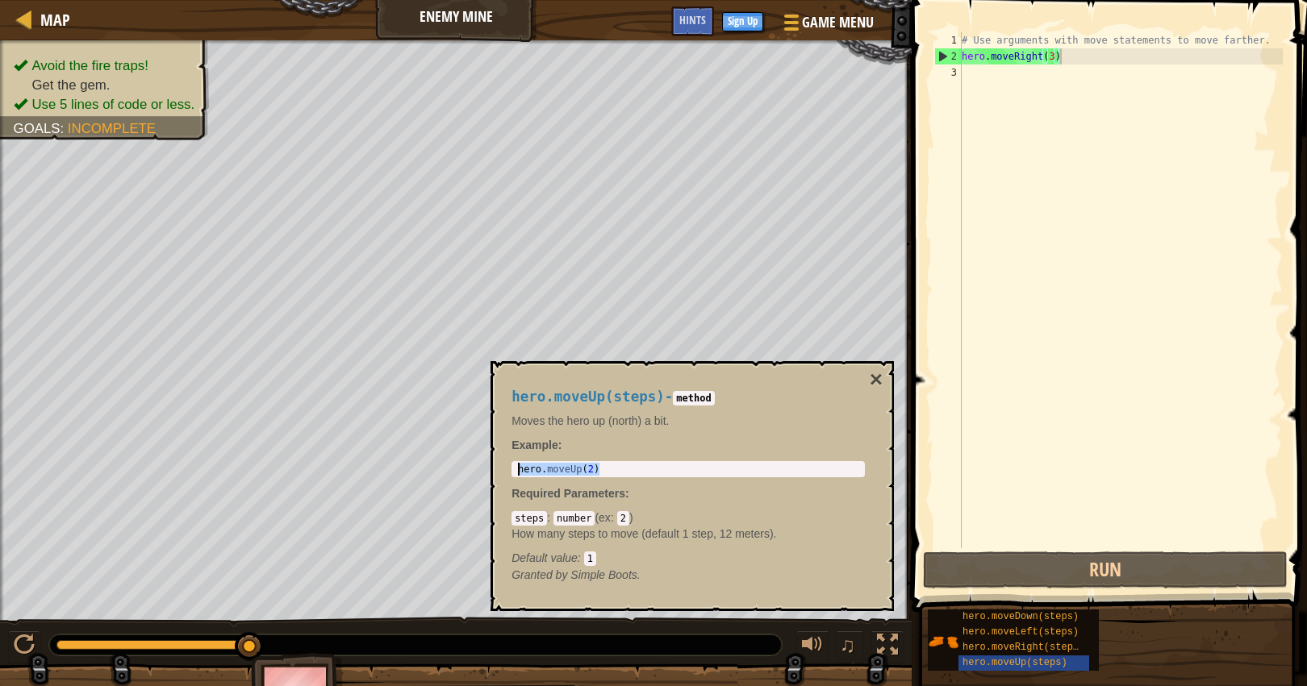
drag, startPoint x: 602, startPoint y: 472, endPoint x: 505, endPoint y: 469, distance: 96.9
click at [505, 469] on div "hero.moveUp(steps) - method Moves the hero up (north) a bit. Example : hero.mov…" at bounding box center [688, 486] width 376 height 224
click at [1037, 80] on div "# Use arguments with move statements to move farther. hero . moveRight ( 3 )" at bounding box center [1120, 306] width 324 height 549
paste textarea "hero.moveUp(2)"
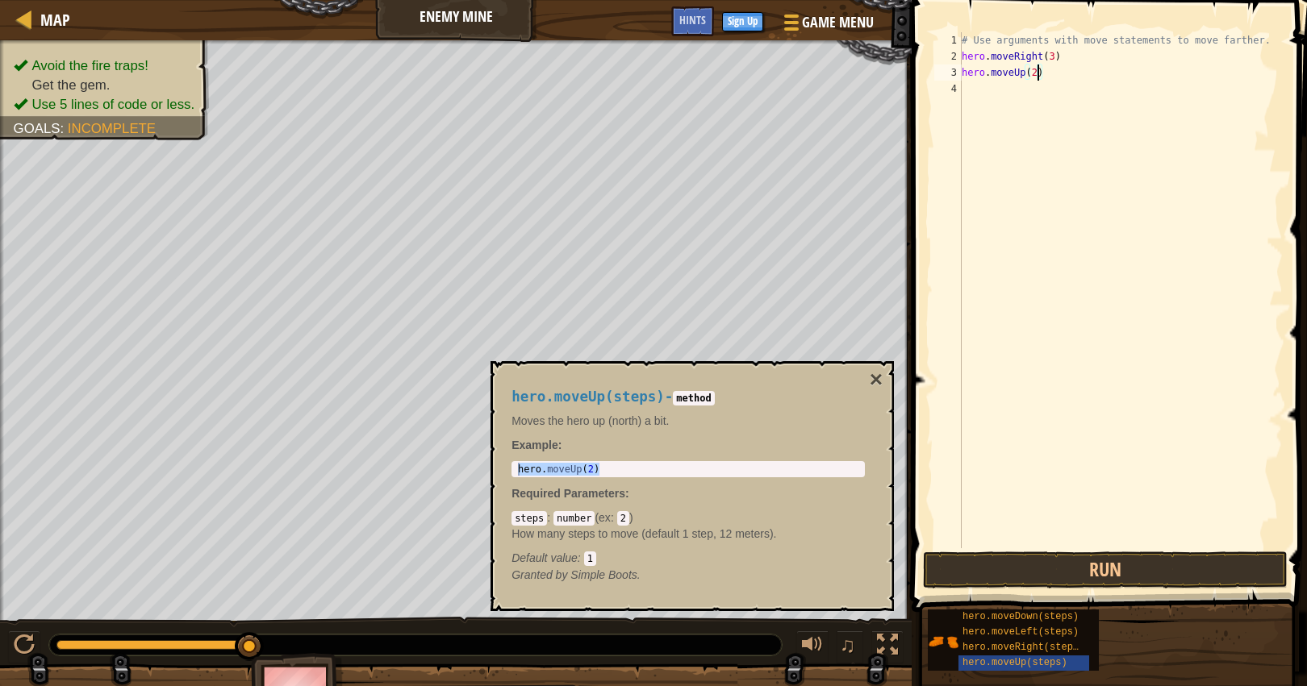
click at [1040, 73] on div "# Use arguments with move statements to move farther. hero . moveRight ( 3 ) he…" at bounding box center [1120, 306] width 324 height 549
type textarea "hero.moveUp(1)"
click at [1054, 652] on span "hero.moveRight(steps)" at bounding box center [1023, 647] width 122 height 11
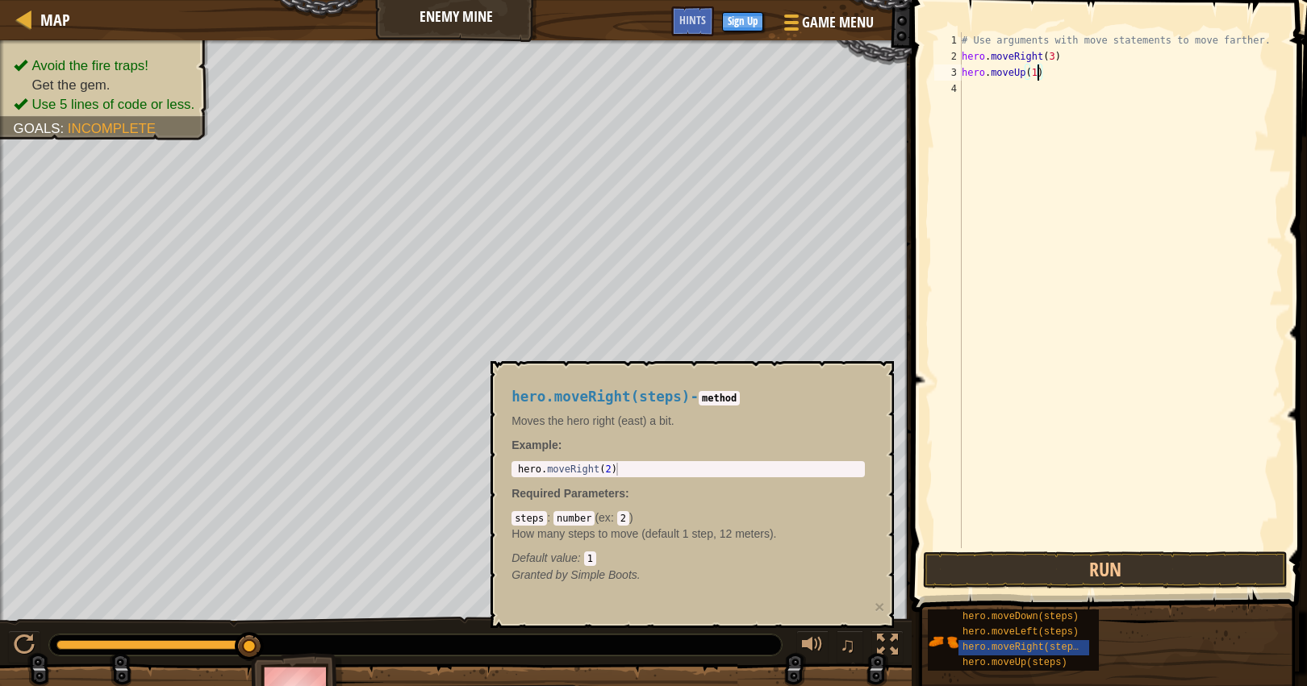
type textarea "hero.moveRight(2)"
drag, startPoint x: 622, startPoint y: 472, endPoint x: 515, endPoint y: 467, distance: 106.6
click at [515, 467] on div "hero . moveRight ( 2 )" at bounding box center [688, 482] width 347 height 39
click at [984, 87] on div "# Use arguments with move statements to move farther. hero . moveRight ( 3 ) he…" at bounding box center [1120, 306] width 324 height 549
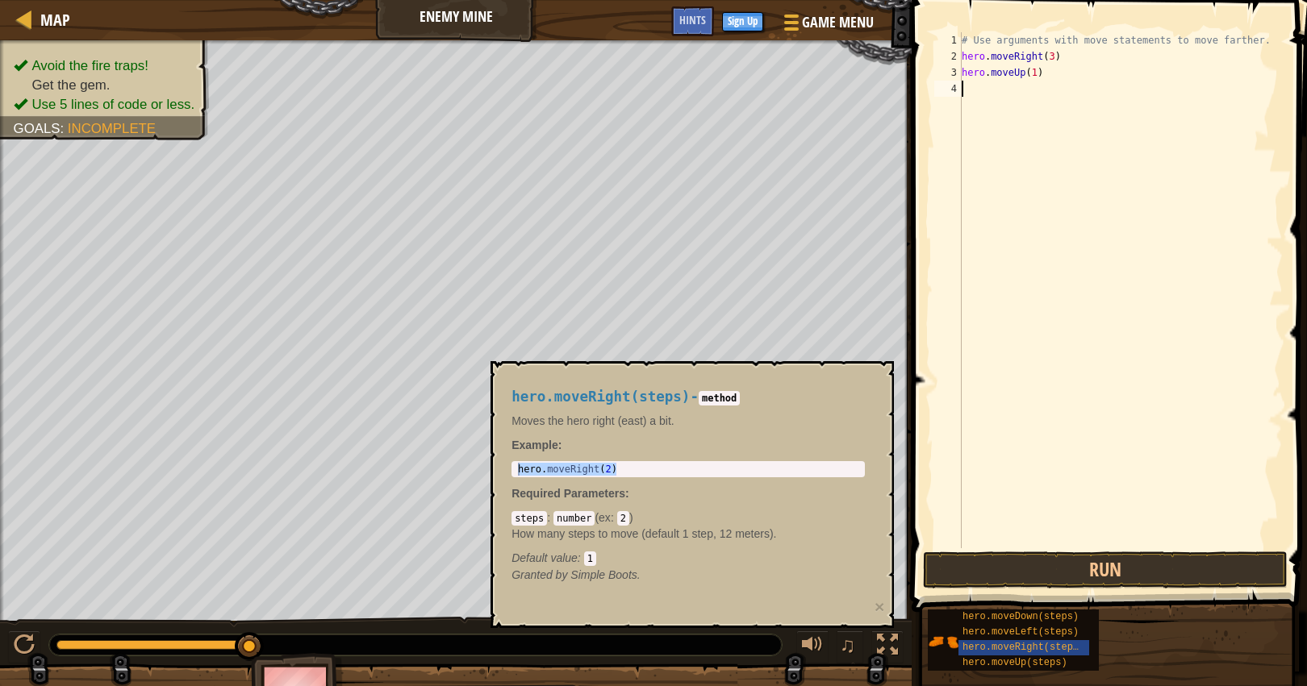
paste textarea "hero.moveRight(2)"
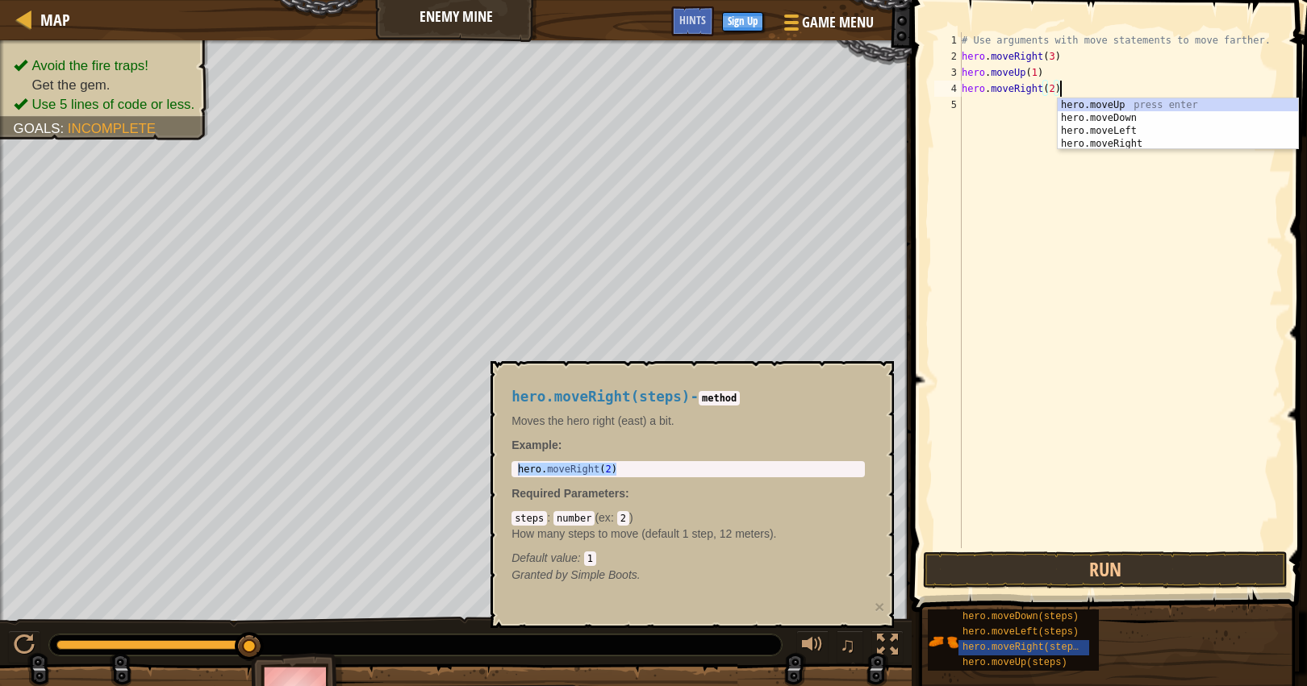
click at [1058, 88] on div "# Use arguments with move statements to move farther. hero . moveRight ( 3 ) he…" at bounding box center [1120, 306] width 324 height 549
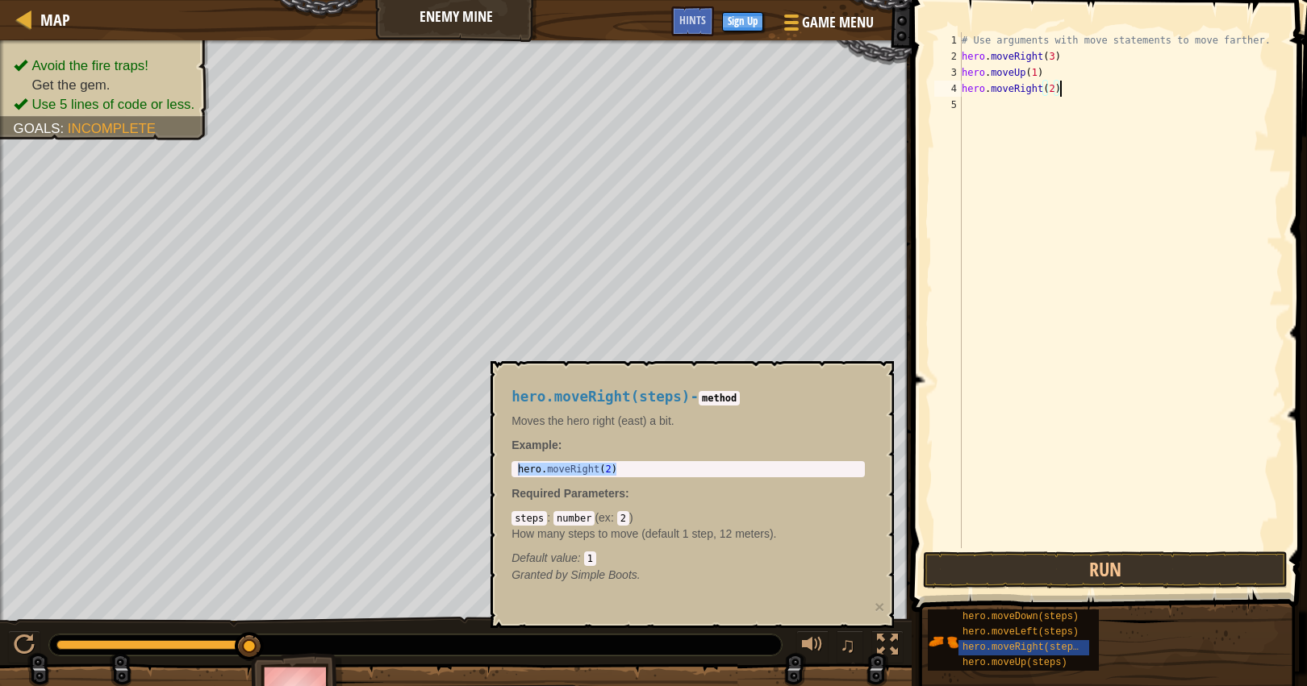
click at [1053, 90] on div "# Use arguments with move statements to move farther. hero . moveRight ( 3 ) he…" at bounding box center [1120, 306] width 324 height 549
type textarea "hero.moveRight(1)"
click at [1013, 617] on span "hero.moveDown(steps)" at bounding box center [1020, 616] width 116 height 11
type textarea "hero.moveDown(2)"
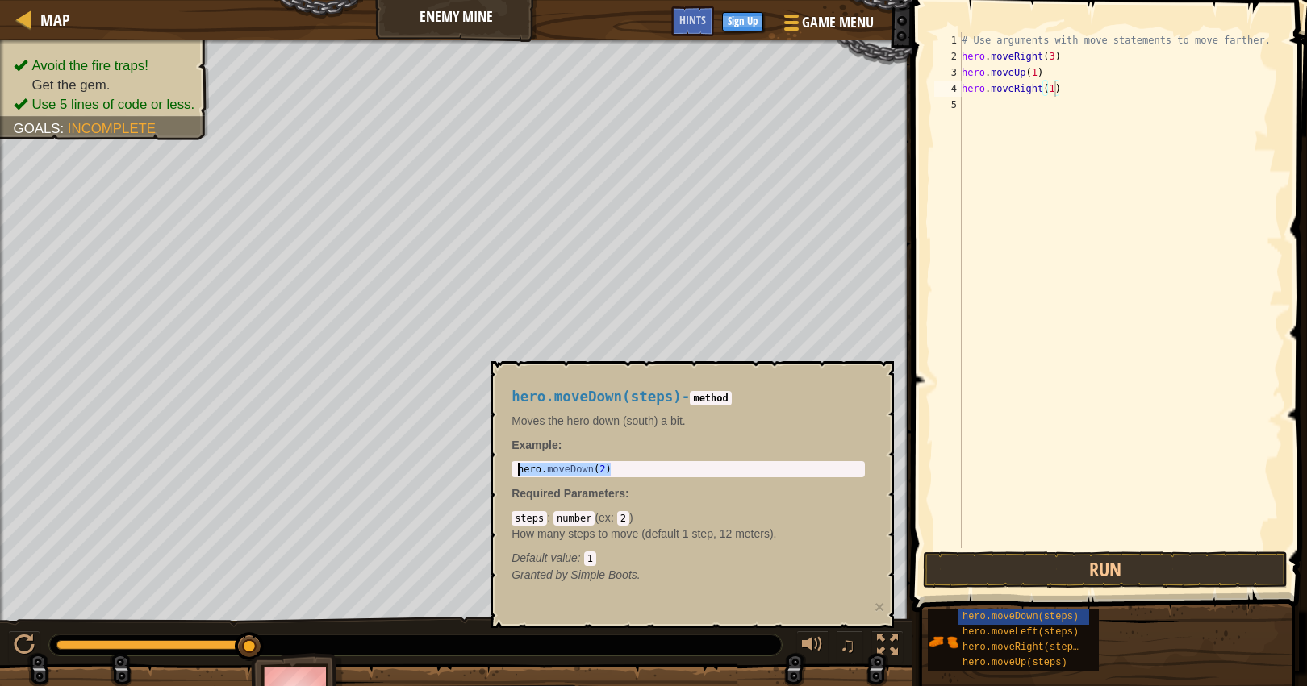
drag, startPoint x: 628, startPoint y: 467, endPoint x: 495, endPoint y: 469, distance: 133.1
click at [495, 469] on div "hero.moveDown(steps) - method Moves the hero down (south) a bit. Example : hero…" at bounding box center [691, 494] width 403 height 267
click at [1022, 114] on div "# Use arguments with move statements to move farther. hero . moveRight ( 3 ) he…" at bounding box center [1120, 306] width 324 height 549
paste textarea "hero.moveDown(2)"
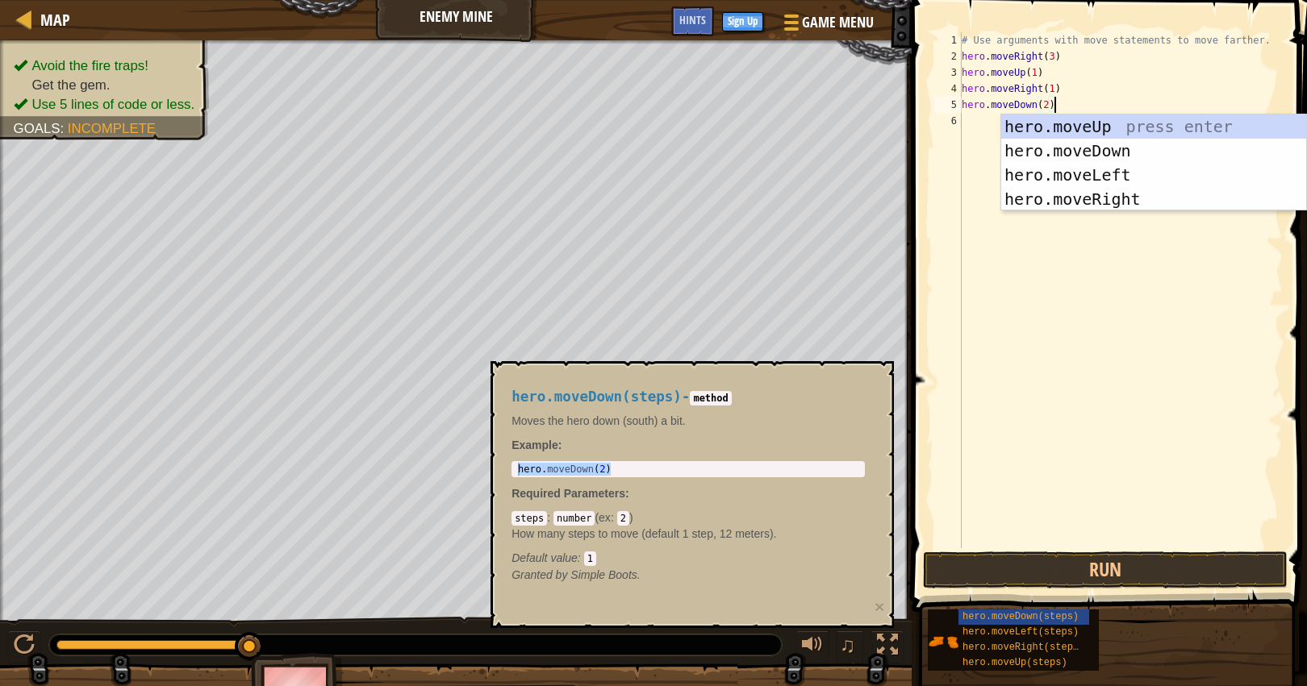
click at [1051, 106] on div "# Use arguments with move statements to move farther. hero . moveRight ( 3 ) he…" at bounding box center [1120, 306] width 324 height 549
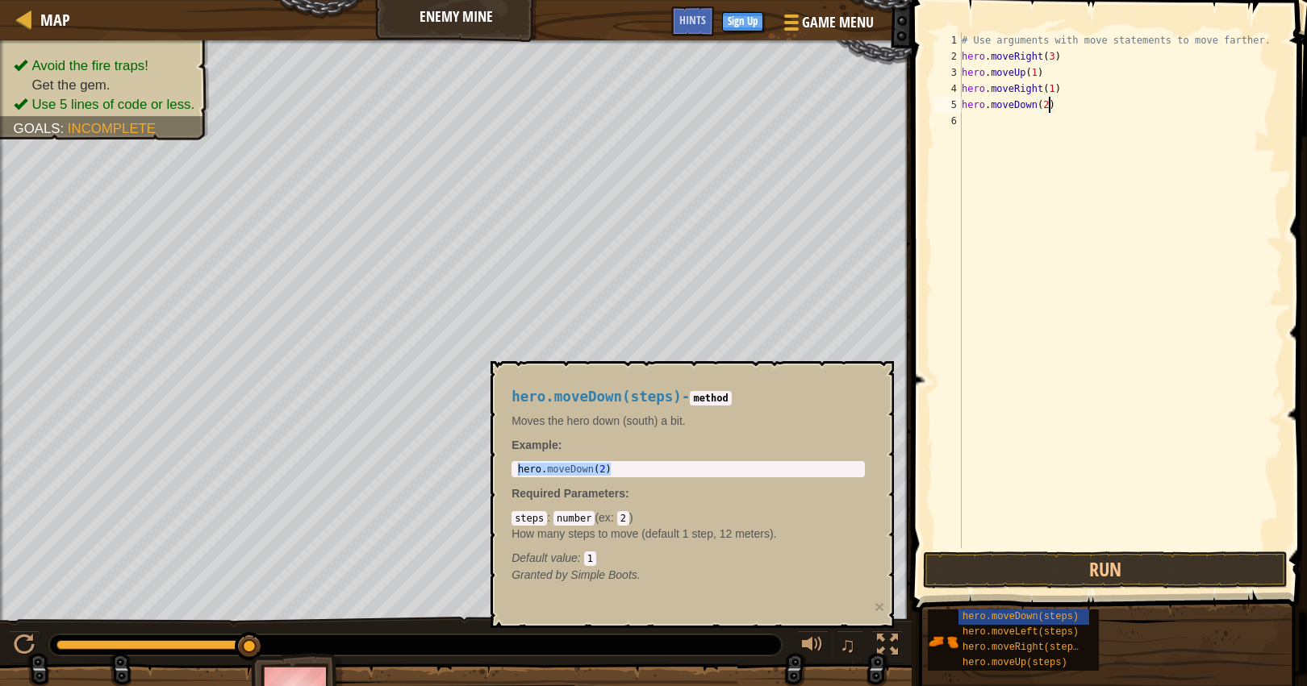
scroll to position [7, 7]
click at [882, 609] on button "×" at bounding box center [879, 607] width 10 height 17
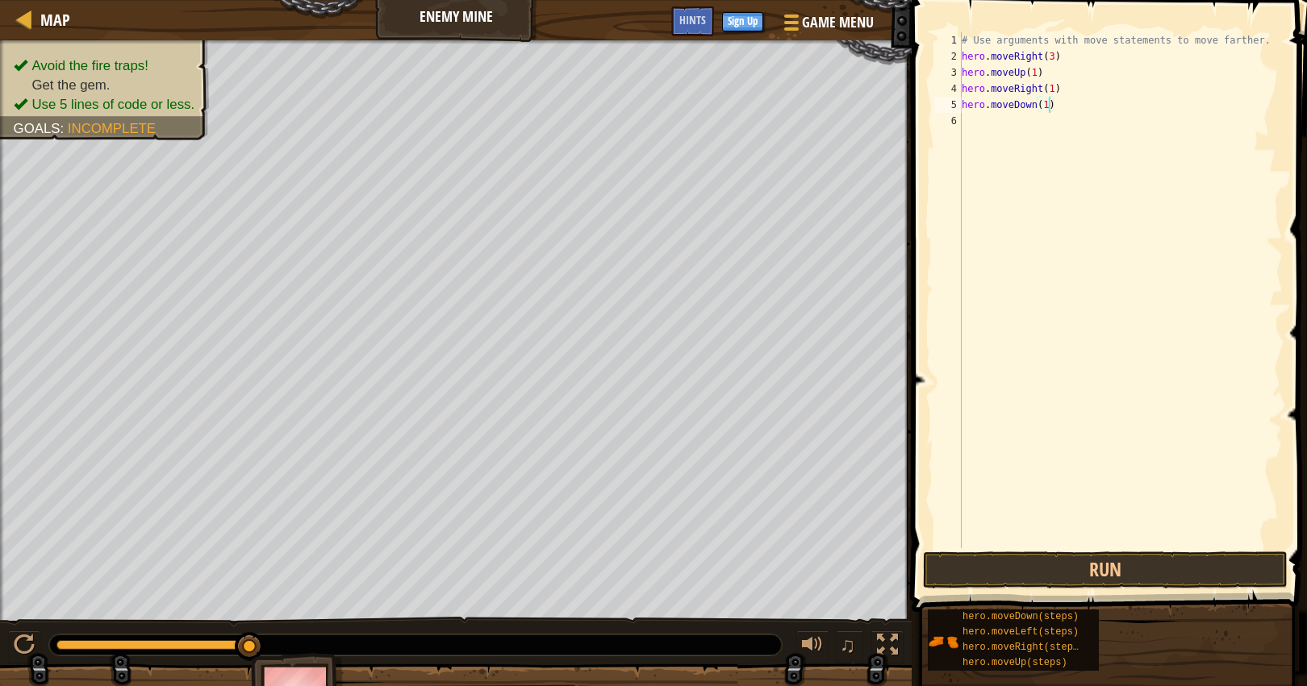
click at [1047, 111] on div "# Use arguments with move statements to move farther. hero . moveRight ( 3 ) he…" at bounding box center [1120, 306] width 324 height 549
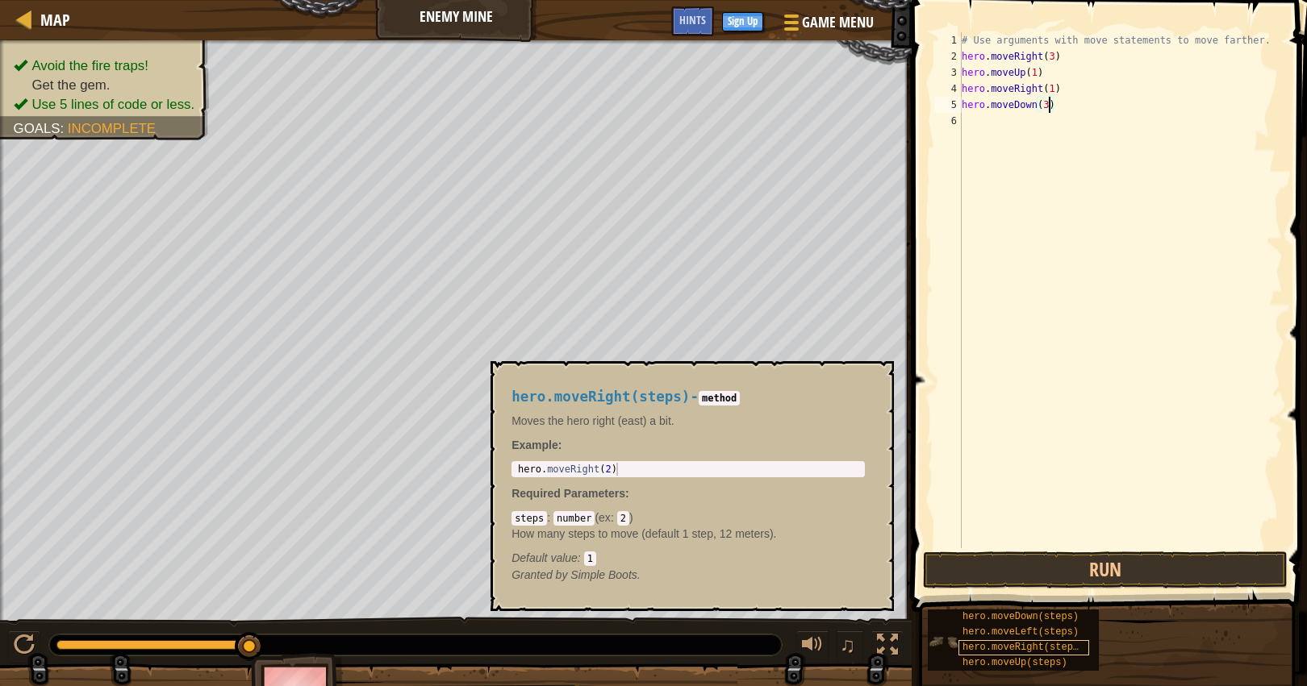
type textarea "hero.moveDown(3)"
click at [1043, 654] on div "hero.moveRight(steps)" at bounding box center [1023, 647] width 131 height 15
click at [1016, 131] on div "# Use arguments with move statements to move farther. hero . moveRight ( 3 ) he…" at bounding box center [1120, 306] width 324 height 549
type textarea "hero.moveRight(2)"
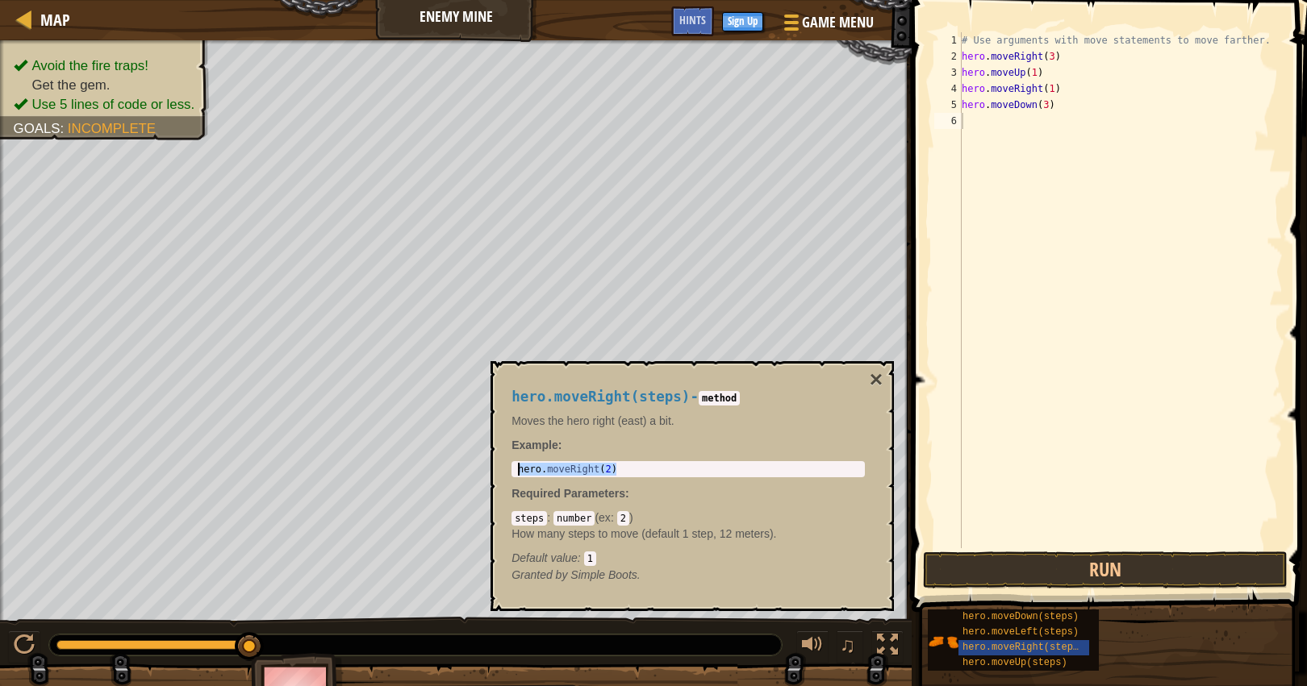
drag, startPoint x: 599, startPoint y: 464, endPoint x: 519, endPoint y: 464, distance: 79.9
click at [519, 464] on div "hero . moveRight ( 2 )" at bounding box center [688, 482] width 347 height 39
click at [1010, 122] on div "# Use arguments with move statements to move farther. hero . moveRight ( 3 ) he…" at bounding box center [1120, 306] width 324 height 549
paste textarea "hero.moveRight(2)"
click at [872, 382] on button "×" at bounding box center [876, 380] width 13 height 23
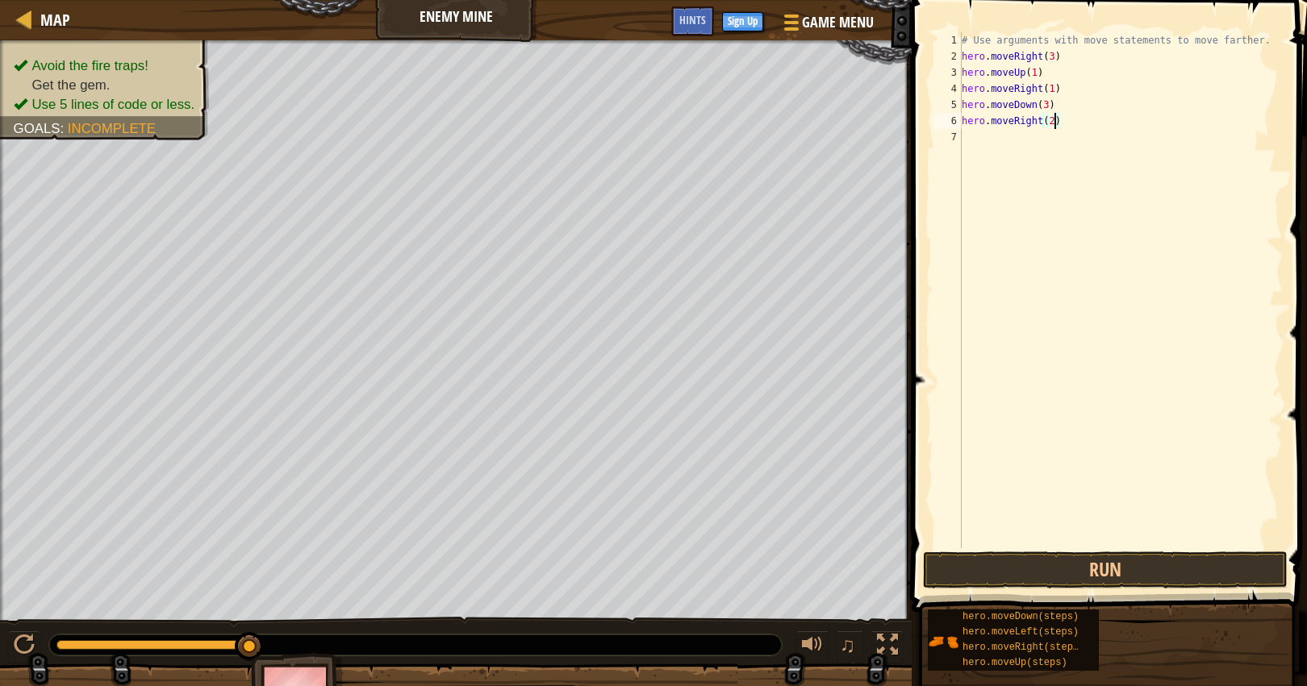
click at [1055, 124] on div "# Use arguments with move statements to move farther. hero . moveRight ( 3 ) he…" at bounding box center [1120, 306] width 324 height 549
type textarea "hero.moveRight(4)"
click at [1178, 235] on div "# Use arguments with move statements to move farther. hero . moveRight ( 3 ) he…" at bounding box center [1120, 306] width 324 height 549
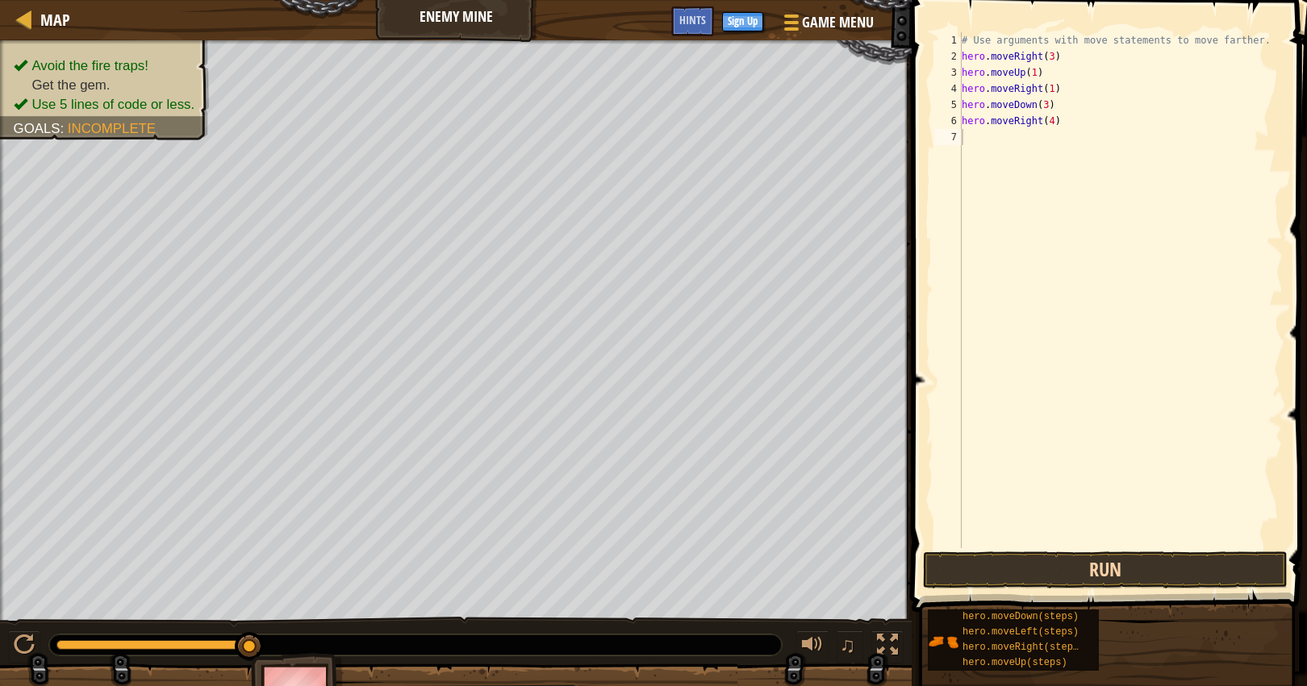
click at [1111, 574] on button "Run" at bounding box center [1105, 570] width 365 height 37
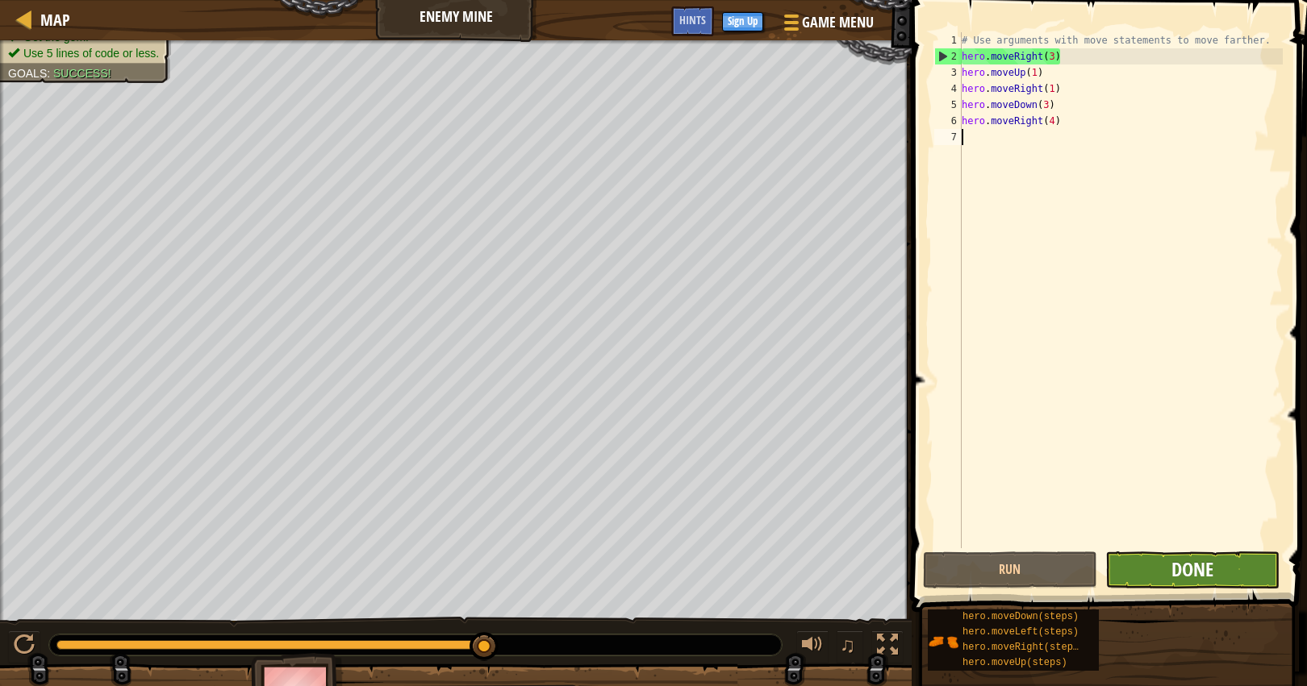
click at [1171, 576] on span "Done" at bounding box center [1192, 570] width 42 height 26
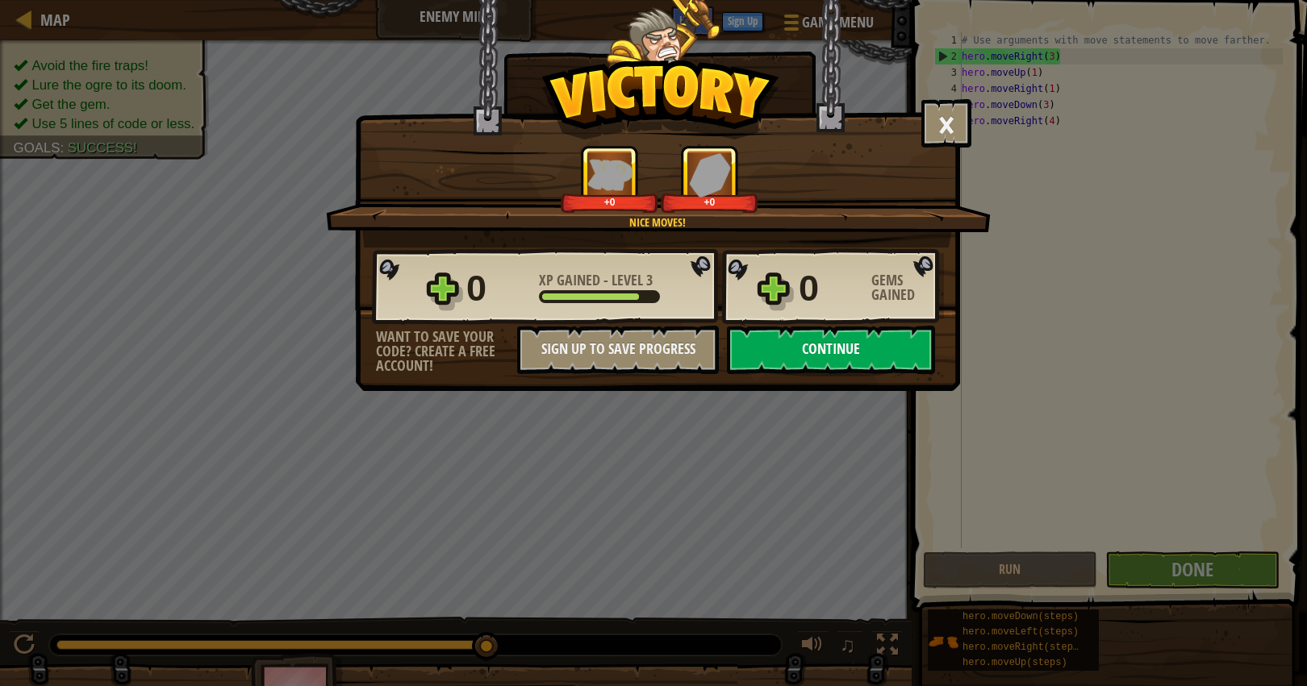
click at [862, 354] on button "Continue" at bounding box center [831, 350] width 208 height 48
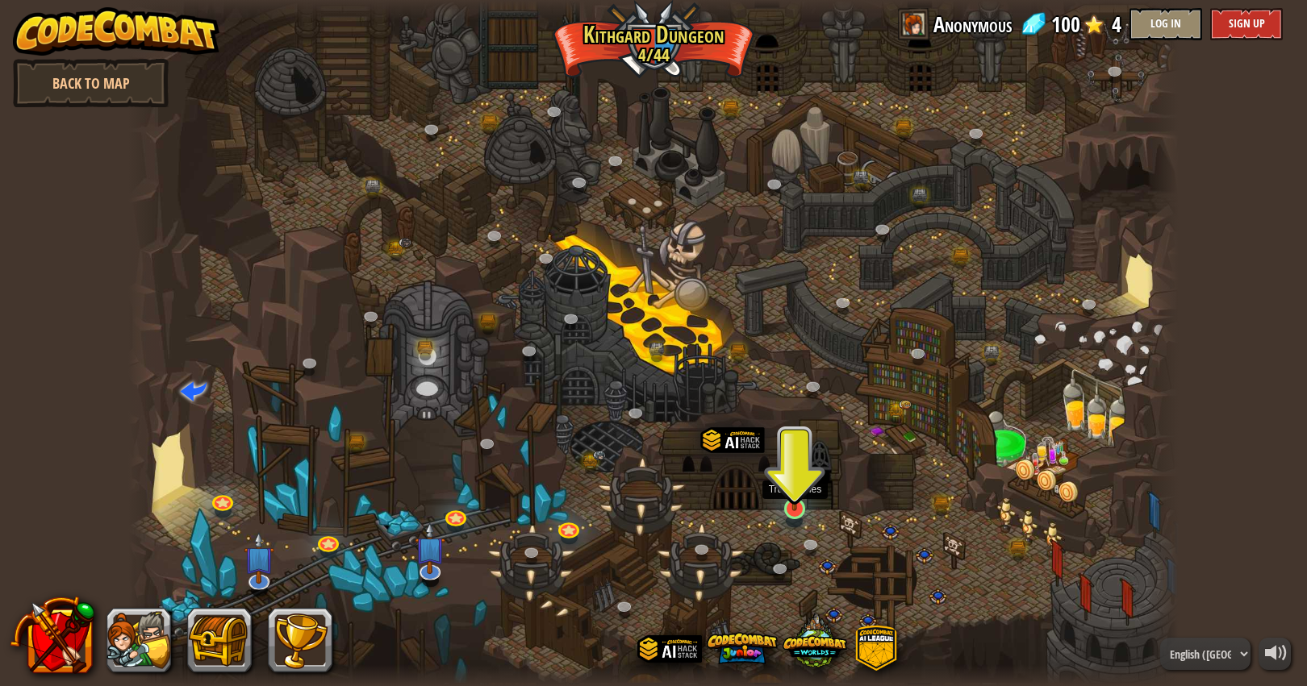
click at [797, 512] on link at bounding box center [794, 509] width 32 height 32
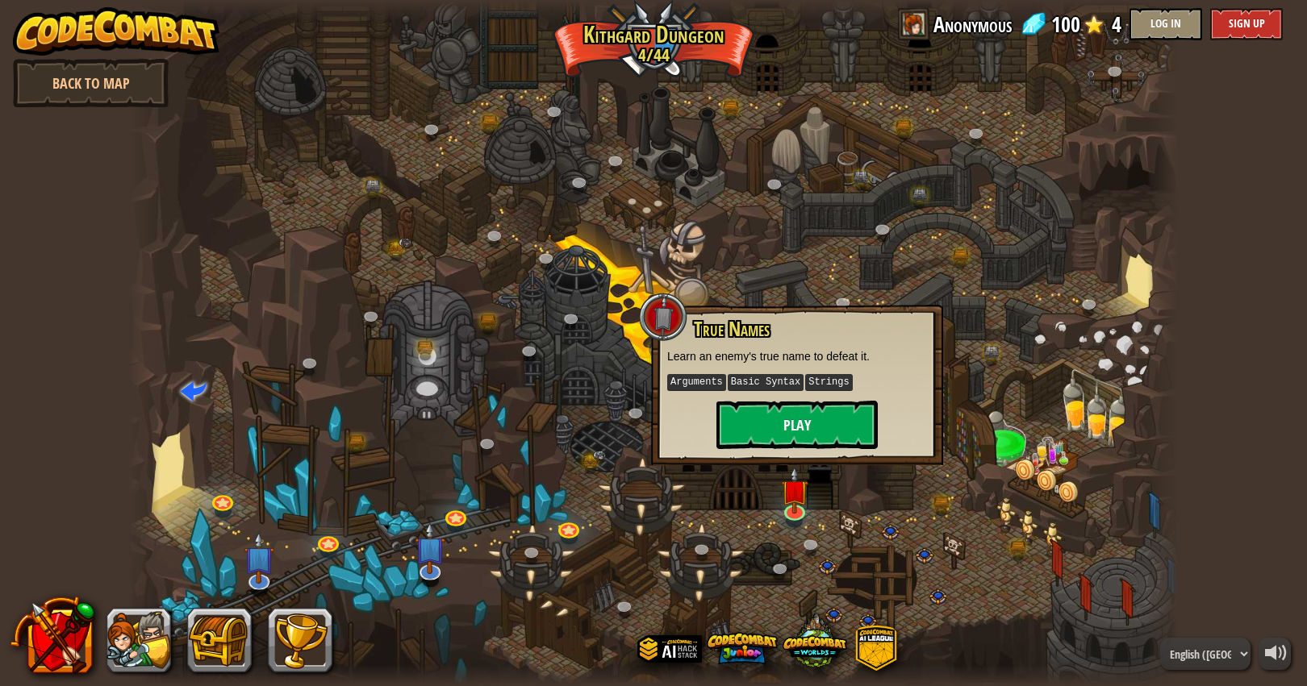
click at [820, 436] on button "Play" at bounding box center [796, 425] width 161 height 48
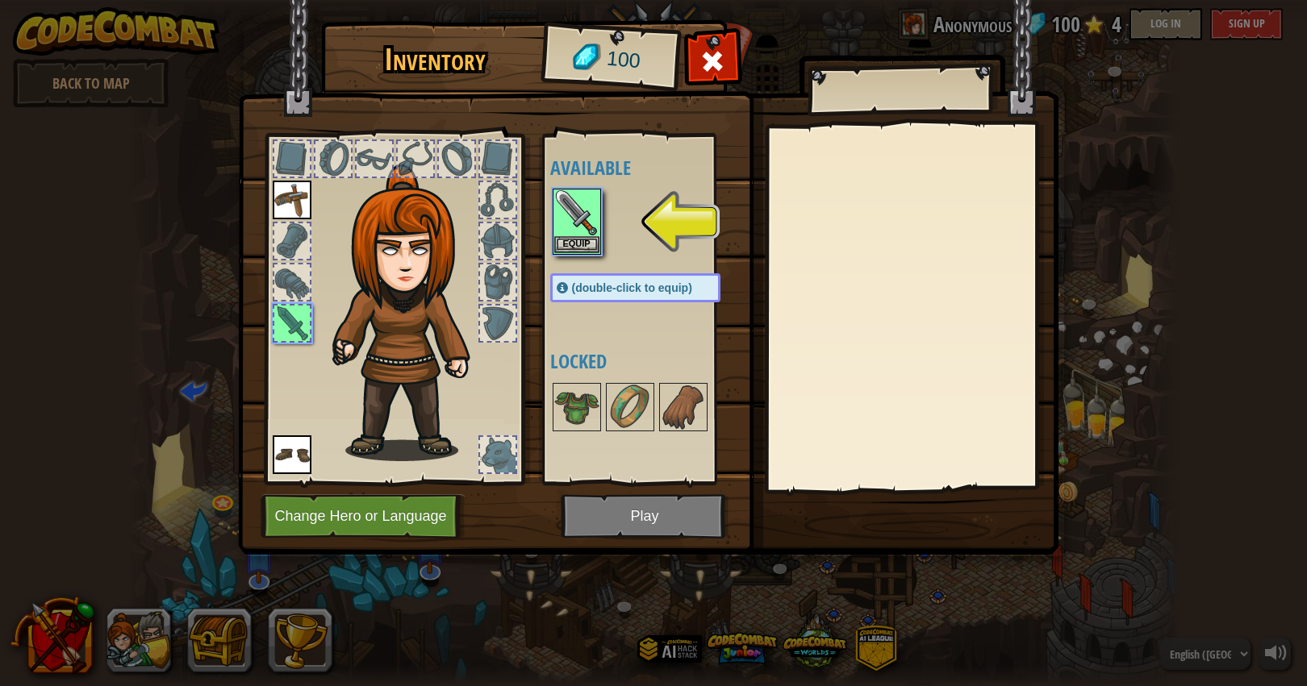
click at [629, 516] on img at bounding box center [648, 262] width 820 height 586
click at [589, 240] on button "Equip" at bounding box center [576, 244] width 45 height 17
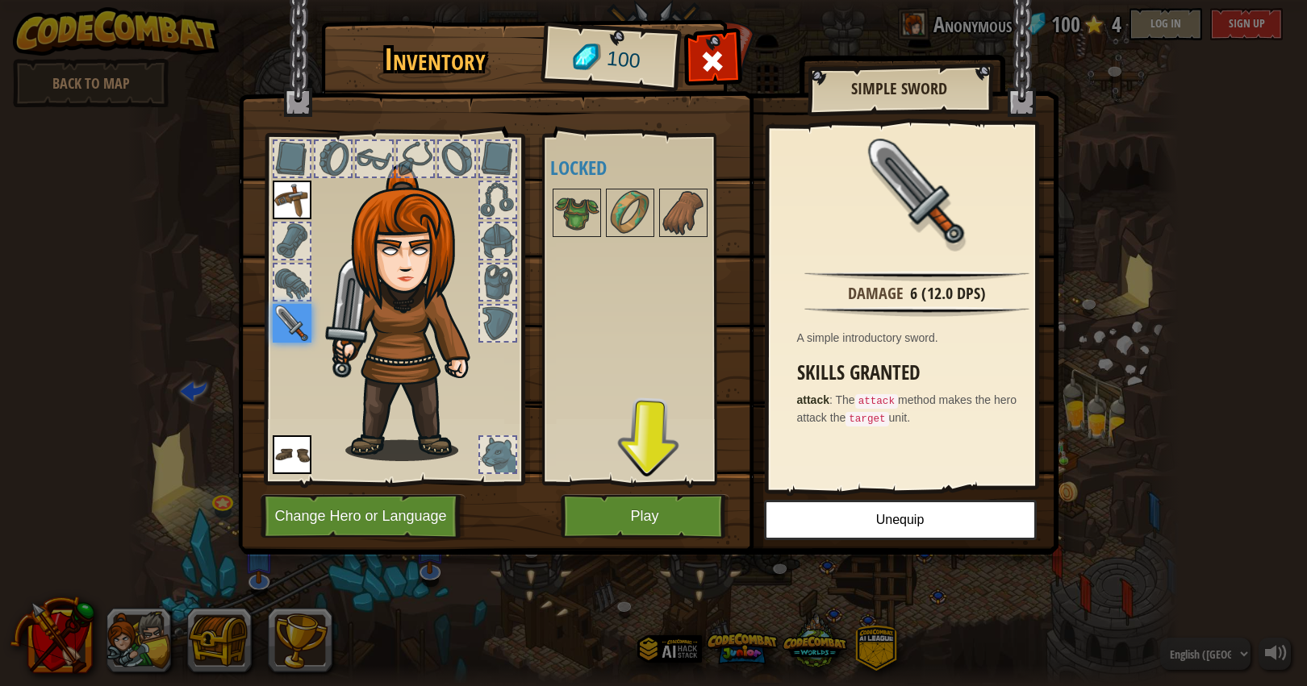
click at [675, 520] on button "Play" at bounding box center [645, 516] width 169 height 44
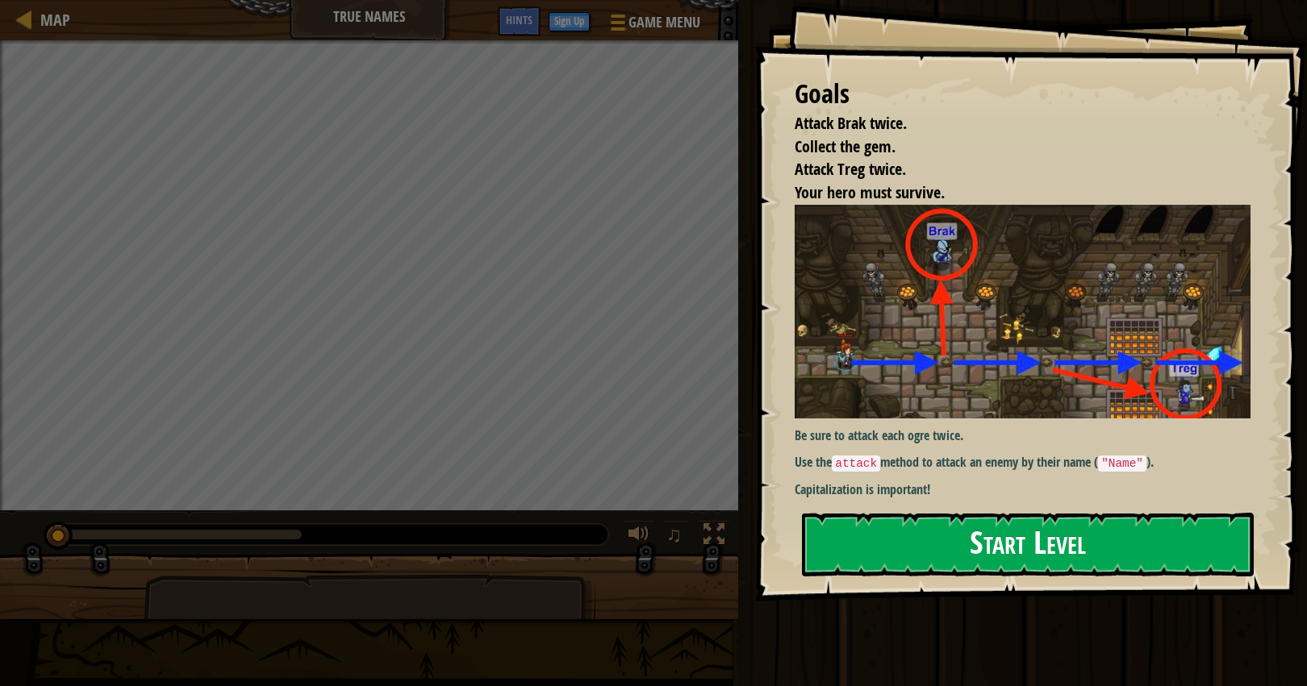
click at [926, 555] on button "Start Level" at bounding box center [1028, 545] width 452 height 64
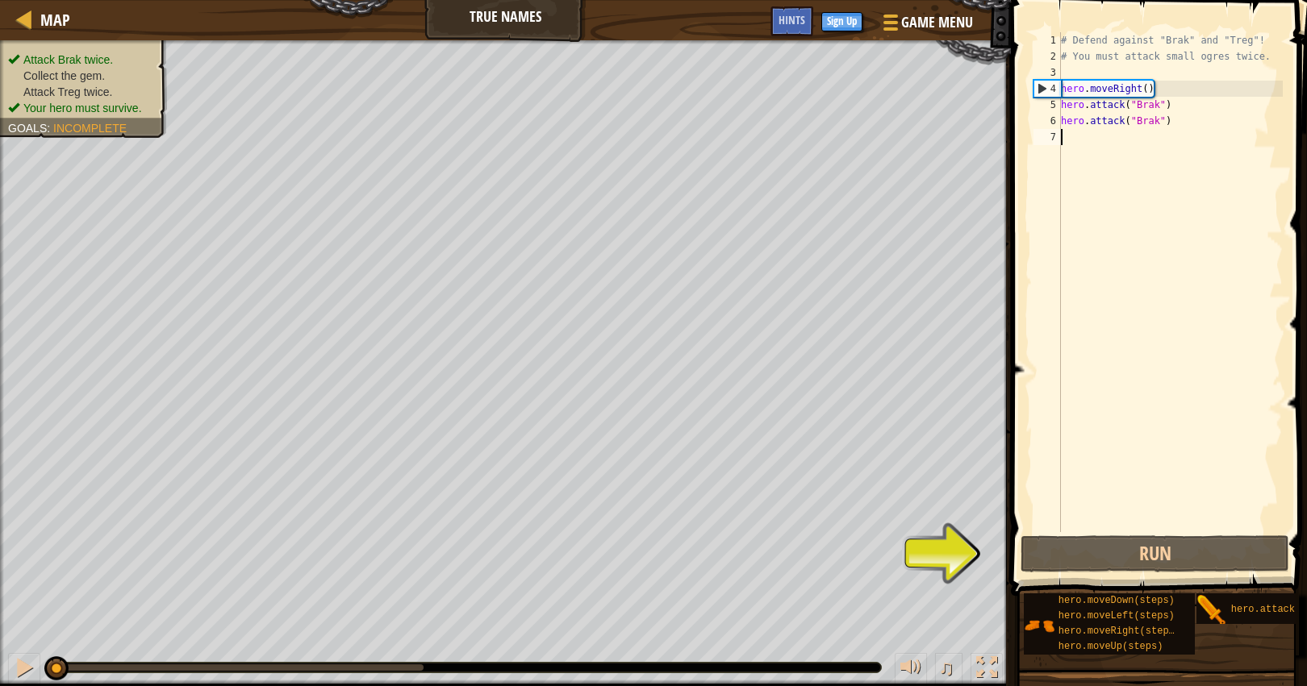
click at [1164, 116] on div "# Defend against "Brak" and "Treg"! # You must attack small ogres twice. hero .…" at bounding box center [1170, 298] width 225 height 532
click at [1168, 99] on div "# Defend against "Brak" and "Treg"! # You must attack small ogres twice. hero .…" at bounding box center [1170, 298] width 225 height 532
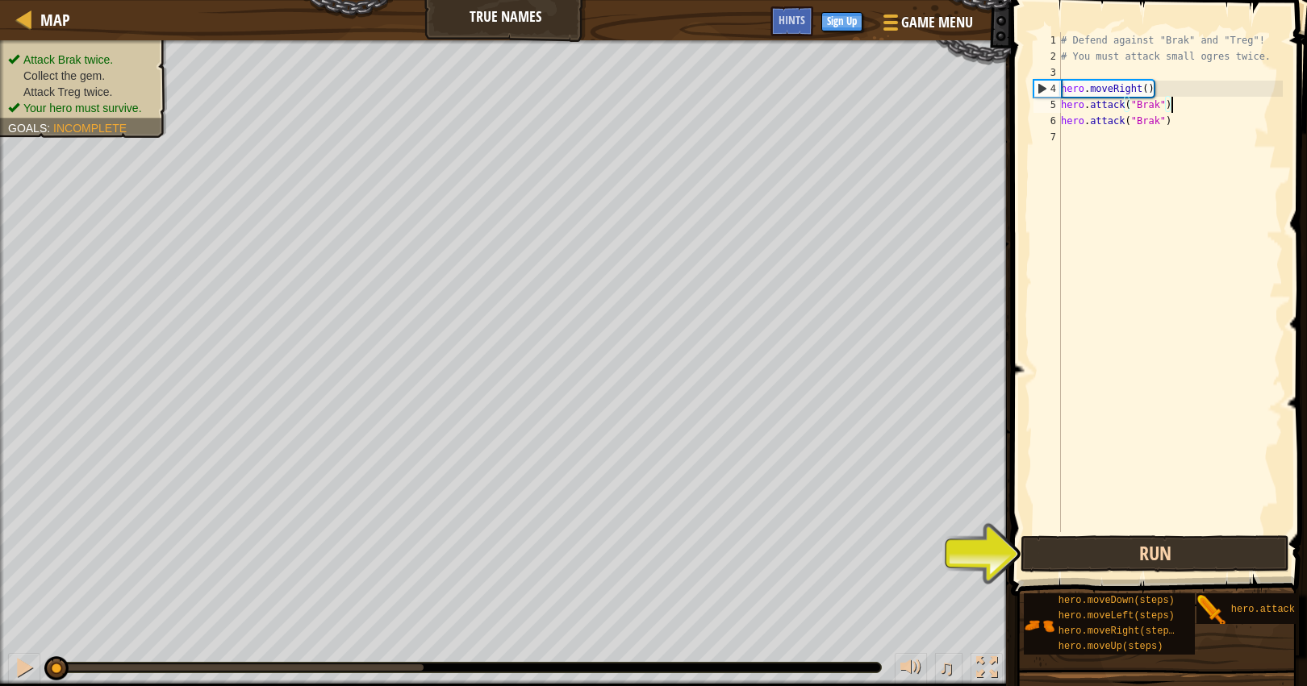
click at [1118, 561] on button "Run" at bounding box center [1154, 554] width 269 height 37
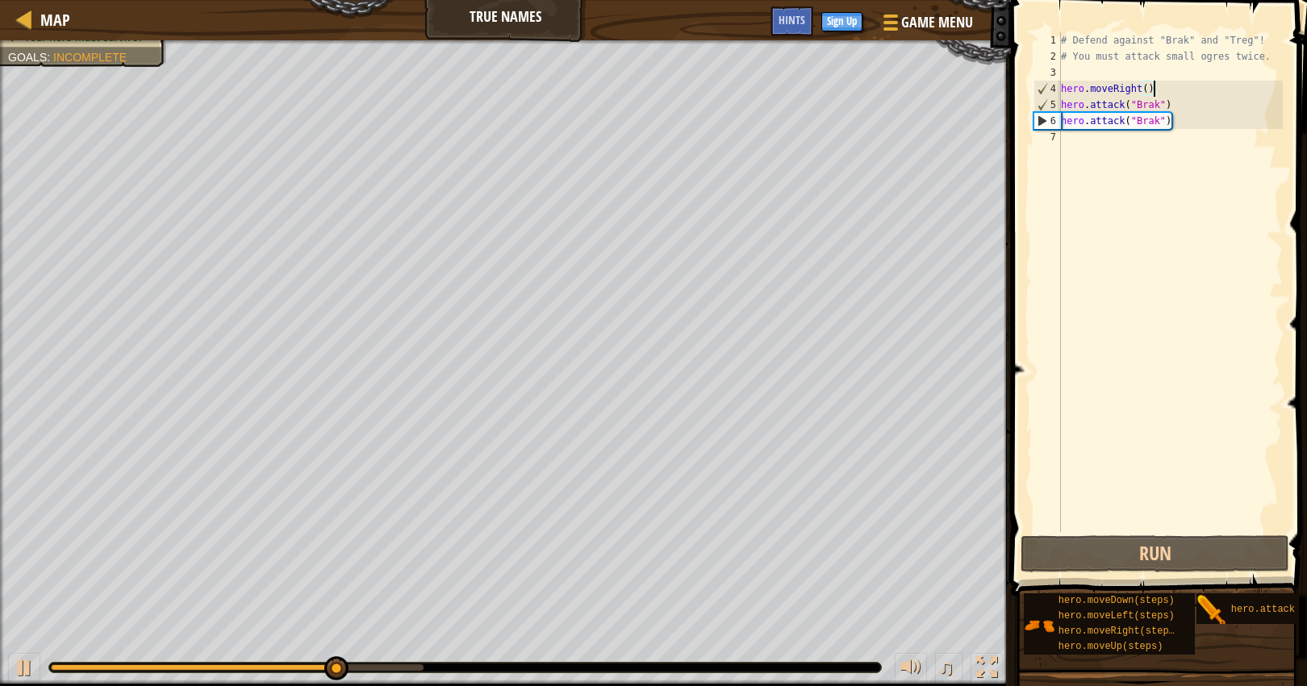
click at [1179, 93] on div "# Defend against "Brak" and "Treg"! # You must attack small ogres twice. hero .…" at bounding box center [1170, 298] width 225 height 532
type textarea "hero.moveRight()"
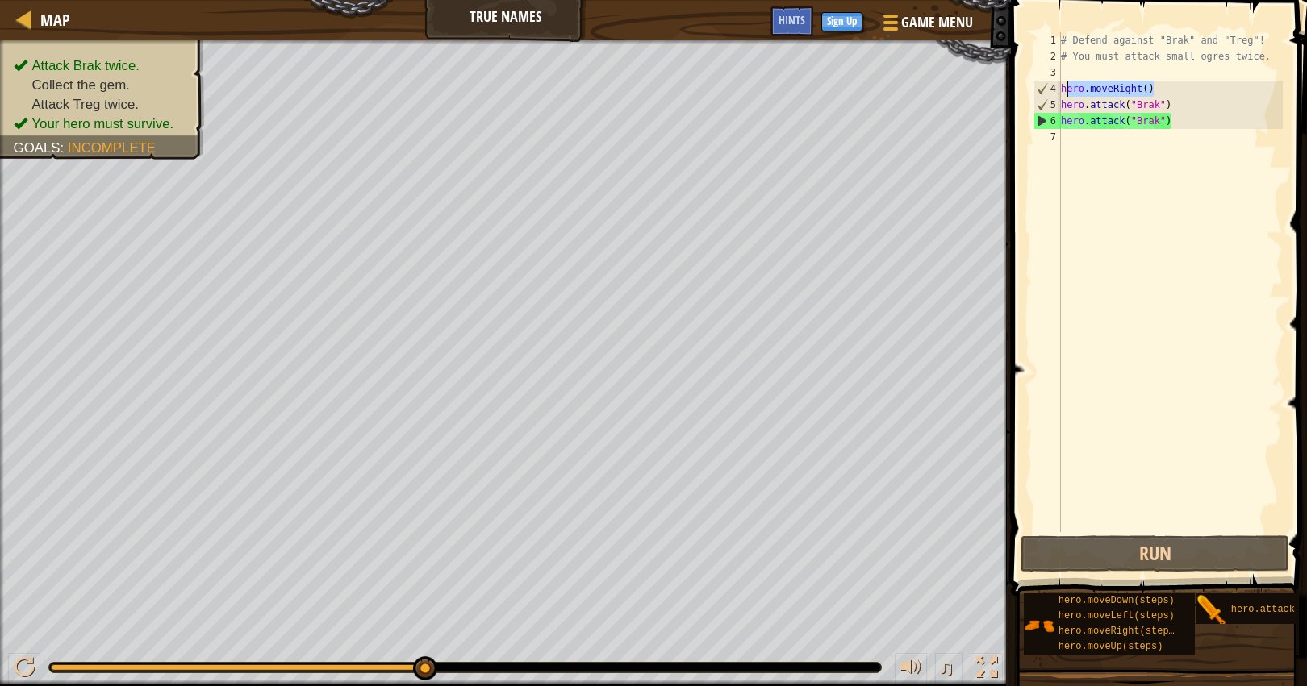
drag, startPoint x: 1174, startPoint y: 94, endPoint x: 1062, endPoint y: 81, distance: 112.8
click at [1062, 81] on div "# Defend against "Brak" and "Treg"! # You must attack small ogres twice. hero .…" at bounding box center [1170, 298] width 225 height 532
click at [1099, 151] on div "# Defend against "Brak" and "Treg"! # You must attack small ogres twice. hero .…" at bounding box center [1170, 298] width 225 height 532
paste textarea "hero.moveRight()"
type textarea "hero.moveRight()"
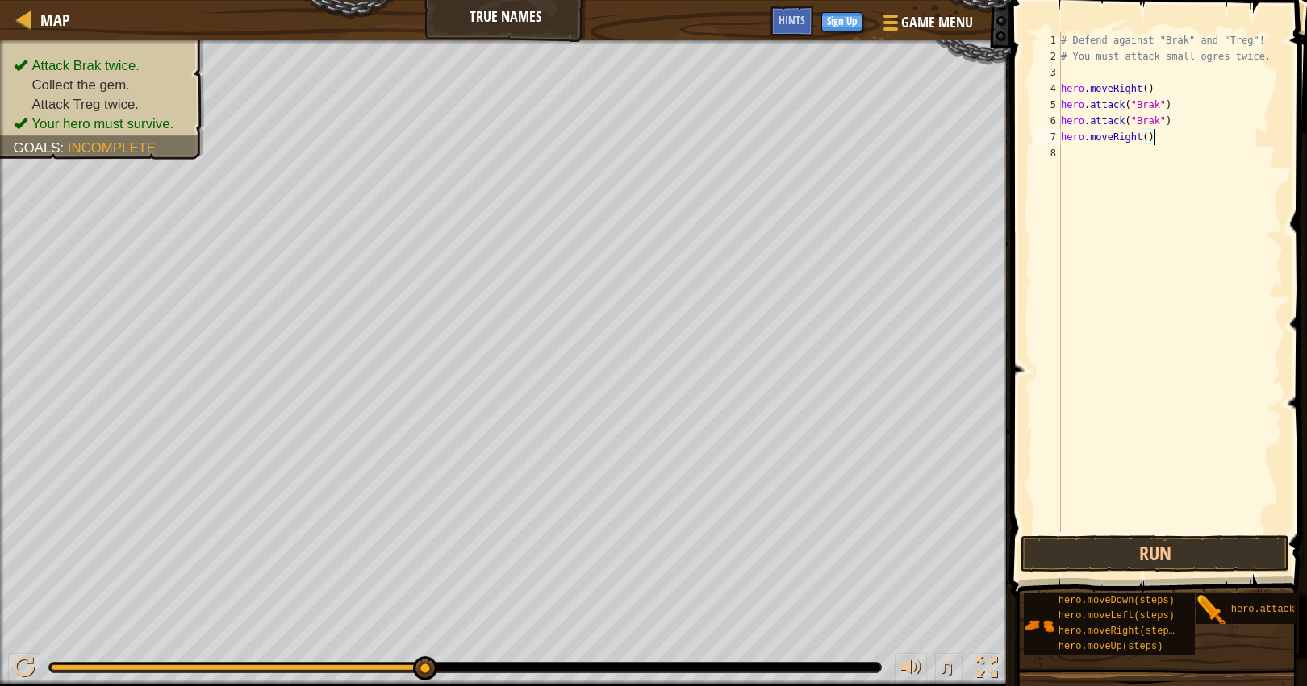
click at [1187, 161] on div "# Defend against "Brak" and "Treg"! # You must attack small ogres twice. hero .…" at bounding box center [1170, 298] width 225 height 532
drag, startPoint x: 1176, startPoint y: 108, endPoint x: 1058, endPoint y: 101, distance: 118.8
click at [1058, 101] on div "1 2 3 4 5 6 7 8 # Defend against "Brak" and "Treg"! # You must attack small ogr…" at bounding box center [1156, 282] width 252 height 500
type textarea "hero.attack("Brak")"
click at [1116, 154] on div "# Defend against "Brak" and "Treg"! # You must attack small ogres twice. hero .…" at bounding box center [1170, 298] width 225 height 532
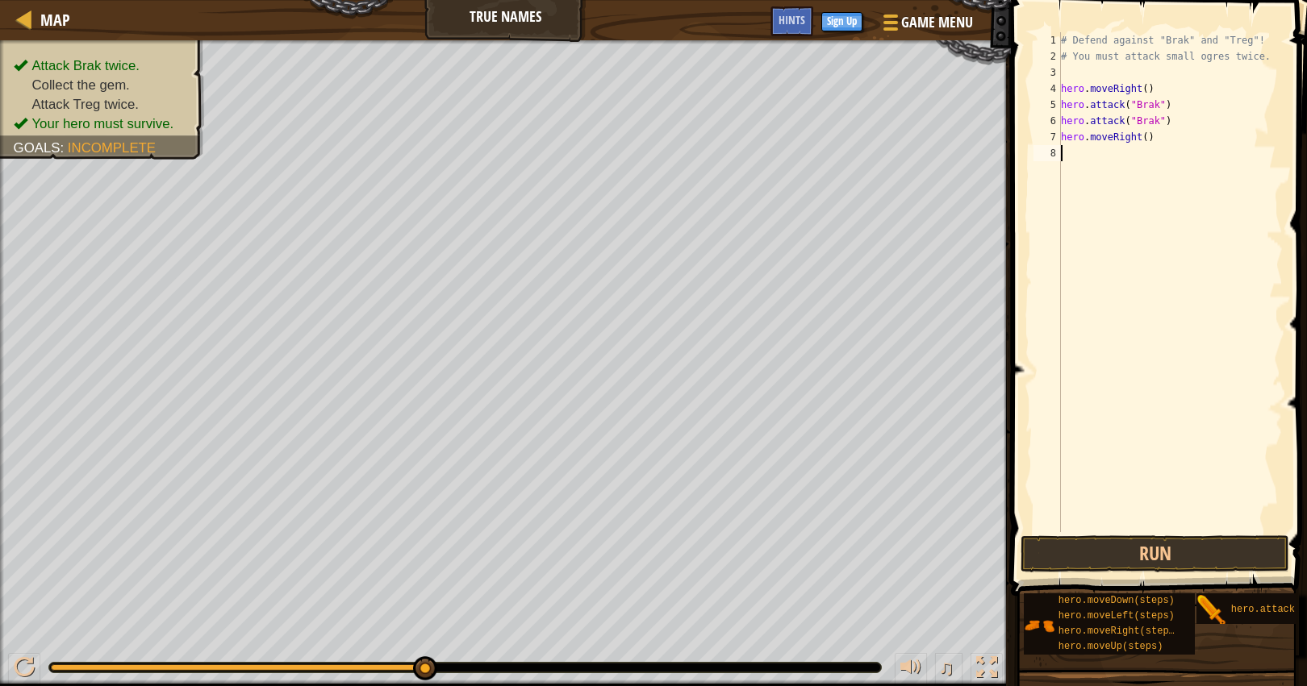
paste textarea "hero.attack("Brak")"
type textarea "hero.attack("Brak")"
drag, startPoint x: 1169, startPoint y: 121, endPoint x: 1058, endPoint y: 122, distance: 110.5
click at [1058, 122] on div "hero.attack("Brak") 1 2 3 4 5 6 7 8 9 # Defend against "Brak" and "Treg"! # You…" at bounding box center [1156, 282] width 252 height 500
click at [1119, 179] on div "# Defend against "Brak" and "Treg"! # You must attack small ogres twice. hero .…" at bounding box center [1170, 298] width 225 height 532
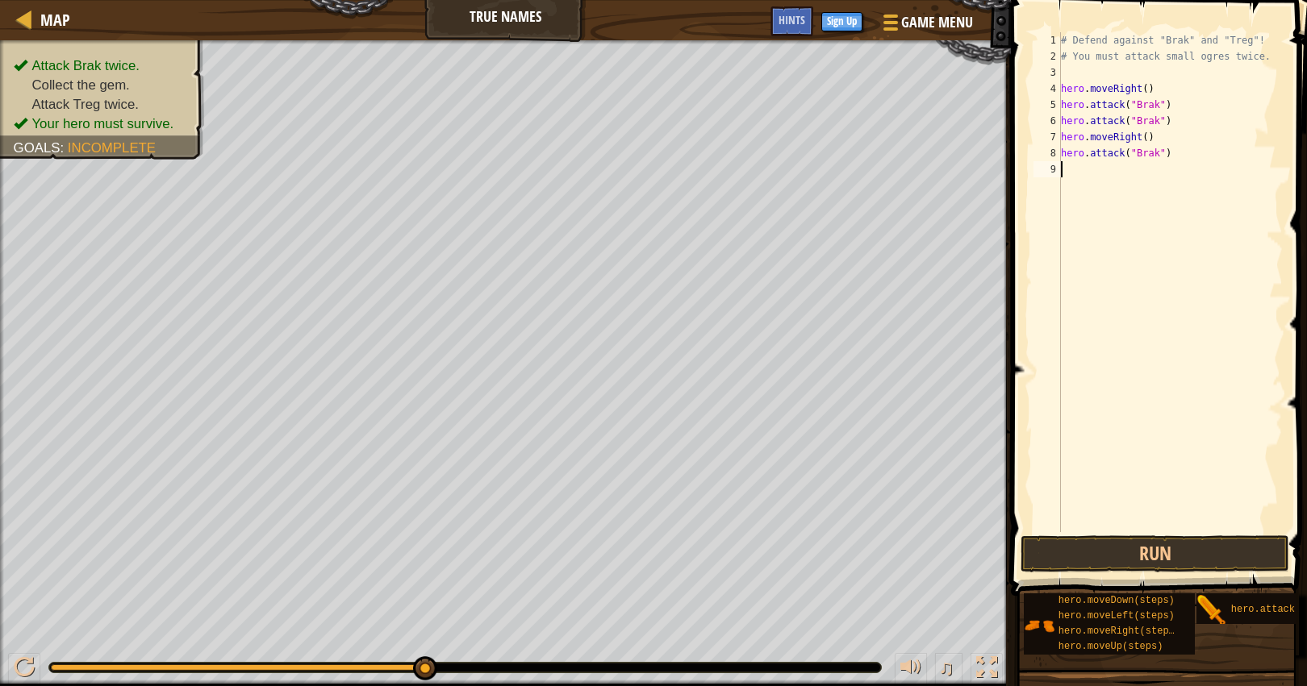
paste textarea "hero.attack("Brak")"
click at [1162, 172] on div "# Defend against "Brak" and "Treg"! # You must attack small ogres twice. hero .…" at bounding box center [1172, 298] width 220 height 532
click at [1162, 148] on div "# Defend against "Brak" and "Treg"! # You must attack small ogres twice. hero .…" at bounding box center [1172, 298] width 220 height 532
type textarea "hero.attack("Treg")"
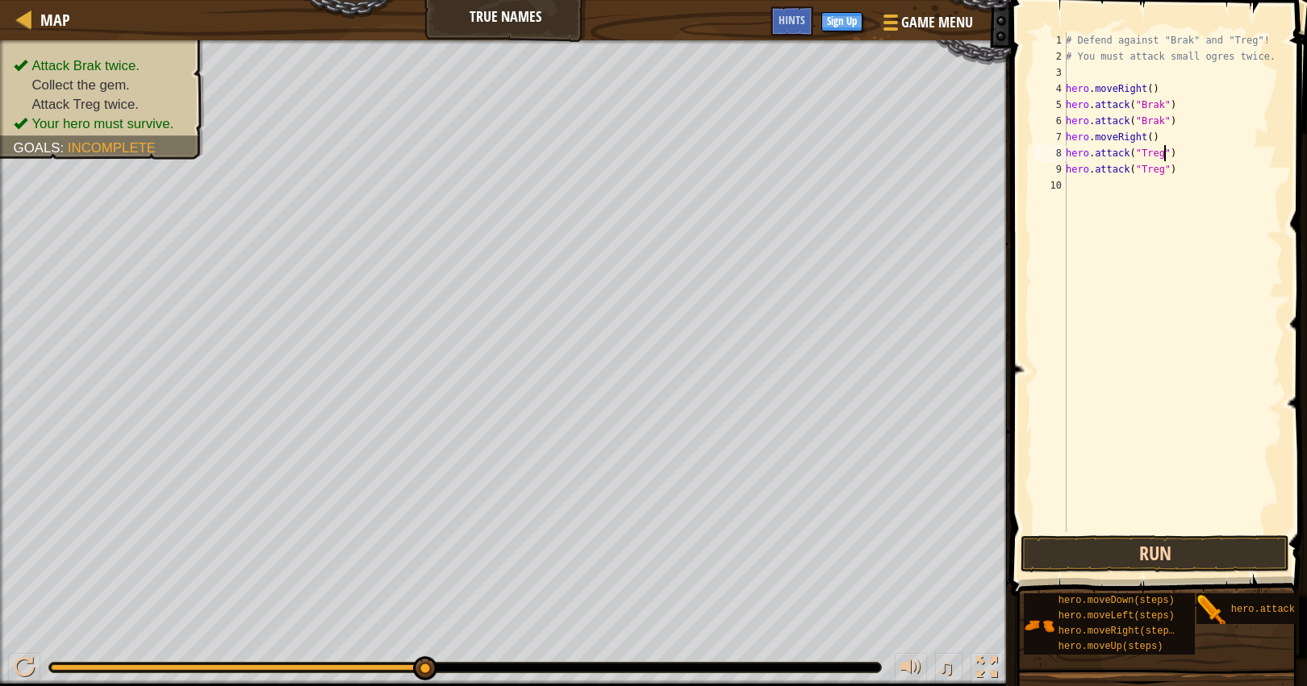
click at [1187, 547] on button "Run" at bounding box center [1154, 554] width 269 height 37
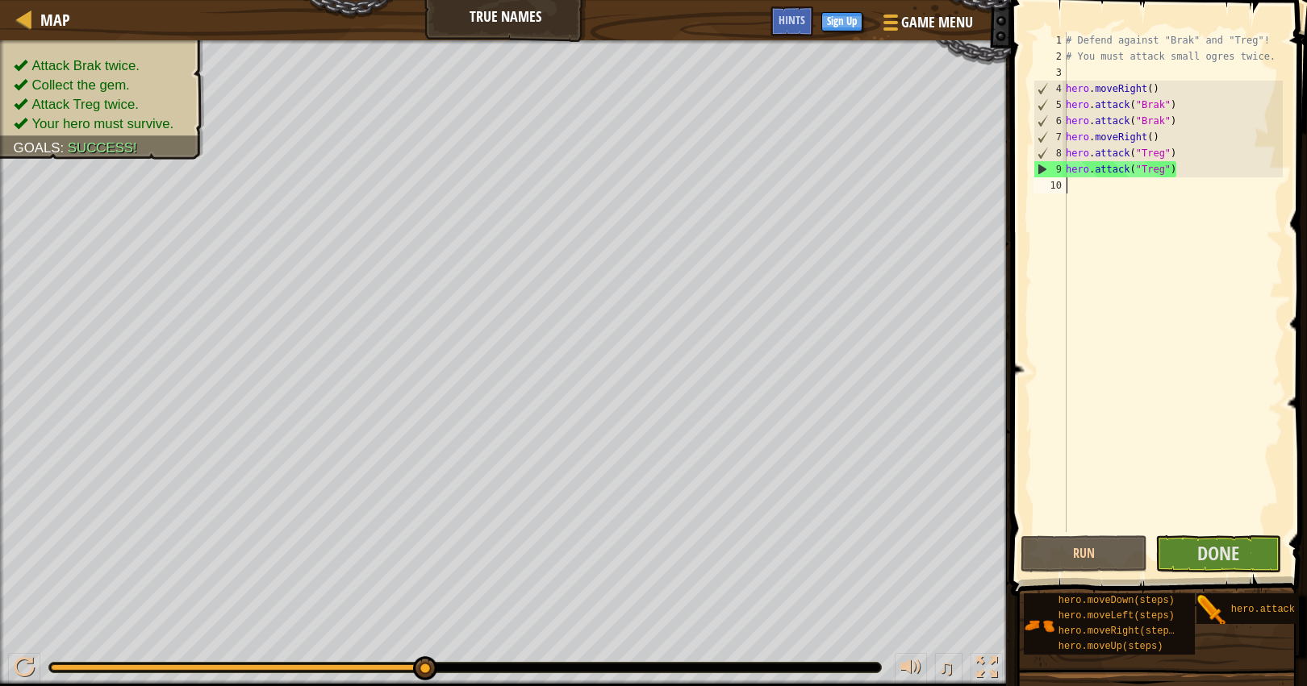
click at [1216, 205] on div "# Defend against "Brak" and "Treg"! # You must attack small ogres twice. hero .…" at bounding box center [1172, 298] width 220 height 532
click at [1237, 561] on span "Done" at bounding box center [1218, 553] width 42 height 26
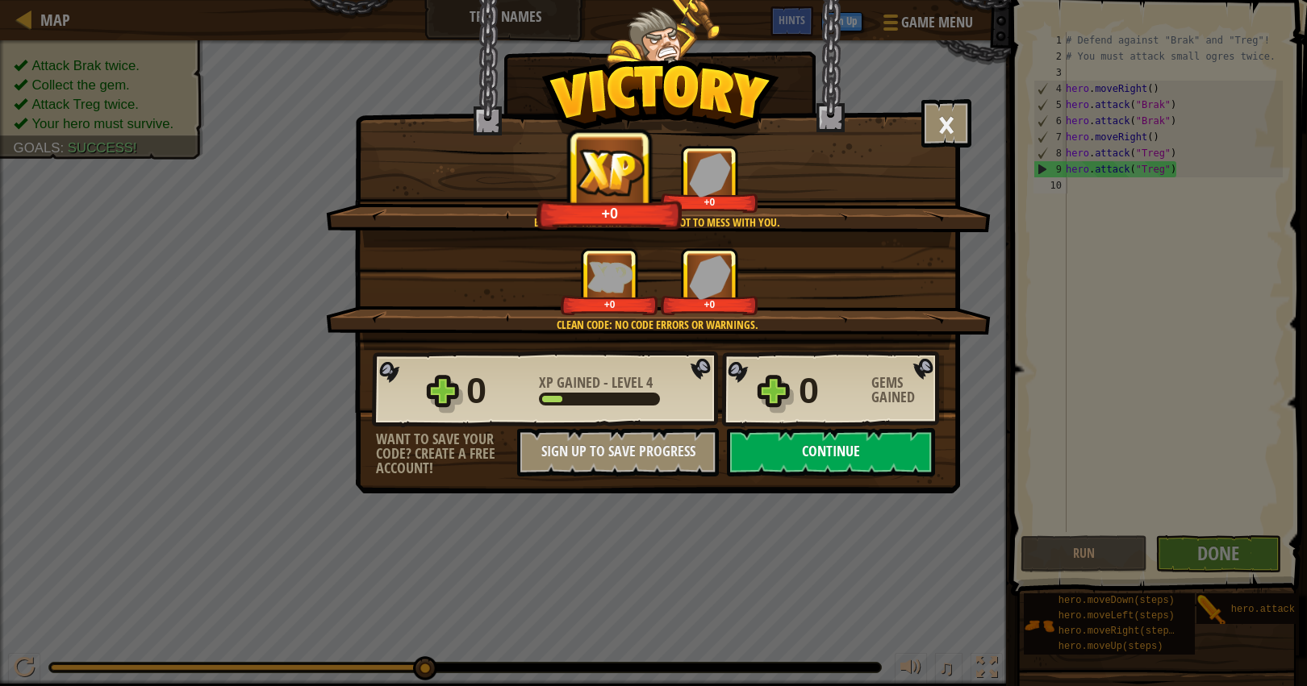
click at [878, 440] on button "Continue" at bounding box center [831, 452] width 208 height 48
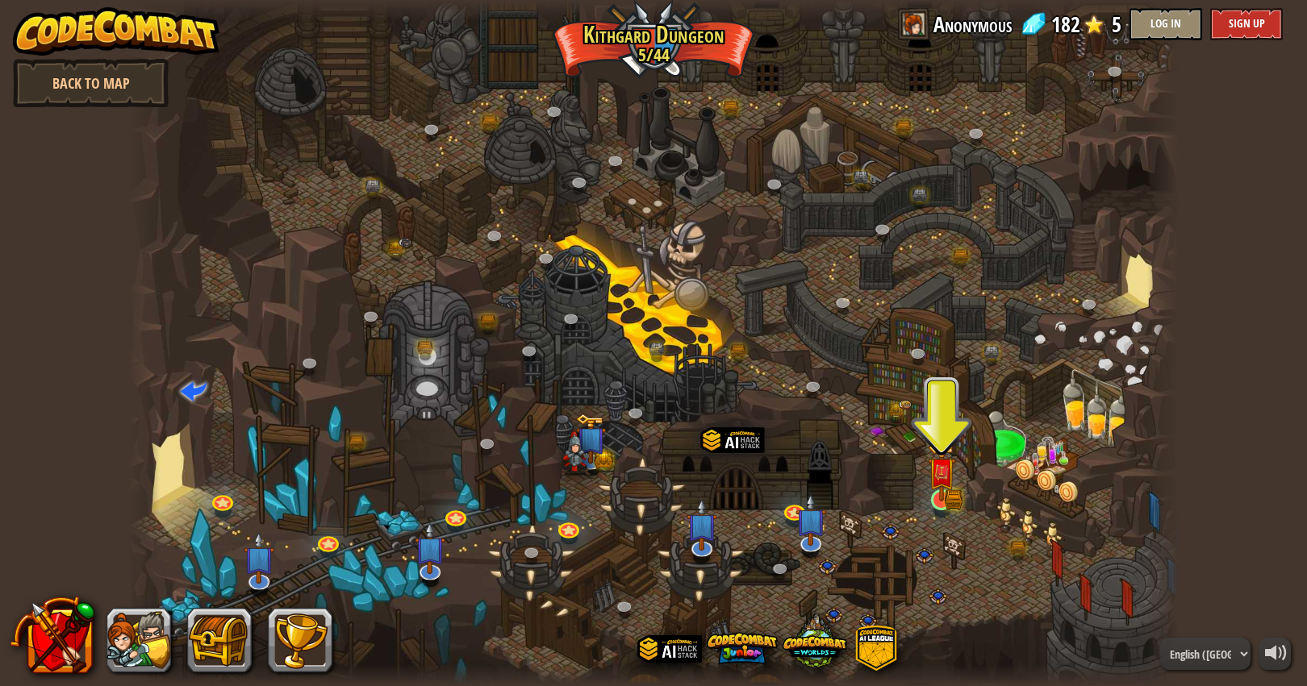
click at [937, 497] on img at bounding box center [941, 471] width 27 height 60
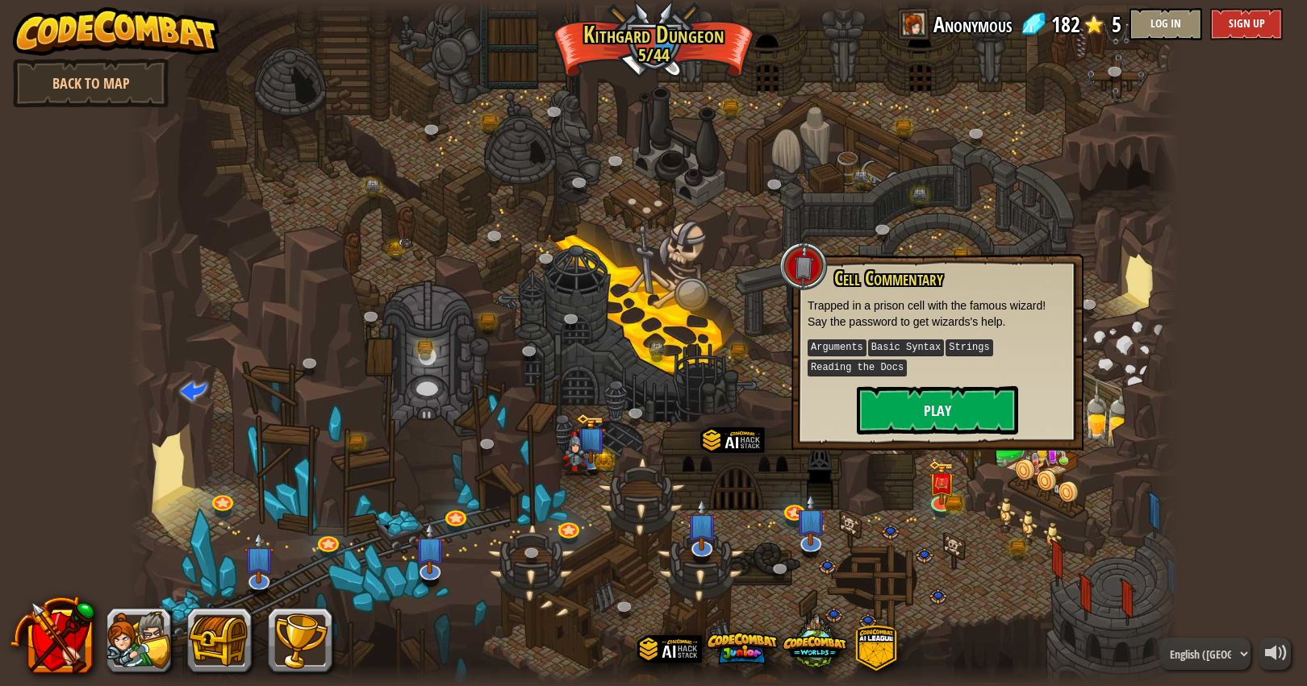
click at [920, 424] on button "Play" at bounding box center [937, 410] width 161 height 48
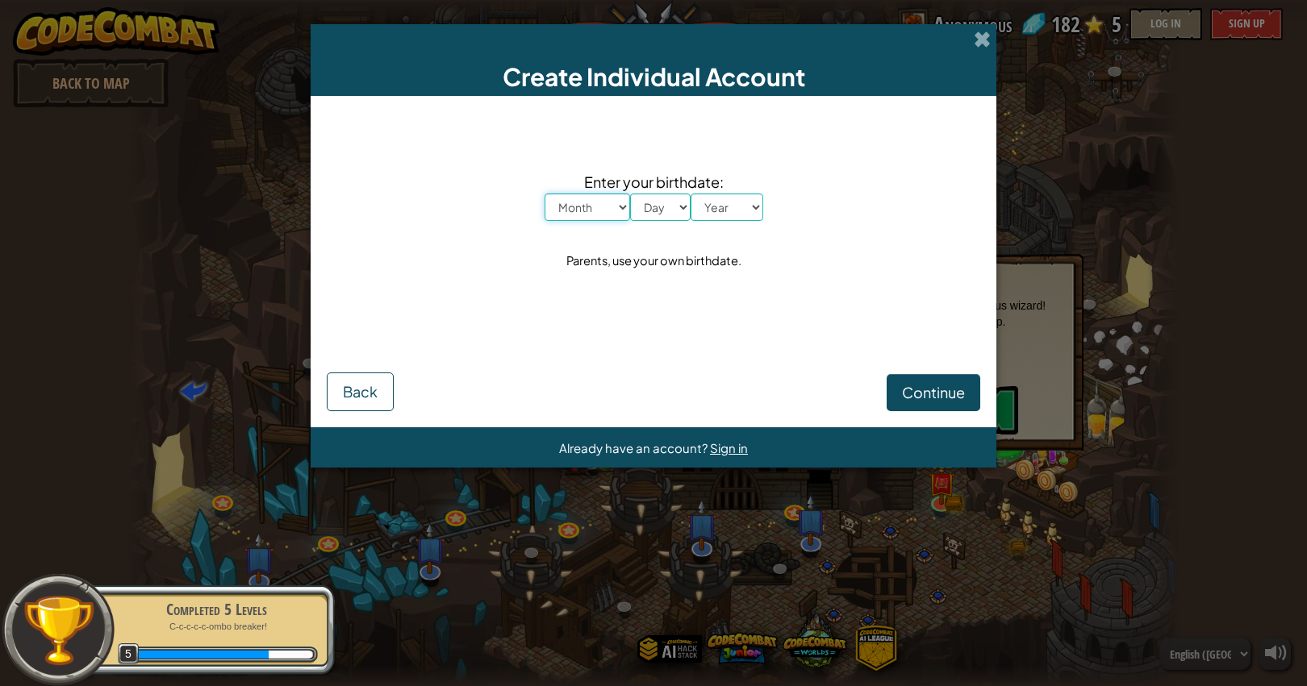
select select "1"
select select "17"
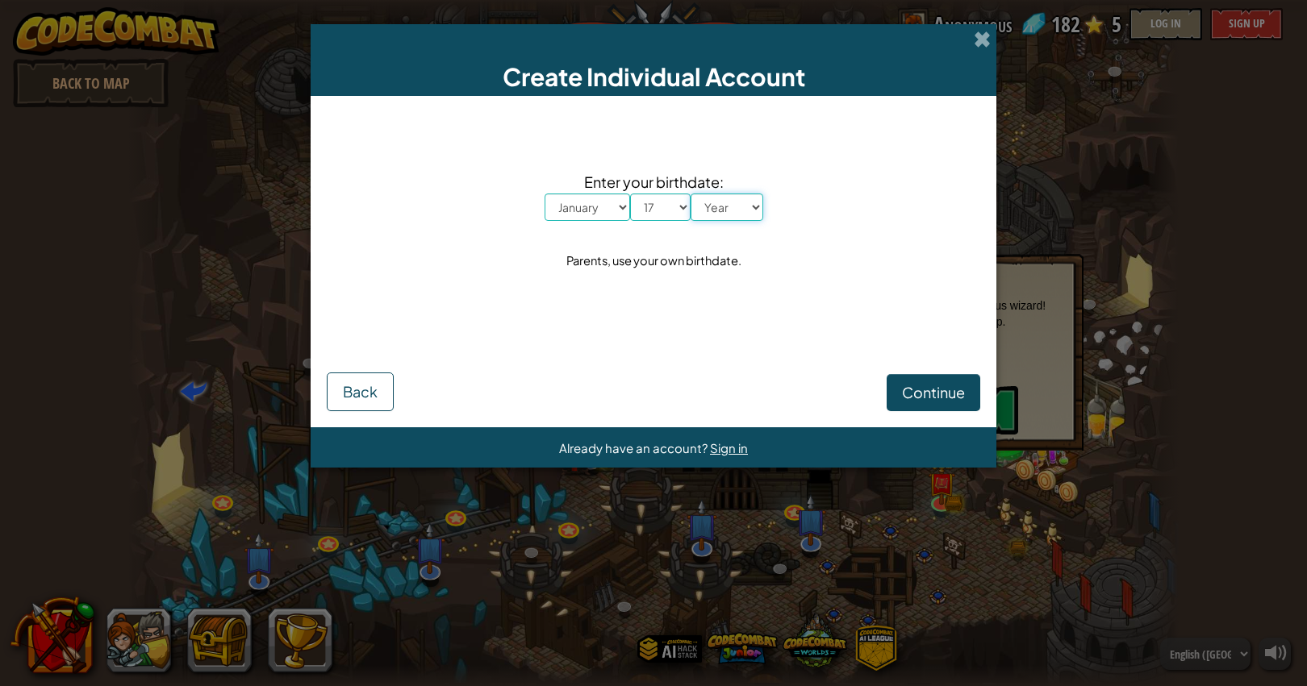
select select "2000"
click at [920, 389] on span "Continue" at bounding box center [933, 392] width 63 height 19
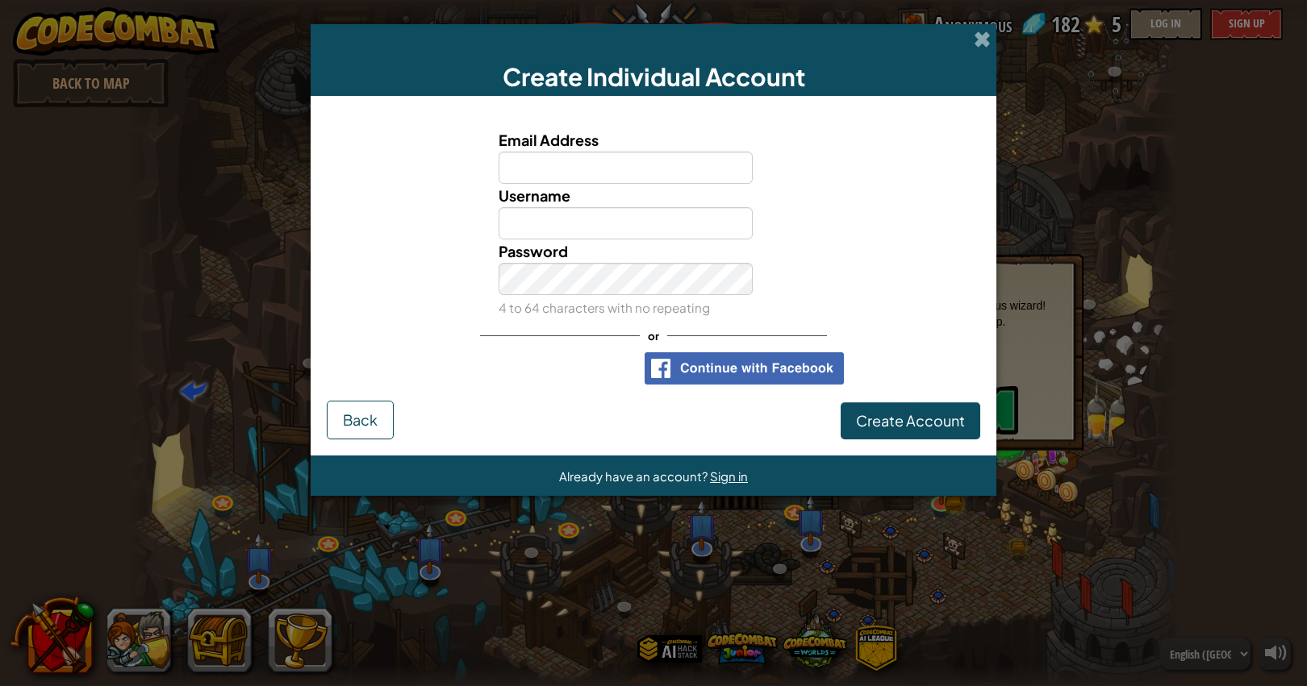
click at [398, 417] on div "Create Account Back" at bounding box center [653, 420] width 653 height 39
